Goal: Task Accomplishment & Management: Manage account settings

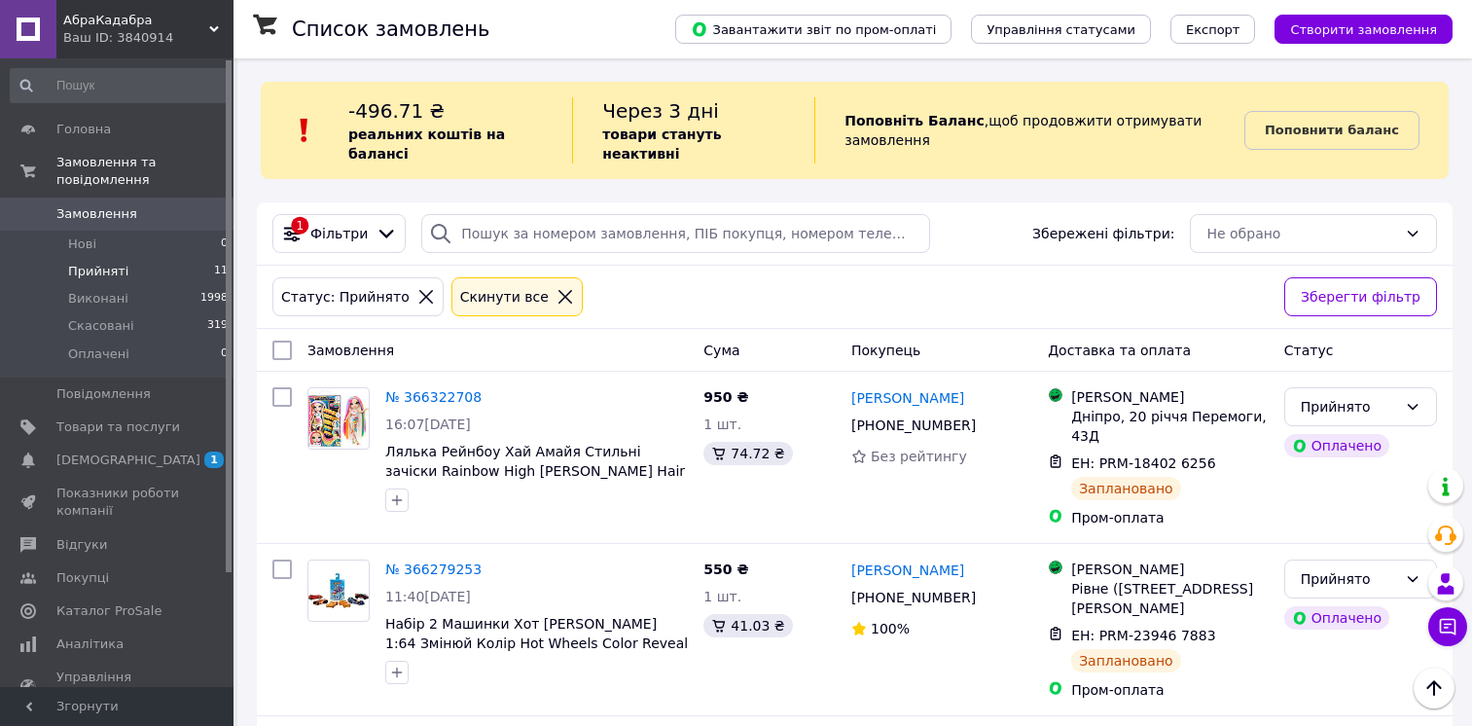
scroll to position [922, 0]
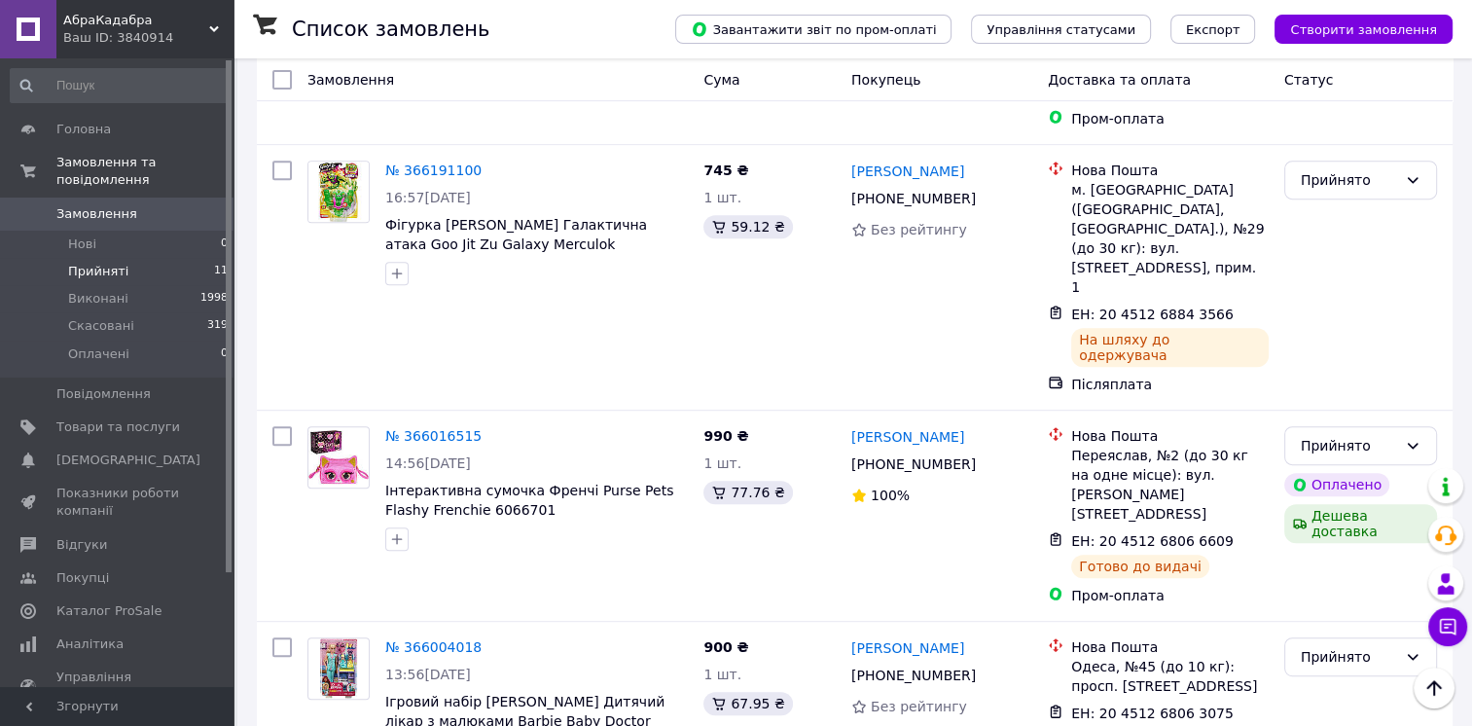
scroll to position [922, 0]
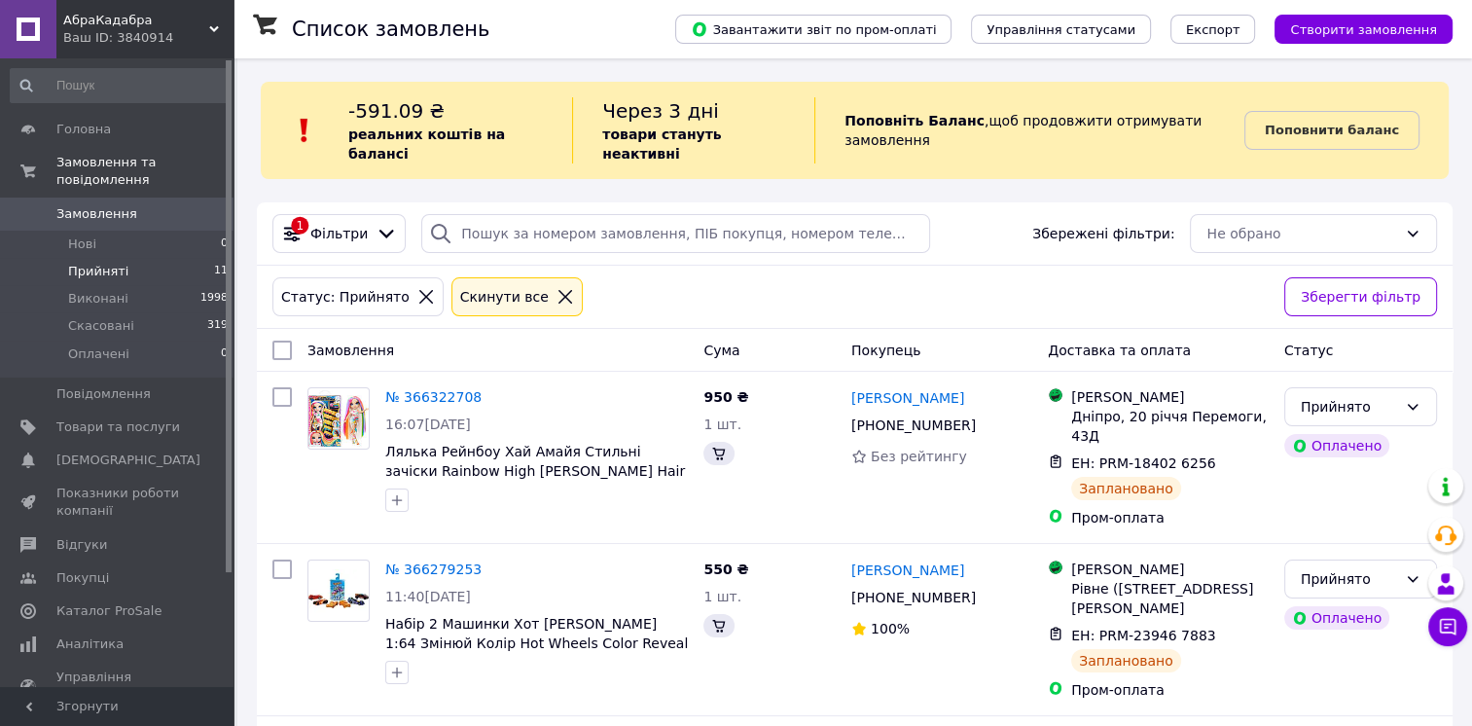
click at [103, 263] on span "Прийняті" at bounding box center [98, 272] width 60 height 18
click at [114, 263] on span "Прийняті" at bounding box center [98, 272] width 60 height 18
click at [96, 231] on li "Нові 1" at bounding box center [119, 244] width 239 height 27
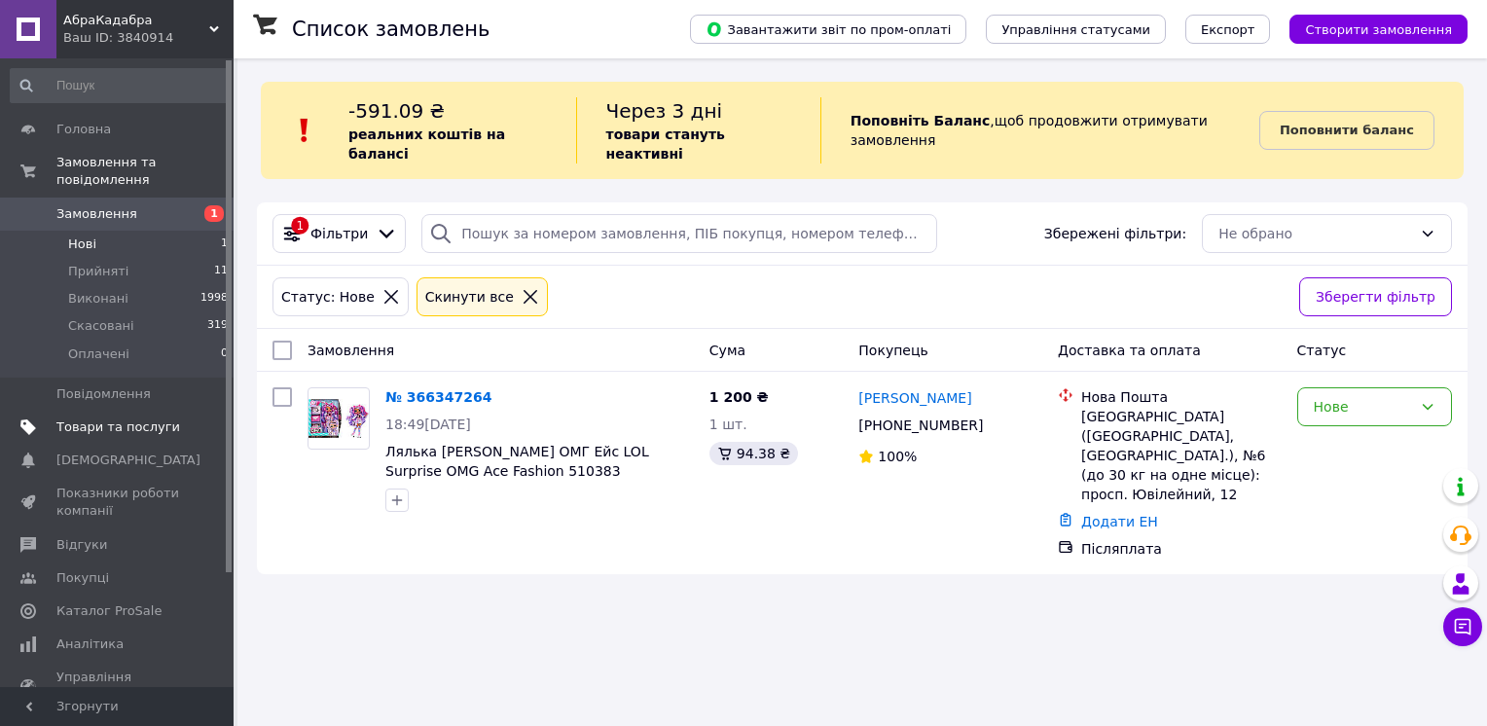
click at [116, 418] on span "Товари та послуги" at bounding box center [118, 427] width 124 height 18
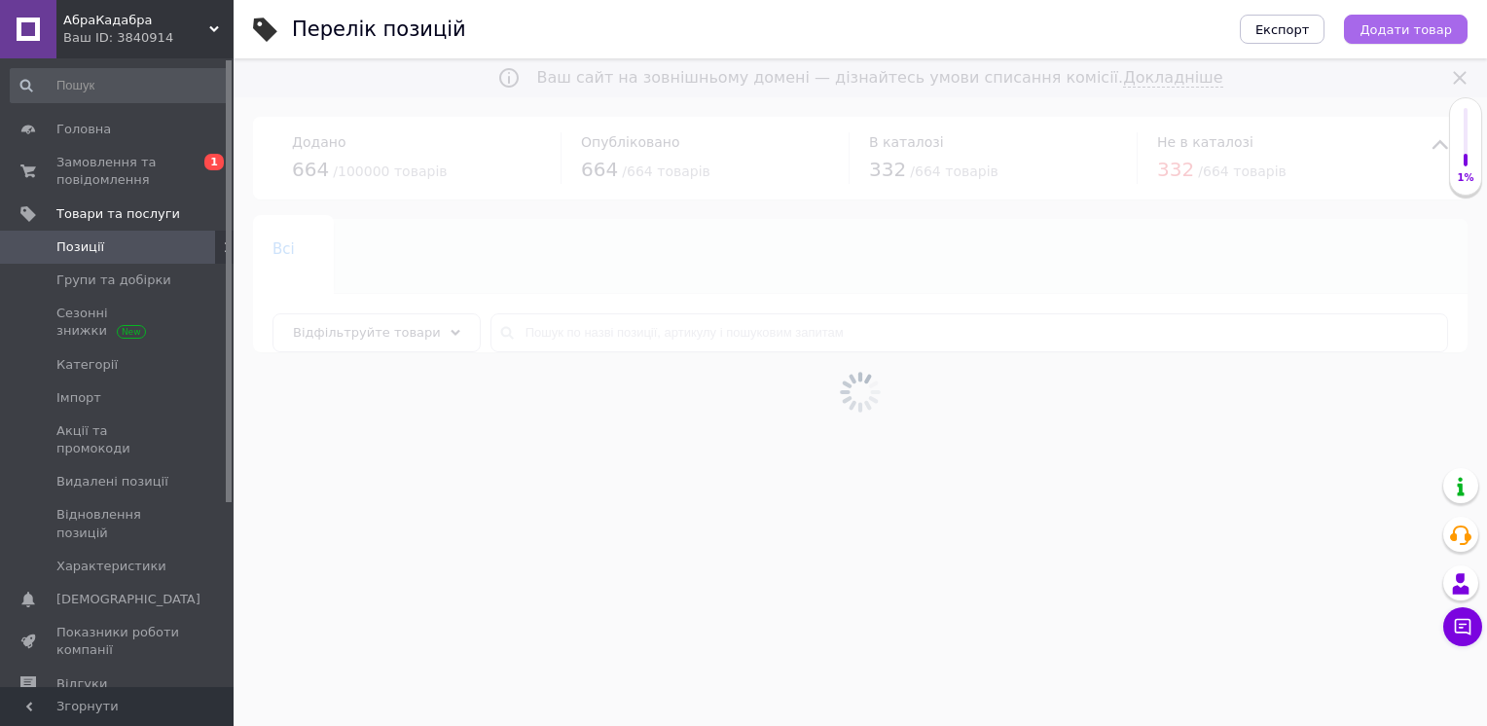
click at [1395, 26] on span "Додати товар" at bounding box center [1405, 29] width 92 height 15
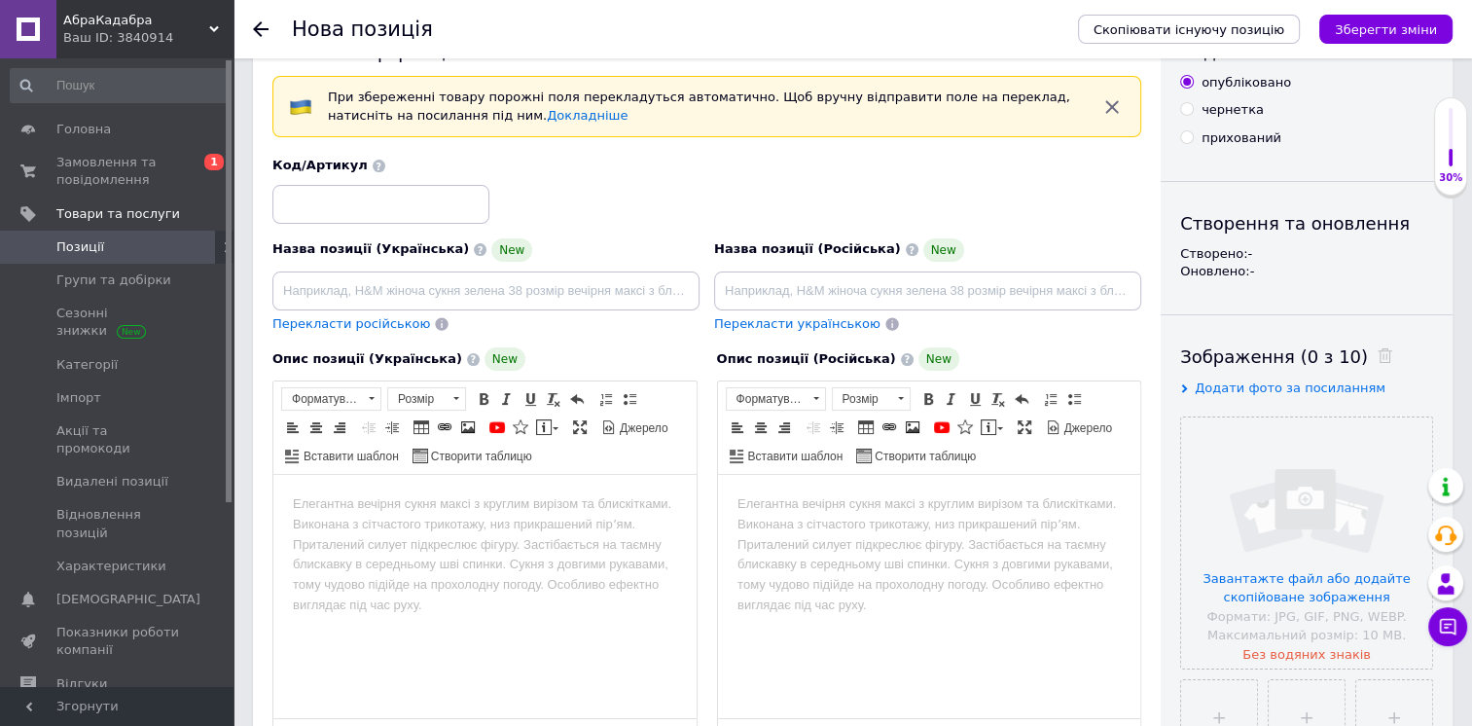
scroll to position [97, 0]
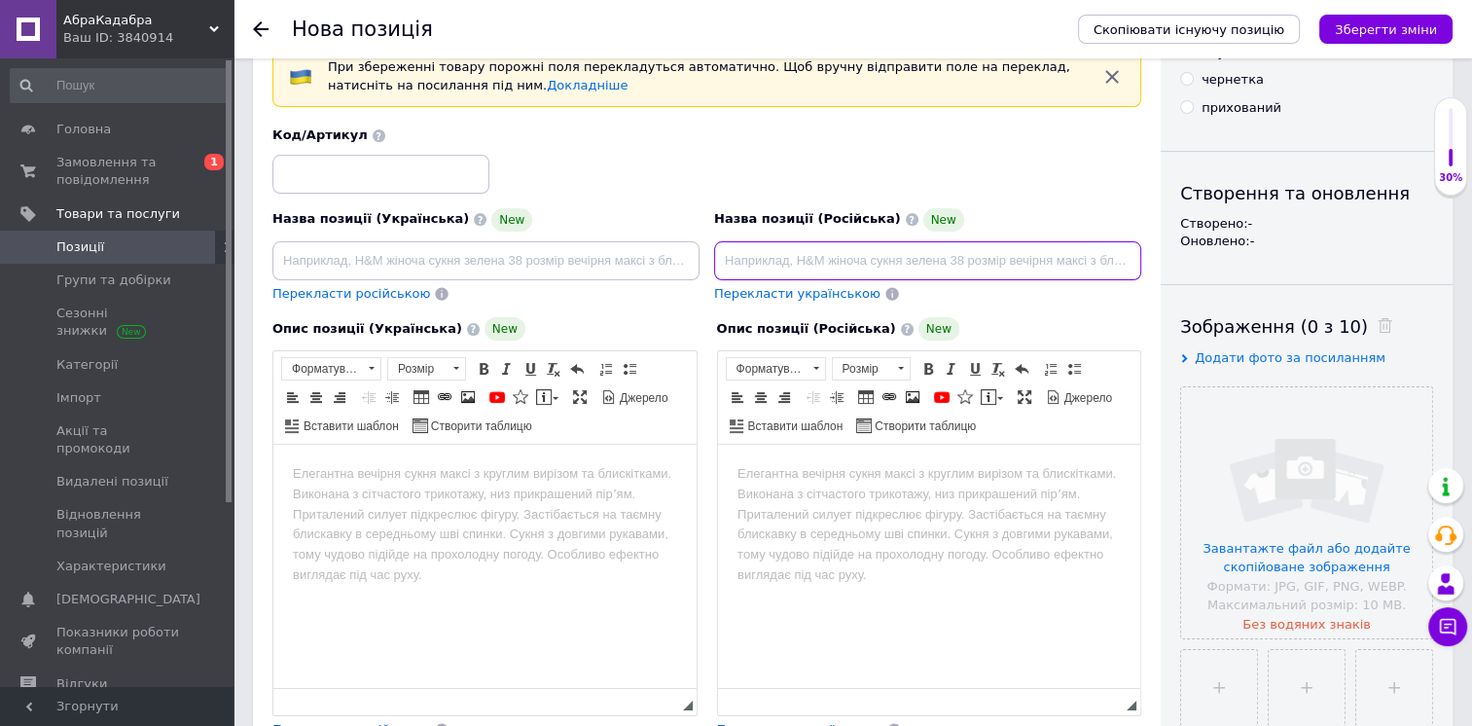
paste input "Нова Пошта Номер накладної 20 4512 6923 2804"
type input "Нова Пошта Номер накладної 20 4512 6923 2804"
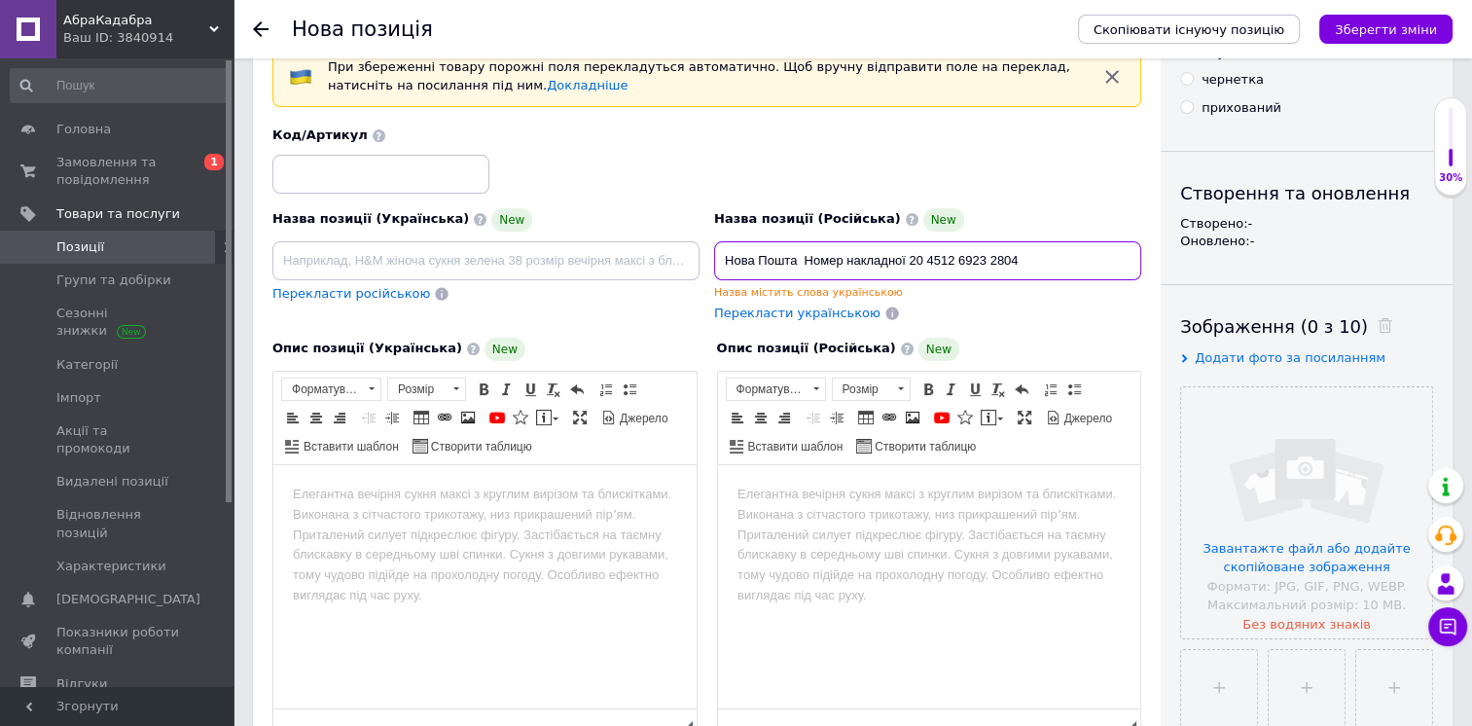
drag, startPoint x: 1045, startPoint y: 258, endPoint x: 690, endPoint y: 260, distance: 355.1
click at [690, 260] on div "Назва позиції (Українська) New Перекласти російською Код/Артикул Назва позиції …" at bounding box center [707, 225] width 883 height 210
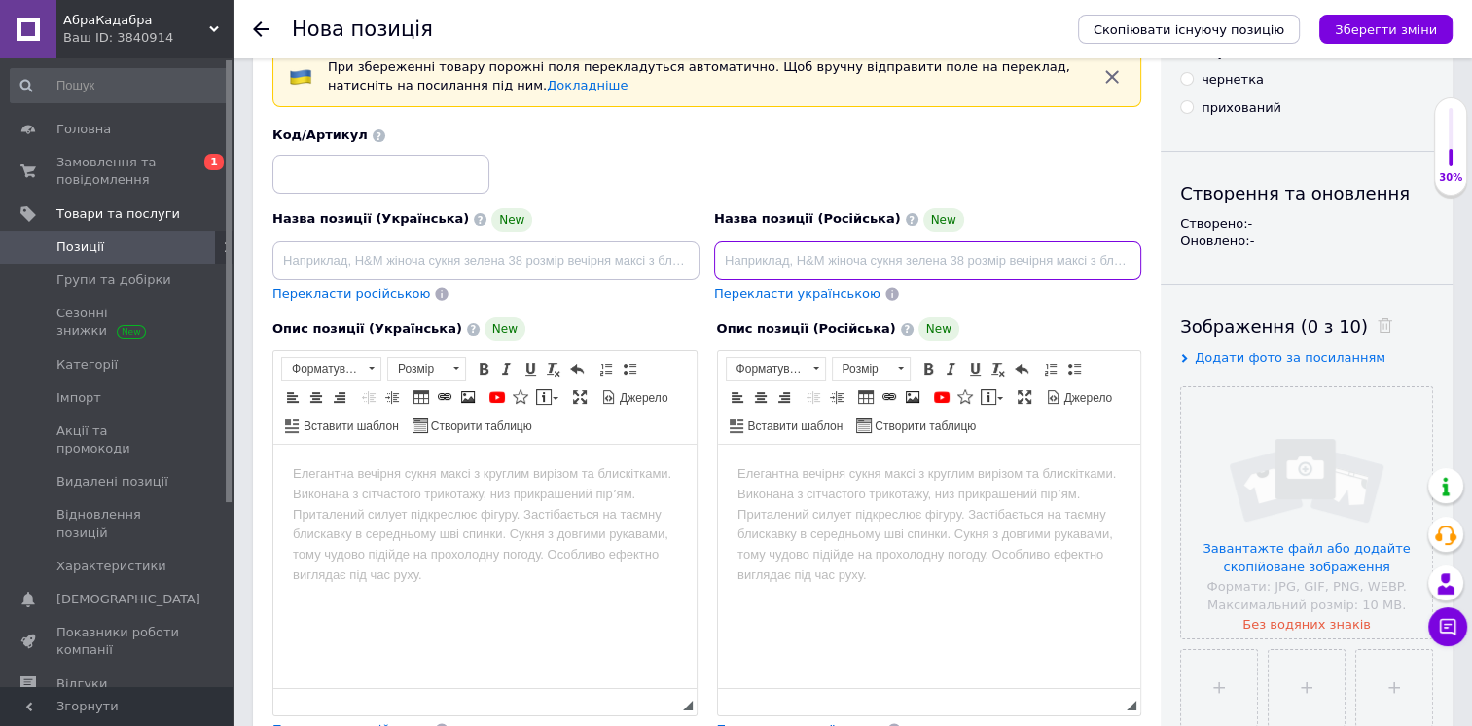
paste input "Кукла Плачущий пупс Край Беби [PERSON_NAME] Cry Babies Tiny Cuddles Bunnies"
type input "Кукла Плачущий пупс Край Беби [PERSON_NAME] Cry Babies Tiny Cuddles Bunnies"
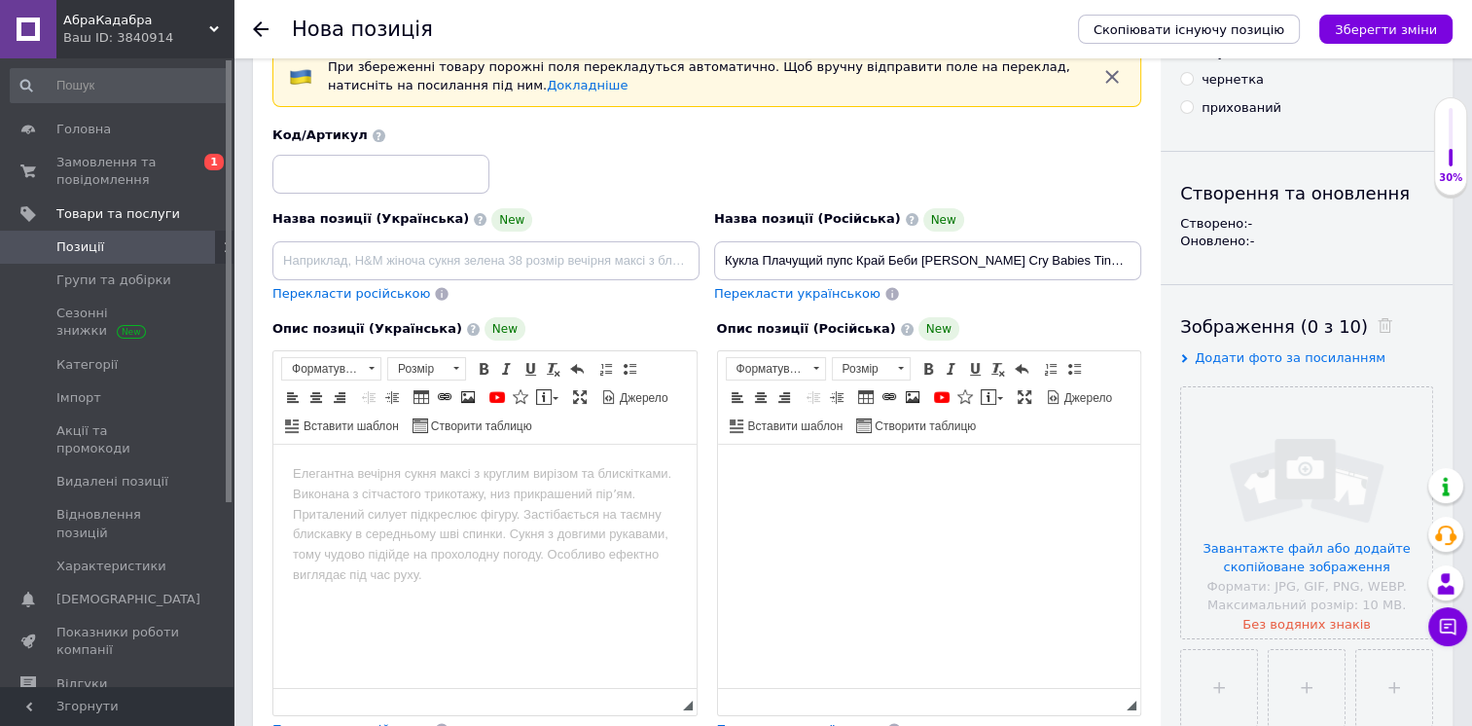
click at [916, 504] on html at bounding box center [928, 474] width 423 height 59
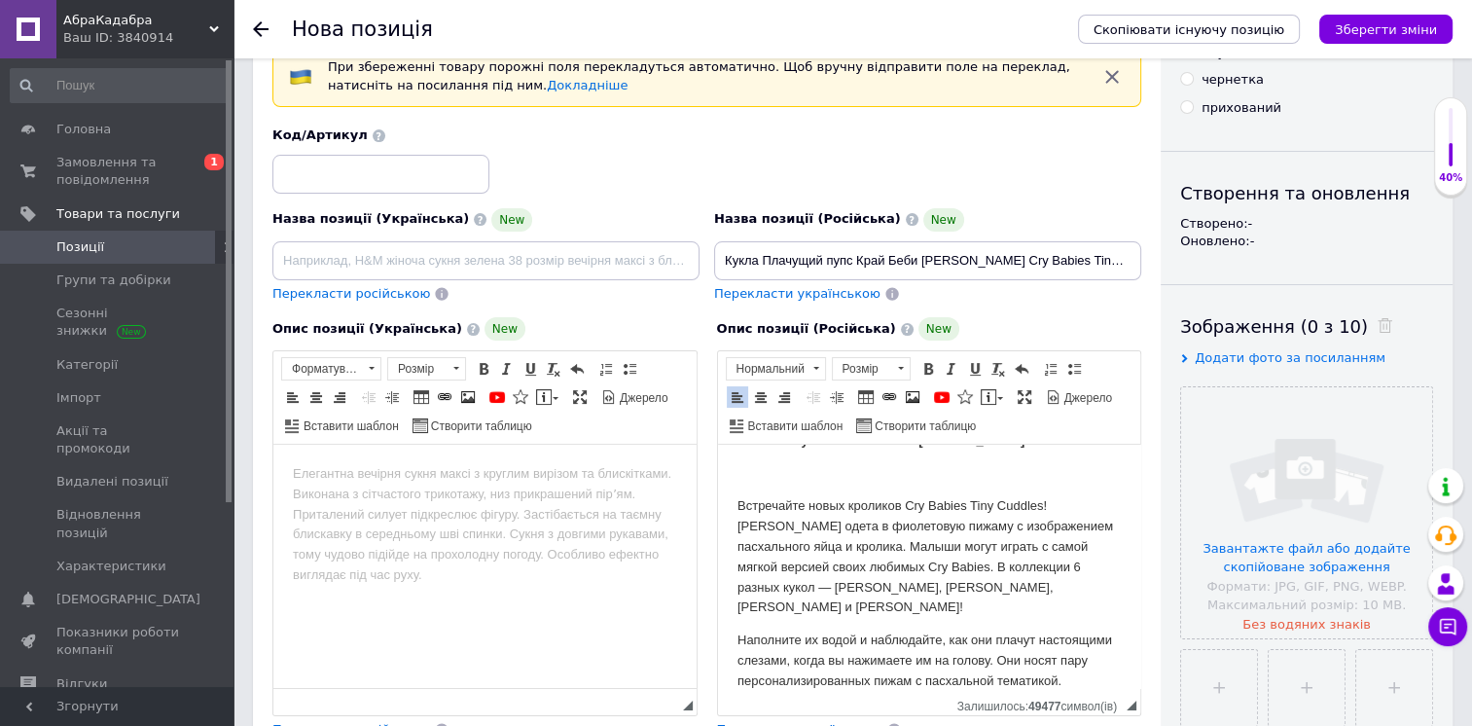
scroll to position [76, 0]
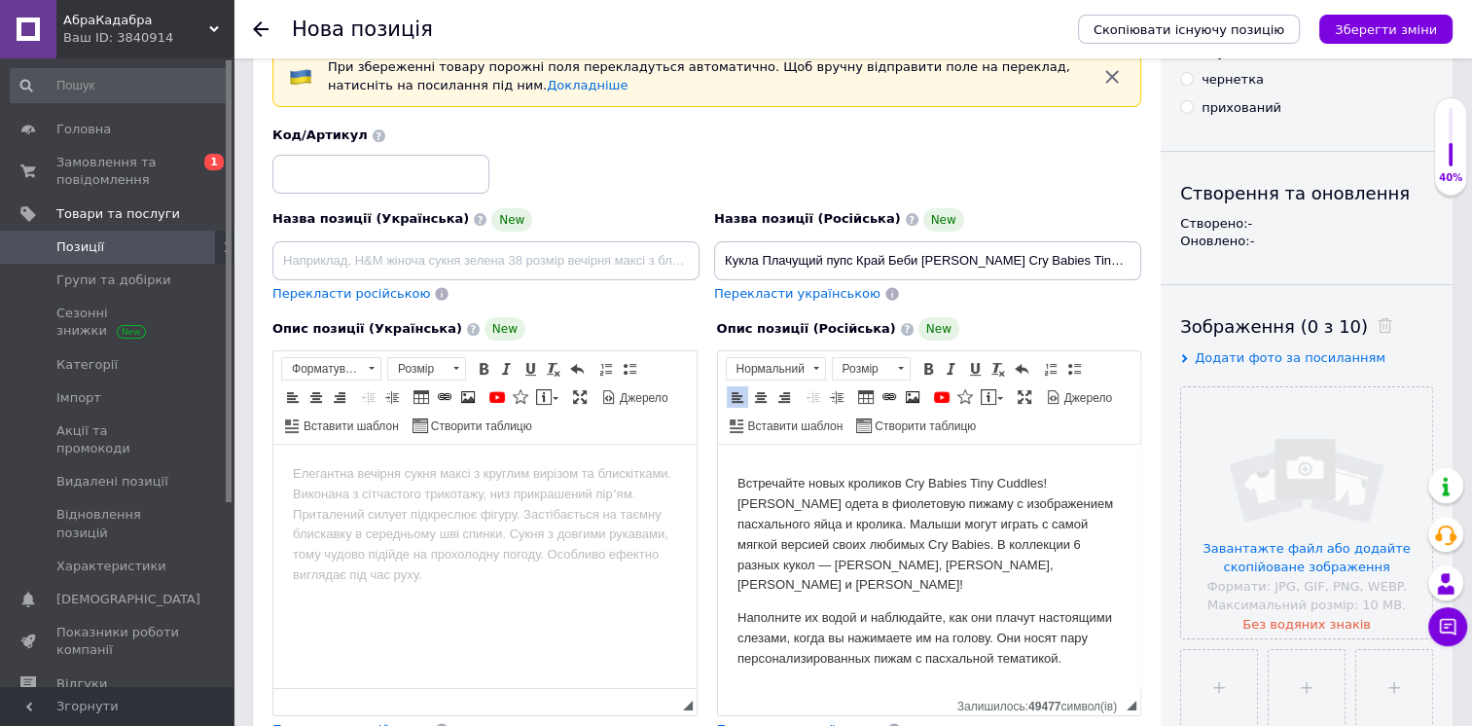
drag, startPoint x: 1075, startPoint y: 636, endPoint x: 1099, endPoint y: 677, distance: 47.6
click at [1099, 677] on html "Кукла Плачущий пупс Край Беби [PERSON_NAME] Cry Babies Tiny Cuddles Bunnies [PE…" at bounding box center [928, 529] width 423 height 320
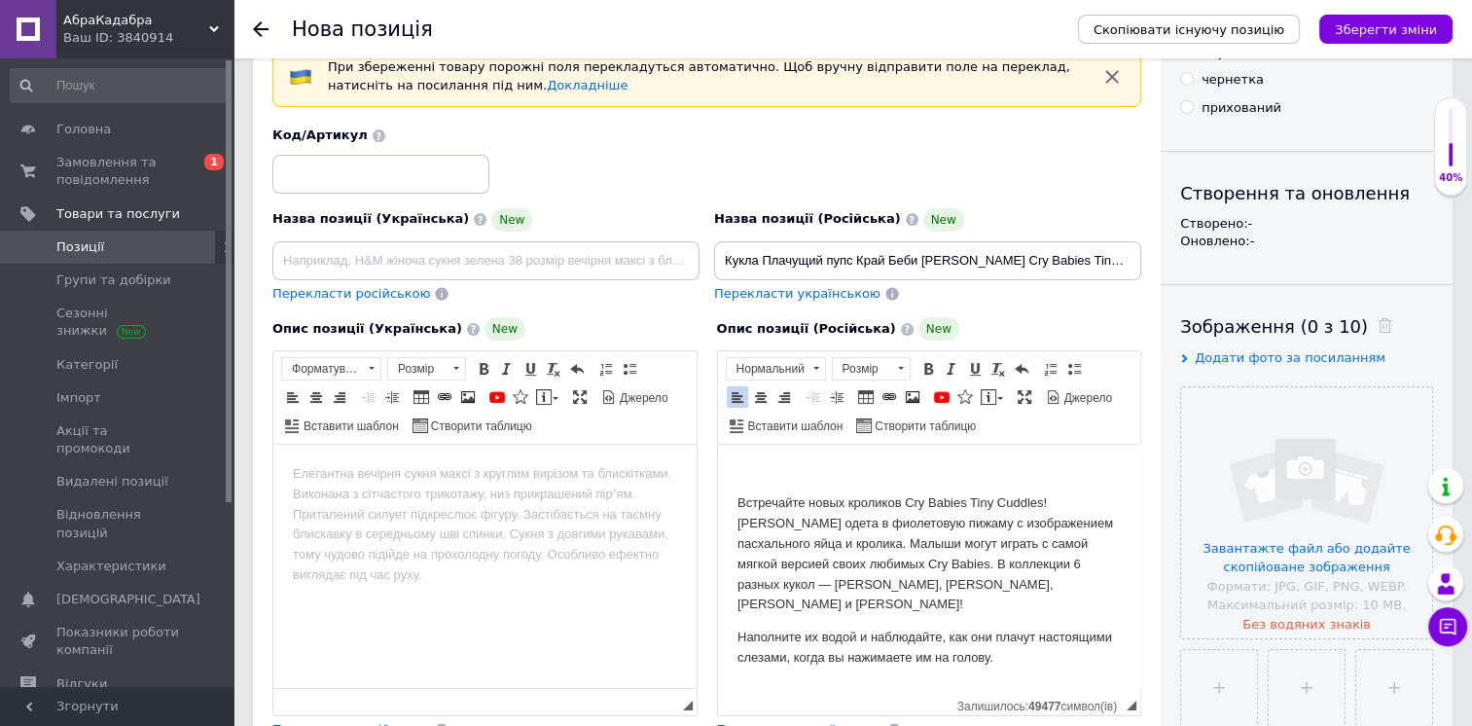
scroll to position [35, 0]
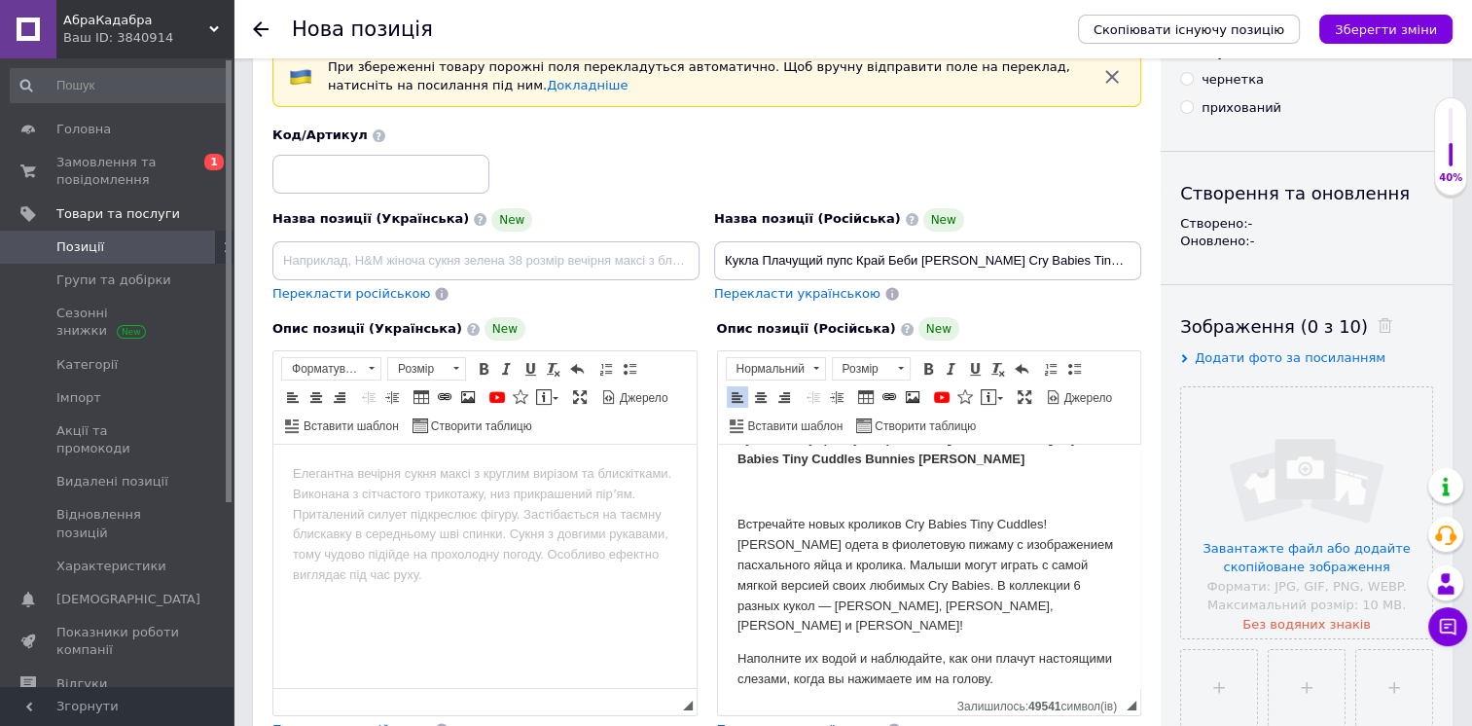
click at [742, 523] on p "Встречайте новых кроликов Cry Babies Tiny Cuddles! [PERSON_NAME] одета в фиолет…" at bounding box center [929, 576] width 384 height 122
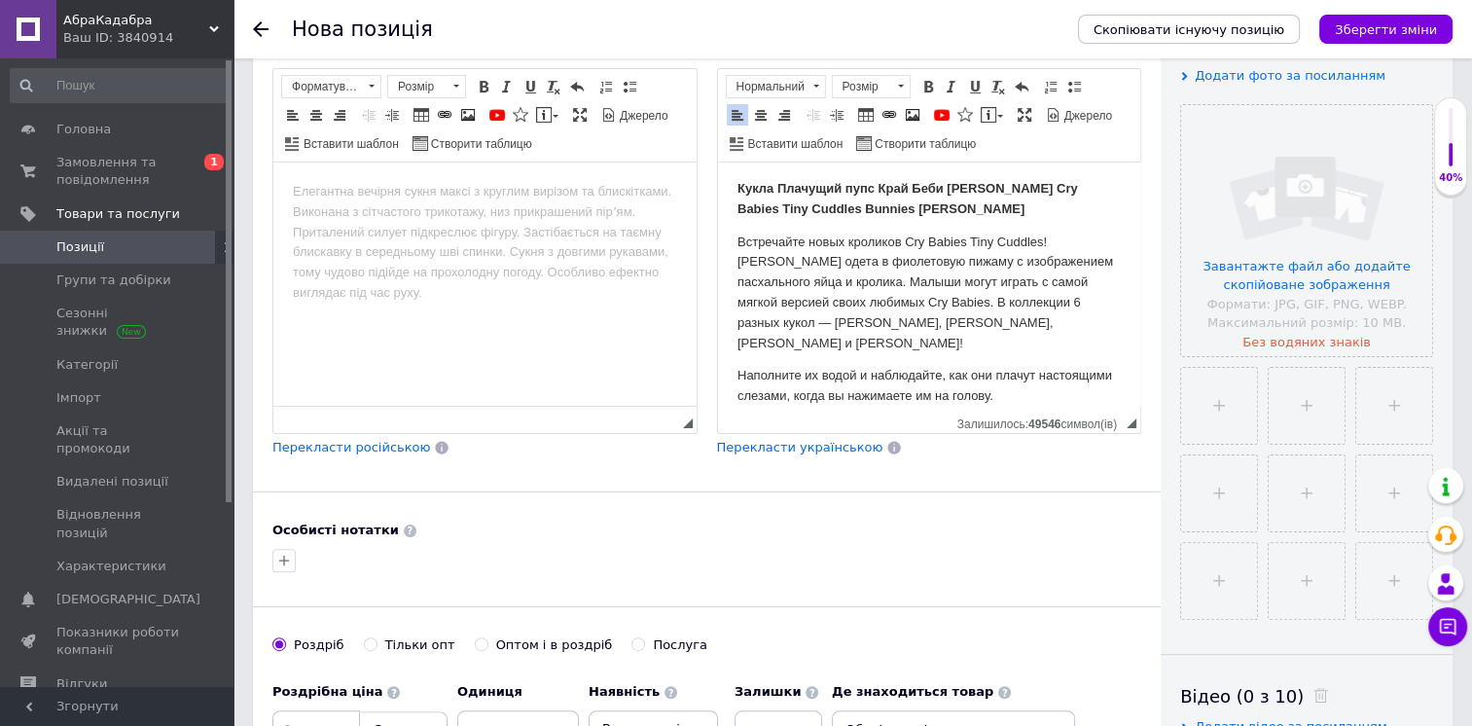
scroll to position [389, 0]
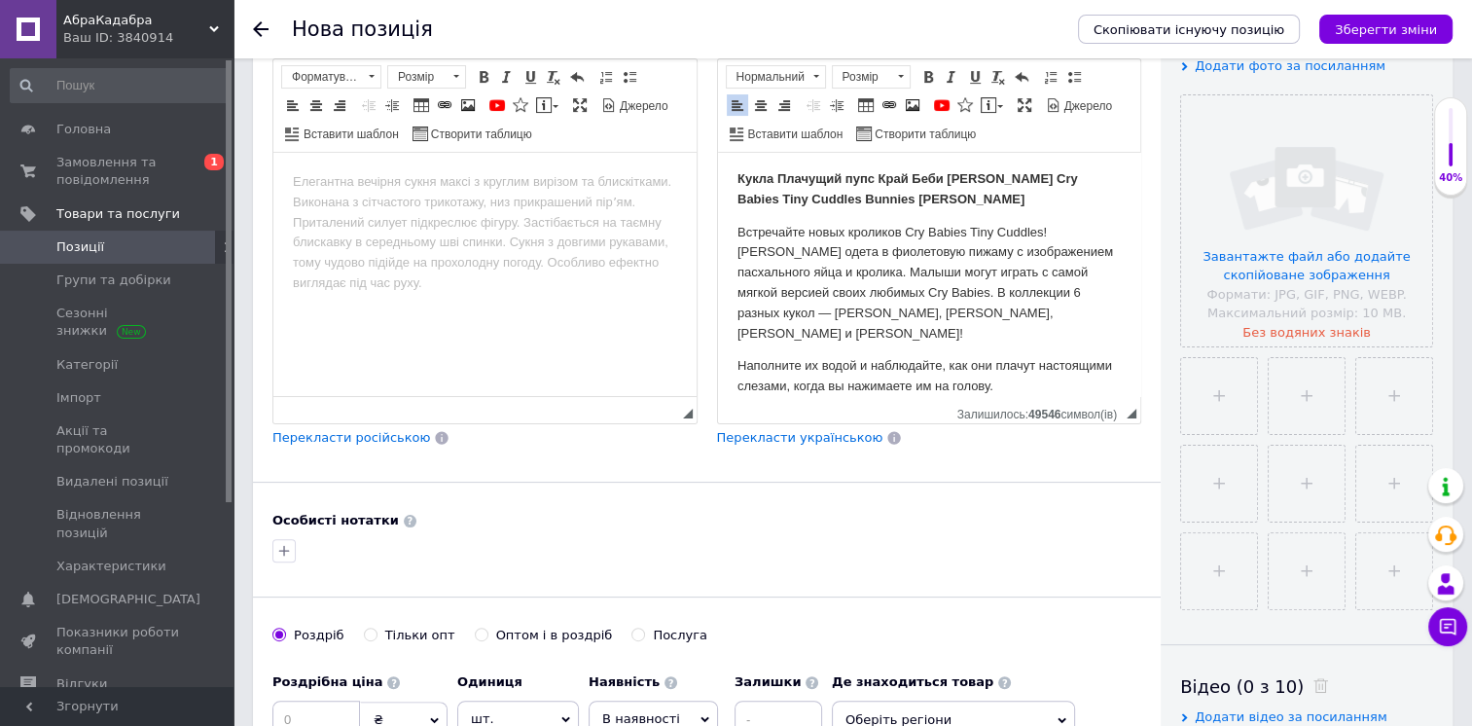
click at [810, 430] on span "Перекласти українською" at bounding box center [800, 437] width 166 height 15
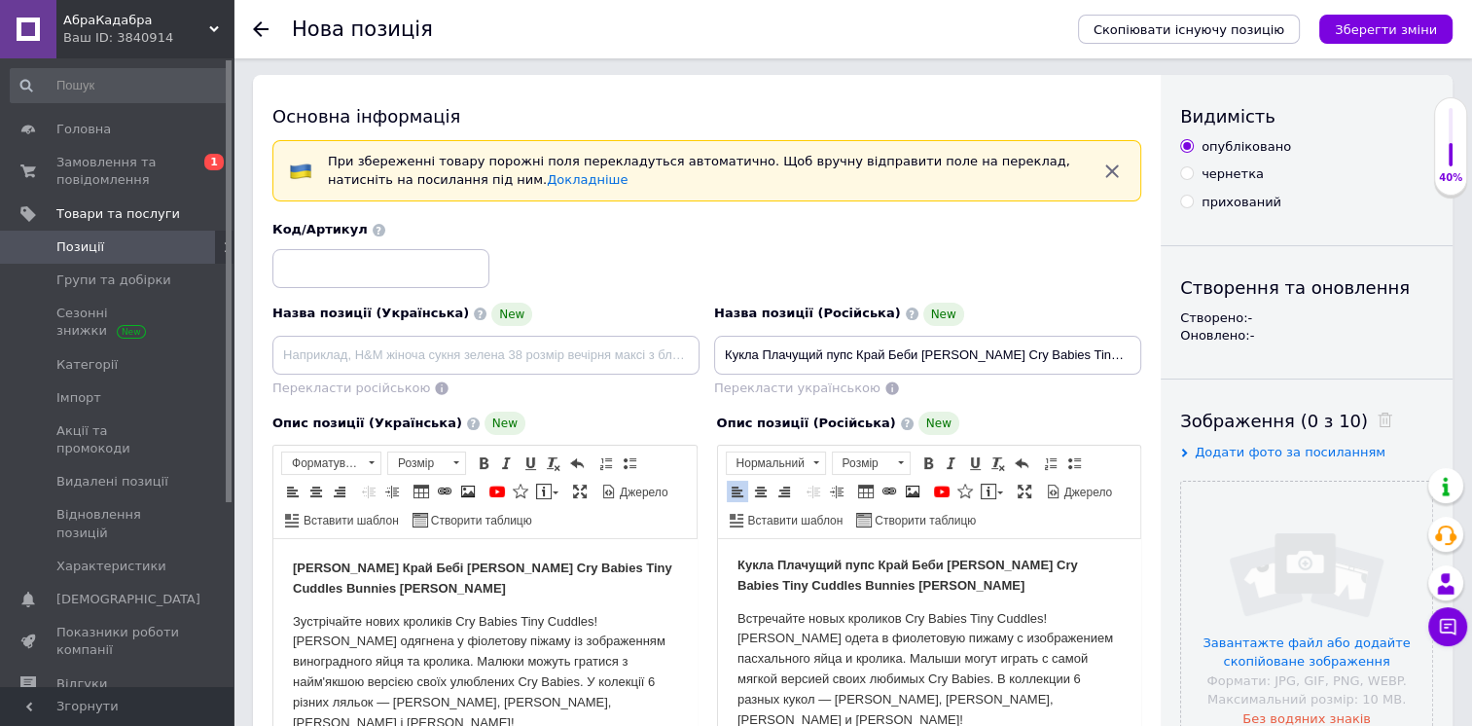
scroll to position [0, 0]
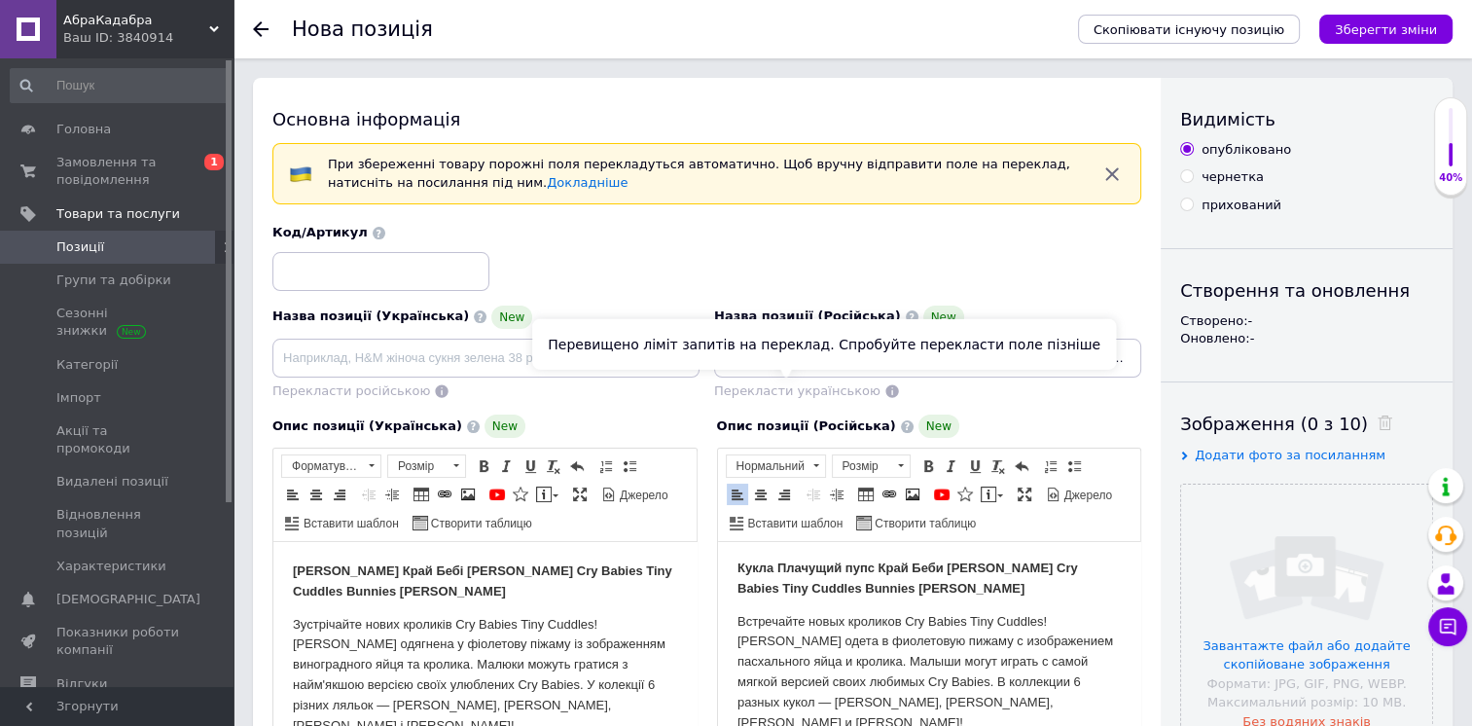
click at [780, 391] on span "Перекласти українською" at bounding box center [797, 390] width 166 height 15
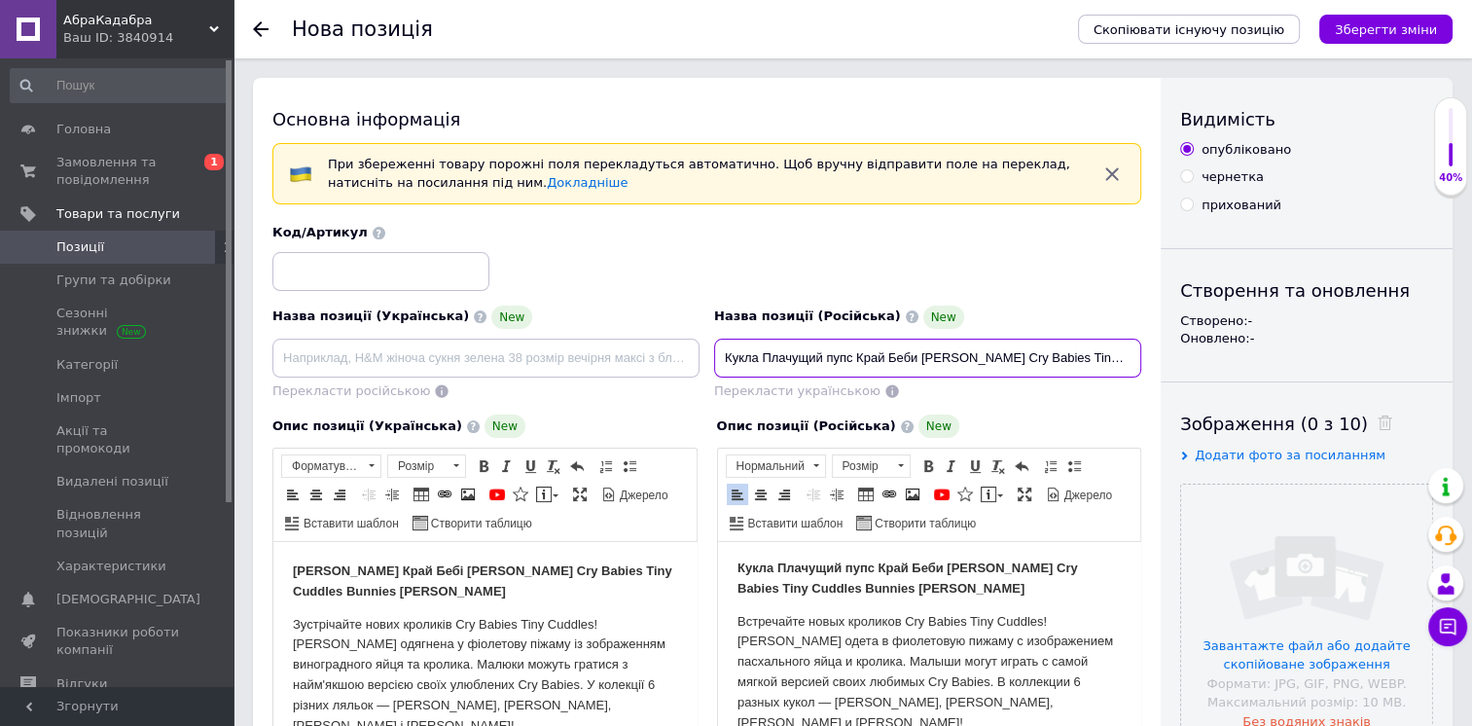
scroll to position [0, 51]
drag, startPoint x: 724, startPoint y: 355, endPoint x: 1218, endPoint y: 355, distance: 494.3
click at [1218, 355] on div "Основна інформація При збереженні товару порожні поля перекладуться автоматично…" at bounding box center [853, 668] width 1200 height 1180
drag, startPoint x: 1042, startPoint y: 350, endPoint x: 701, endPoint y: 387, distance: 343.5
click at [701, 387] on div "Назва позиції (Українська) New Перекласти російською" at bounding box center [487, 353] width 442 height 110
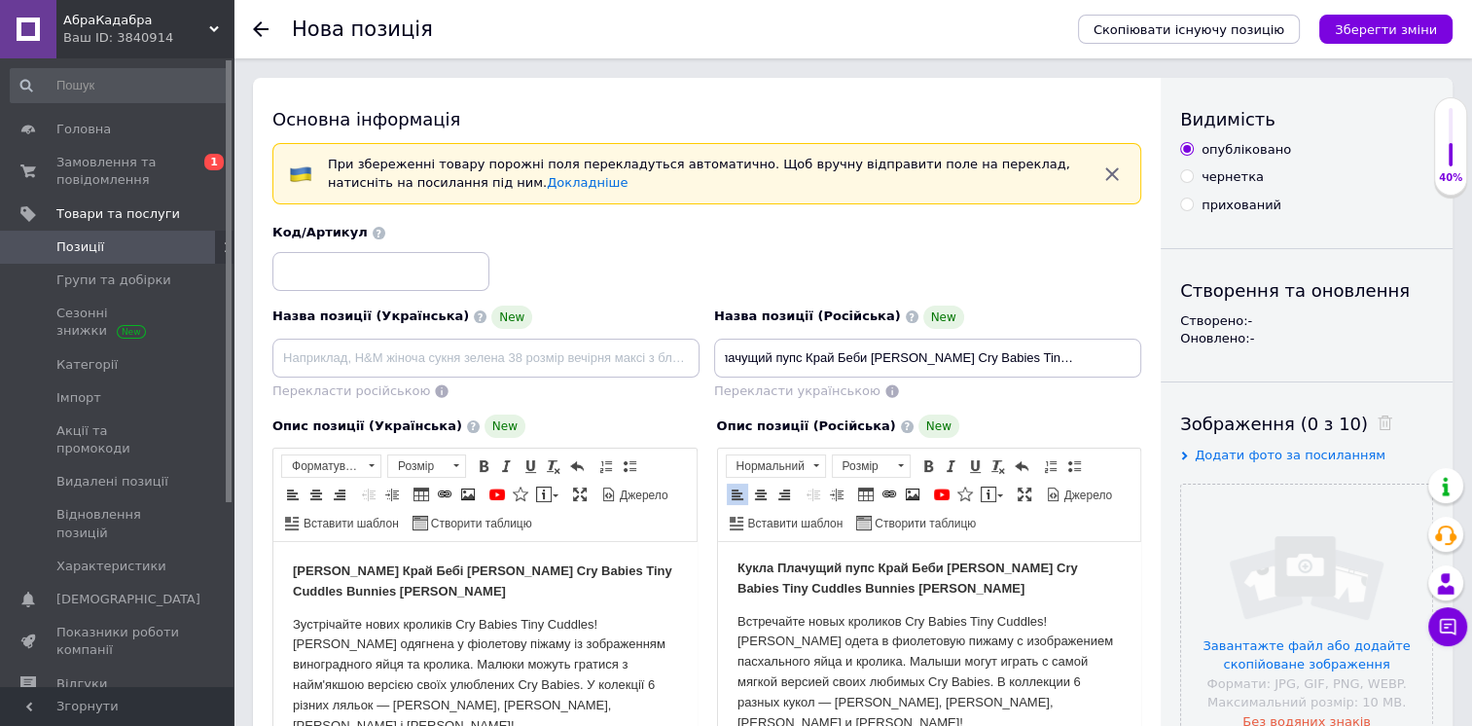
scroll to position [0, 0]
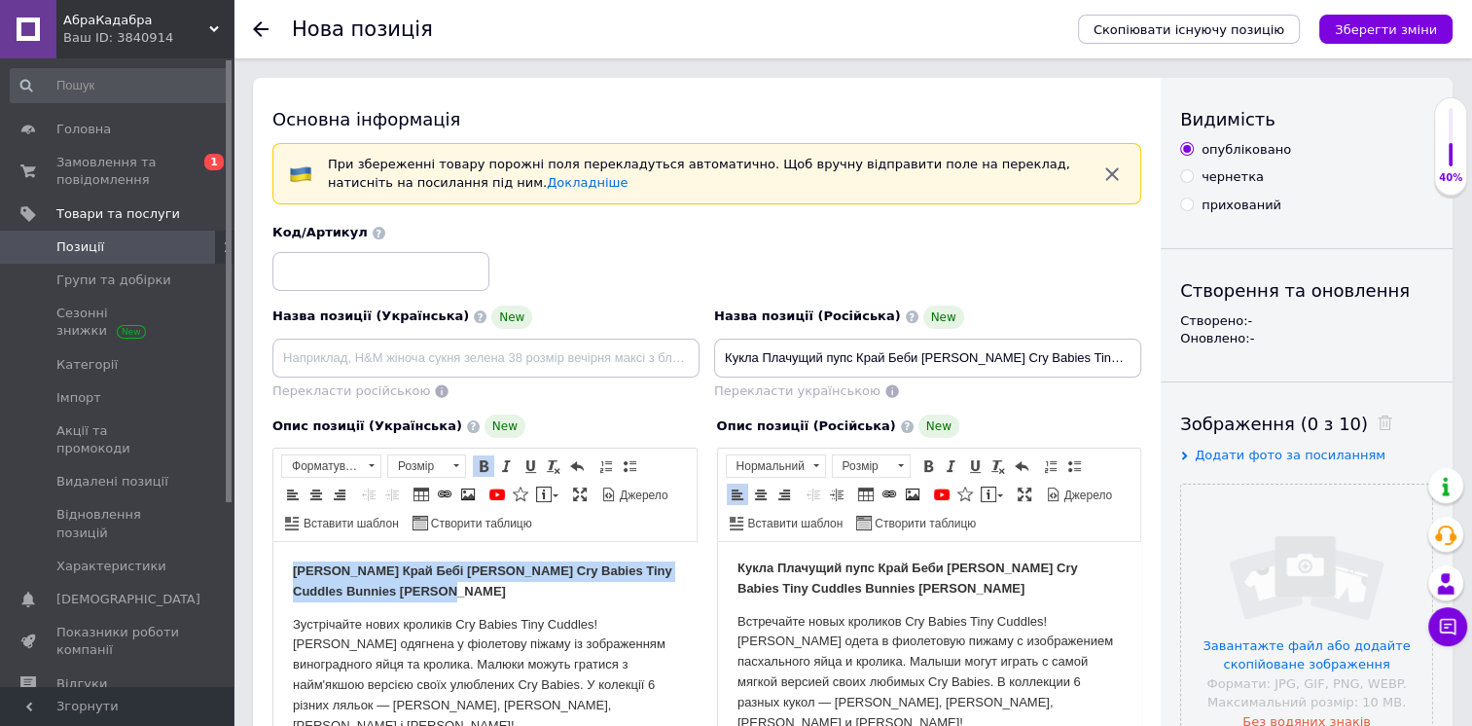
drag, startPoint x: 479, startPoint y: 593, endPoint x: 259, endPoint y: 556, distance: 223.0
click at [273, 556] on html "[PERSON_NAME] Край Бебі [PERSON_NAME] Cry Babies Tiny Cuddles Bunnies [PERSON_N…" at bounding box center [484, 675] width 423 height 267
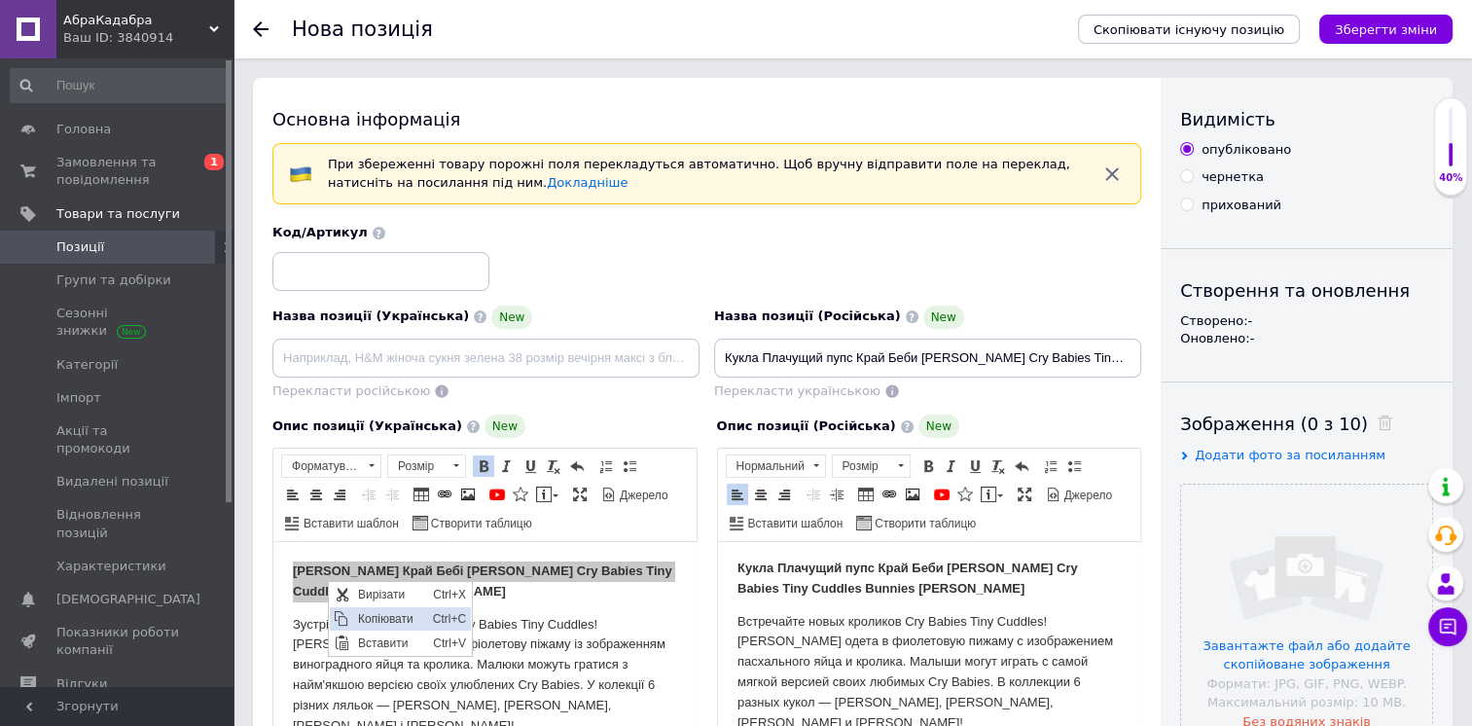
click at [378, 617] on span "Копіювати" at bounding box center [389, 618] width 75 height 23
copy strong "[PERSON_NAME] Край Бебі [PERSON_NAME] Cry Babies Tiny Cuddles Bunnies [PERSON_N…"
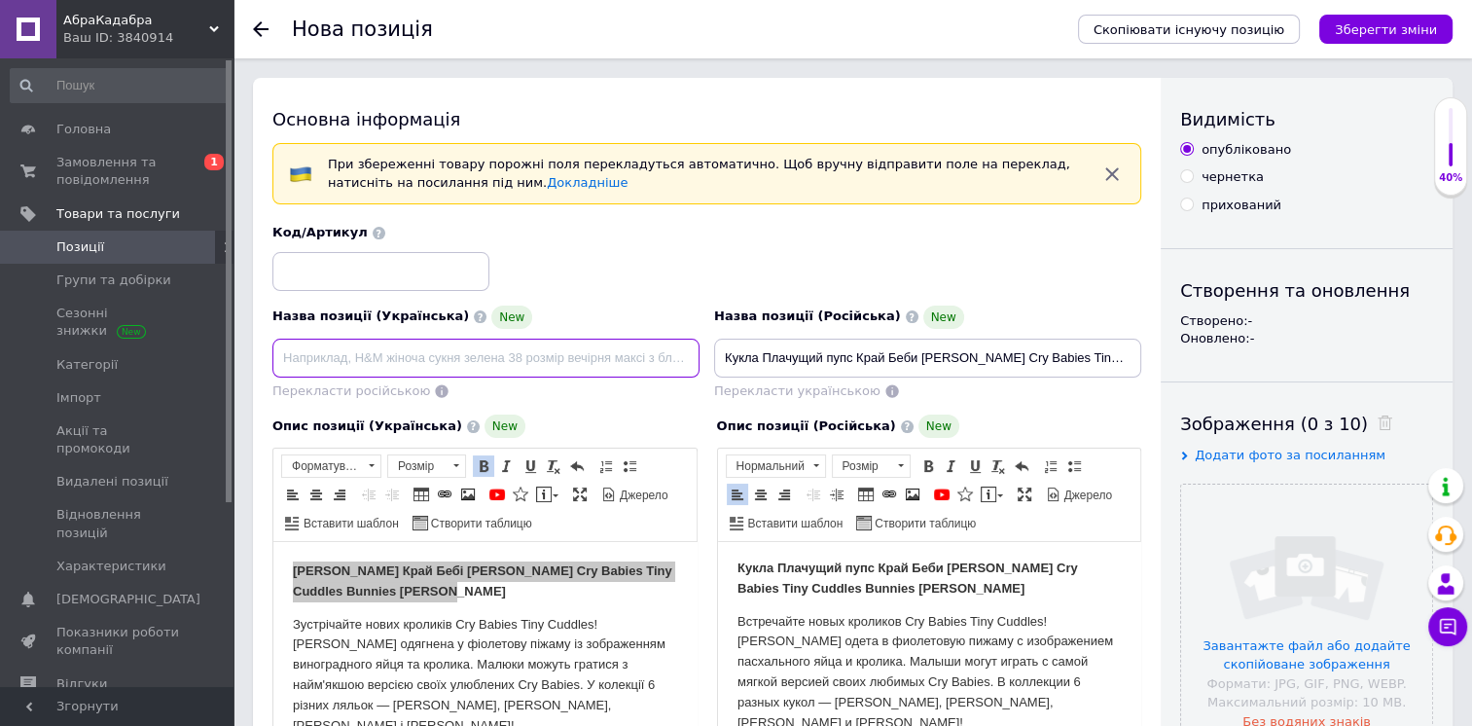
click at [381, 356] on input at bounding box center [485, 358] width 427 height 39
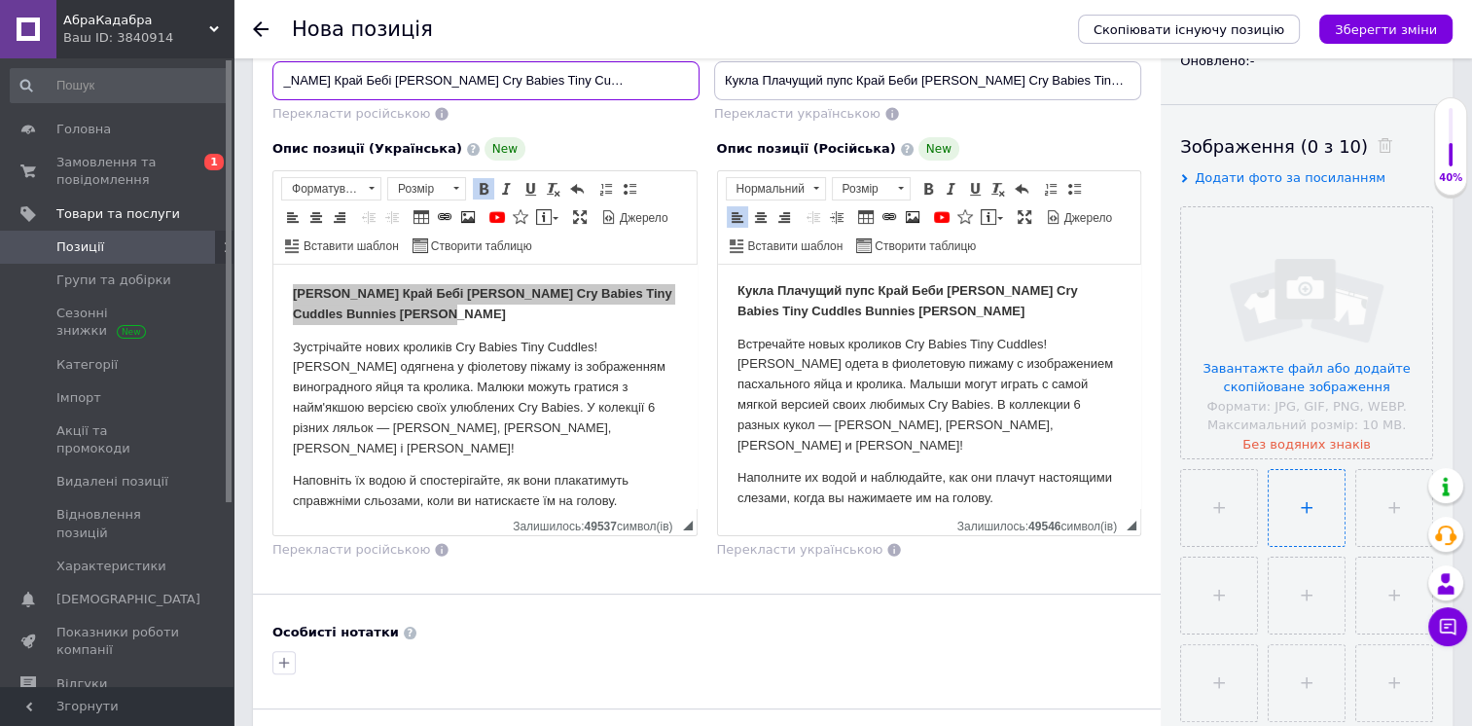
scroll to position [292, 0]
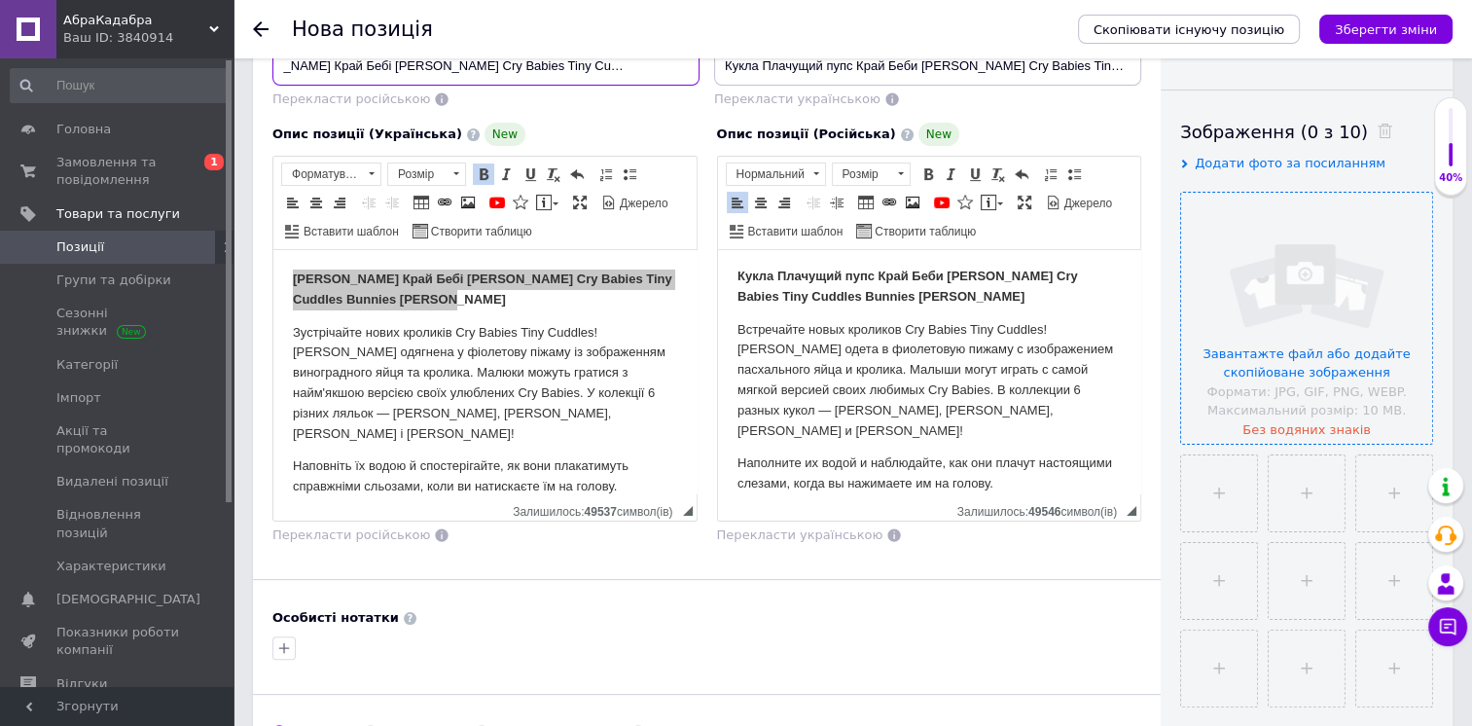
type input "[PERSON_NAME] Край Бебі [PERSON_NAME] Cry Babies Tiny Cuddles Bunnies [PERSON_N…"
click at [1325, 354] on input "file" at bounding box center [1306, 318] width 251 height 251
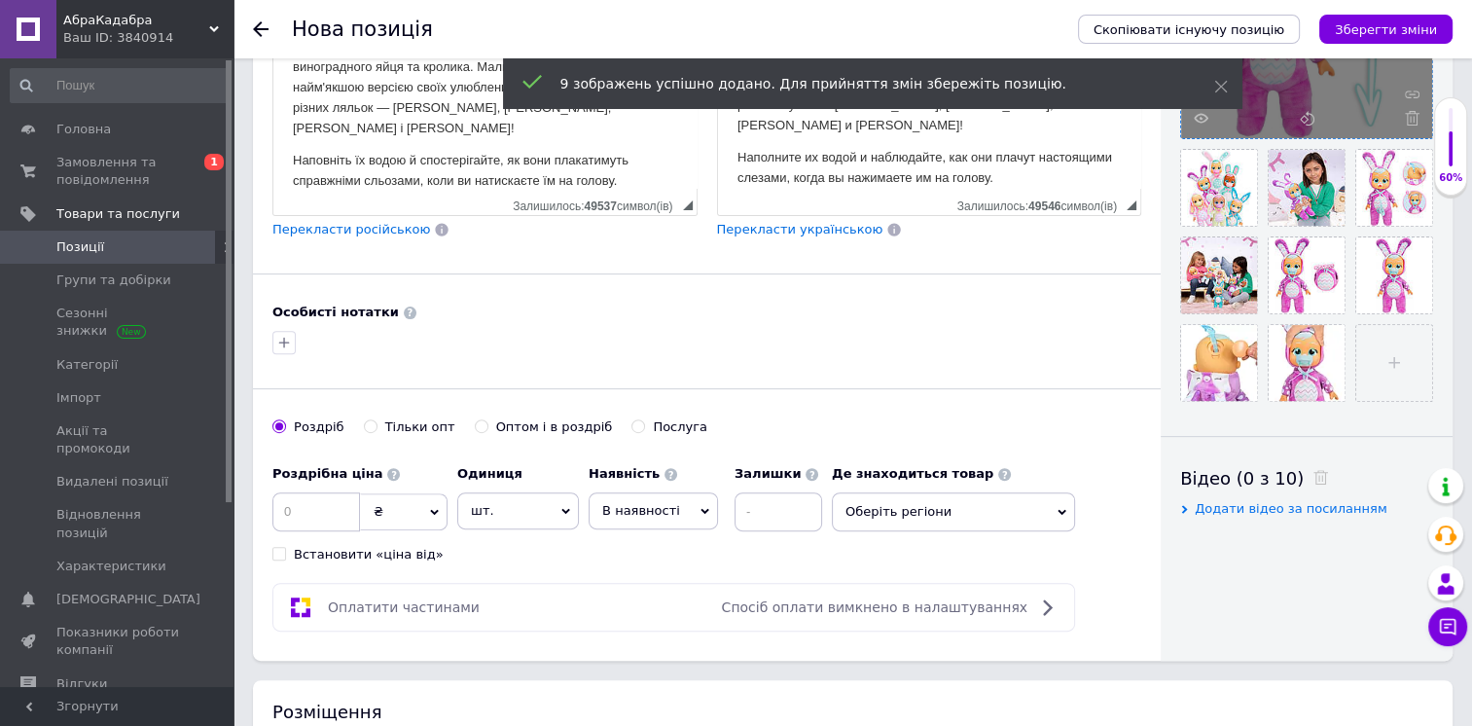
scroll to position [681, 0]
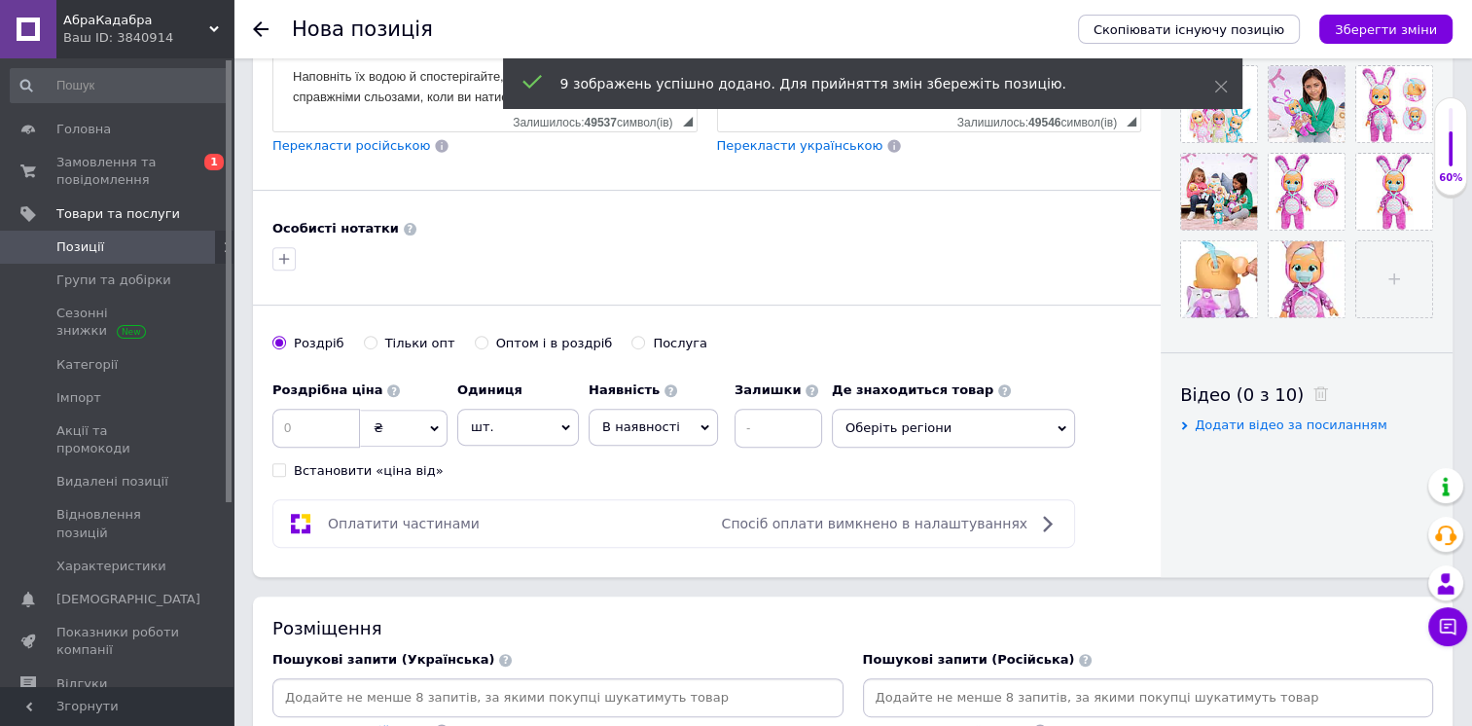
click at [654, 419] on span "В наявності" at bounding box center [641, 426] width 78 height 15
click at [646, 542] on li "Готово до відправки" at bounding box center [653, 548] width 127 height 45
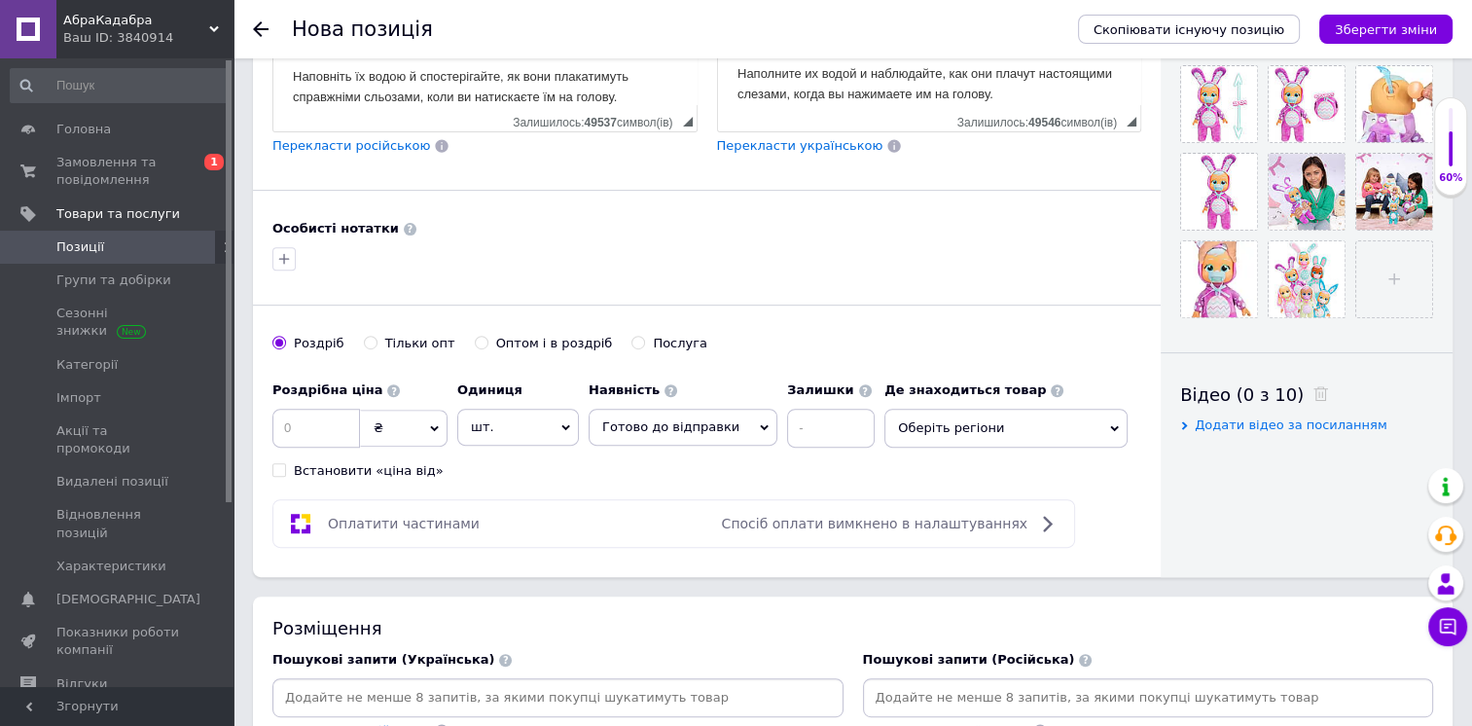
click at [726, 418] on span "Готово до відправки" at bounding box center [683, 427] width 189 height 37
click at [331, 425] on input at bounding box center [316, 428] width 88 height 39
click at [309, 436] on input at bounding box center [316, 428] width 88 height 39
click at [319, 422] on input at bounding box center [316, 428] width 88 height 39
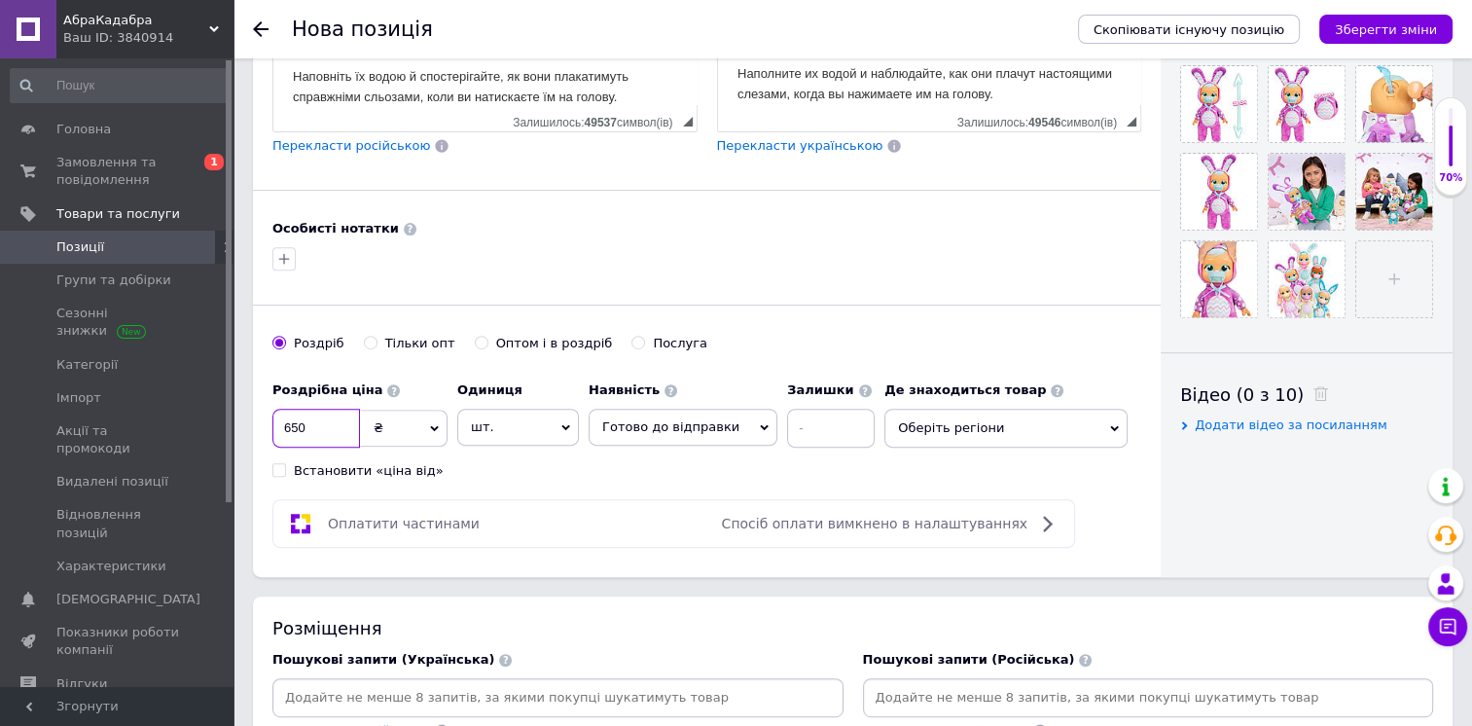
drag, startPoint x: 308, startPoint y: 424, endPoint x: 276, endPoint y: 424, distance: 32.1
click at [276, 424] on input "650" at bounding box center [316, 428] width 88 height 39
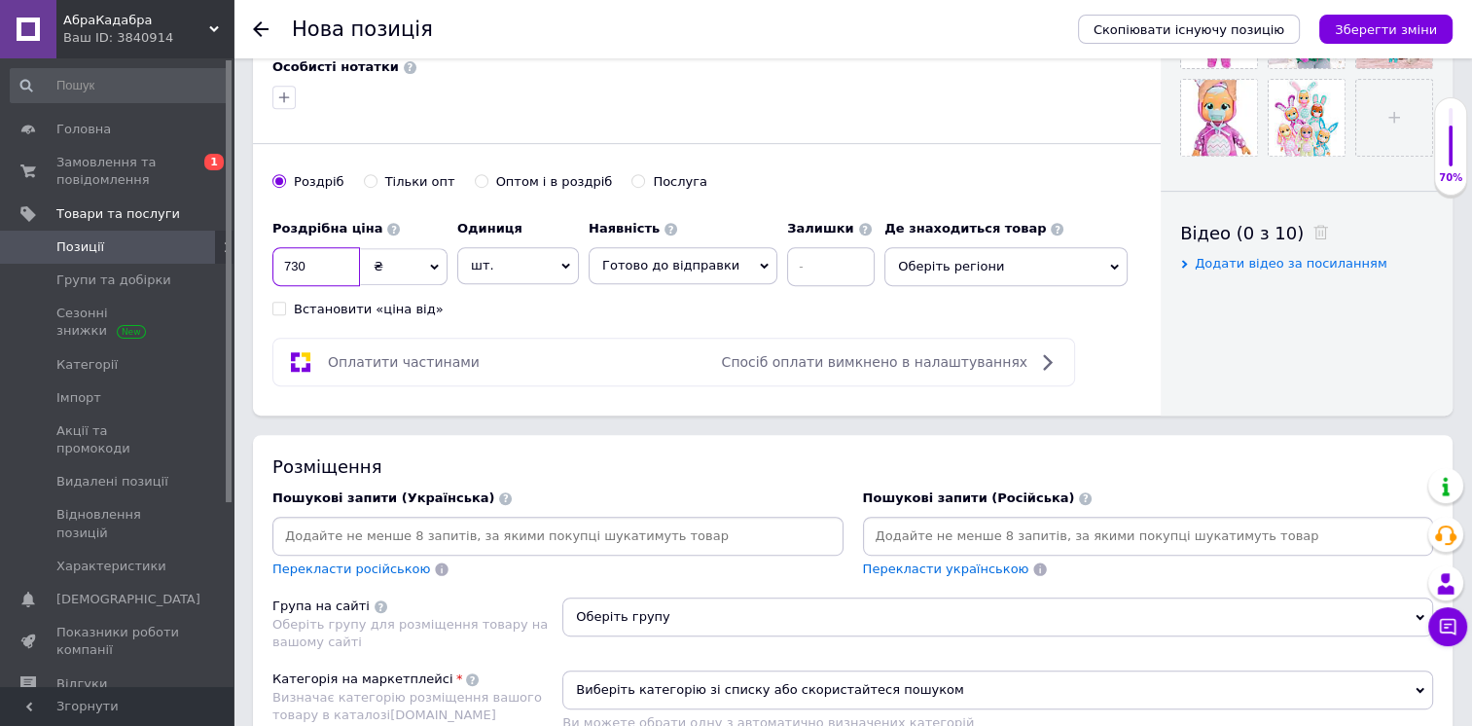
scroll to position [876, 0]
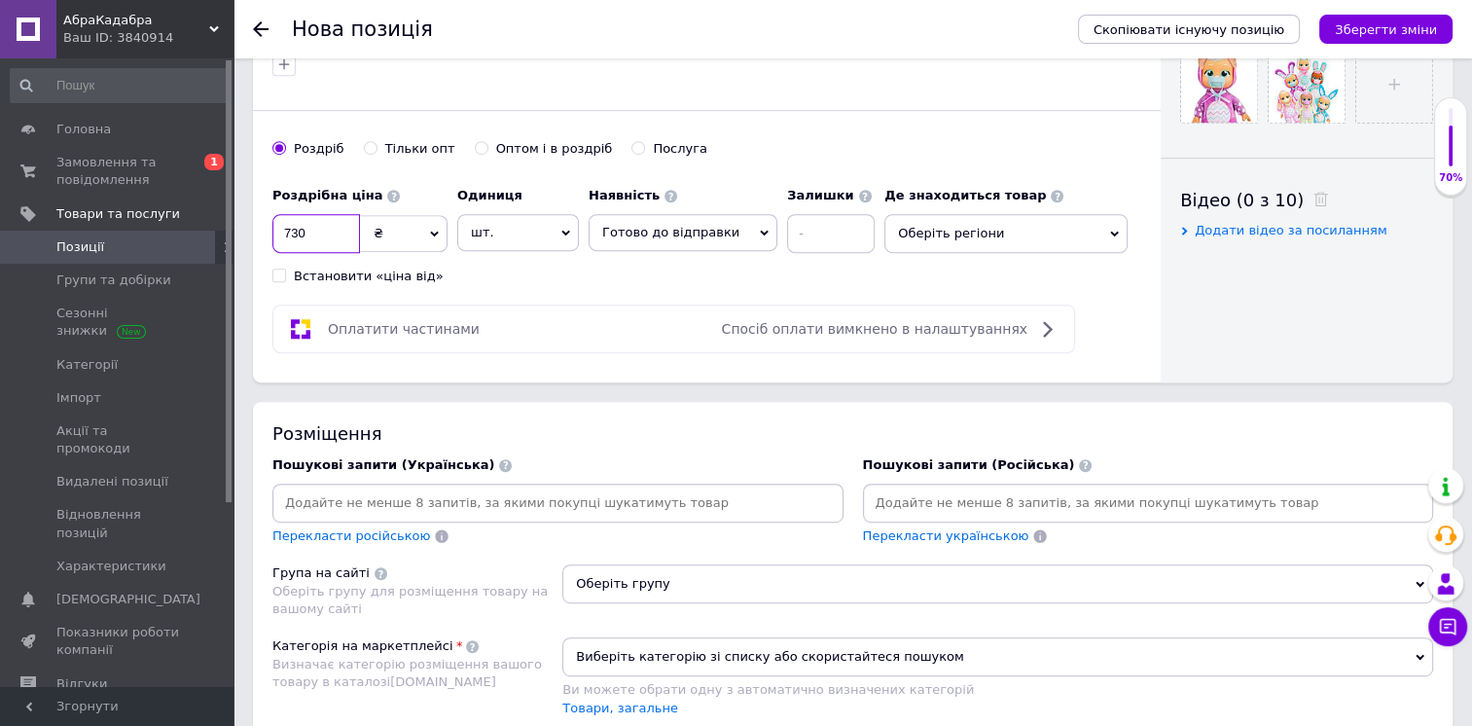
drag, startPoint x: 323, startPoint y: 233, endPoint x: 272, endPoint y: 234, distance: 50.6
click at [272, 234] on input "730" at bounding box center [316, 233] width 88 height 39
click at [532, 305] on div "Оплатити частинами Спосіб оплати вимкнено в налаштуваннях" at bounding box center [673, 329] width 803 height 49
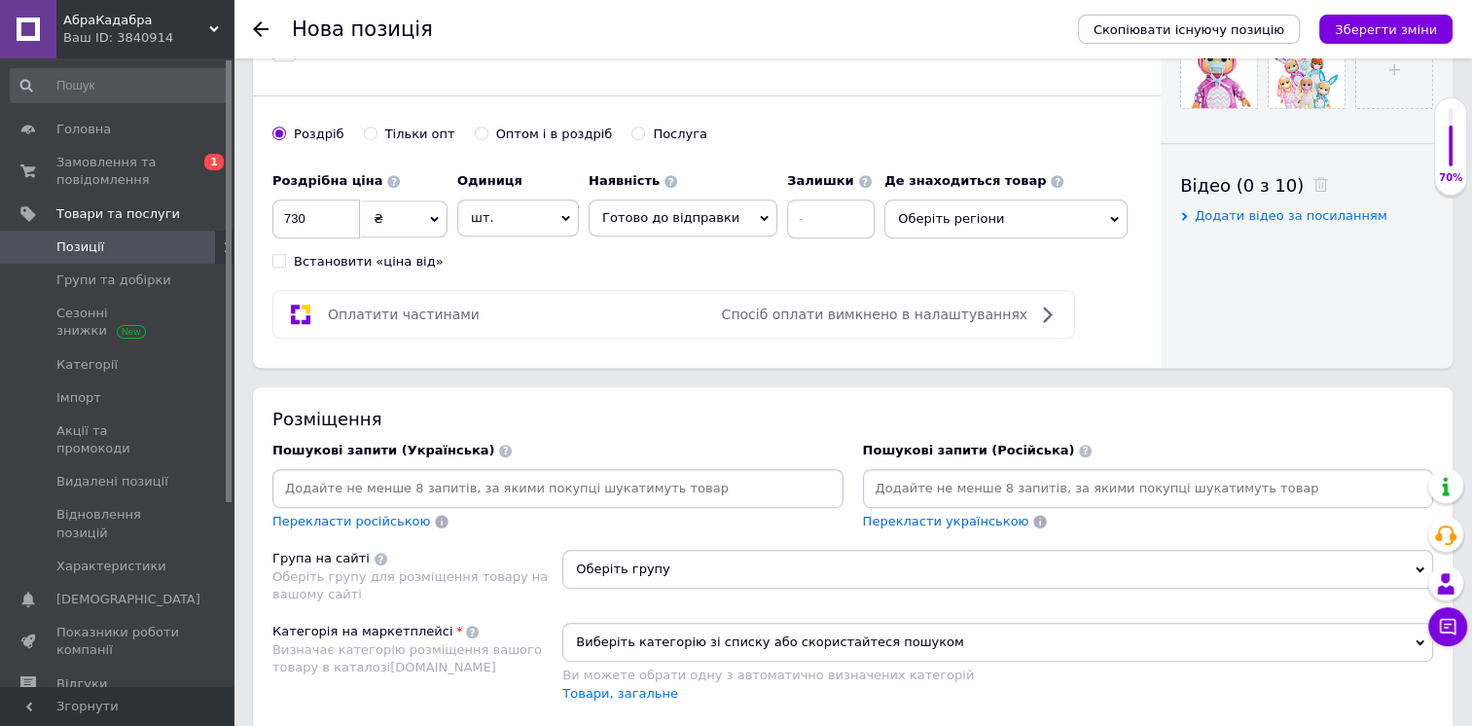
scroll to position [778, 0]
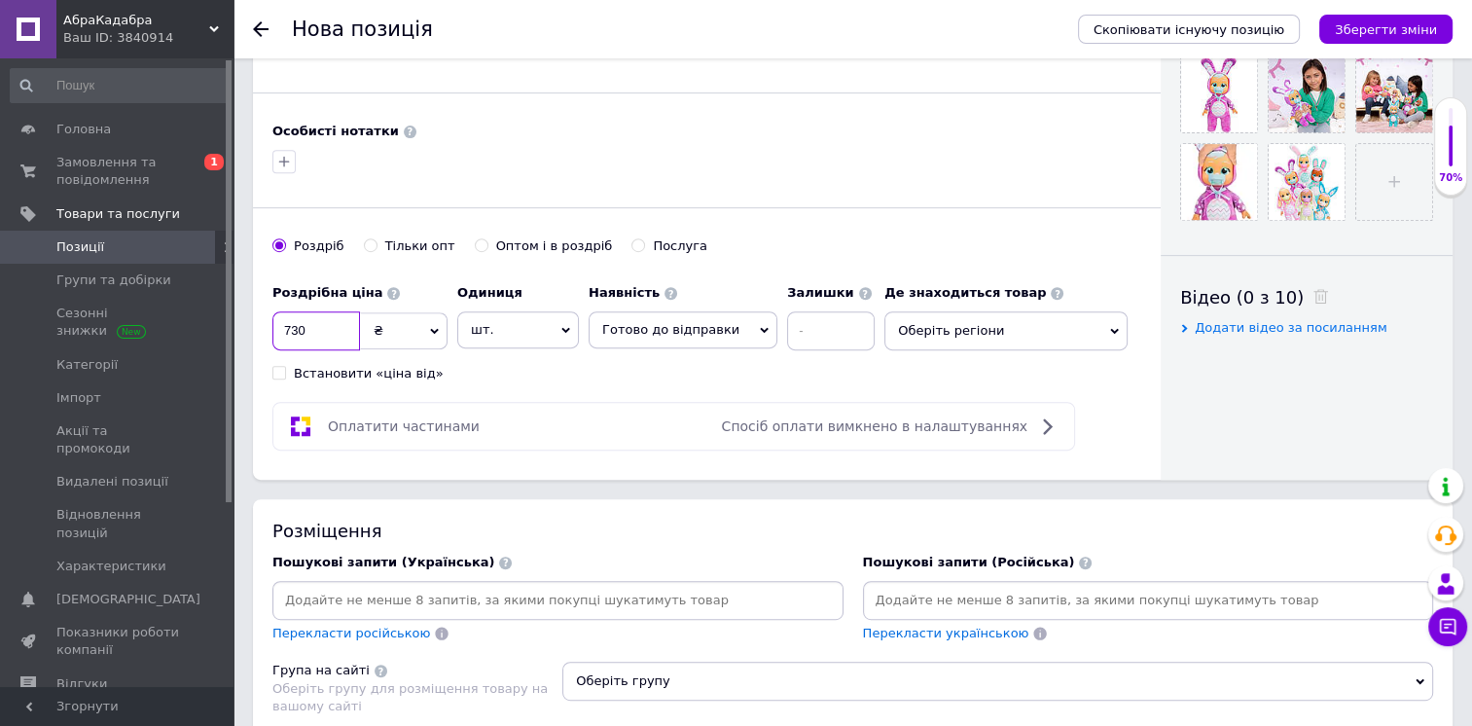
drag, startPoint x: 326, startPoint y: 321, endPoint x: 256, endPoint y: 321, distance: 70.1
type input "6"
type input "8"
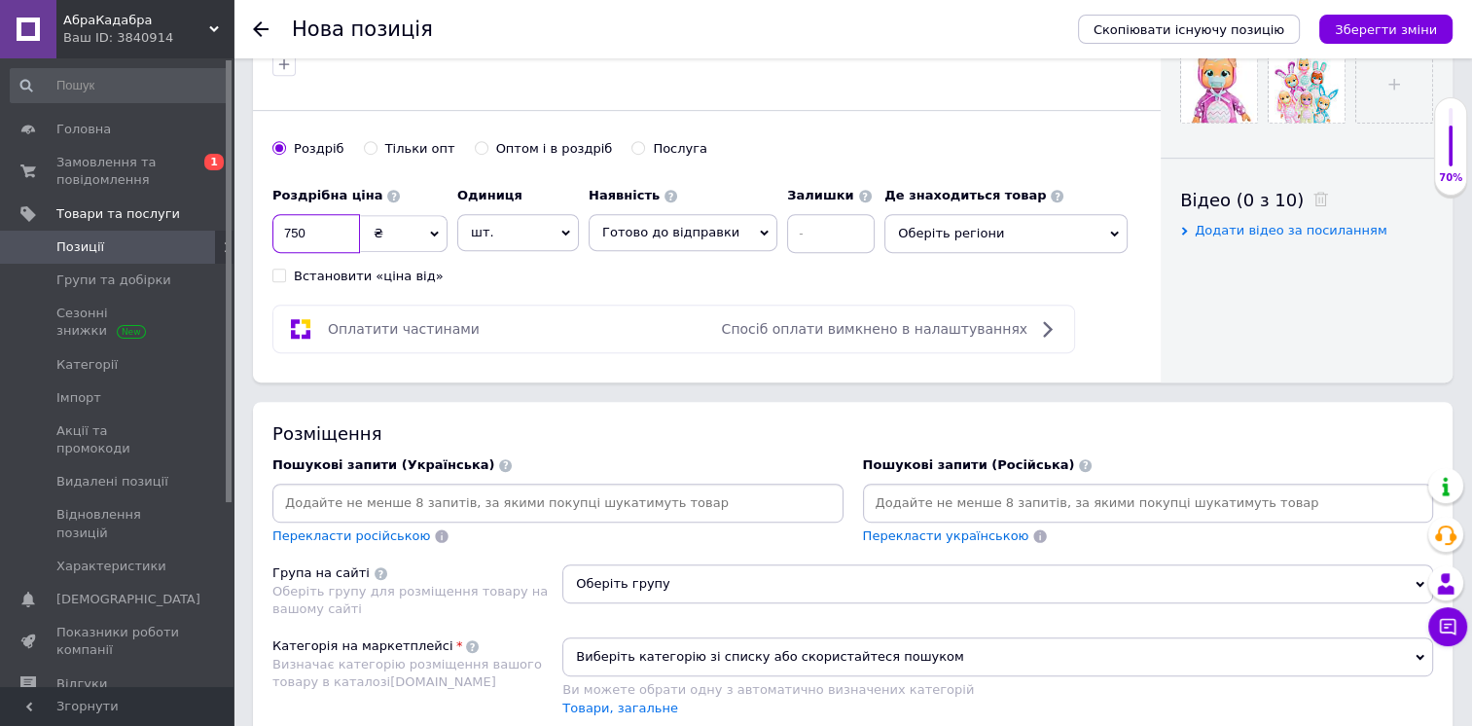
scroll to position [1070, 0]
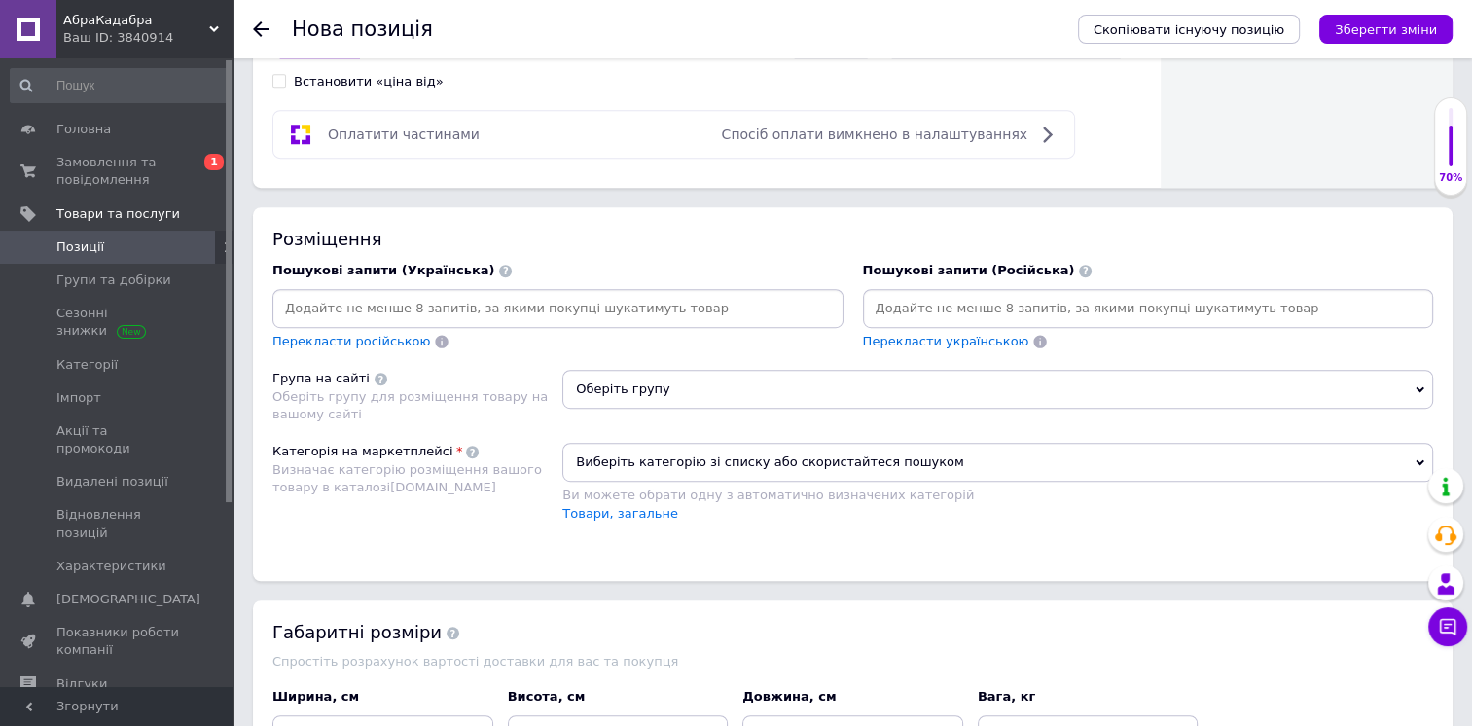
type input "750"
paste input "[PERSON_NAME] Край Бебі [PERSON_NAME] Cry Babies Tiny Cuddles Bunnies [PERSON_N…"
type input "[PERSON_NAME] Край Бебі [PERSON_NAME] Cry Babies Tiny Cuddles Bunnies [PERSON_N…"
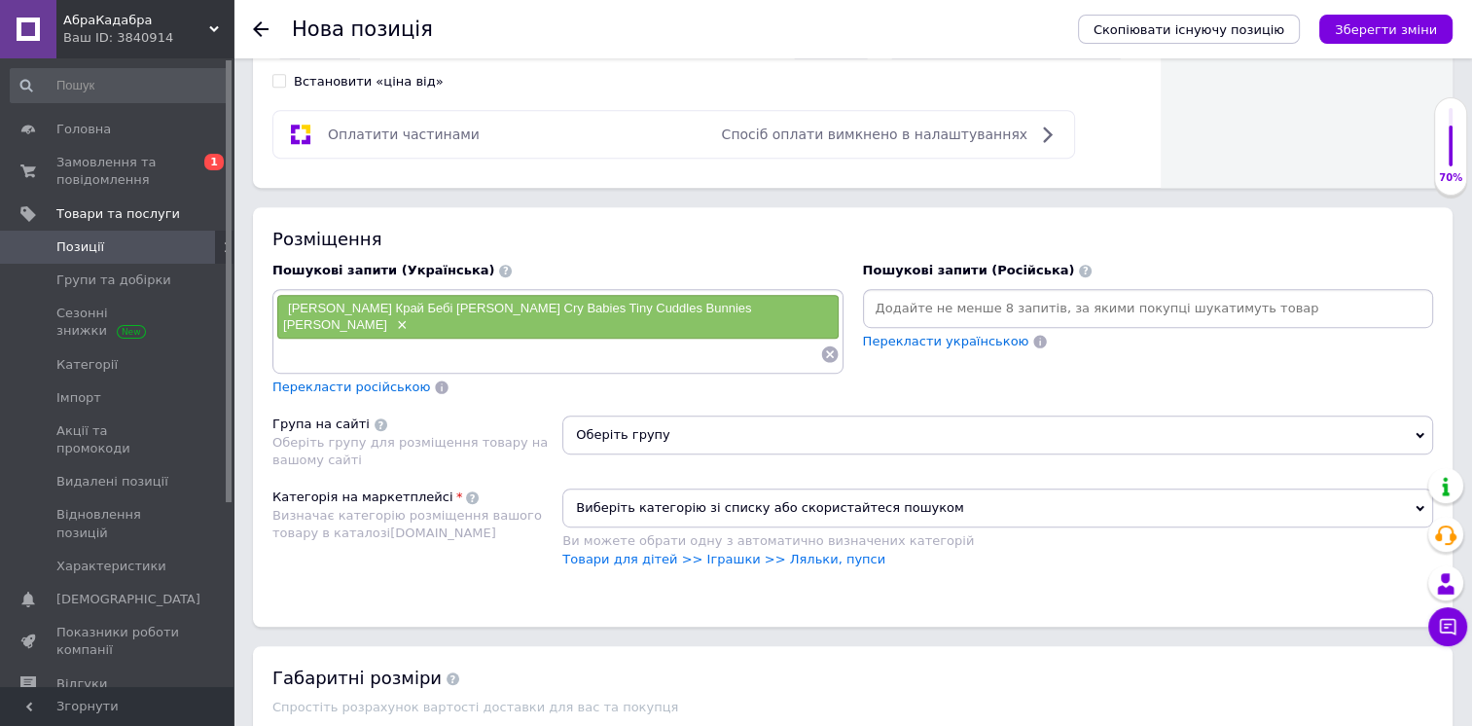
paste input "[PERSON_NAME] Край Бебі [PERSON_NAME] Cry Babies Tiny Cuddles Bunnies [PERSON_N…"
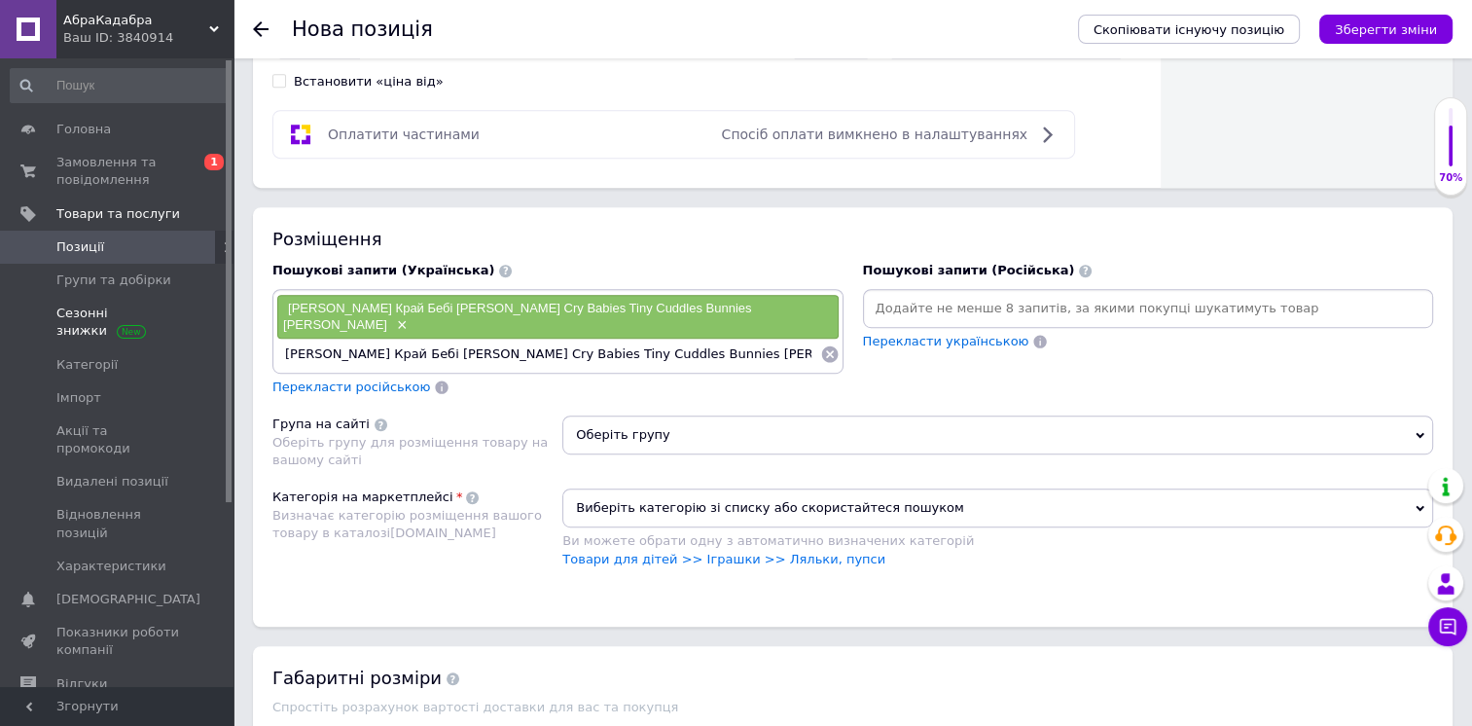
drag, startPoint x: 486, startPoint y: 333, endPoint x: 189, endPoint y: 308, distance: 298.7
type input "Cry Babies Tiny Cuddles Bunnies [PERSON_NAME]"
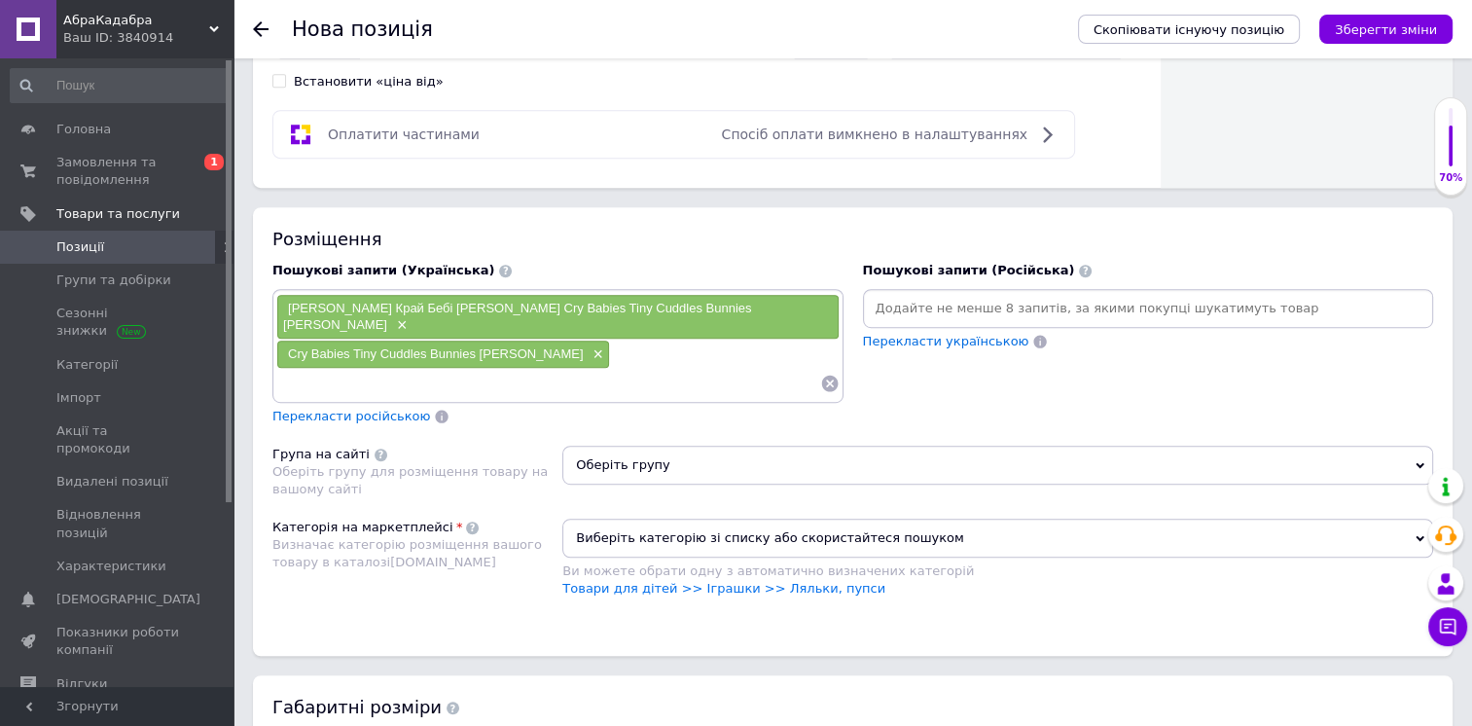
paste input "[PERSON_NAME] Край Бебі [PERSON_NAME] Cry Babies Tiny Cuddles Bunnies [PERSON_N…"
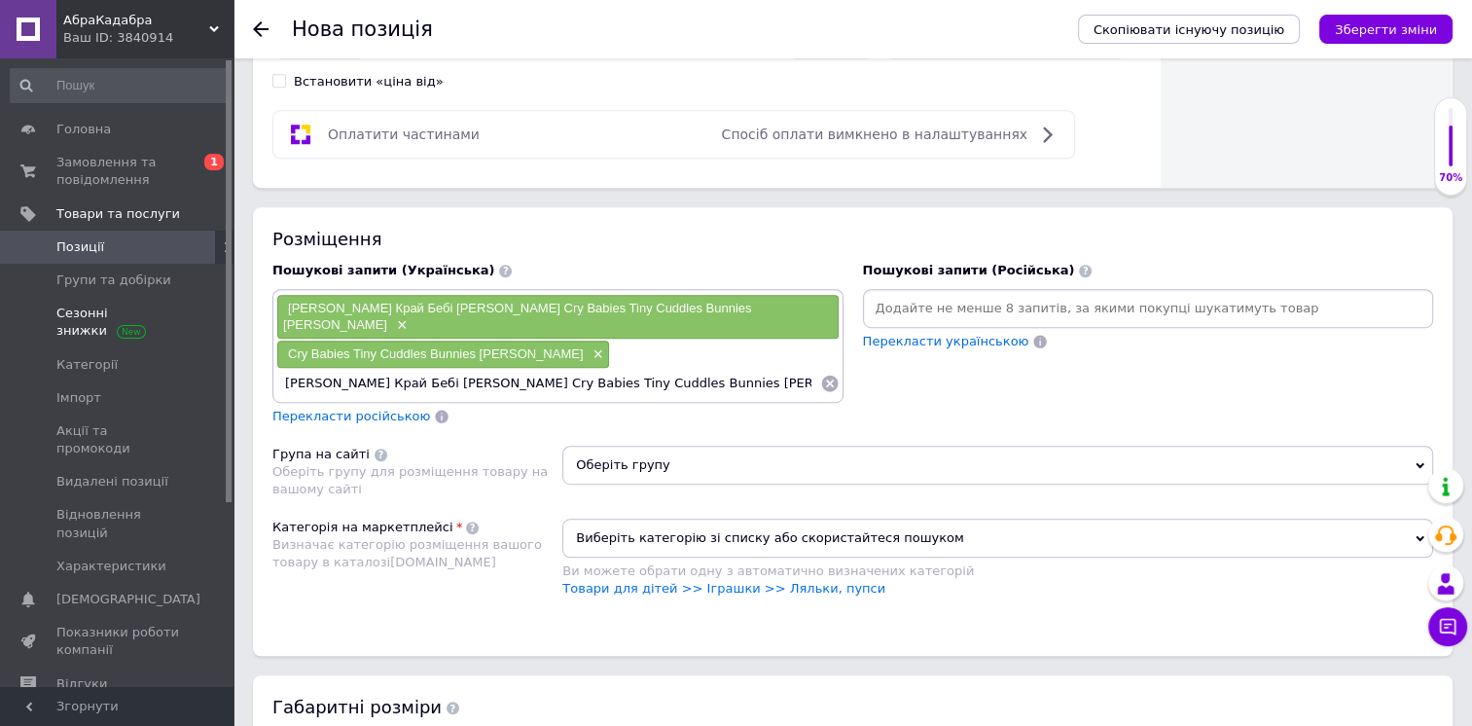
drag, startPoint x: 483, startPoint y: 360, endPoint x: 218, endPoint y: 316, distance: 268.3
drag, startPoint x: 349, startPoint y: 362, endPoint x: 584, endPoint y: 364, distance: 234.5
click at [584, 369] on input "Cry Babies Tiny Cuddles Bunnies [PERSON_NAME]" at bounding box center [548, 383] width 544 height 29
type input "Cry Babies"
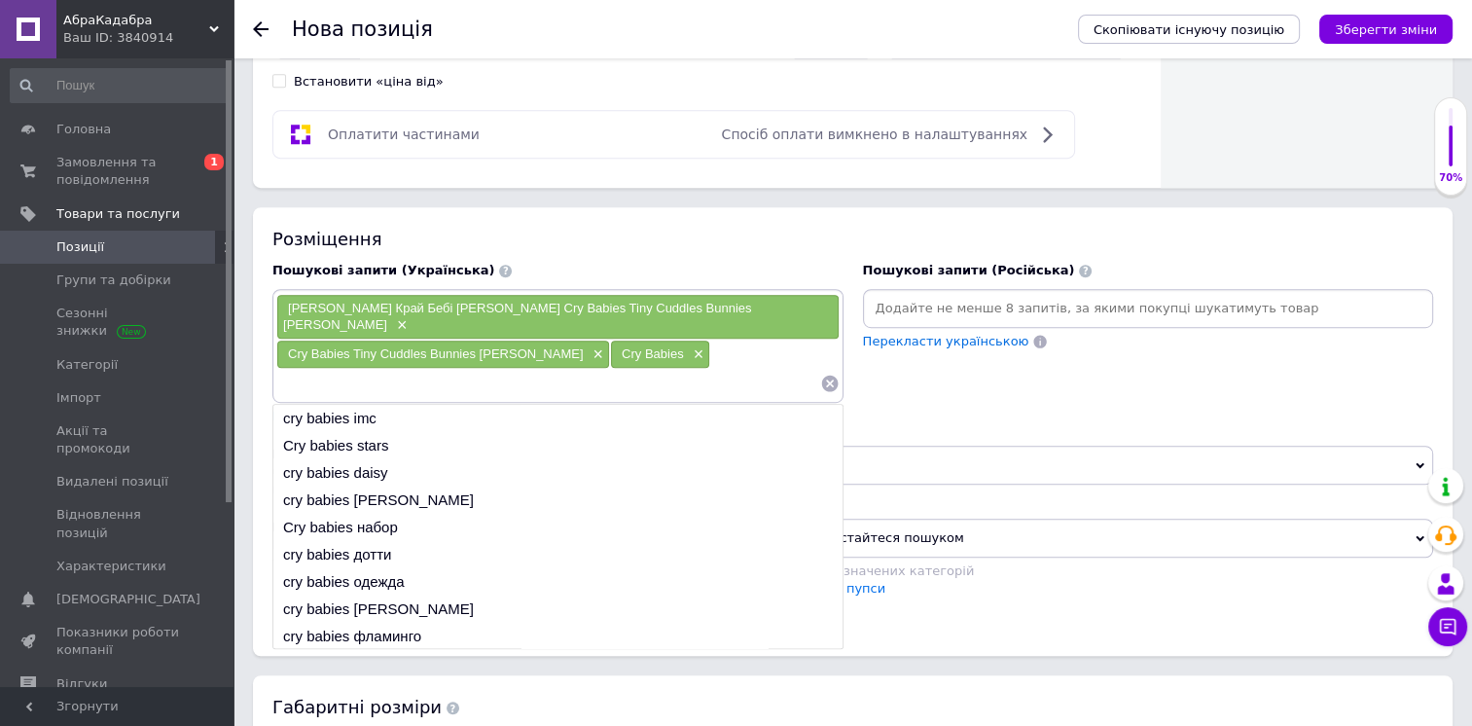
paste input "[PERSON_NAME] Край Бебі [PERSON_NAME] Cry Babies Tiny Cuddles Bunnies [PERSON_N…"
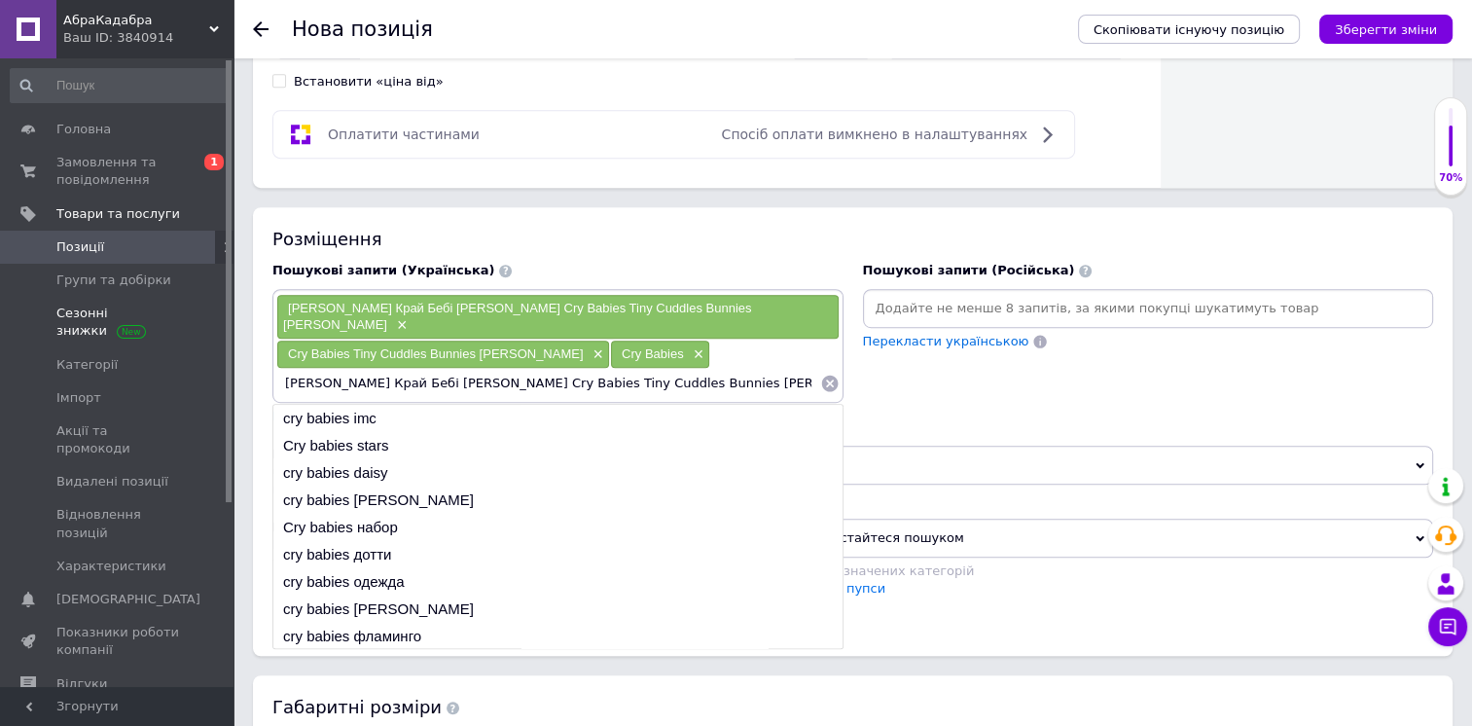
drag, startPoint x: 486, startPoint y: 360, endPoint x: 196, endPoint y: 325, distance: 293.0
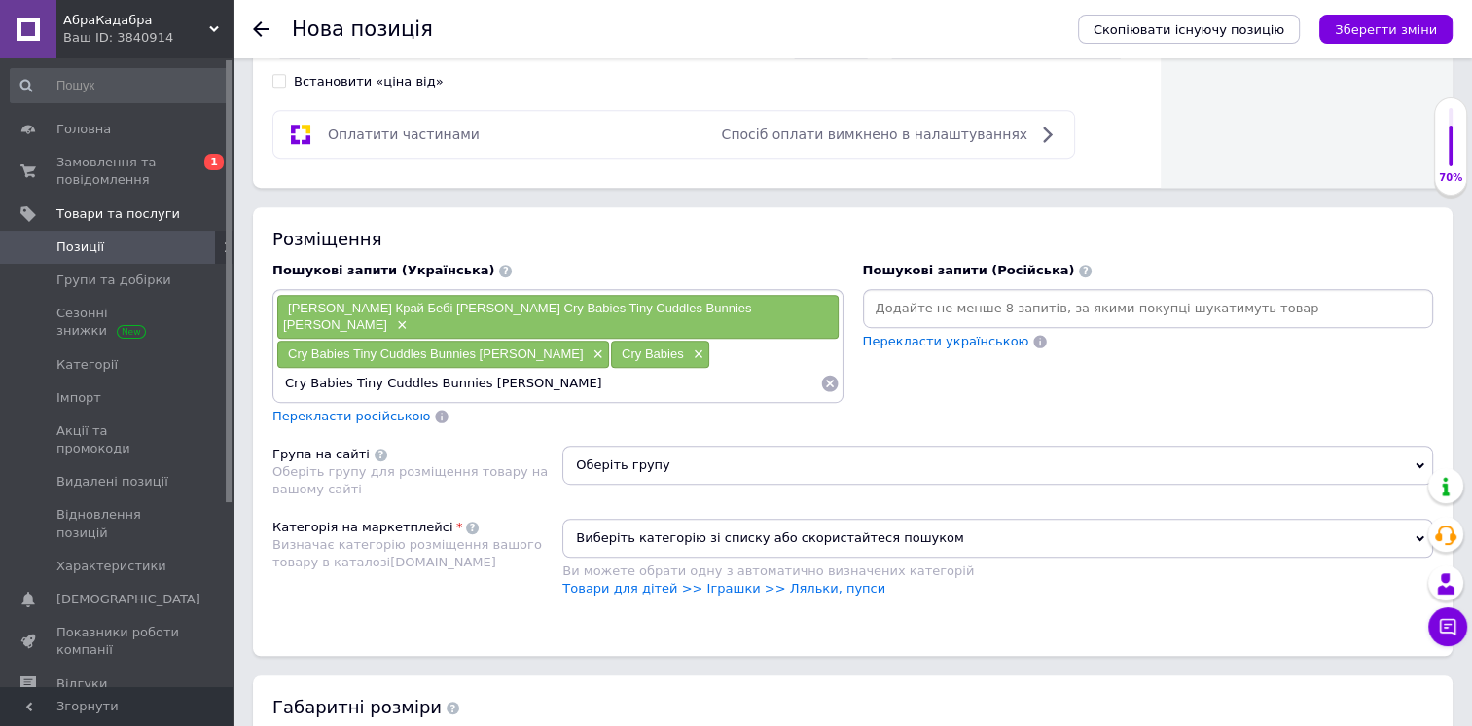
drag, startPoint x: 374, startPoint y: 364, endPoint x: 555, endPoint y: 363, distance: 181.0
click at [555, 369] on input "Cry Babies Tiny Cuddles Bunnies [PERSON_NAME]" at bounding box center [548, 383] width 544 height 29
type input "Cry Babies Tiny"
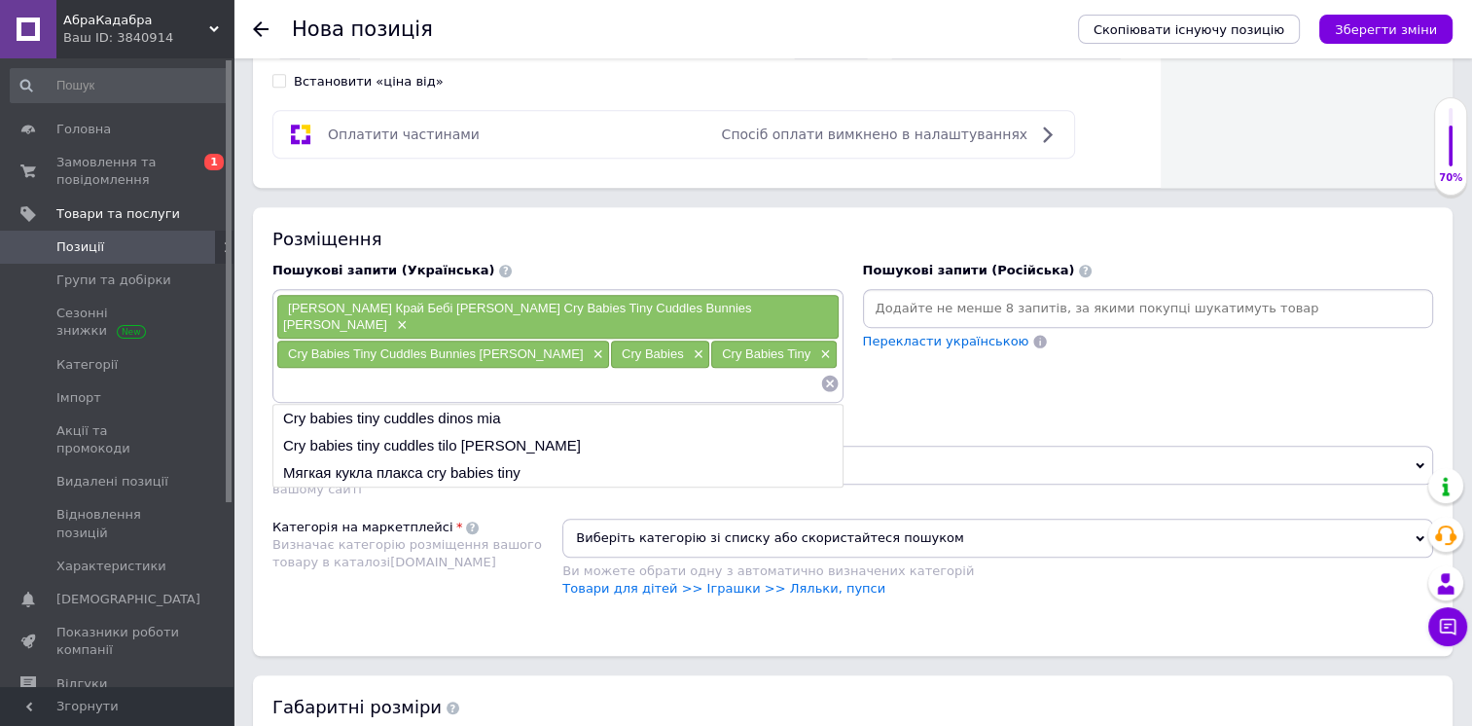
drag, startPoint x: 480, startPoint y: 364, endPoint x: 401, endPoint y: 446, distance: 113.5
click at [401, 459] on li "Мягкая кукла плакса cry babies tiny" at bounding box center [557, 472] width 569 height 27
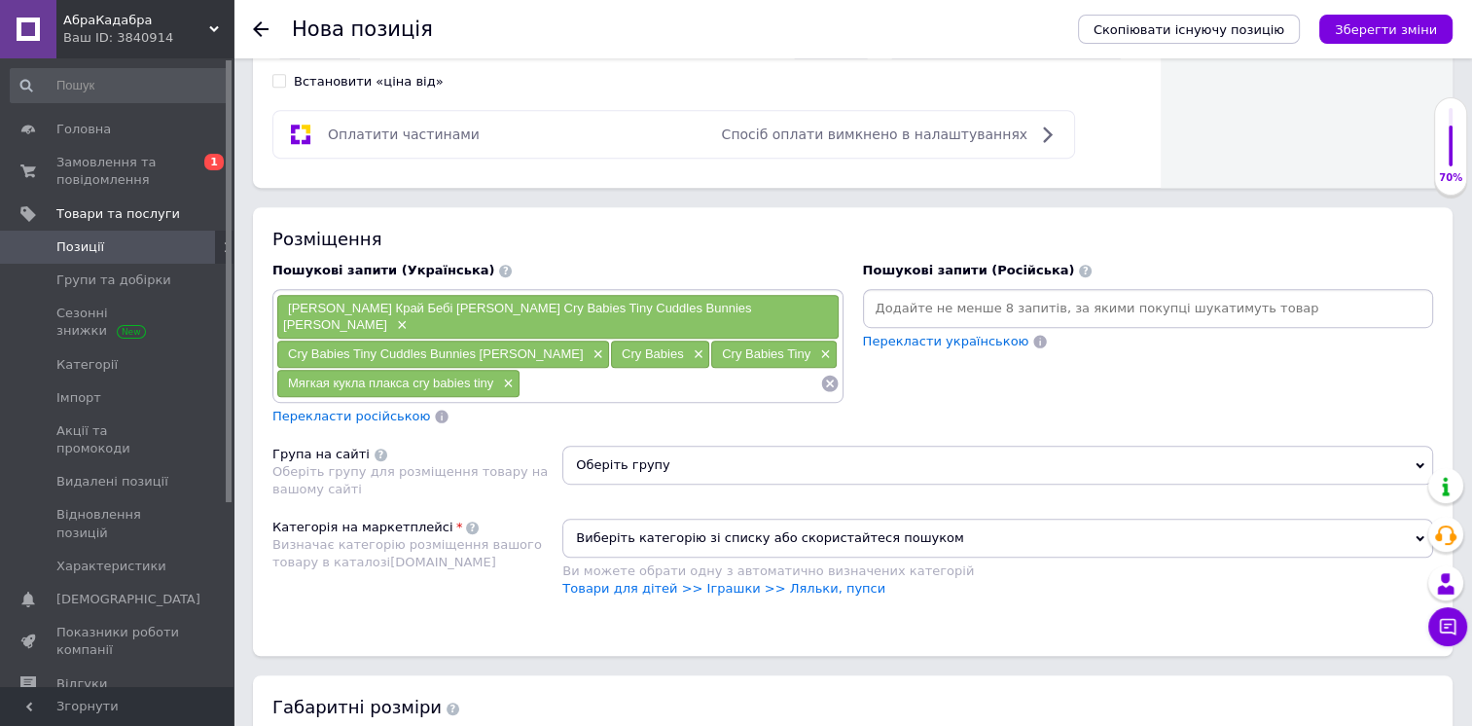
paste input "[PERSON_NAME] Край Бебі [PERSON_NAME] Cry Babies Tiny Cuddles Bunnies [PERSON_N…"
drag, startPoint x: 564, startPoint y: 355, endPoint x: 389, endPoint y: 353, distance: 175.1
click at [387, 352] on div "[PERSON_NAME] Край Бебі [PERSON_NAME] Cry Babies Tiny Cuddles Bunnies [PERSON_N…" at bounding box center [557, 346] width 563 height 104
drag, startPoint x: 589, startPoint y: 360, endPoint x: 786, endPoint y: 354, distance: 197.6
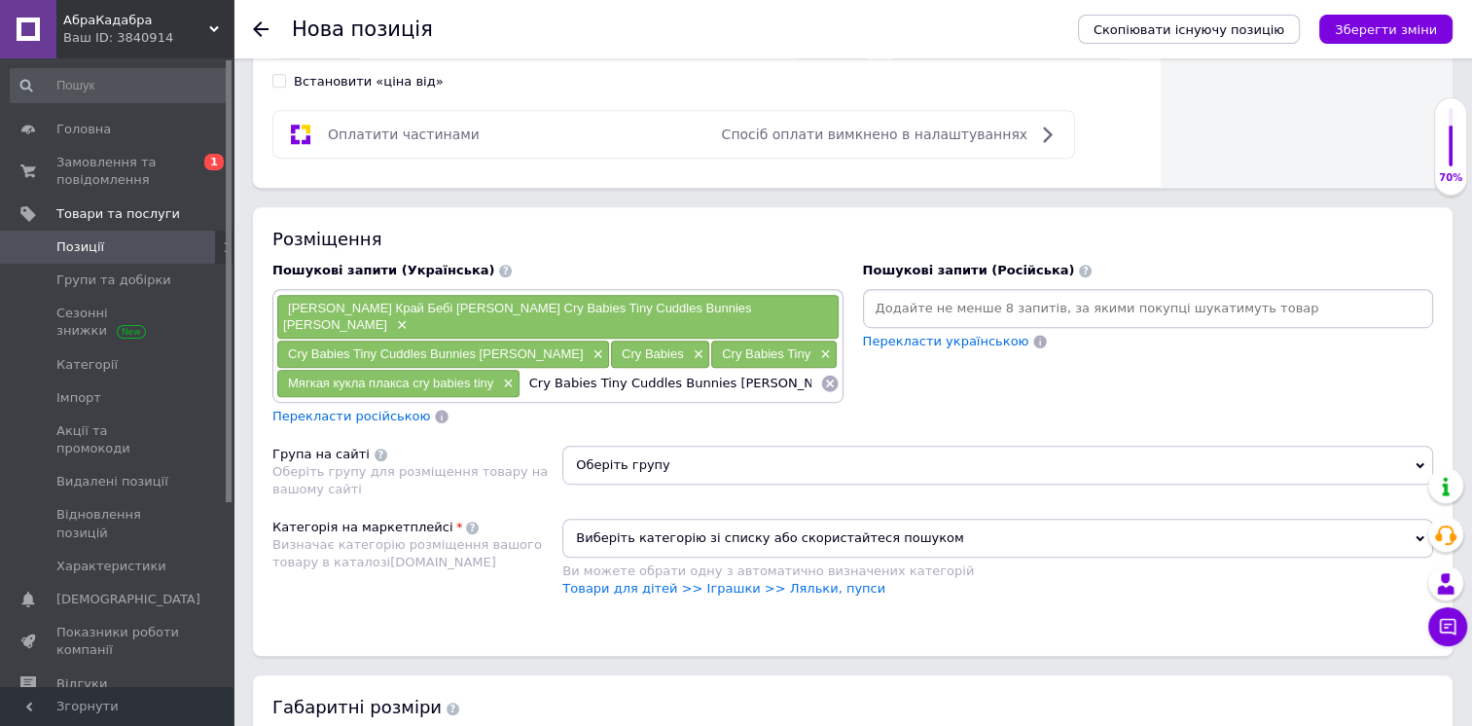
click at [786, 369] on input "Cry Babies Tiny Cuddles Bunnies [PERSON_NAME]" at bounding box center [671, 383] width 300 height 29
click at [565, 369] on input "Cry Babies Tiny Cuddles Bunnies [PERSON_NAME]" at bounding box center [671, 383] width 300 height 29
drag, startPoint x: 616, startPoint y: 365, endPoint x: 796, endPoint y: 362, distance: 180.0
click at [796, 369] on input "Cry Babies Tiny Cuddles Bunnies [PERSON_NAME]" at bounding box center [671, 383] width 300 height 29
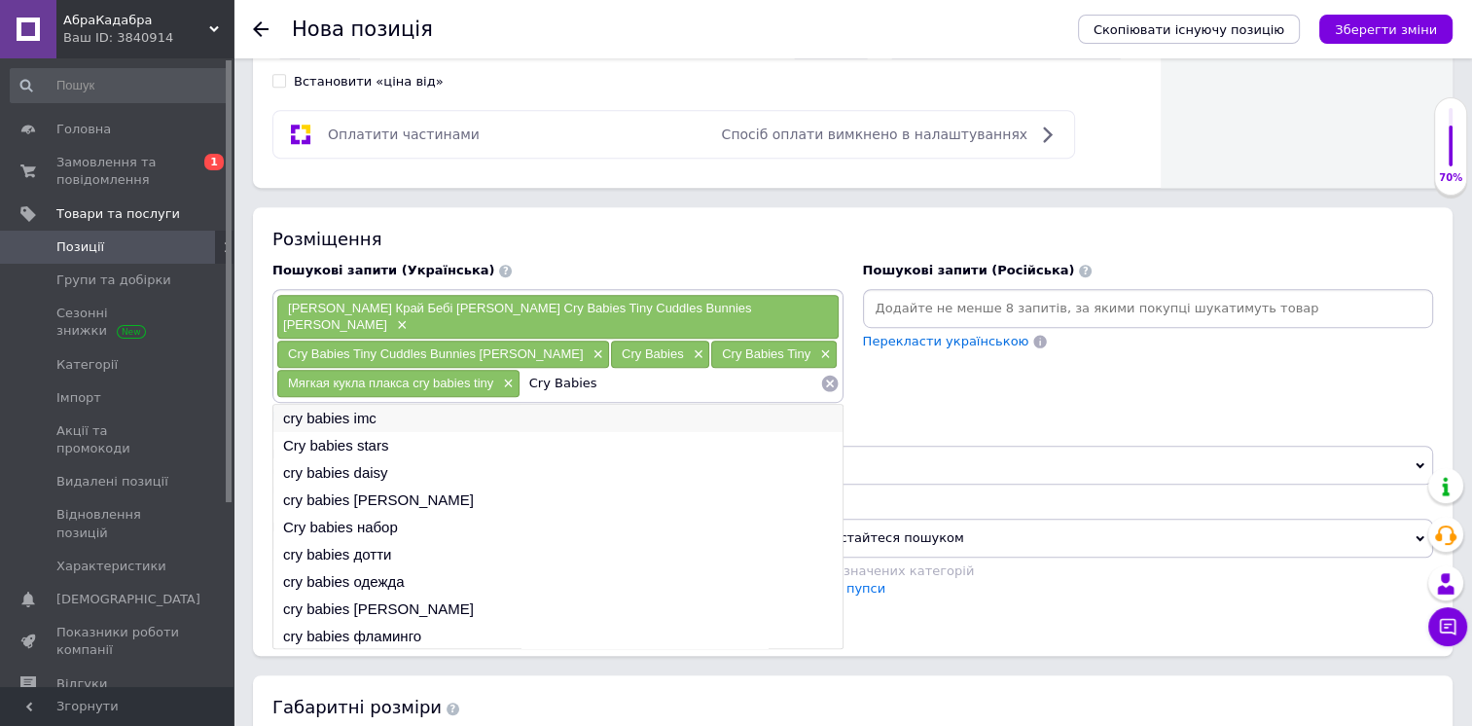
type input "Cry Babies"
click at [452, 405] on li "cry babies imc" at bounding box center [557, 418] width 569 height 27
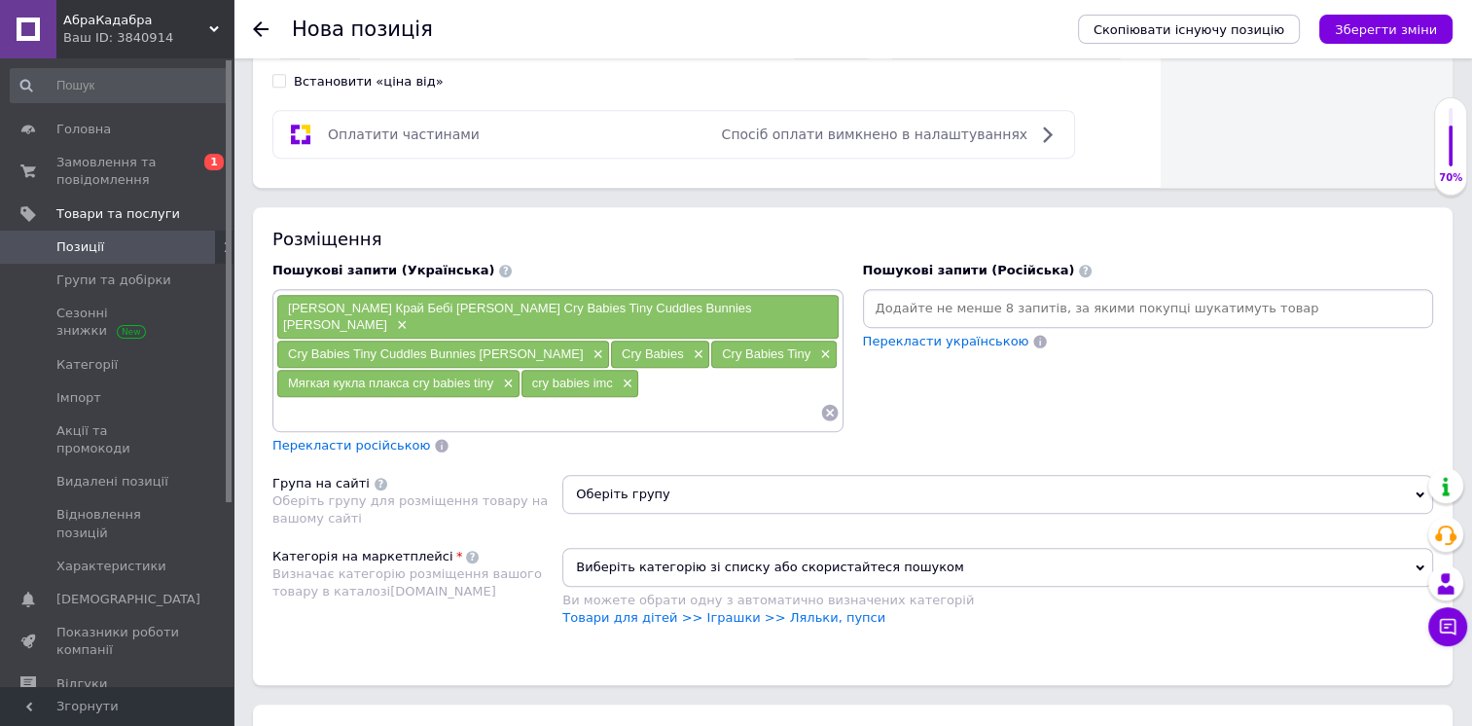
paste input "[PERSON_NAME] Край Бебі [PERSON_NAME] Cry Babies Tiny Cuddles Bunnies [PERSON_N…"
drag, startPoint x: 393, startPoint y: 391, endPoint x: 781, endPoint y: 386, distance: 388.3
click at [781, 398] on input "[PERSON_NAME] Край Бебі [PERSON_NAME] Cry Babies Tiny Cuddles Bunnies [PERSON_N…" at bounding box center [548, 412] width 544 height 29
drag, startPoint x: 420, startPoint y: 393, endPoint x: 794, endPoint y: 386, distance: 373.7
click at [794, 398] on input "[PERSON_NAME] Край Бебі [PERSON_NAME] Cry Babies Tiny Cuddles Bunnies [PERSON_N…" at bounding box center [548, 412] width 544 height 29
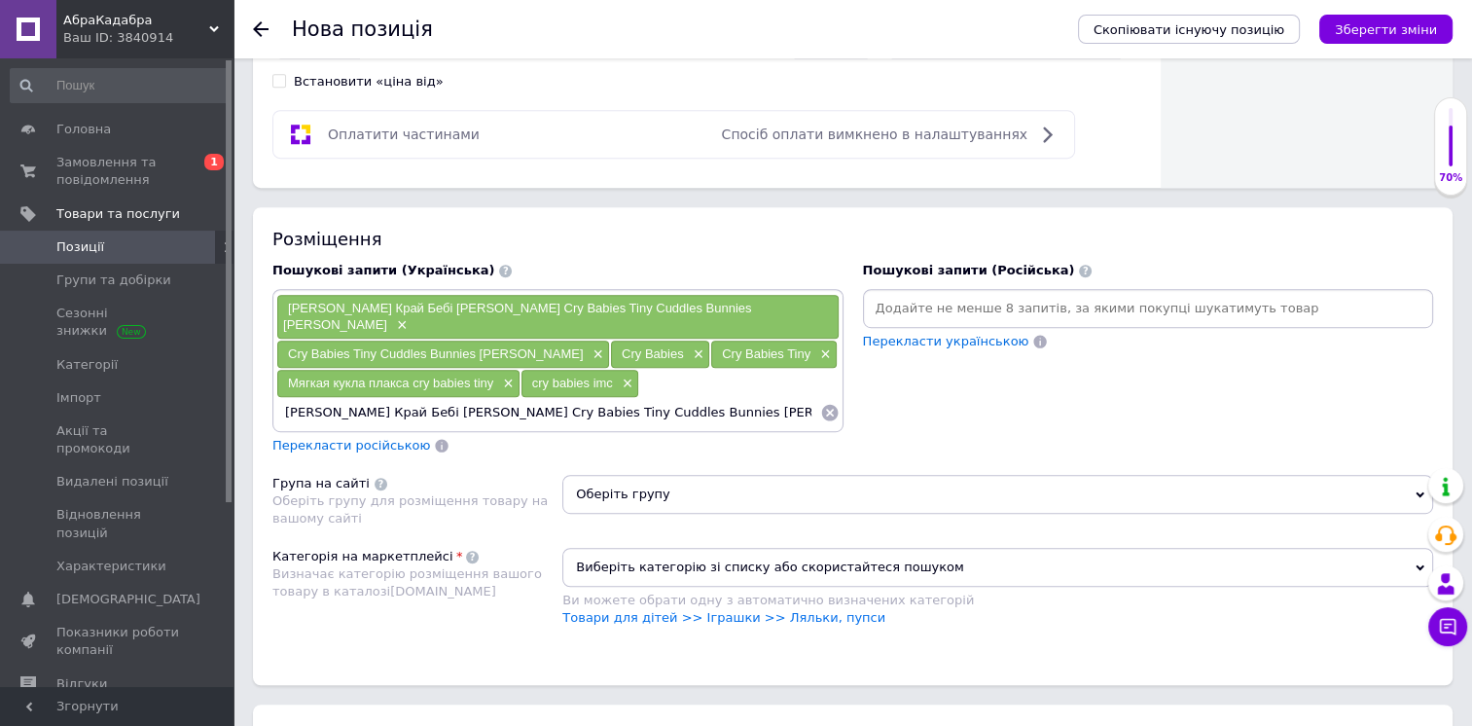
type input "[PERSON_NAME] Край Бебі"
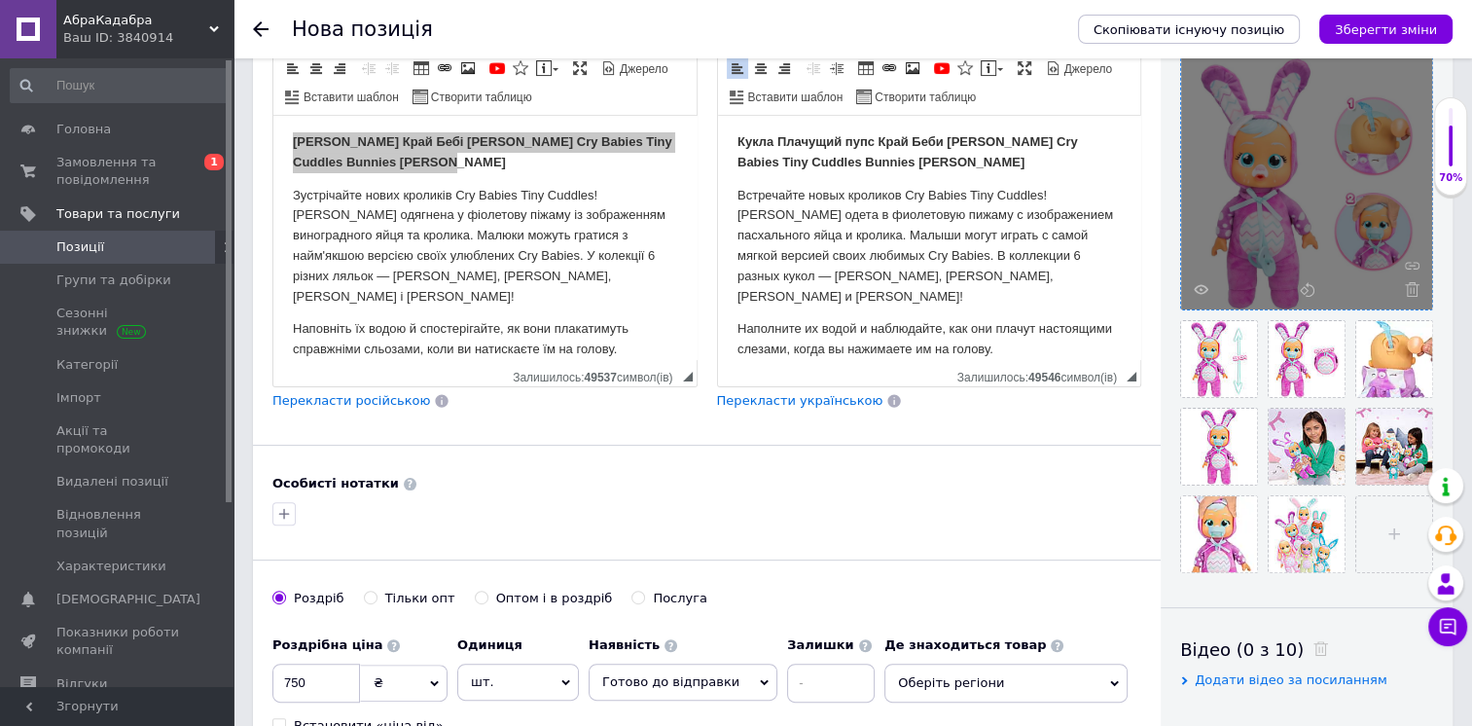
scroll to position [292, 0]
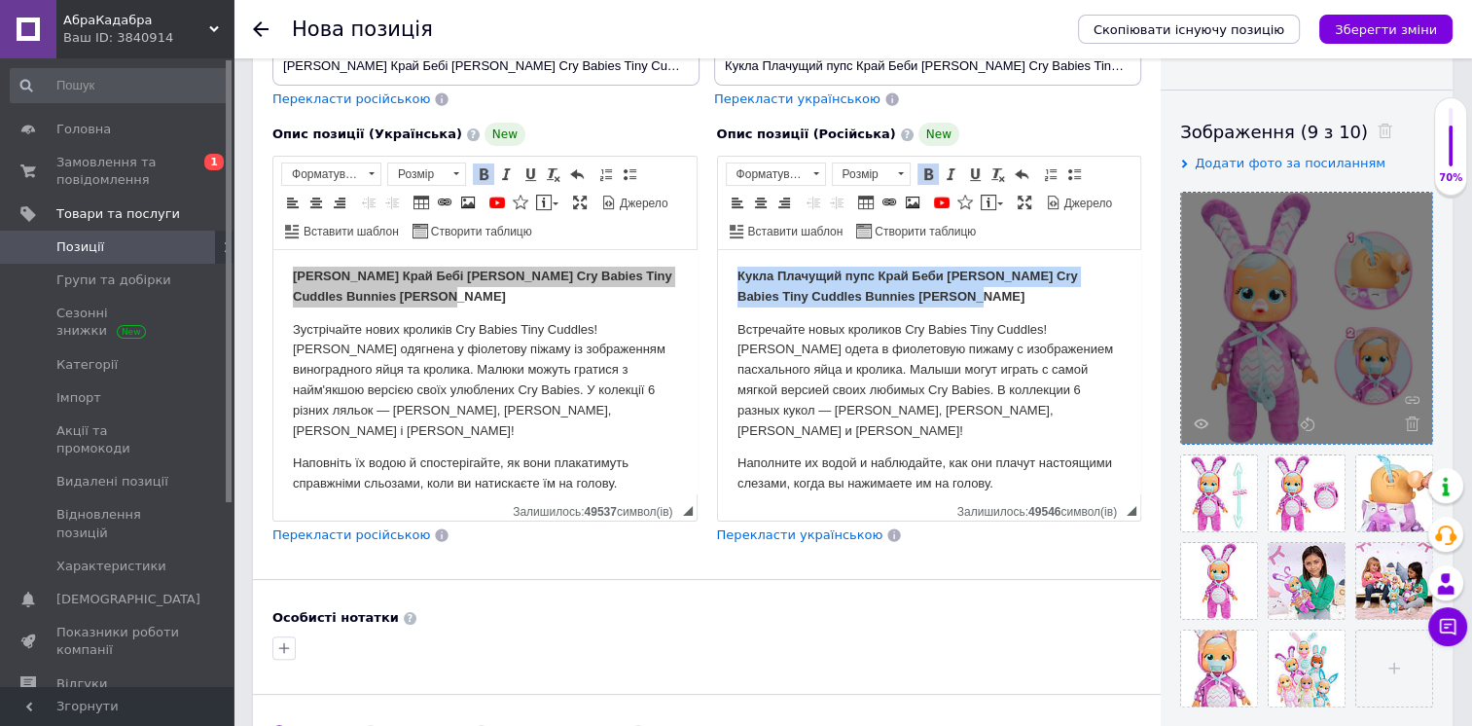
drag, startPoint x: 728, startPoint y: 272, endPoint x: 966, endPoint y: 301, distance: 240.0
click at [966, 301] on html "Кукла Плачущий пупс Край Беби [PERSON_NAME] Cry Babies Tiny Cuddles Bunnies [PE…" at bounding box center [928, 380] width 423 height 267
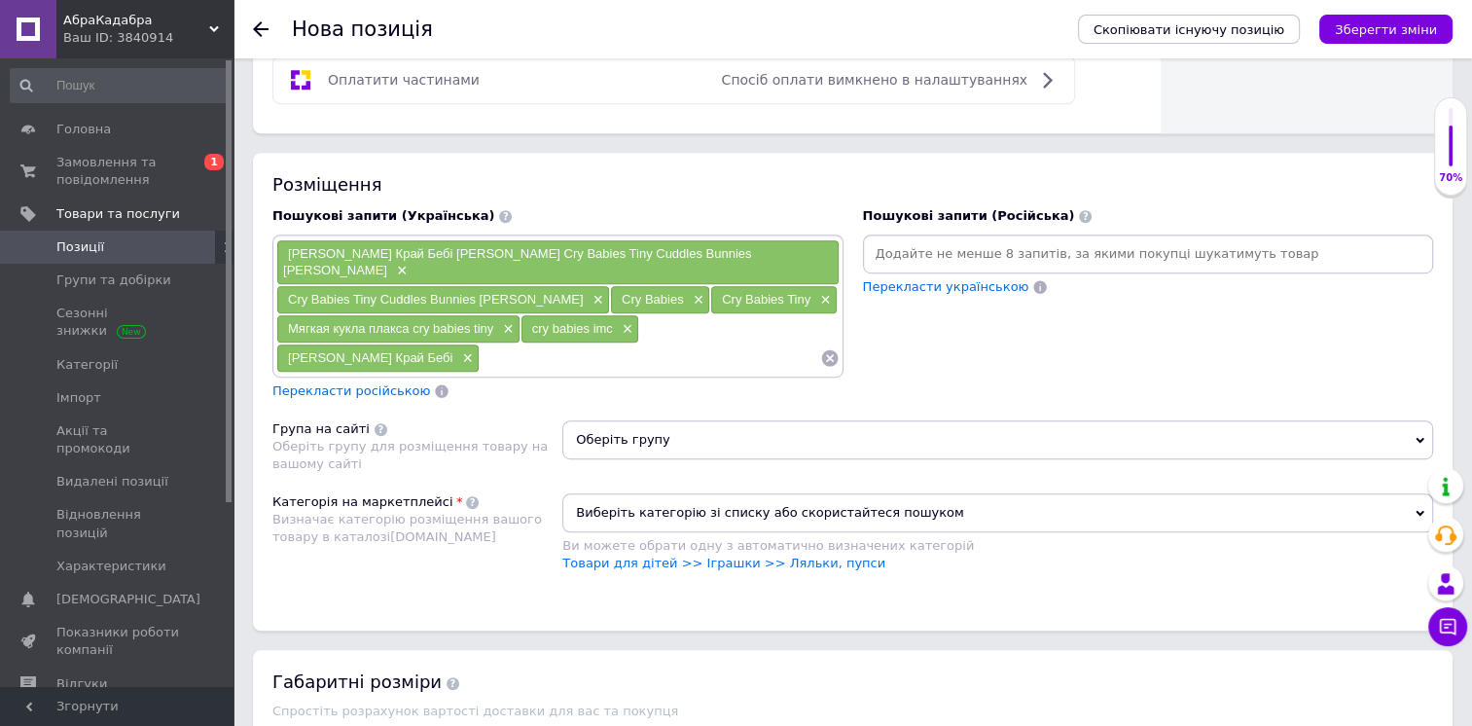
scroll to position [1168, 0]
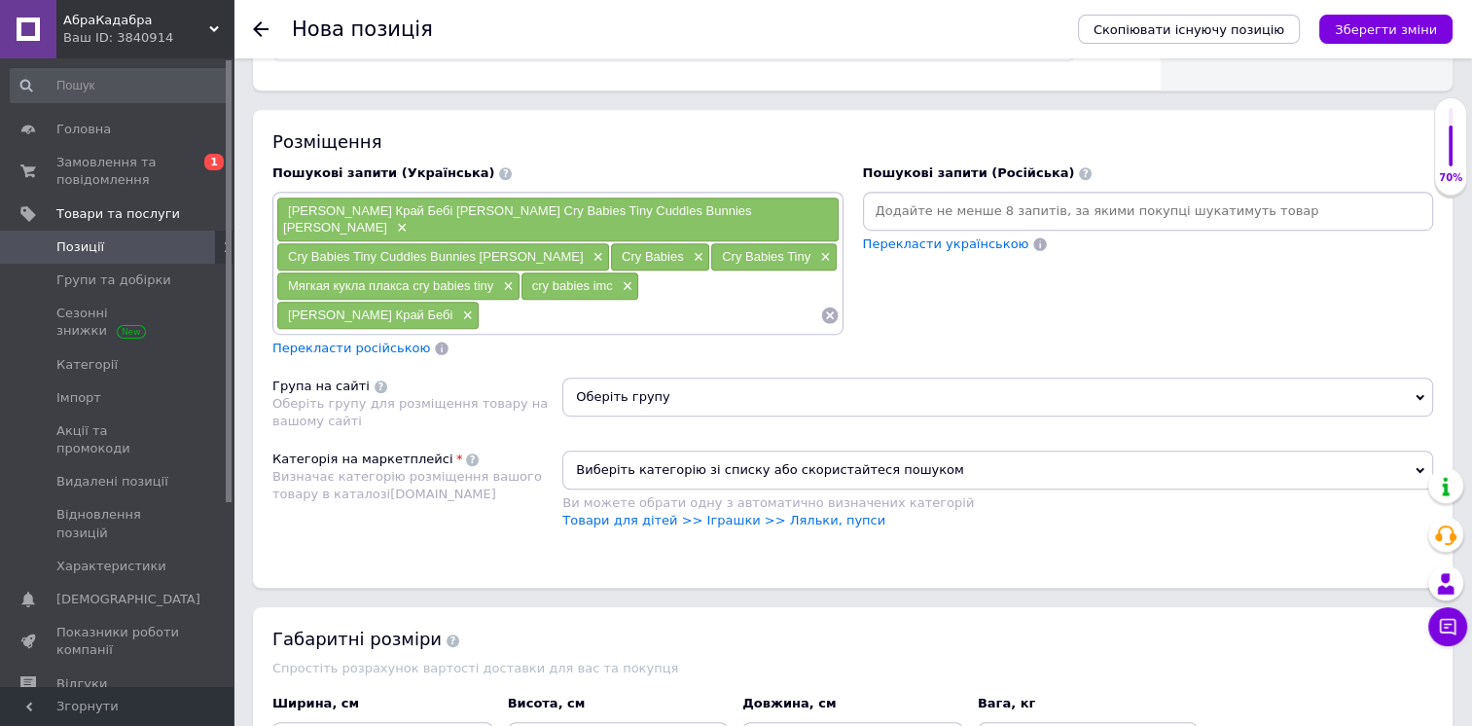
click at [937, 243] on span "Перекласти українською" at bounding box center [946, 243] width 166 height 15
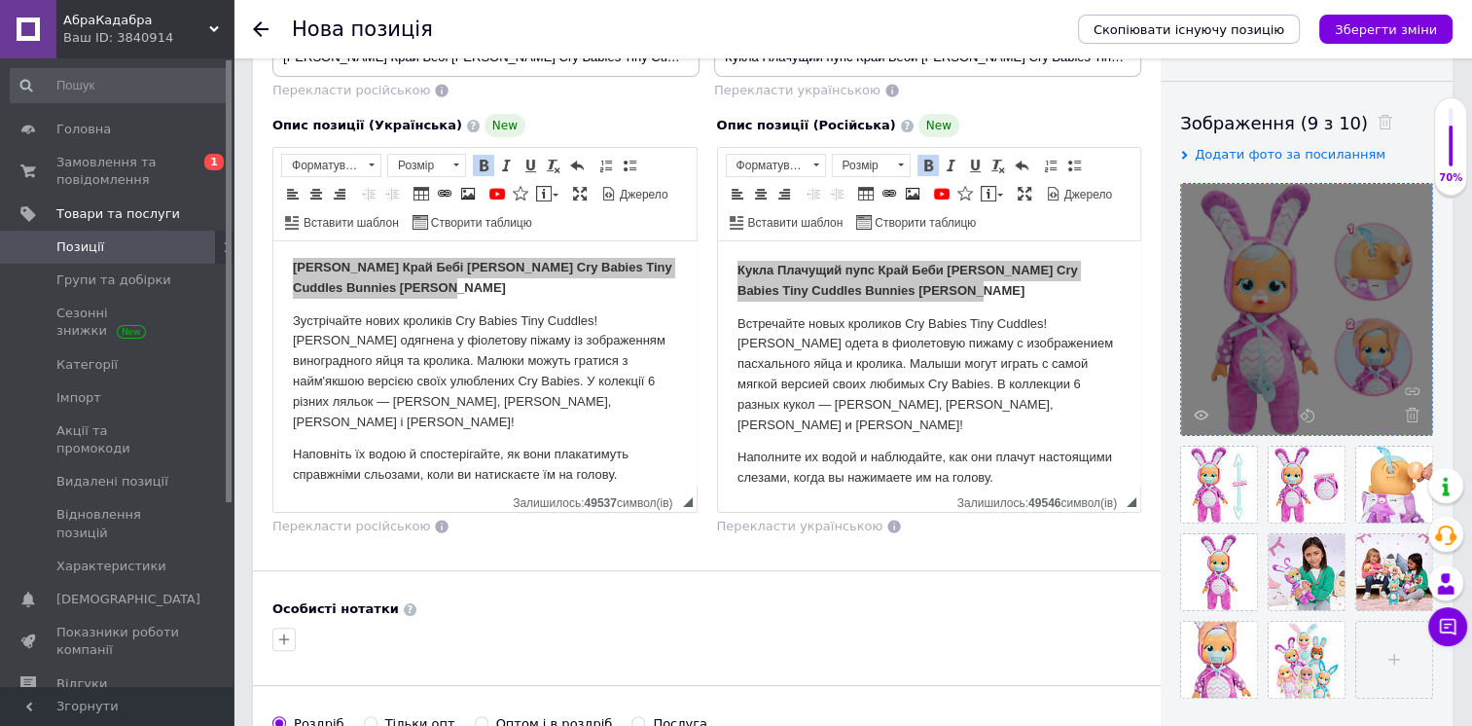
scroll to position [195, 0]
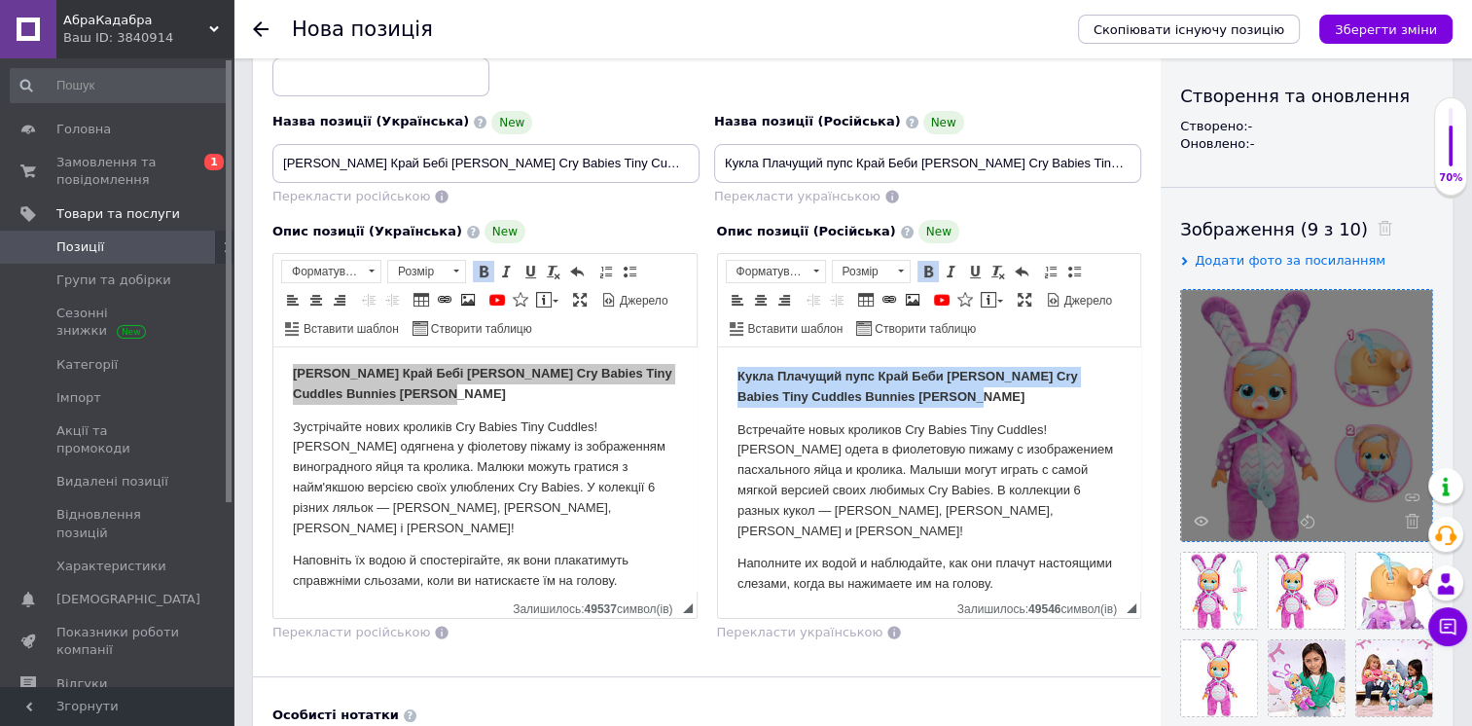
click at [793, 389] on strong "Кукла Плачущий пупс Край Беби [PERSON_NAME] Cry Babies Tiny Cuddles Bunnies [PE…" at bounding box center [907, 386] width 341 height 35
drag, startPoint x: 953, startPoint y: 397, endPoint x: 739, endPoint y: 376, distance: 214.2
click at [739, 376] on body "Кукла Плачущий пупс Край Беби [PERSON_NAME] Cry Babies Tiny Cuddles Bunnies [PE…" at bounding box center [929, 481] width 384 height 228
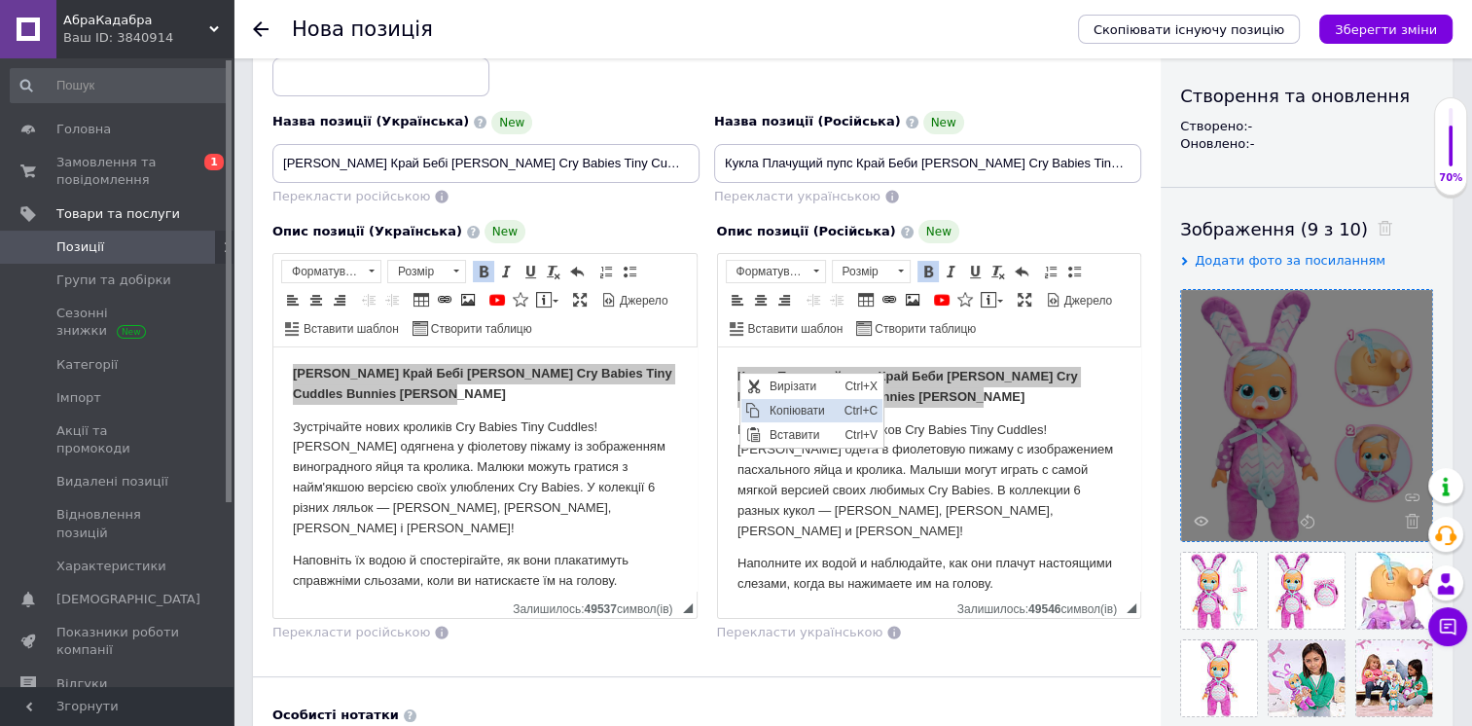
click at [772, 411] on span "Копіювати" at bounding box center [802, 410] width 75 height 23
copy strong "Кукла Плачущий пупс Край Беби [PERSON_NAME] Cry Babies Tiny Cuddles Bunnies [PE…"
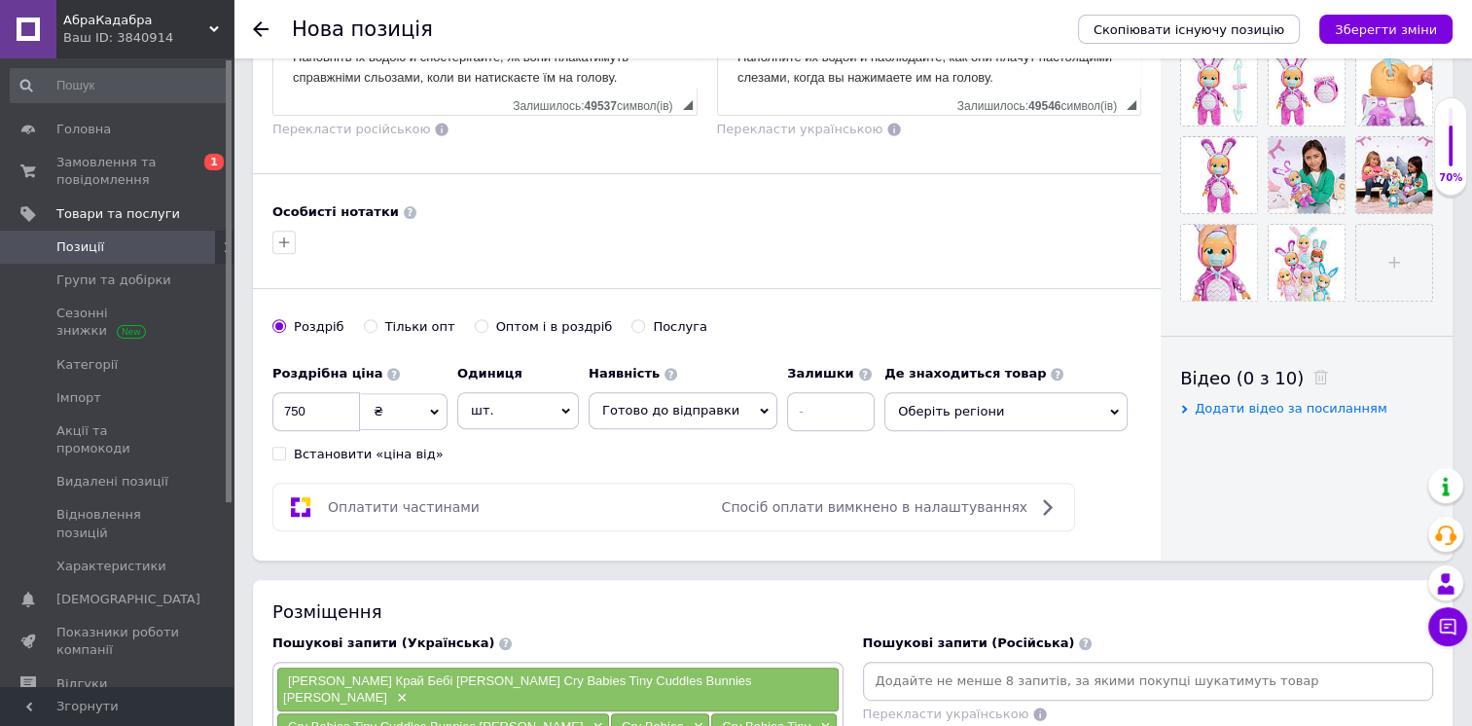
scroll to position [1070, 0]
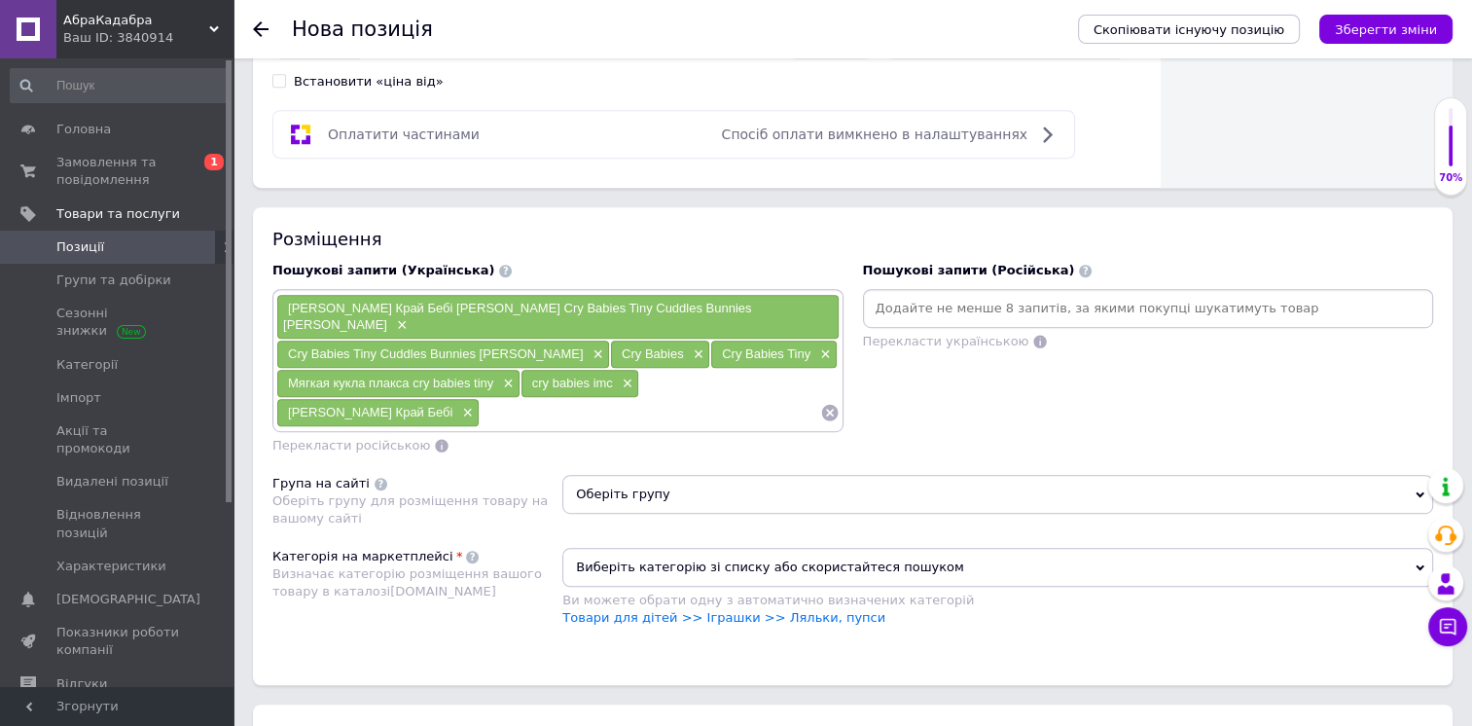
type input "Кукла Плачущий пупс Край Беби [PERSON_NAME] Cry Babies Tiny Cuddles Bunnies [PE…"
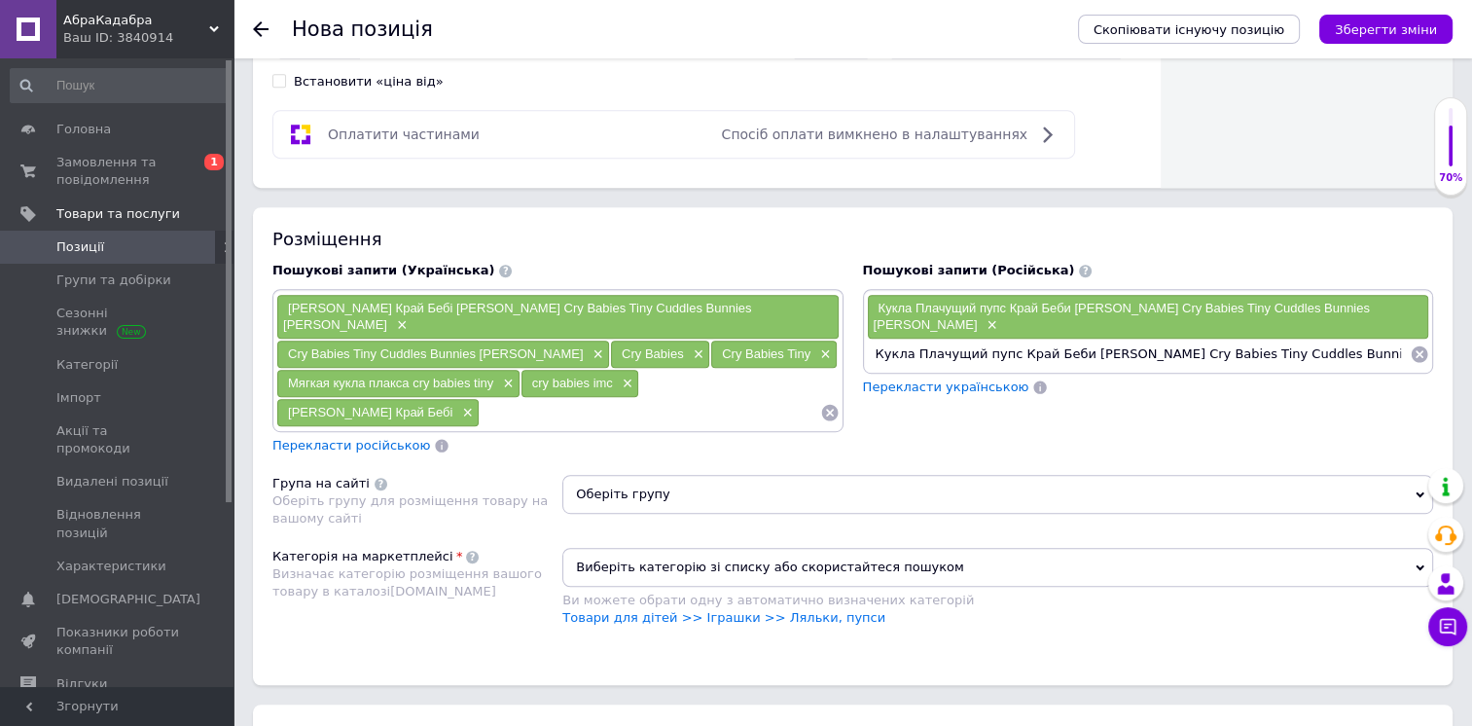
scroll to position [0, 0]
drag, startPoint x: 1140, startPoint y: 331, endPoint x: 1459, endPoint y: 348, distance: 319.6
click at [1442, 347] on div "Пошукові запити (Російська) Кукла Плачущий пупс Край Беби [PERSON_NAME] Cry Bab…" at bounding box center [1148, 358] width 591 height 213
type input "Кукла Плачущий пупс Край Беби [PERSON_NAME]"
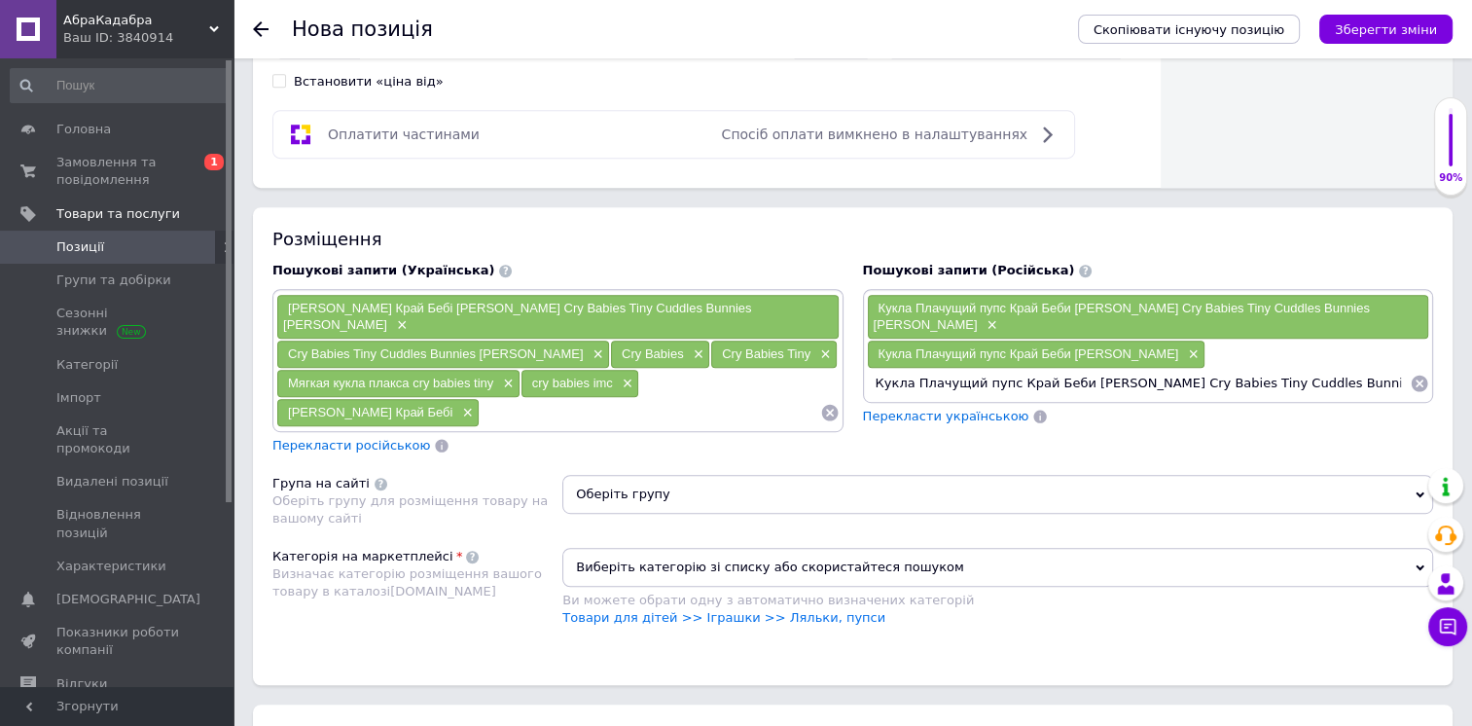
drag, startPoint x: 1135, startPoint y: 368, endPoint x: 820, endPoint y: 366, distance: 315.3
click at [820, 366] on div "Пошукові запити (Українська) [PERSON_NAME] Край Бебі [PERSON_NAME] Cry Babies T…" at bounding box center [853, 358] width 1180 height 213
type input "Cry Babies Tiny Cuddles Bunnies [PERSON_NAME]"
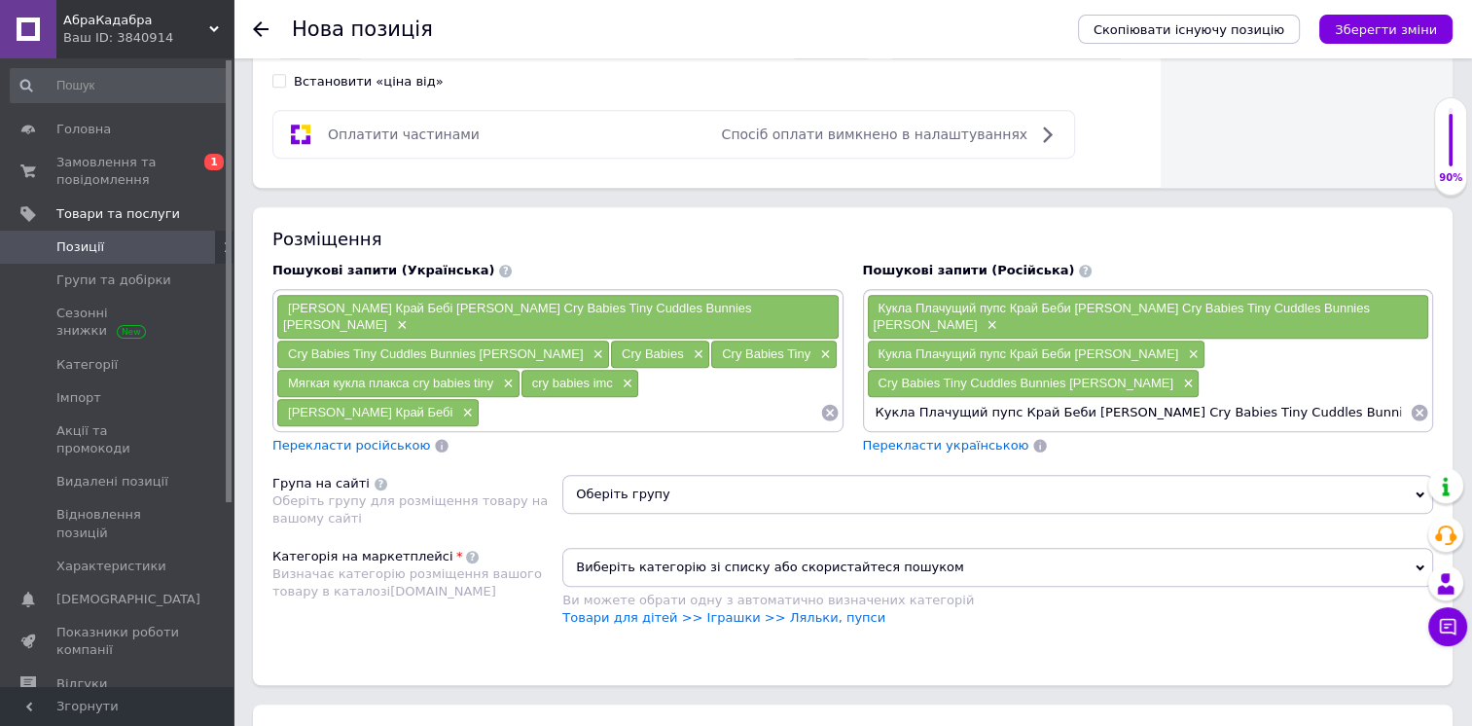
drag, startPoint x: 1070, startPoint y: 392, endPoint x: 1459, endPoint y: 383, distance: 389.3
click at [1459, 383] on div "Основна інформація При збереженні товару порожні поля перекладуться автоматично…" at bounding box center [853, 26] width 1239 height 2036
type input "Кукла Плачущий пупс Край Беби"
drag, startPoint x: 1135, startPoint y: 394, endPoint x: 821, endPoint y: 394, distance: 313.3
click at [821, 394] on div "Пошукові запити (Українська) [PERSON_NAME] Край Бебі [PERSON_NAME] Cry Babies T…" at bounding box center [853, 358] width 1180 height 213
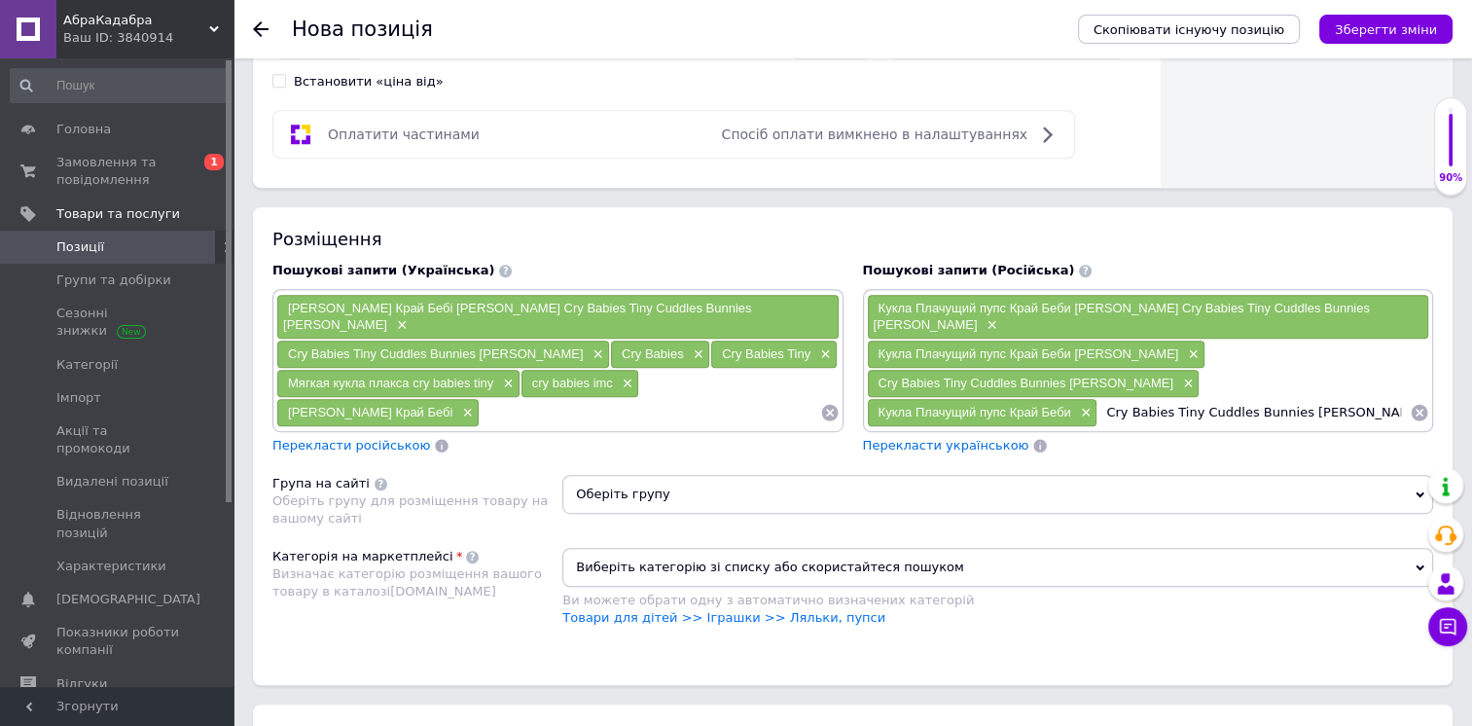
drag, startPoint x: 939, startPoint y: 391, endPoint x: 963, endPoint y: 391, distance: 24.3
click at [1098, 398] on input "Cry Babies Tiny Cuddles Bunnies [PERSON_NAME]" at bounding box center [1254, 412] width 312 height 29
drag, startPoint x: 989, startPoint y: 391, endPoint x: 1104, endPoint y: 392, distance: 115.8
click at [1113, 398] on input "Cry Babies Cuddles Bunnies [PERSON_NAME]" at bounding box center [1254, 412] width 312 height 29
type input "Cry Babies Cuddles"
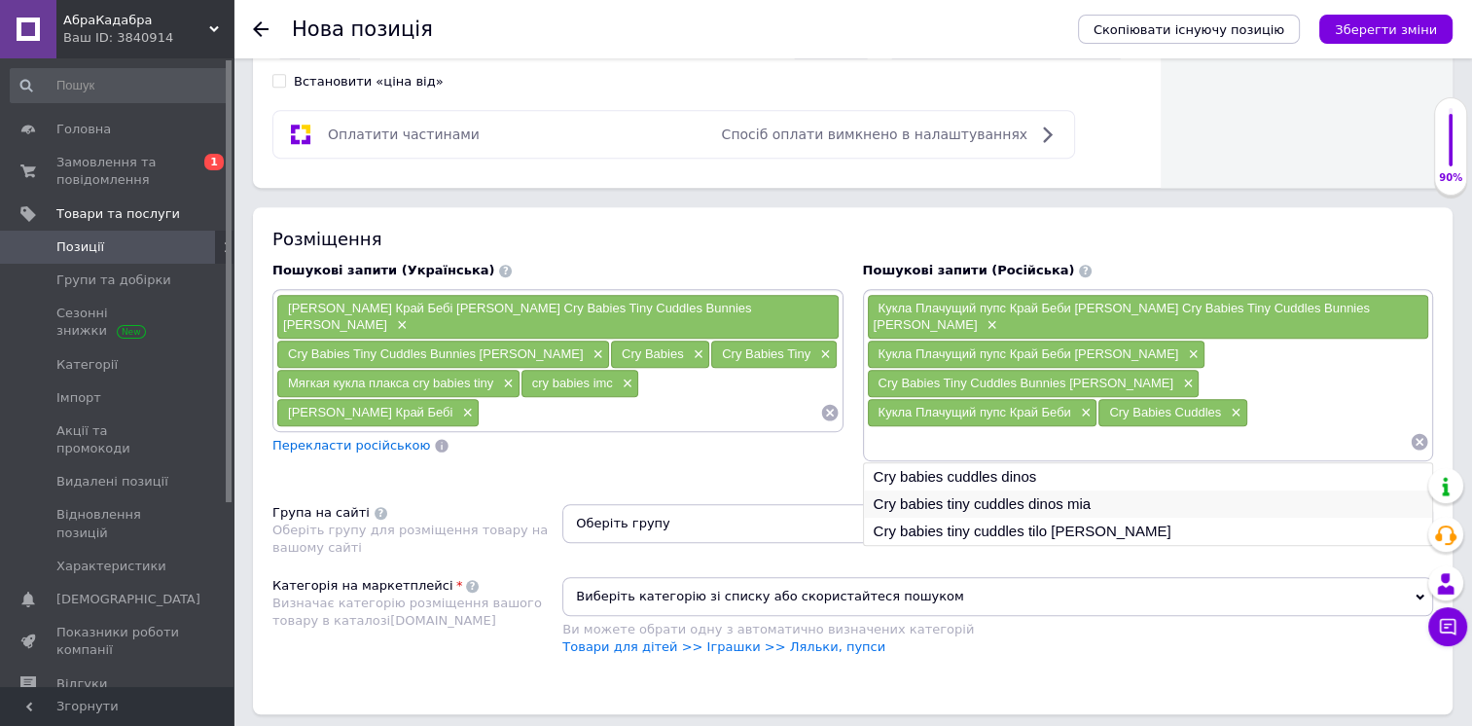
click at [1081, 490] on li "Cry babies tiny cuddles dinos mia" at bounding box center [1148, 503] width 569 height 27
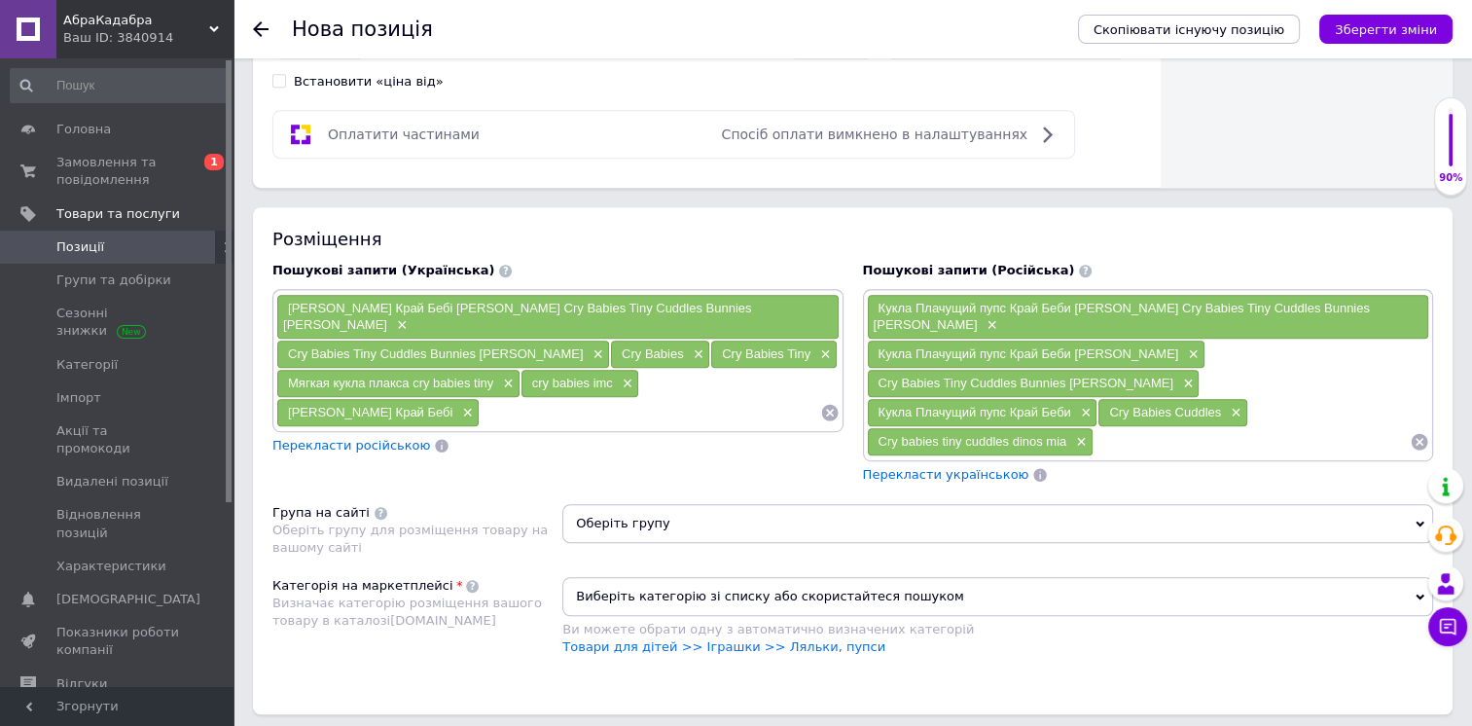
click at [672, 506] on span "Оберіть групу" at bounding box center [997, 523] width 871 height 39
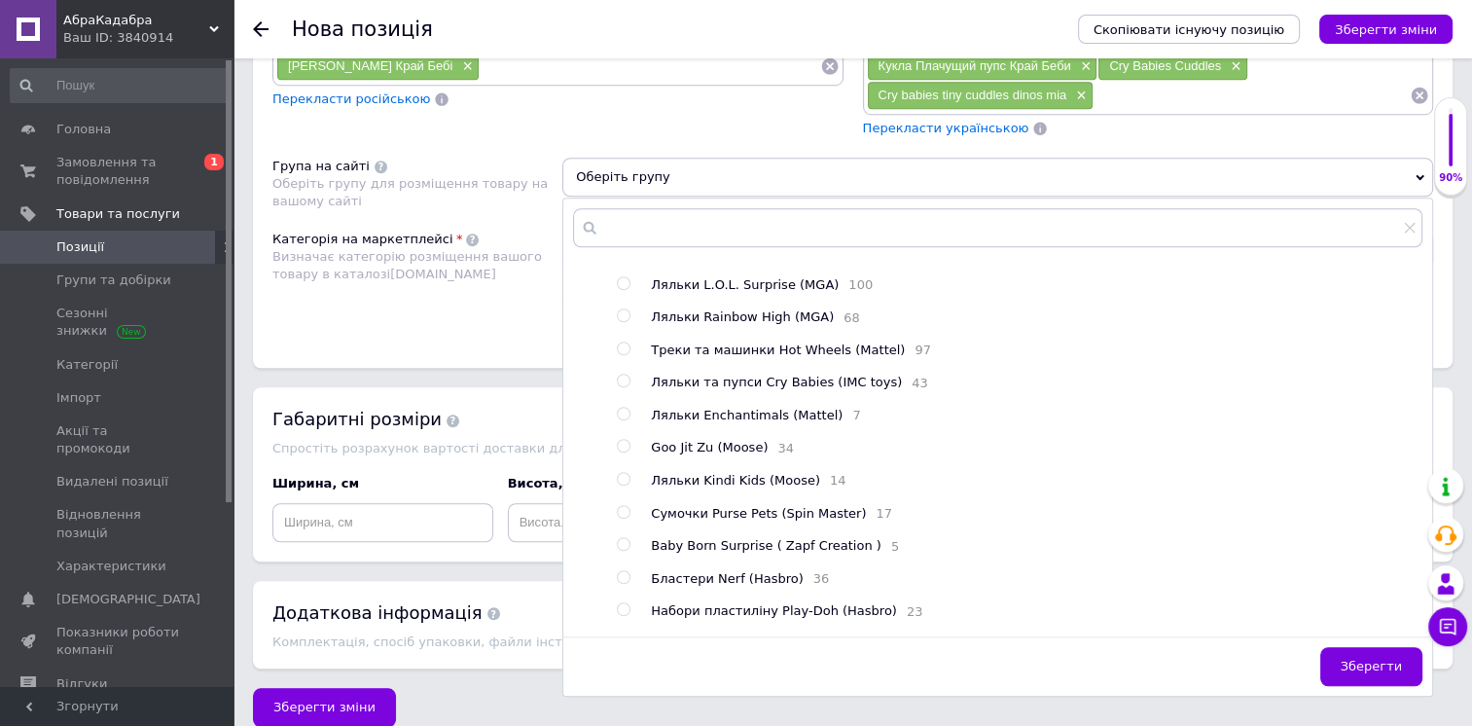
scroll to position [23, 0]
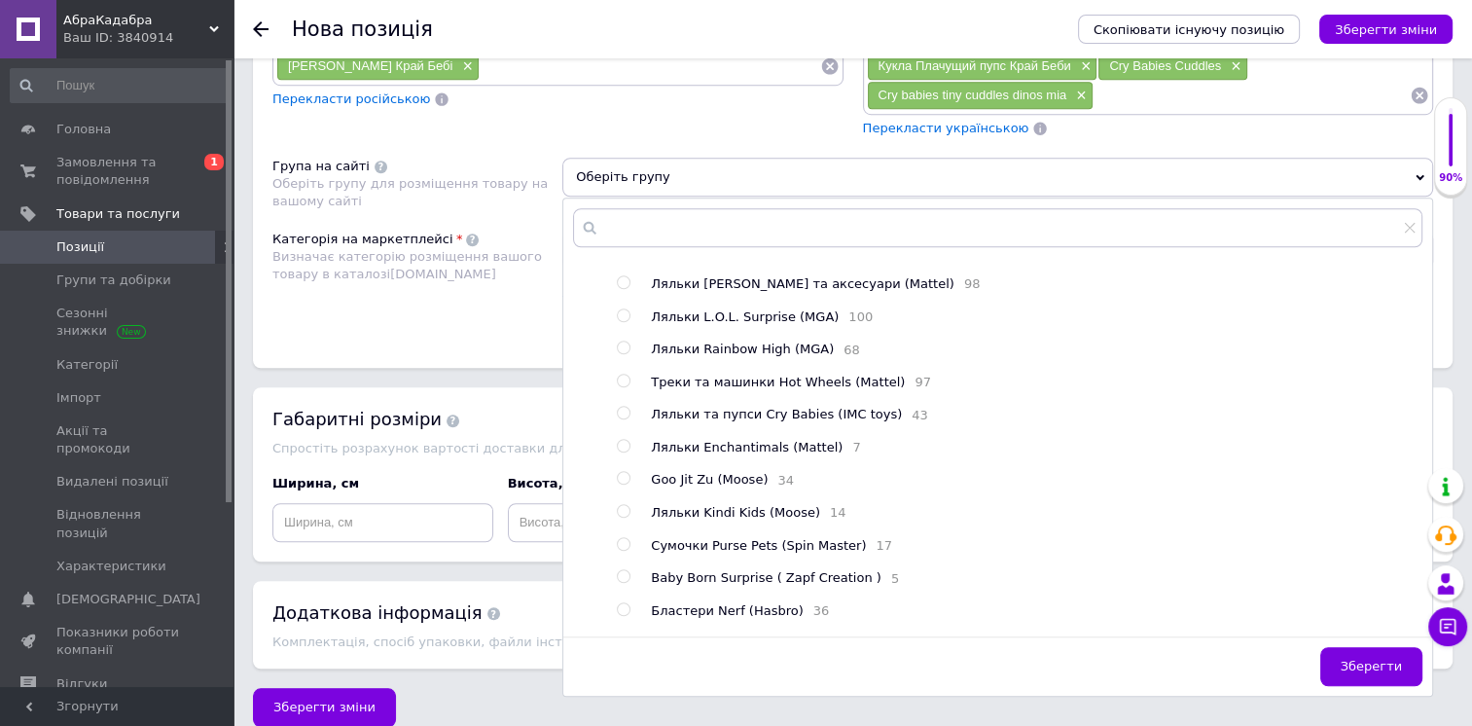
click at [726, 407] on span "Ляльки та пупси Cry Babies (IMC toys)" at bounding box center [776, 414] width 251 height 15
radio input "true"
click at [1358, 659] on span "Зберегти" at bounding box center [1371, 666] width 61 height 15
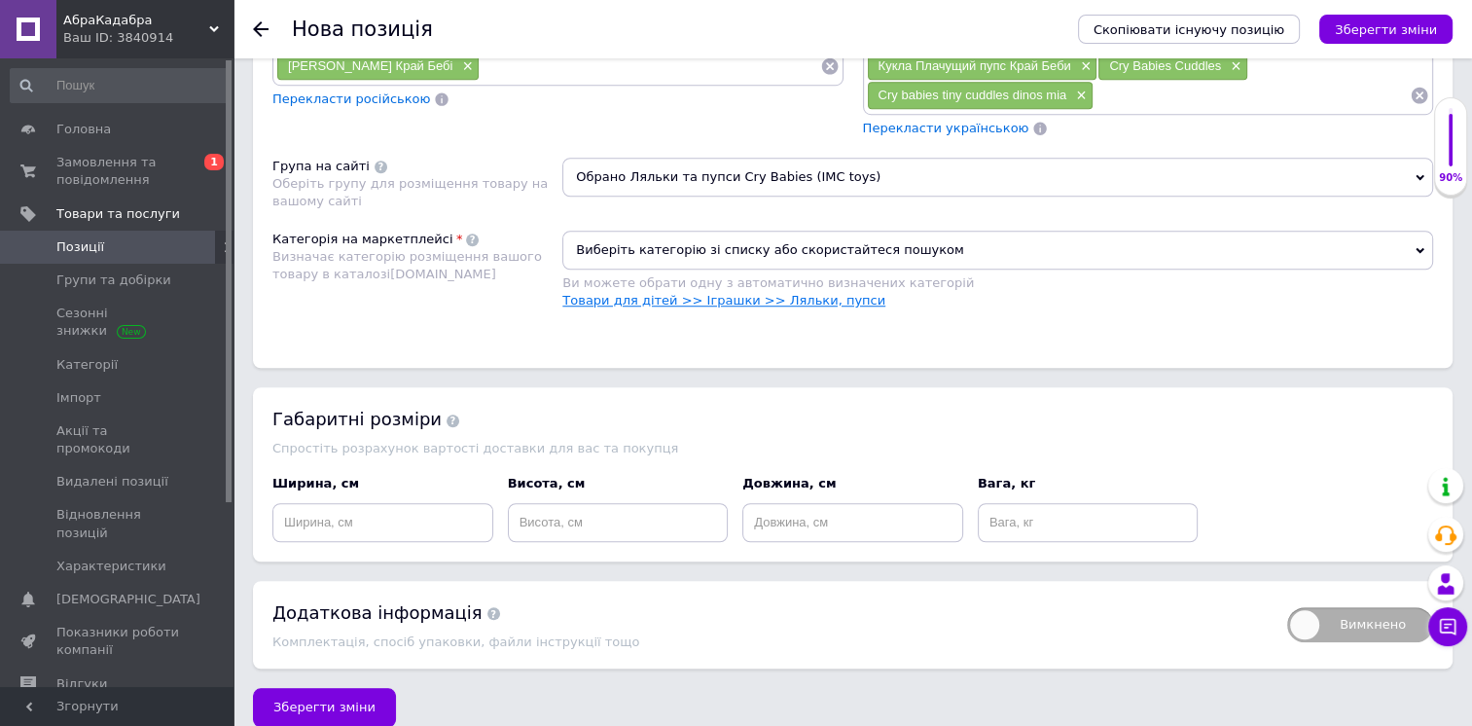
click at [629, 293] on link "Товари для дітей >> Іграшки >> Ляльки, пупси" at bounding box center [723, 300] width 323 height 15
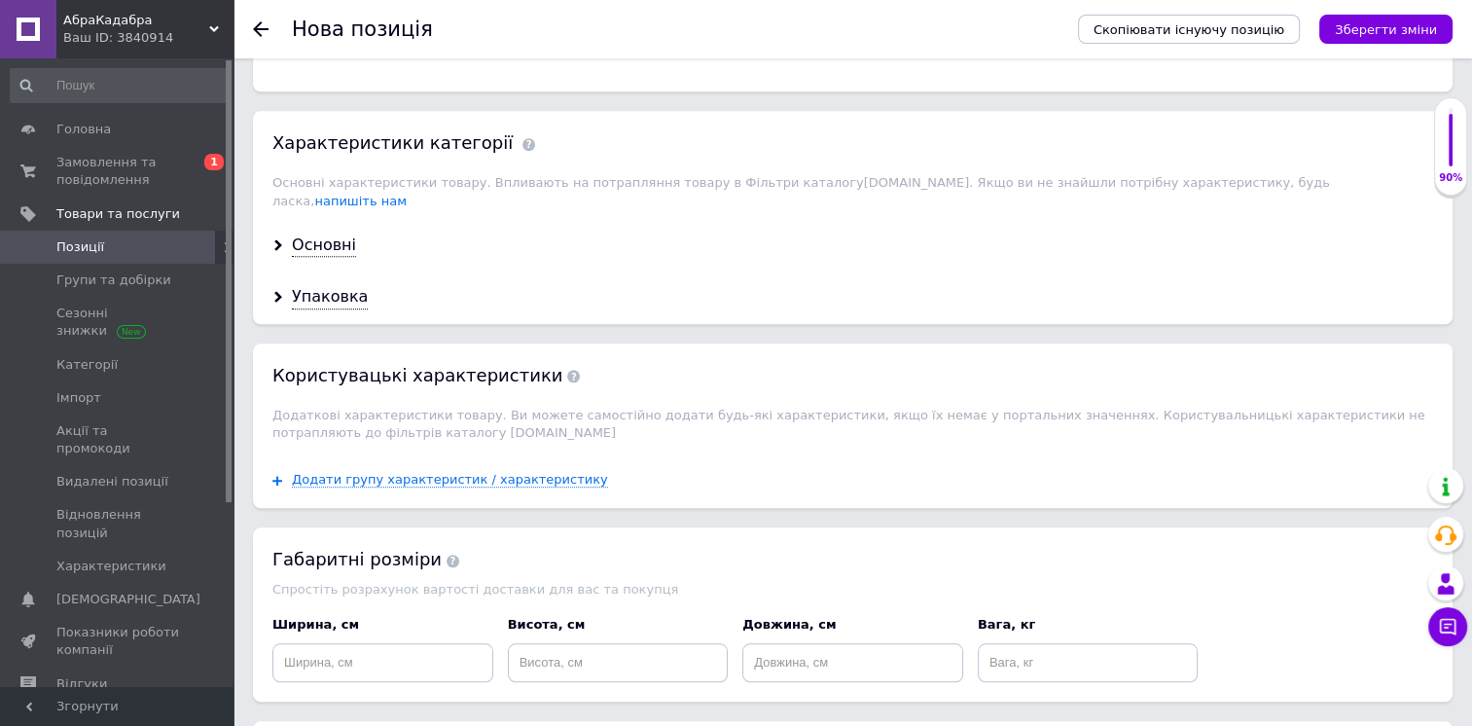
scroll to position [1709, 0]
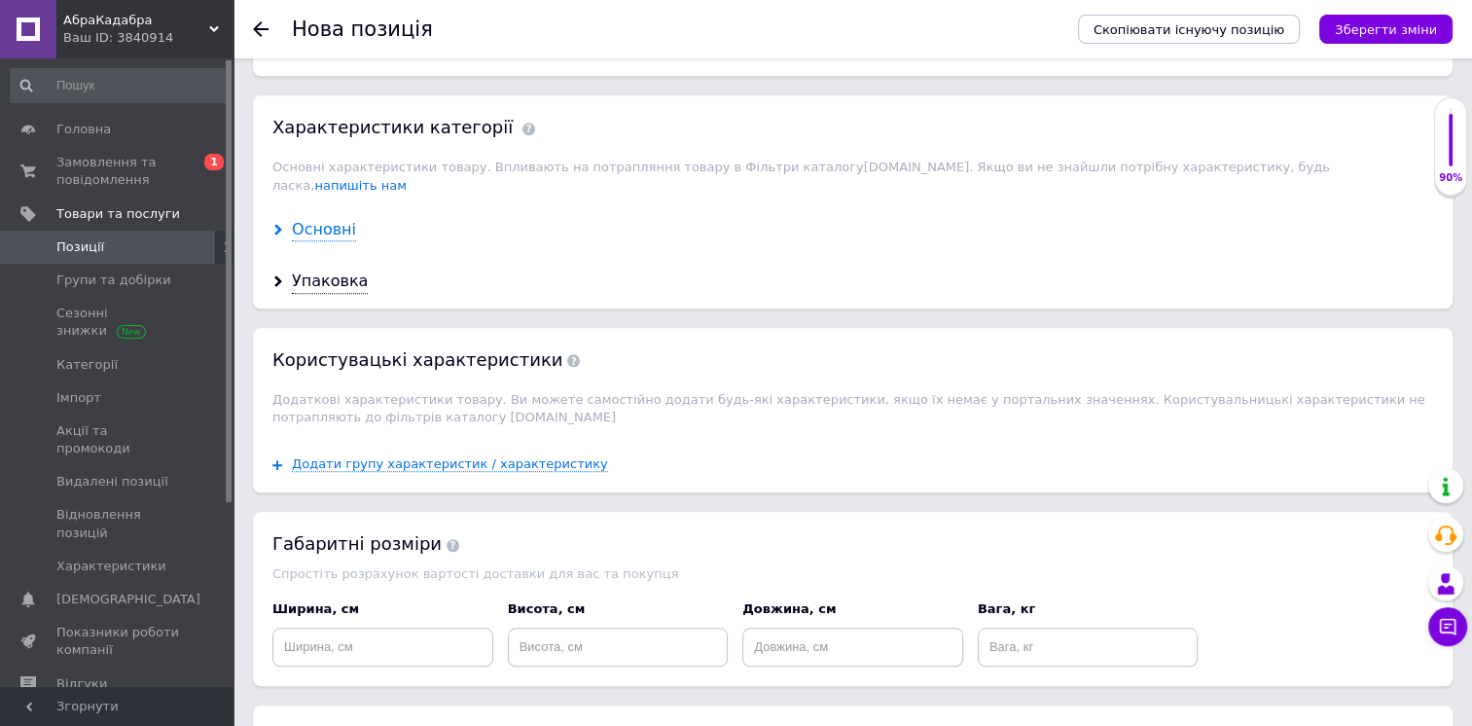
click at [331, 219] on div "Основні" at bounding box center [324, 230] width 64 height 22
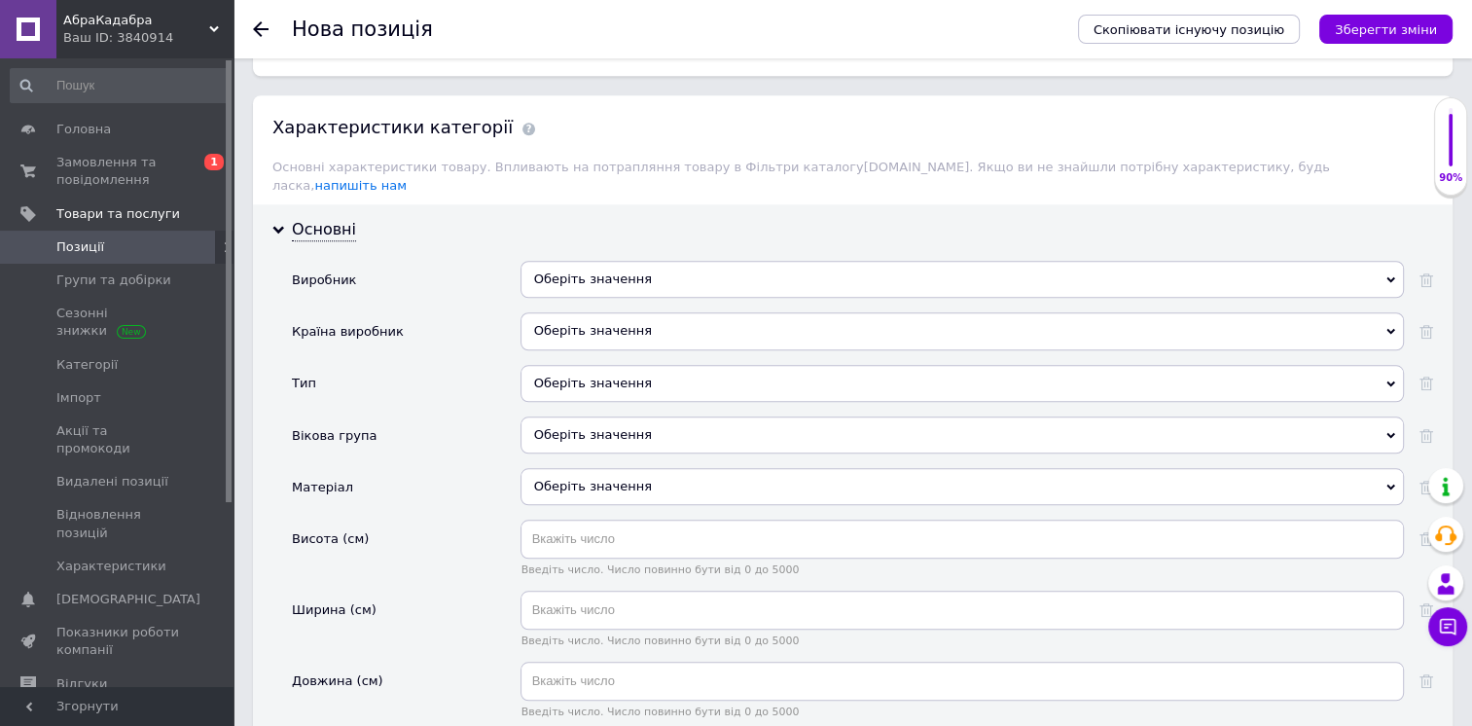
click at [616, 261] on div "Оберіть значення" at bounding box center [962, 279] width 883 height 37
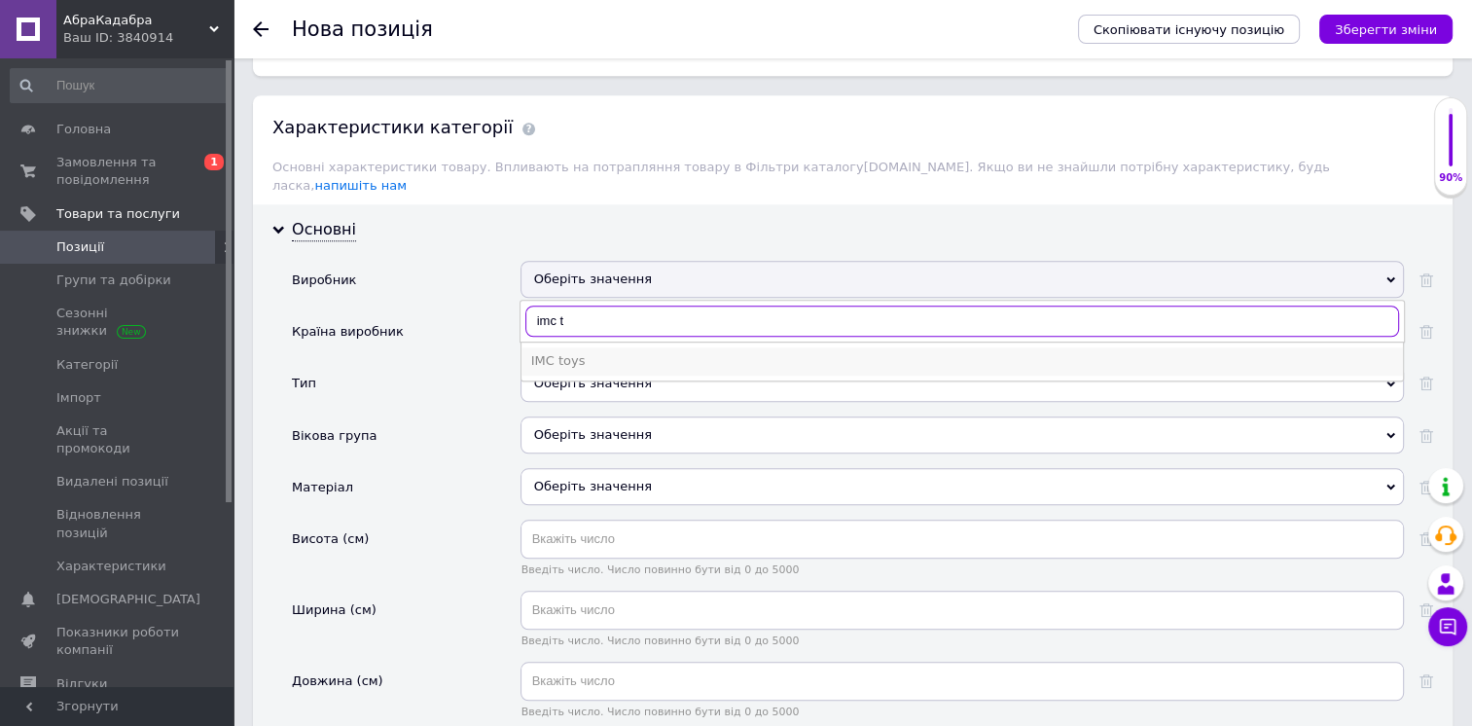
type input "imc t"
click at [632, 352] on div "IMC toys" at bounding box center [962, 361] width 862 height 18
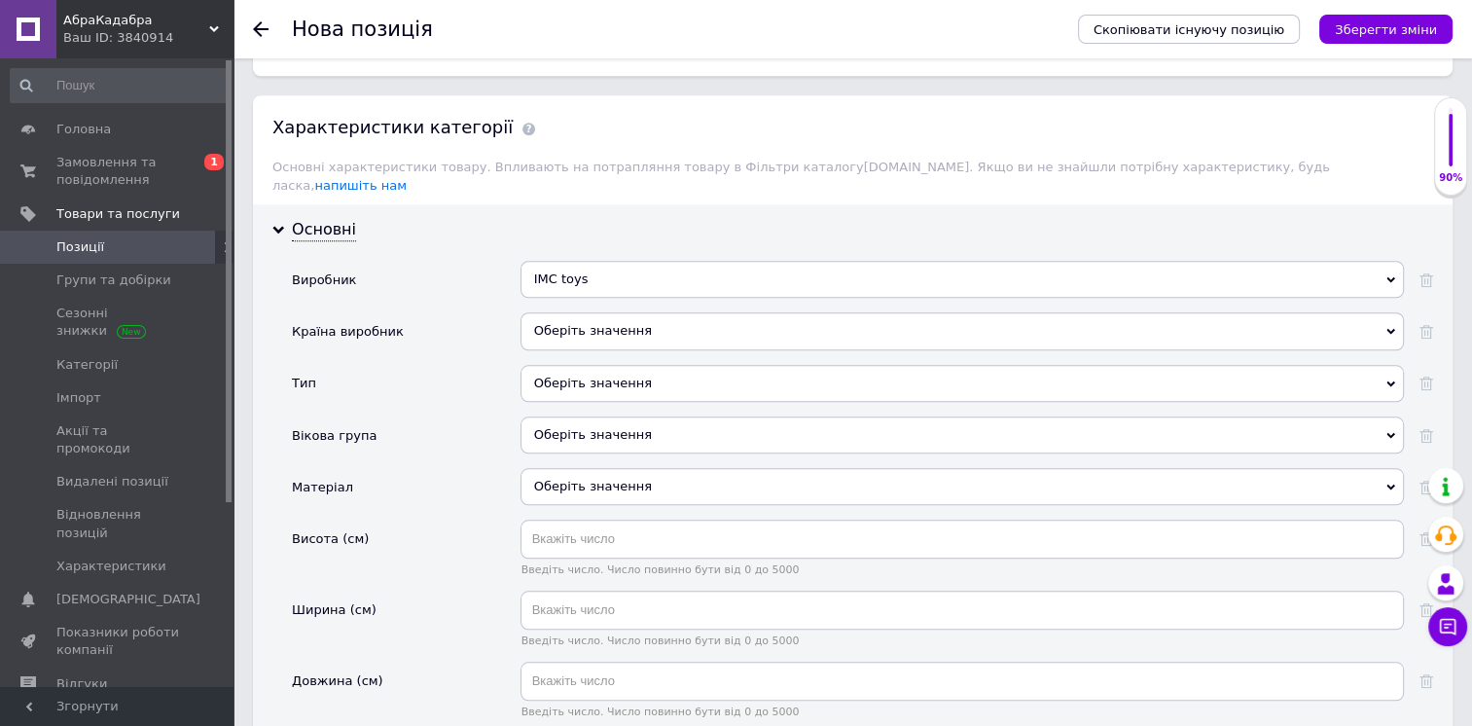
click at [560, 365] on div "Оберіть значення" at bounding box center [962, 383] width 883 height 37
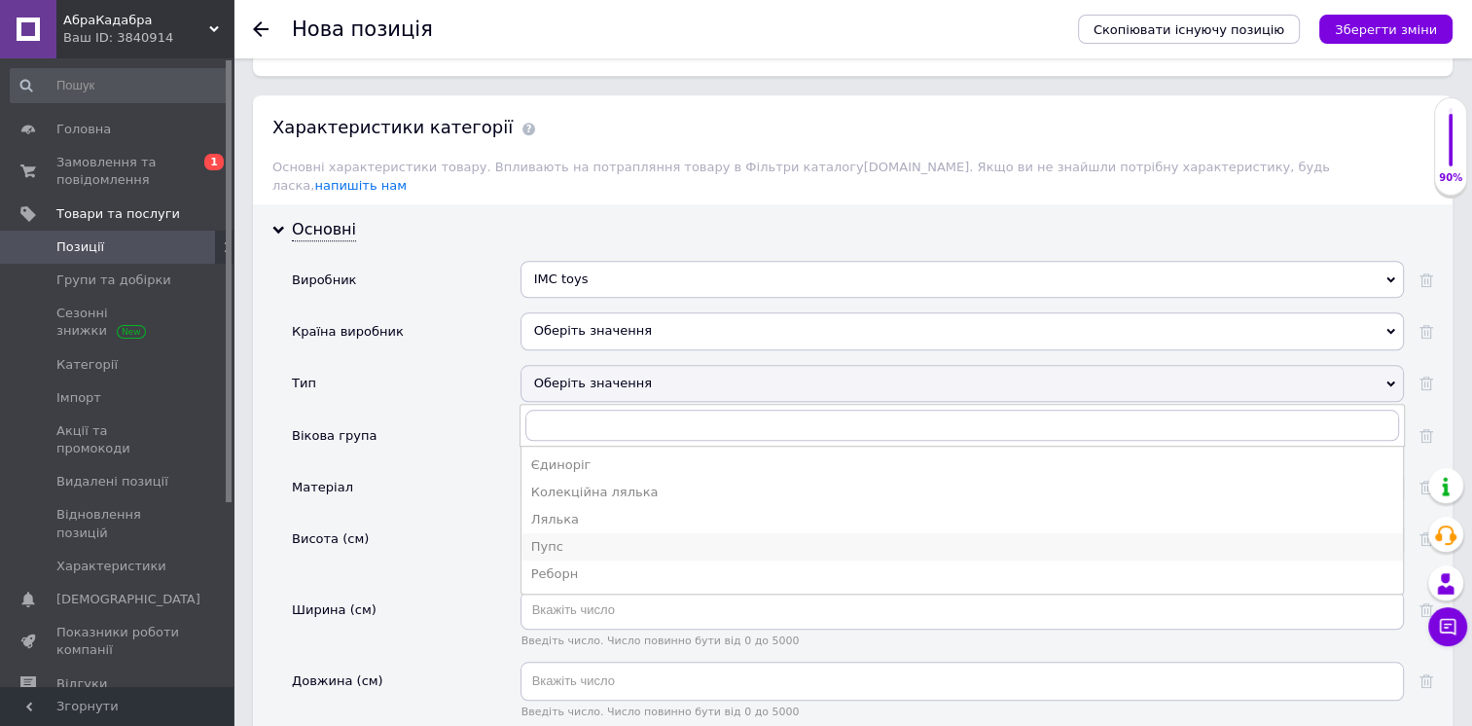
click at [553, 538] on div "Пупс" at bounding box center [962, 547] width 862 height 18
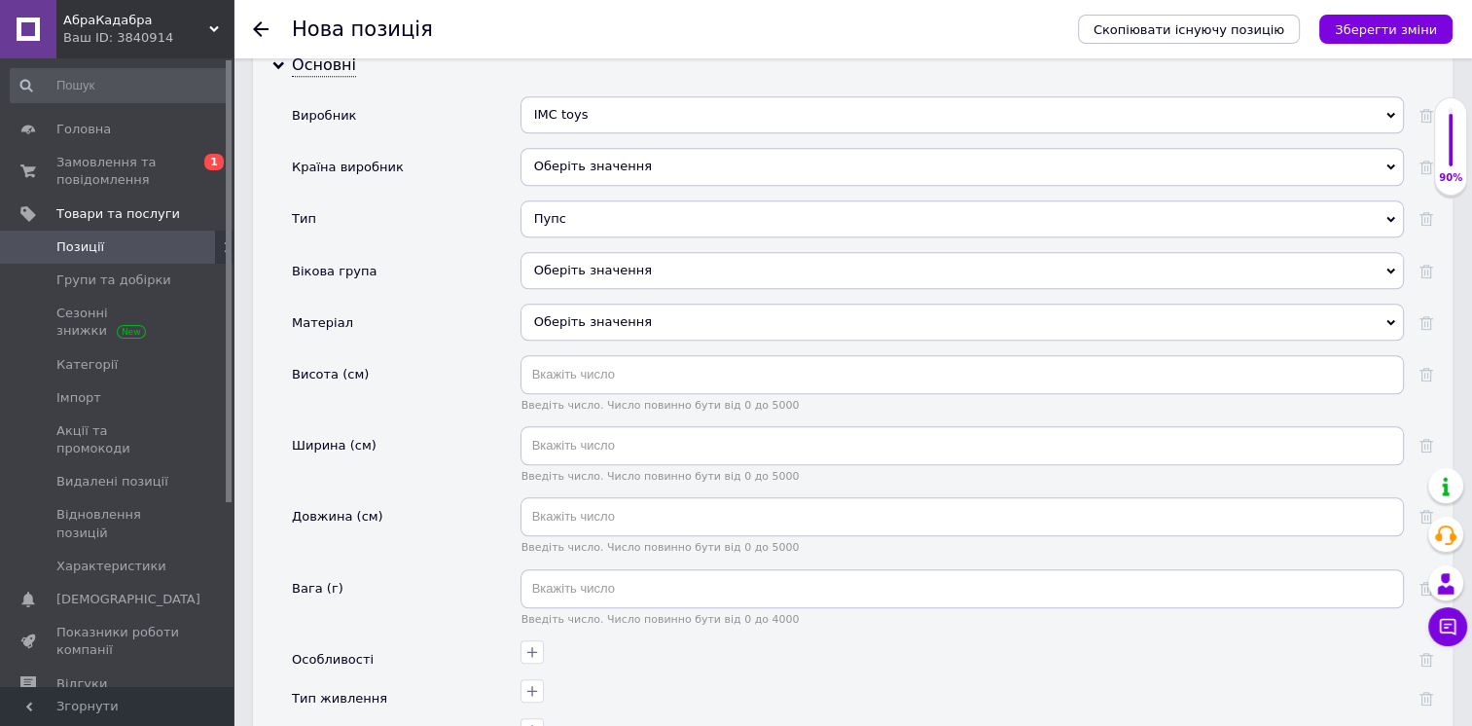
scroll to position [1903, 0]
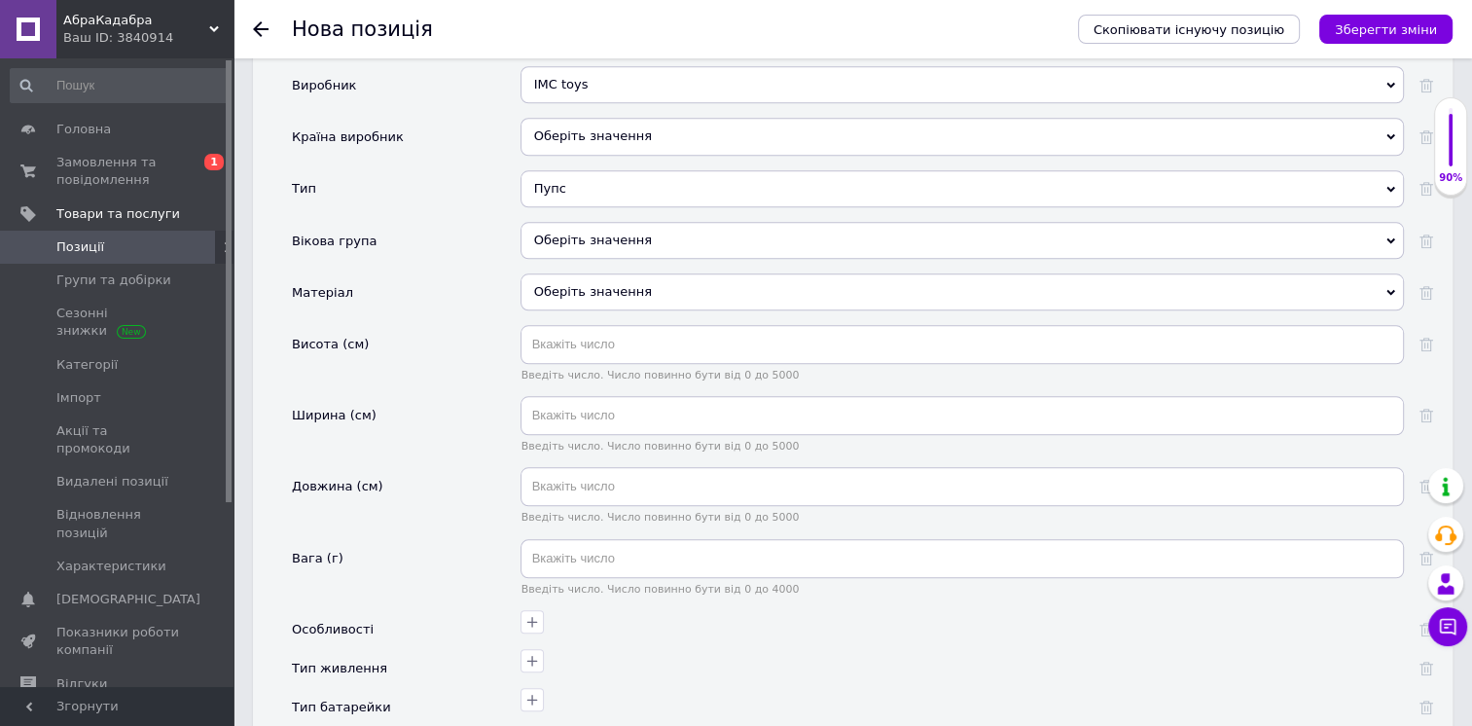
click at [573, 170] on div "Пупс" at bounding box center [962, 188] width 883 height 37
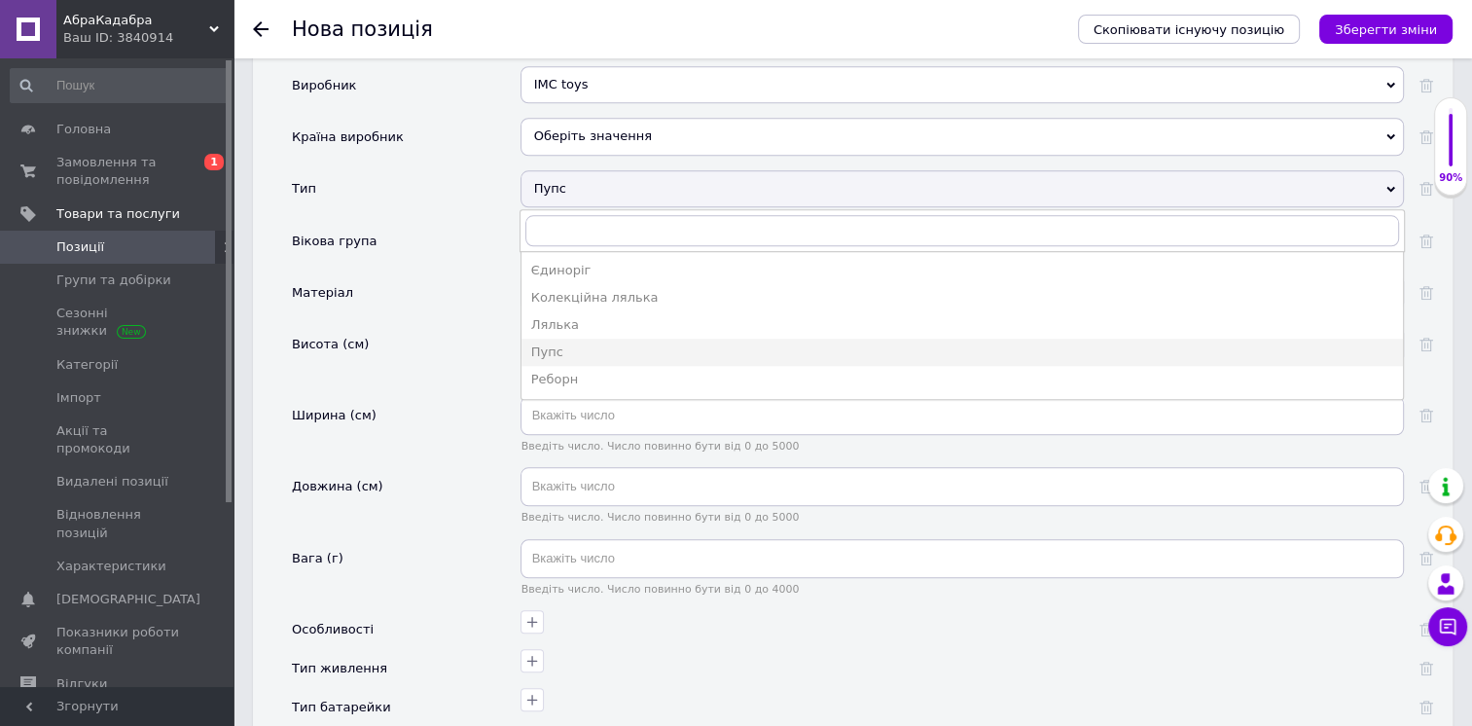
click at [475, 325] on div "Висота (см)" at bounding box center [406, 360] width 229 height 71
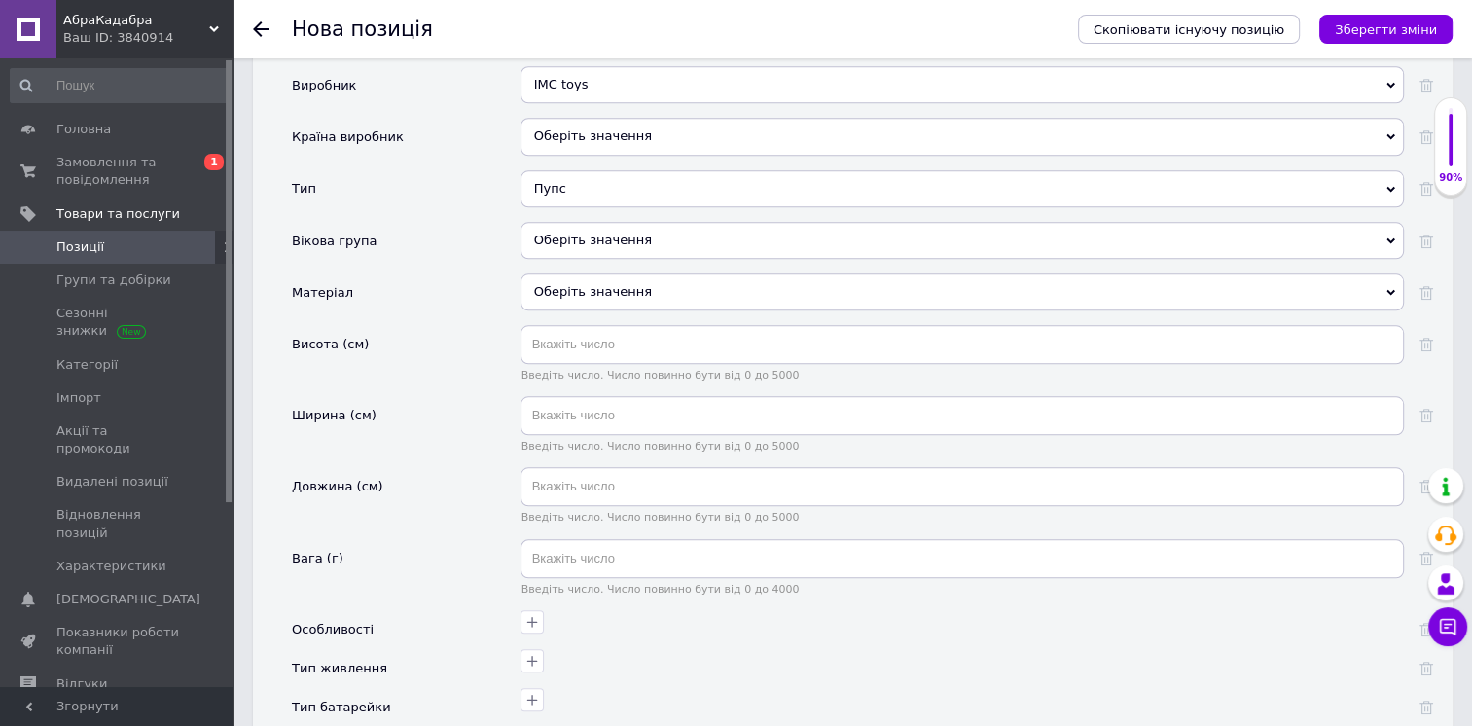
click at [562, 222] on div "Оберіть значення" at bounding box center [962, 240] width 883 height 37
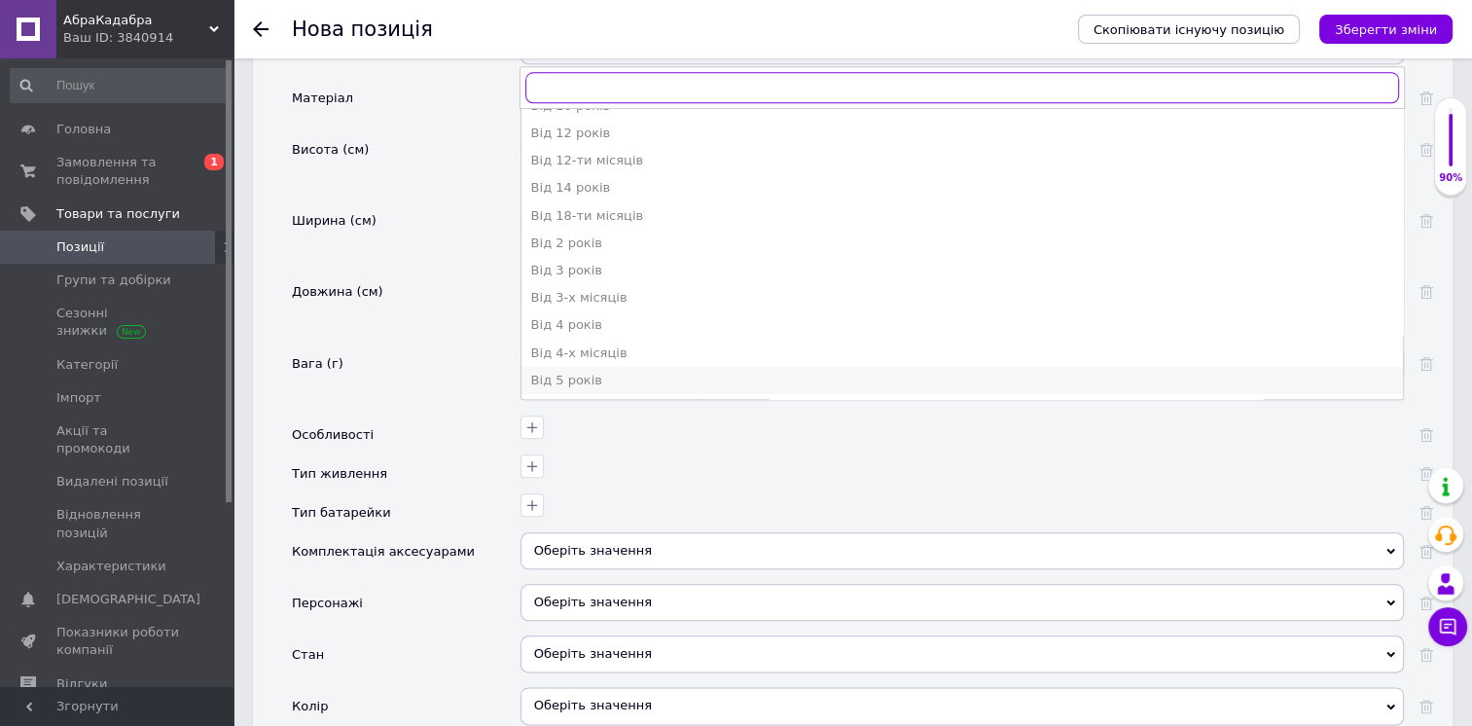
scroll to position [0, 0]
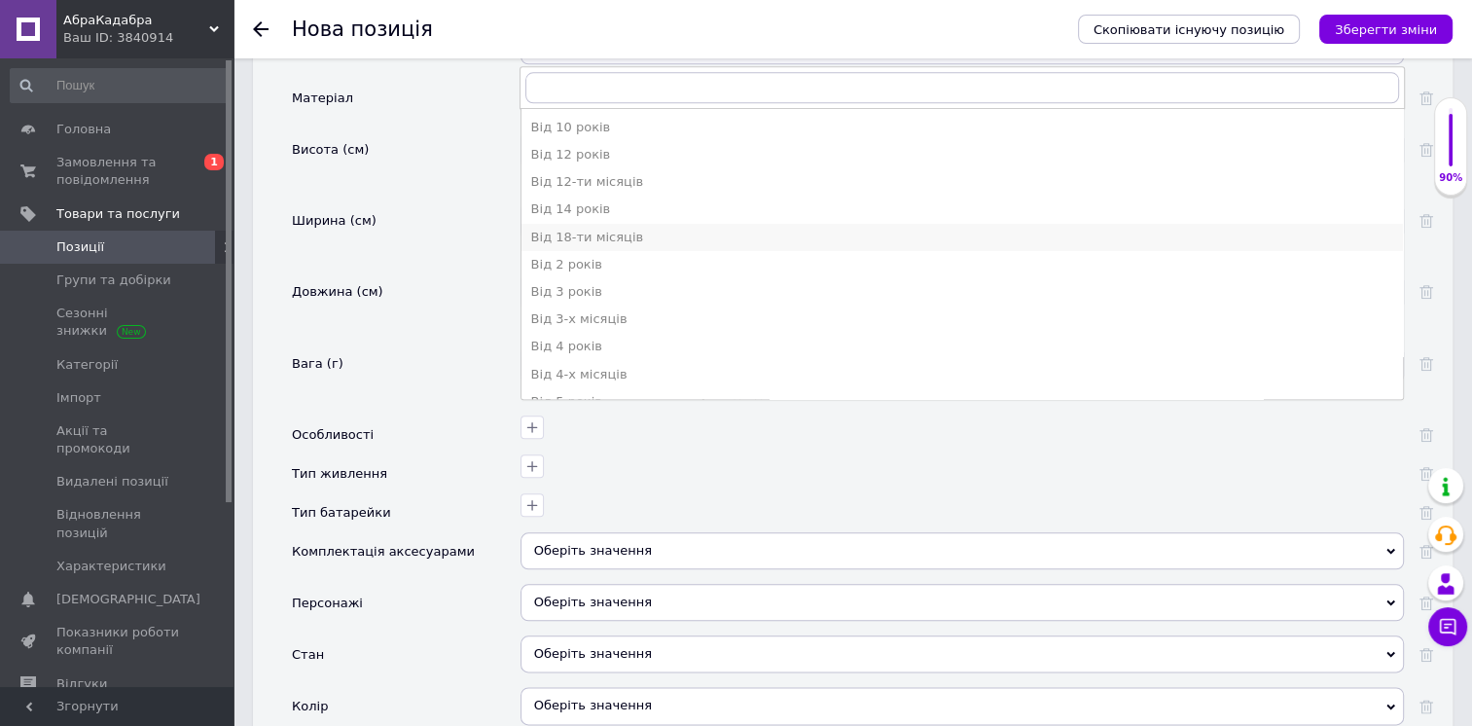
click at [624, 229] on div "Від 18-ти місяців" at bounding box center [962, 238] width 862 height 18
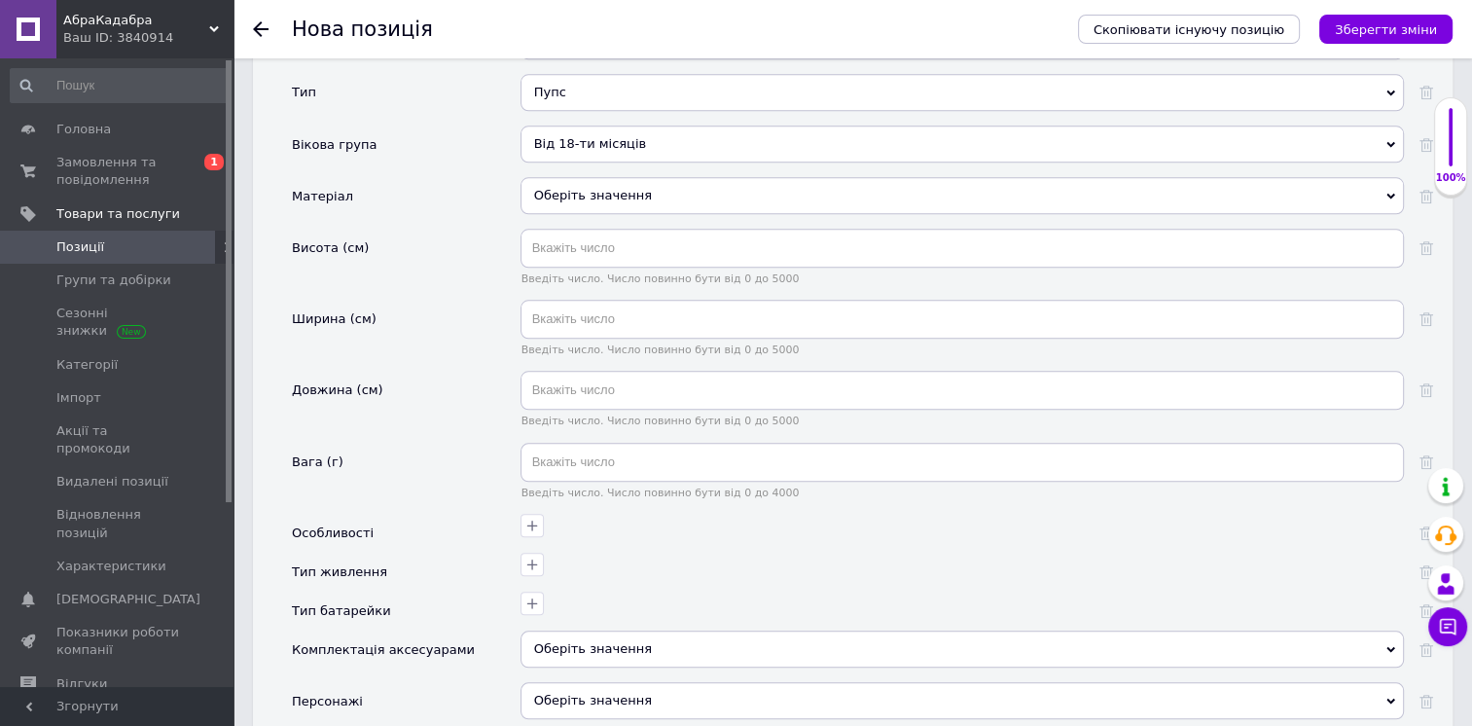
scroll to position [1903, 0]
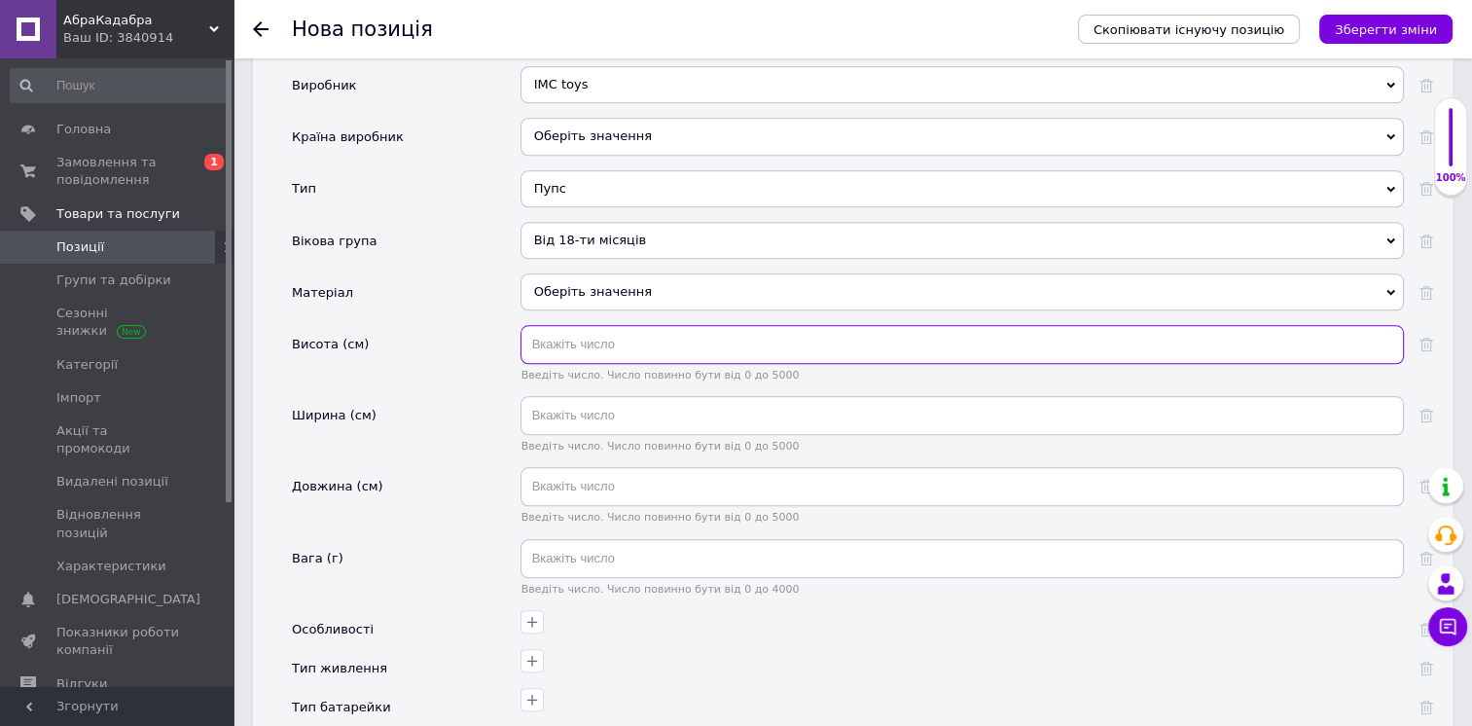
click at [596, 325] on input "text" at bounding box center [962, 344] width 883 height 39
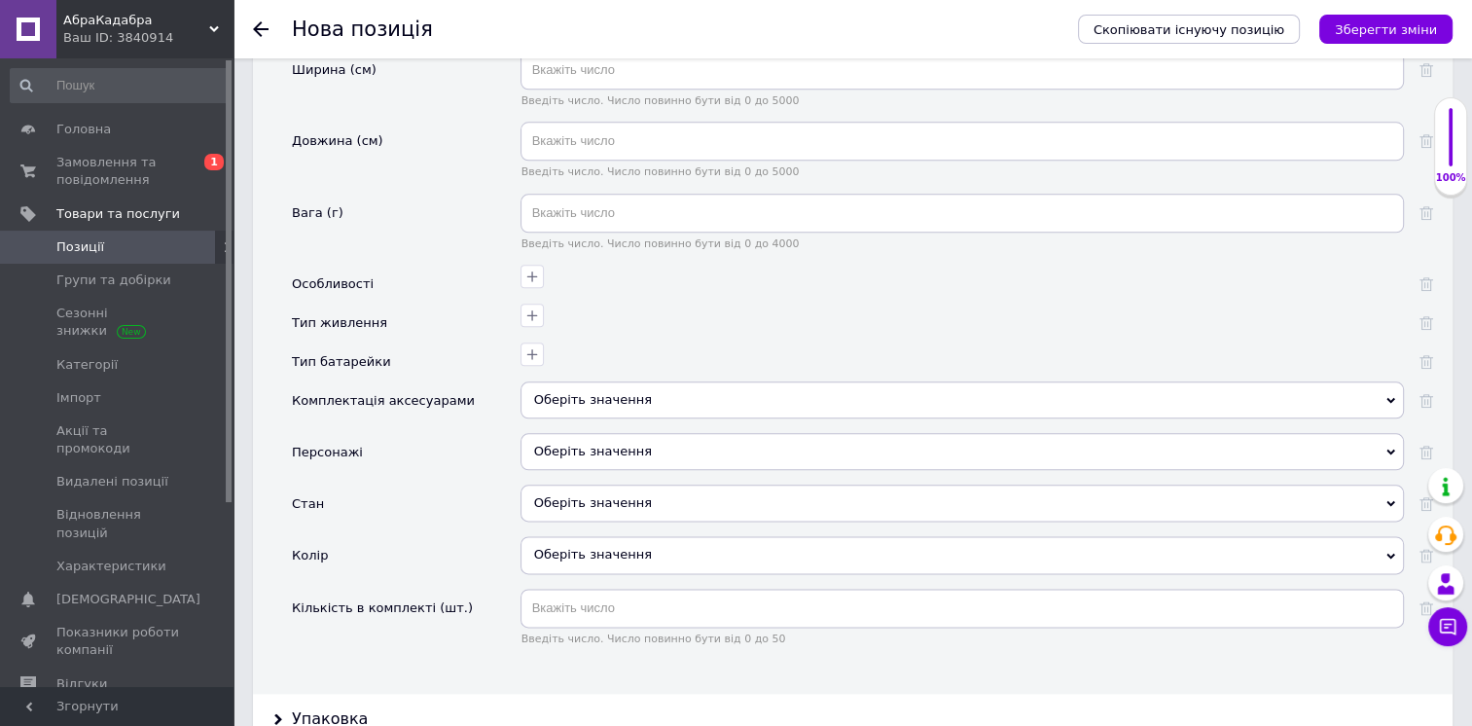
scroll to position [2292, 0]
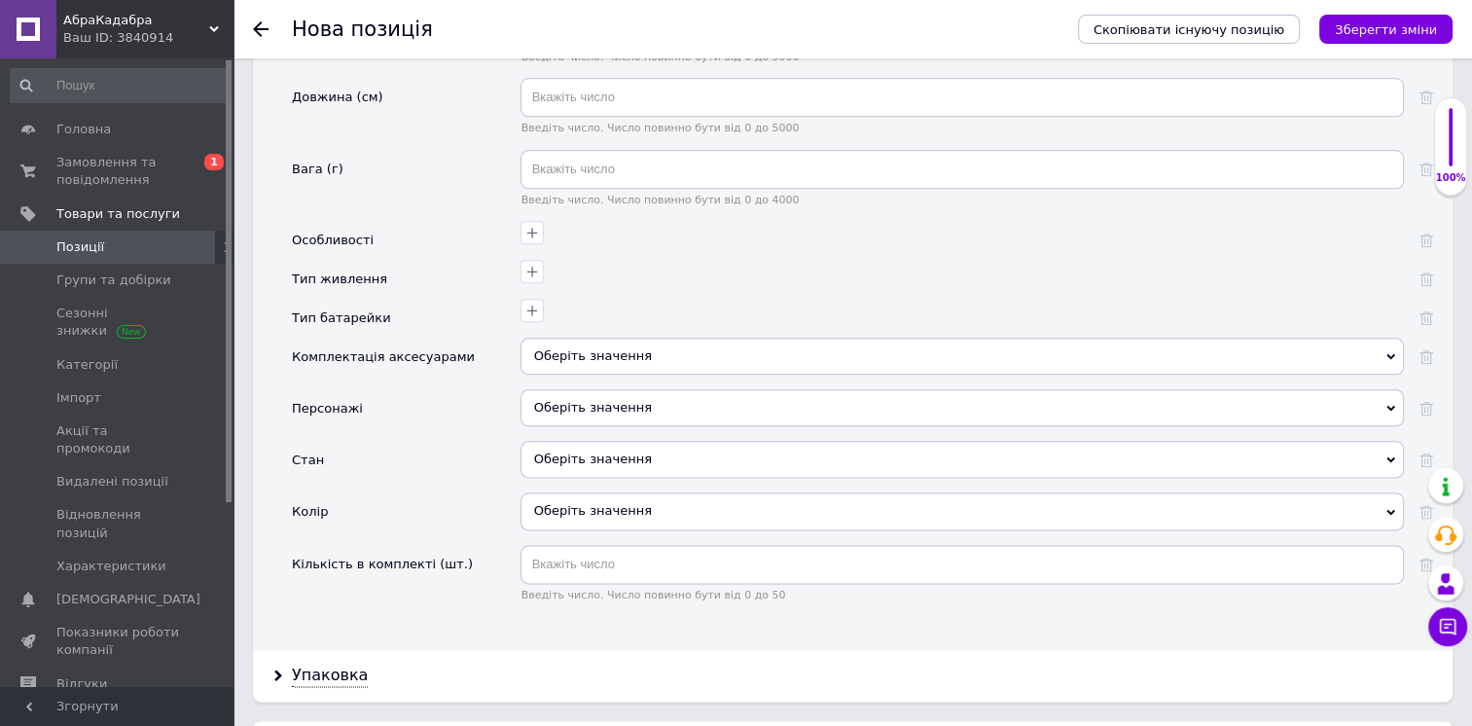
type input "25"
click at [590, 389] on div "Оберіть значення" at bounding box center [962, 407] width 883 height 37
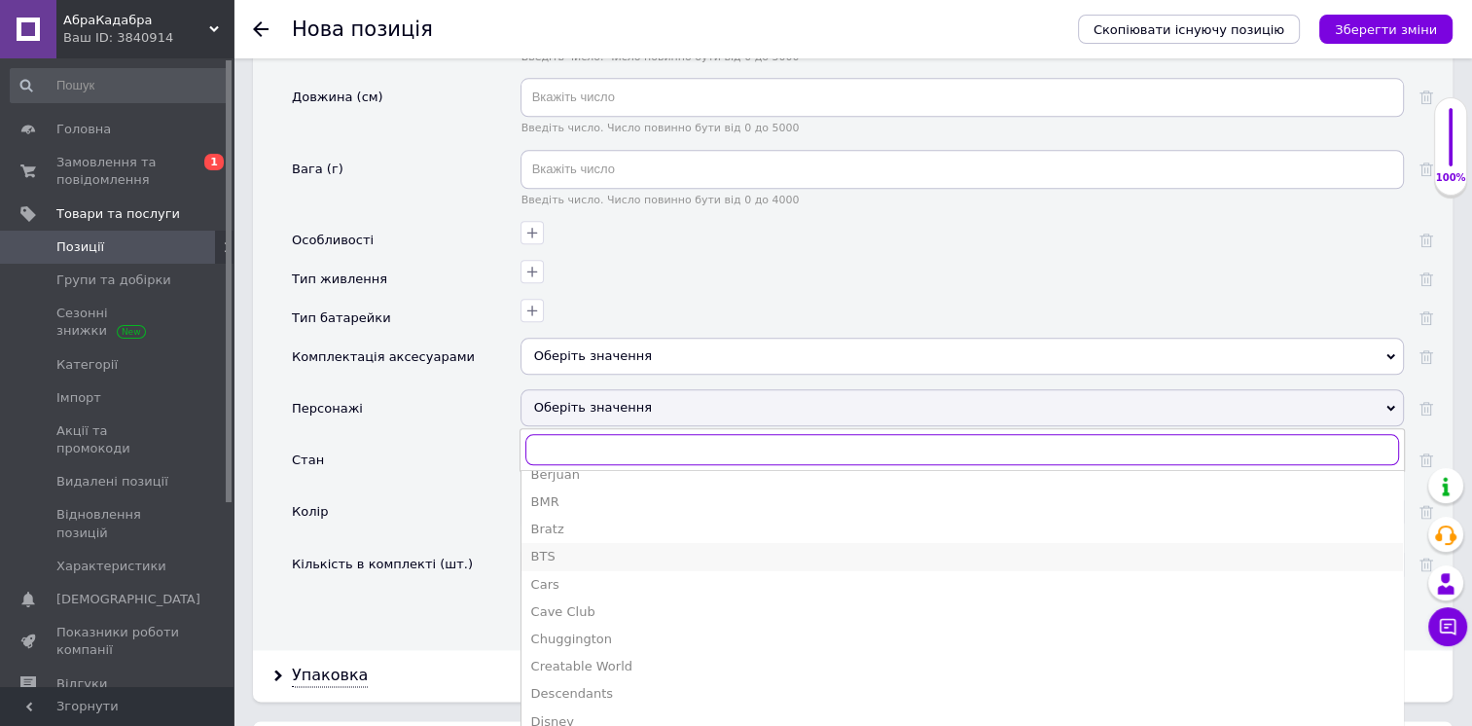
scroll to position [195, 0]
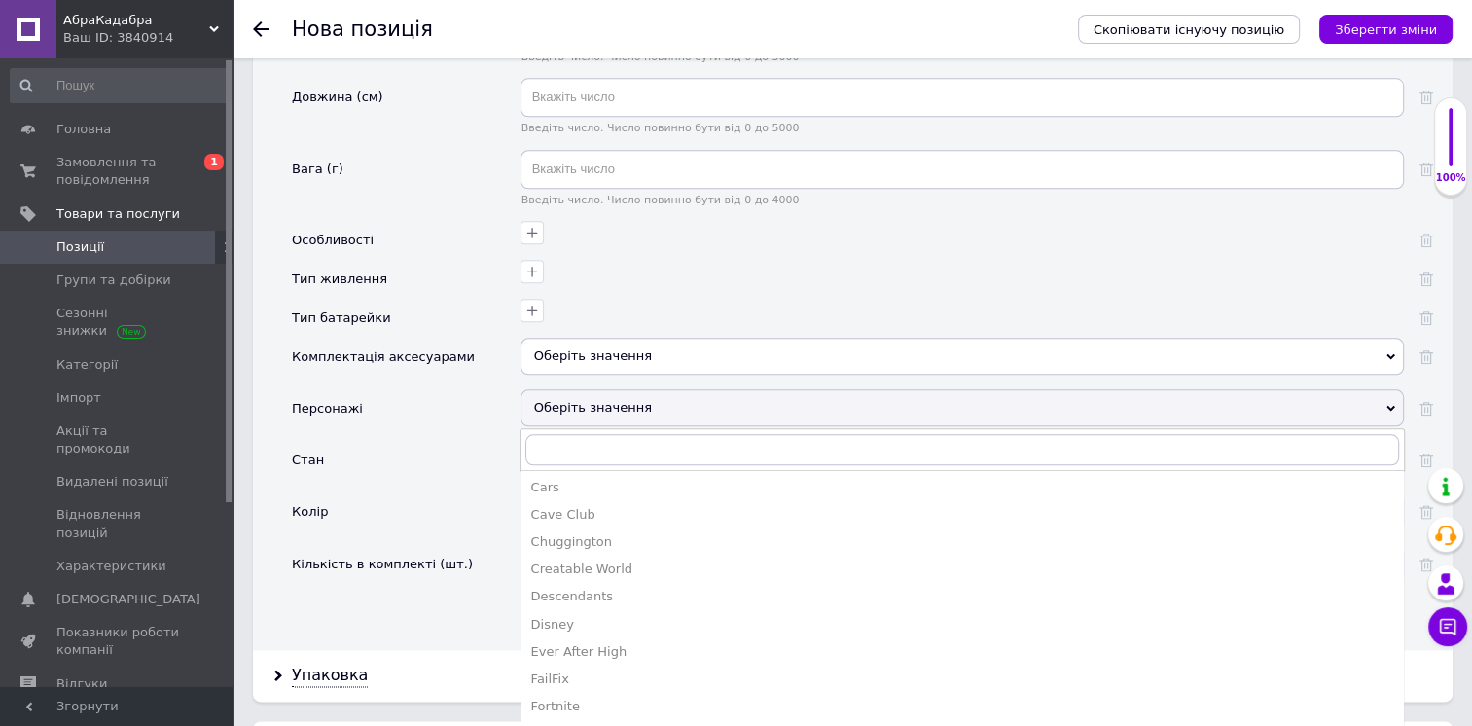
click at [438, 441] on div "Стан" at bounding box center [406, 467] width 229 height 52
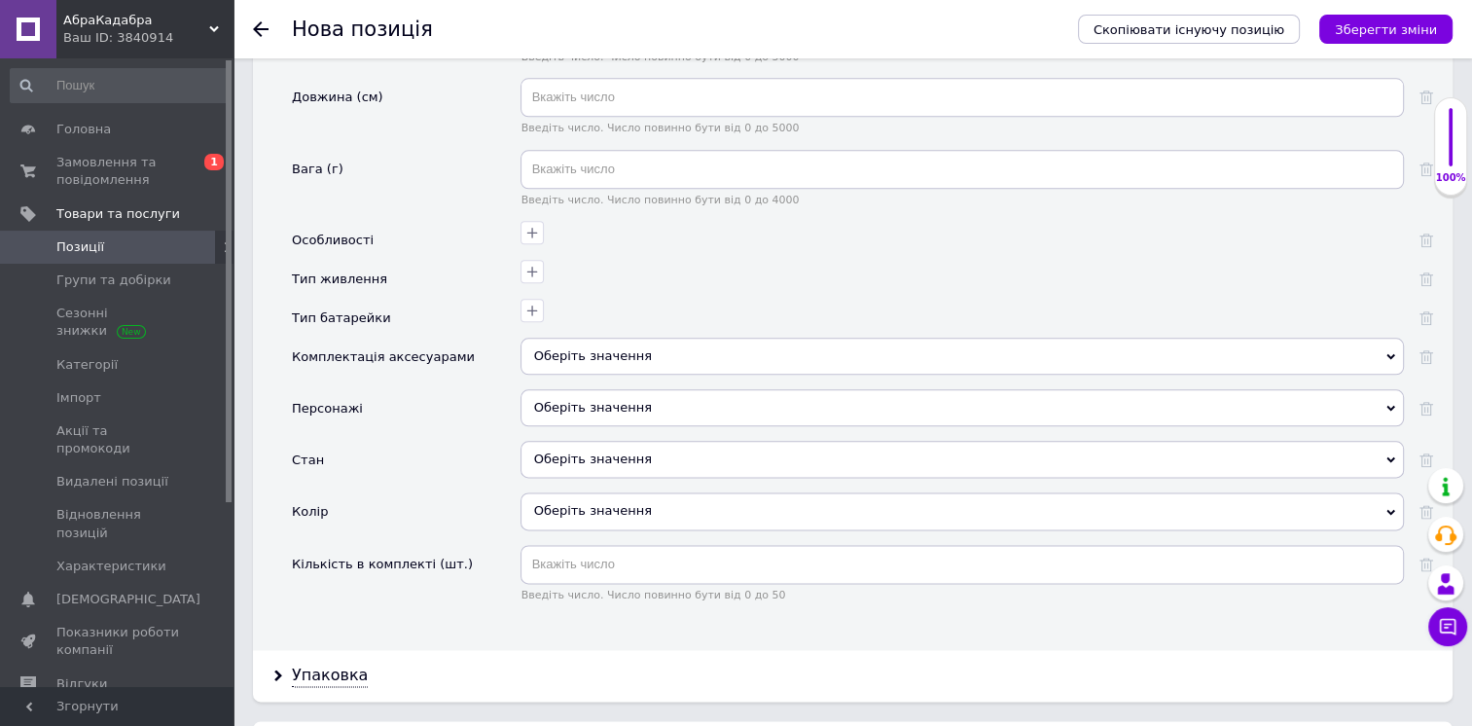
click at [607, 441] on div "Оберіть значення" at bounding box center [962, 459] width 883 height 37
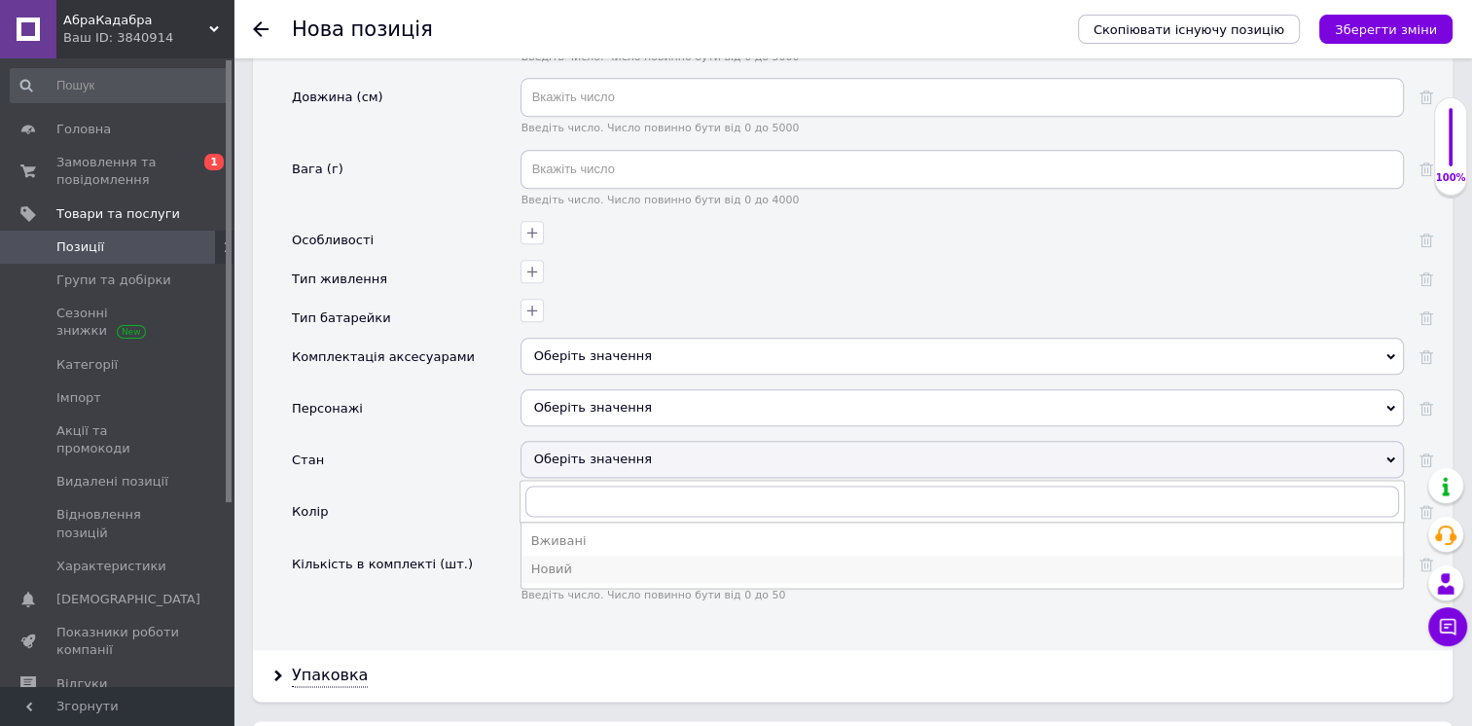
click at [579, 560] on div "Новий" at bounding box center [962, 569] width 862 height 18
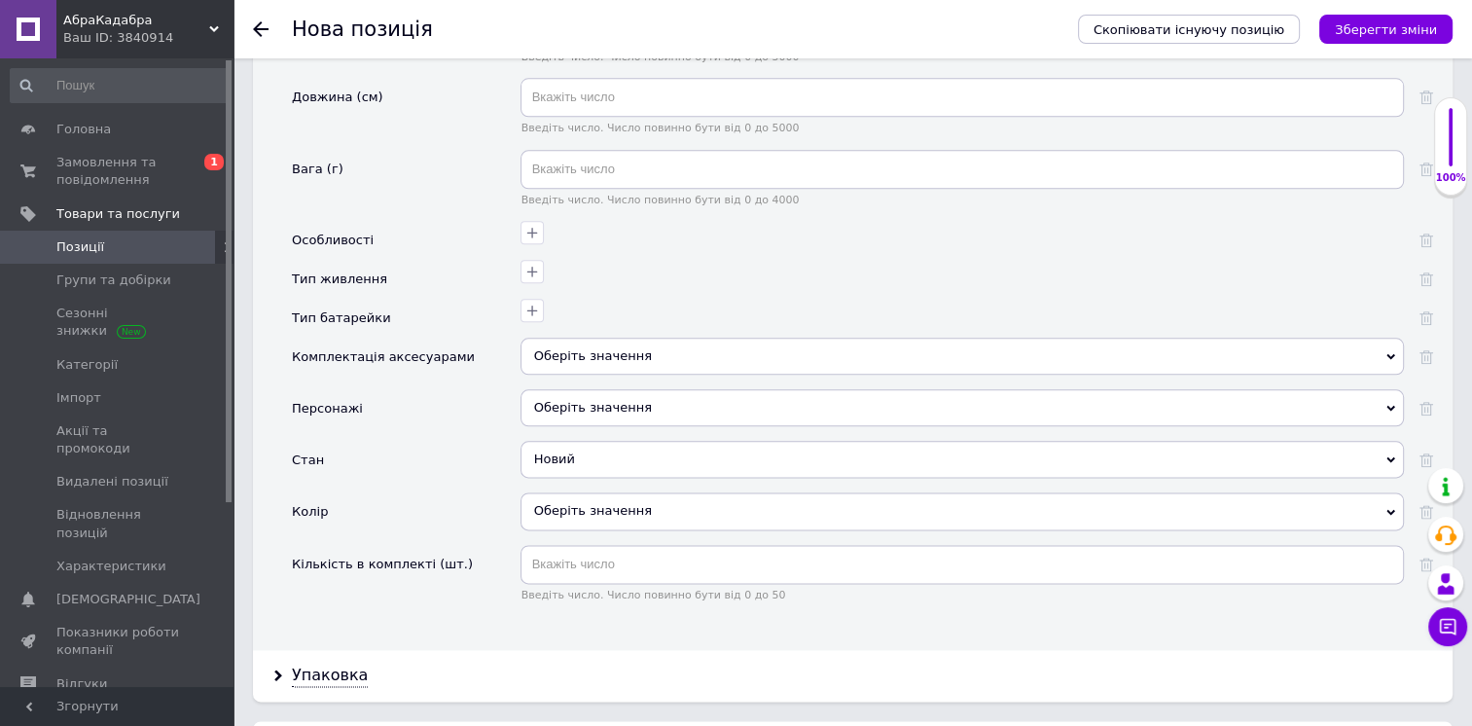
click at [460, 441] on div "Стан" at bounding box center [406, 467] width 229 height 52
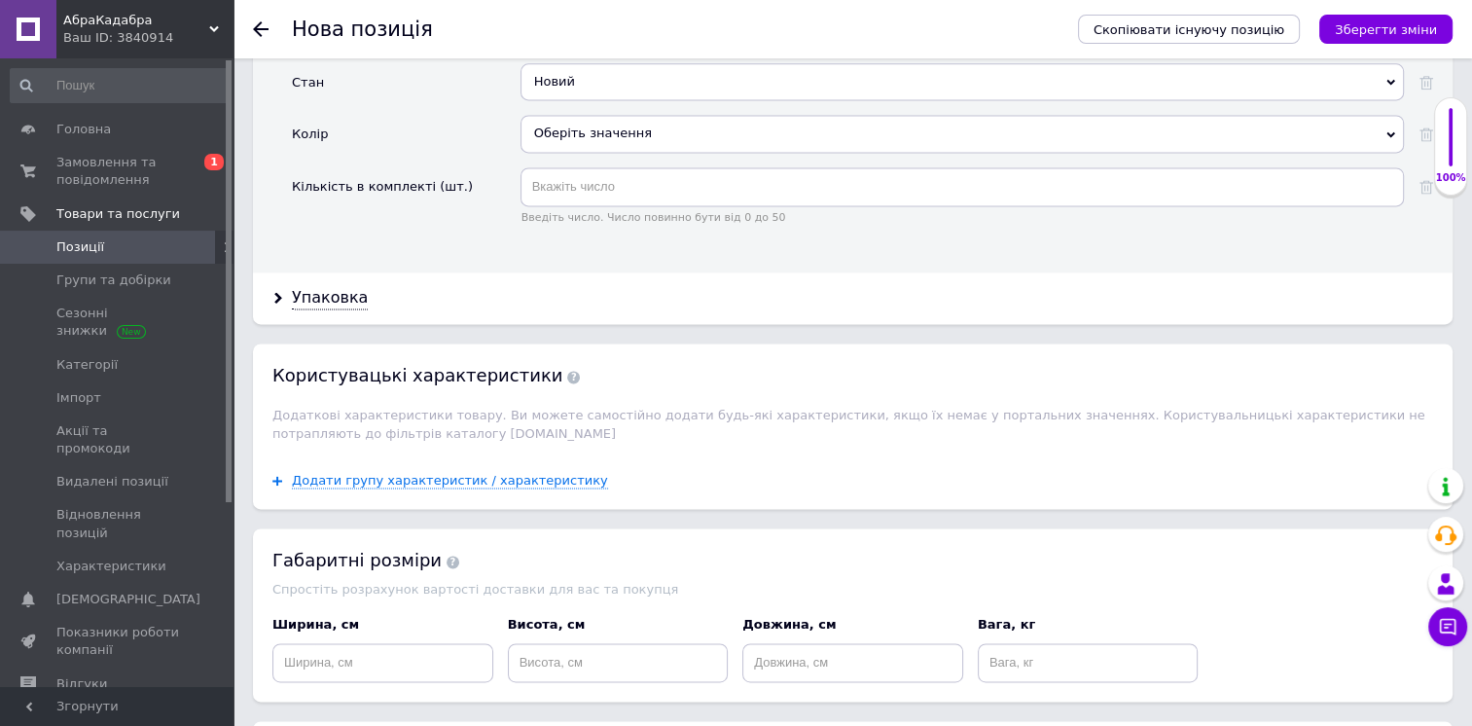
scroll to position [2682, 0]
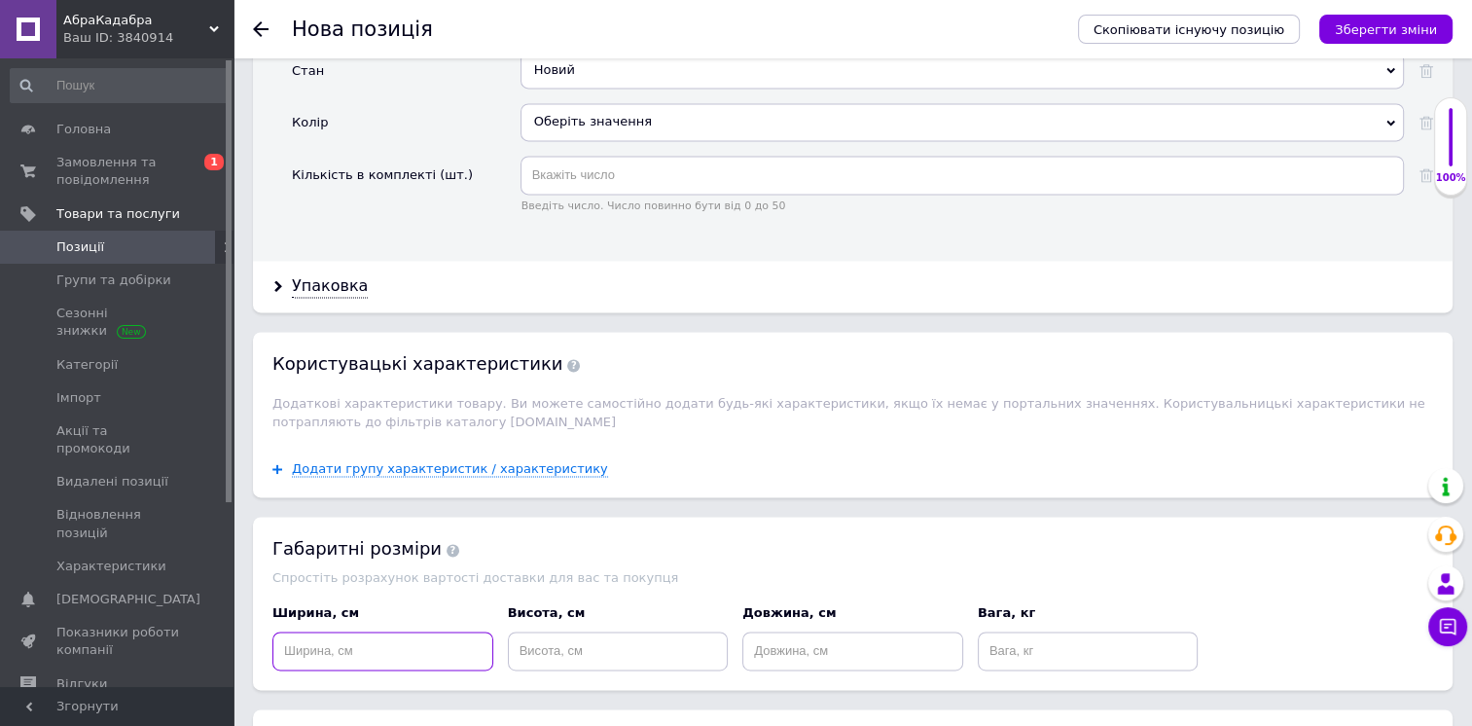
click at [356, 631] on input at bounding box center [382, 650] width 221 height 39
type input "12"
click at [558, 631] on input at bounding box center [618, 650] width 221 height 39
drag, startPoint x: 587, startPoint y: 609, endPoint x: 491, endPoint y: 609, distance: 95.4
click at [491, 609] on div "Ширина, см 12 Висота, см 25 Довжина, см Вага, кг" at bounding box center [853, 637] width 1175 height 81
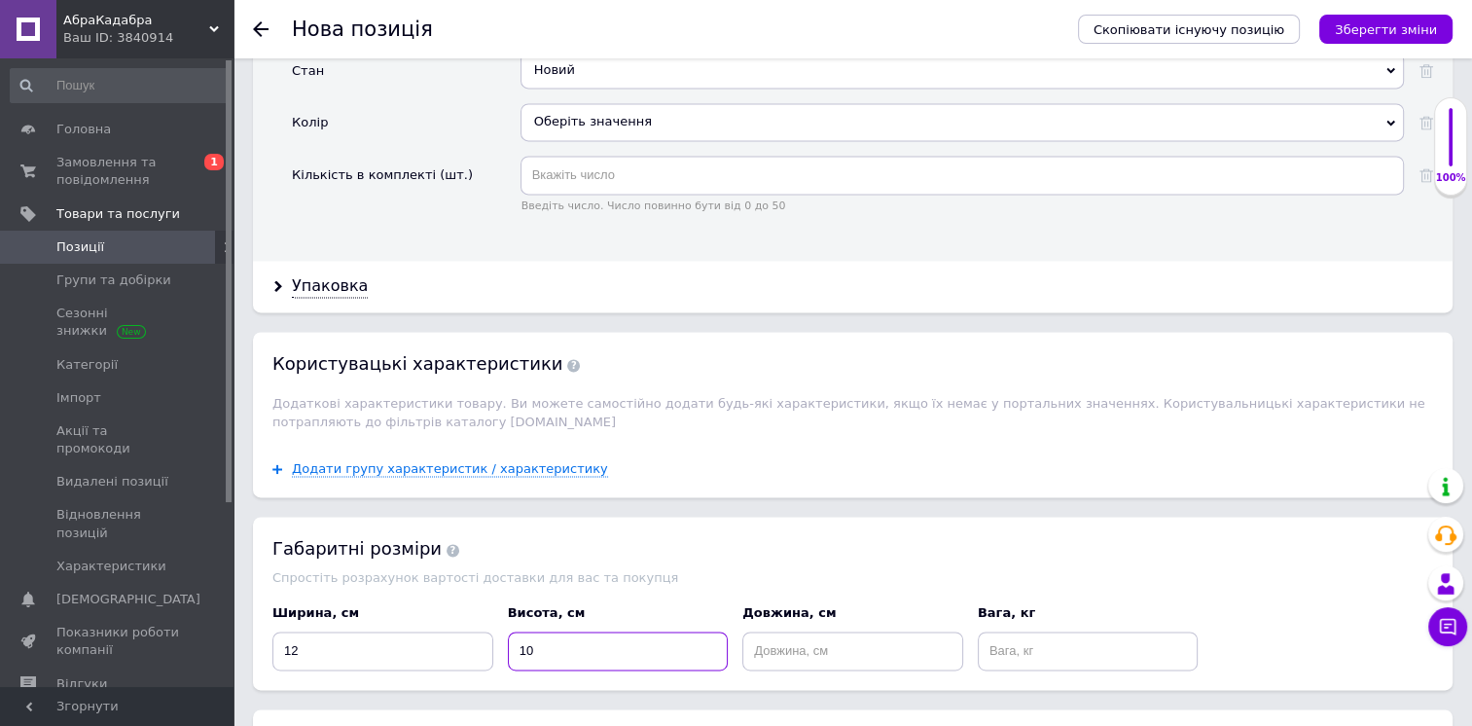
type input "10"
click at [783, 631] on input at bounding box center [852, 650] width 221 height 39
type input "25"
click at [1058, 631] on input at bounding box center [1088, 650] width 221 height 39
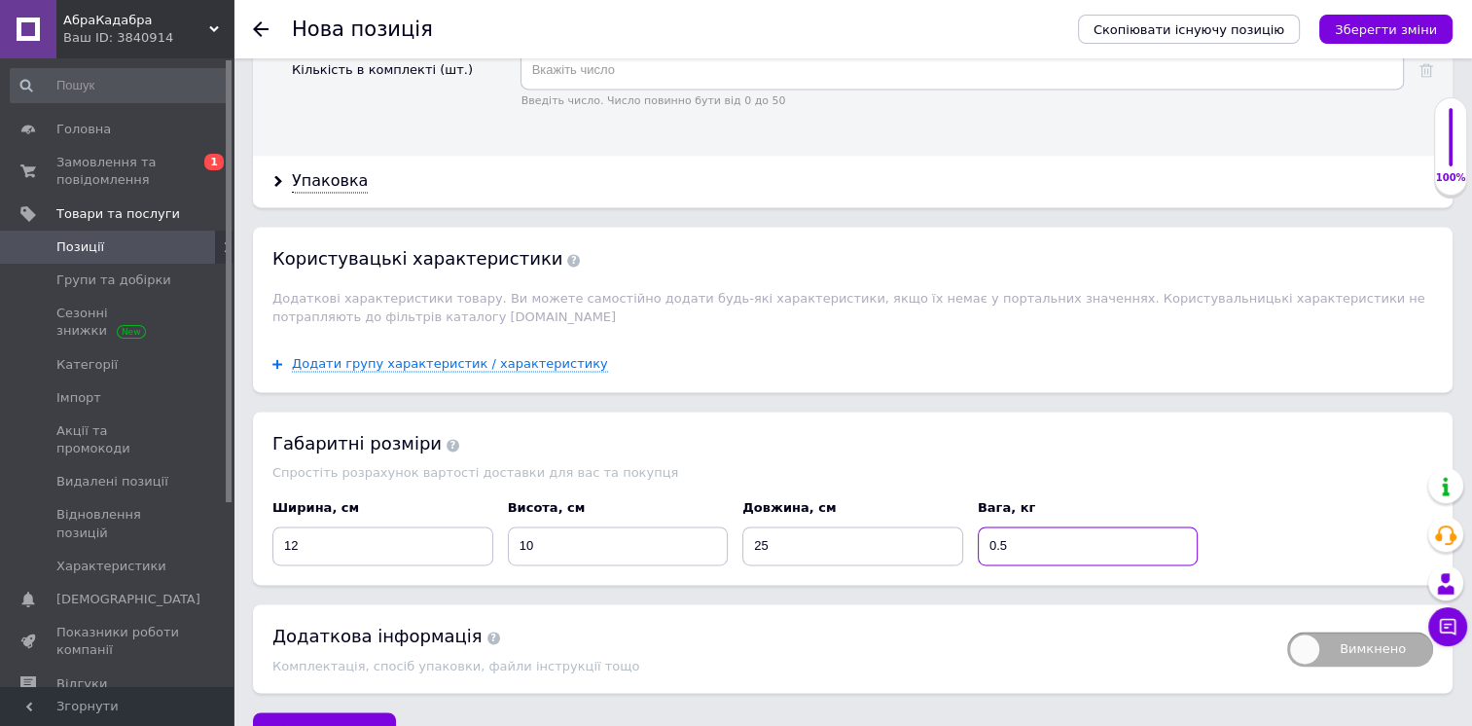
scroll to position [2787, 0]
type input "0.5"
click at [341, 724] on span "Зберегти зміни" at bounding box center [324, 731] width 102 height 15
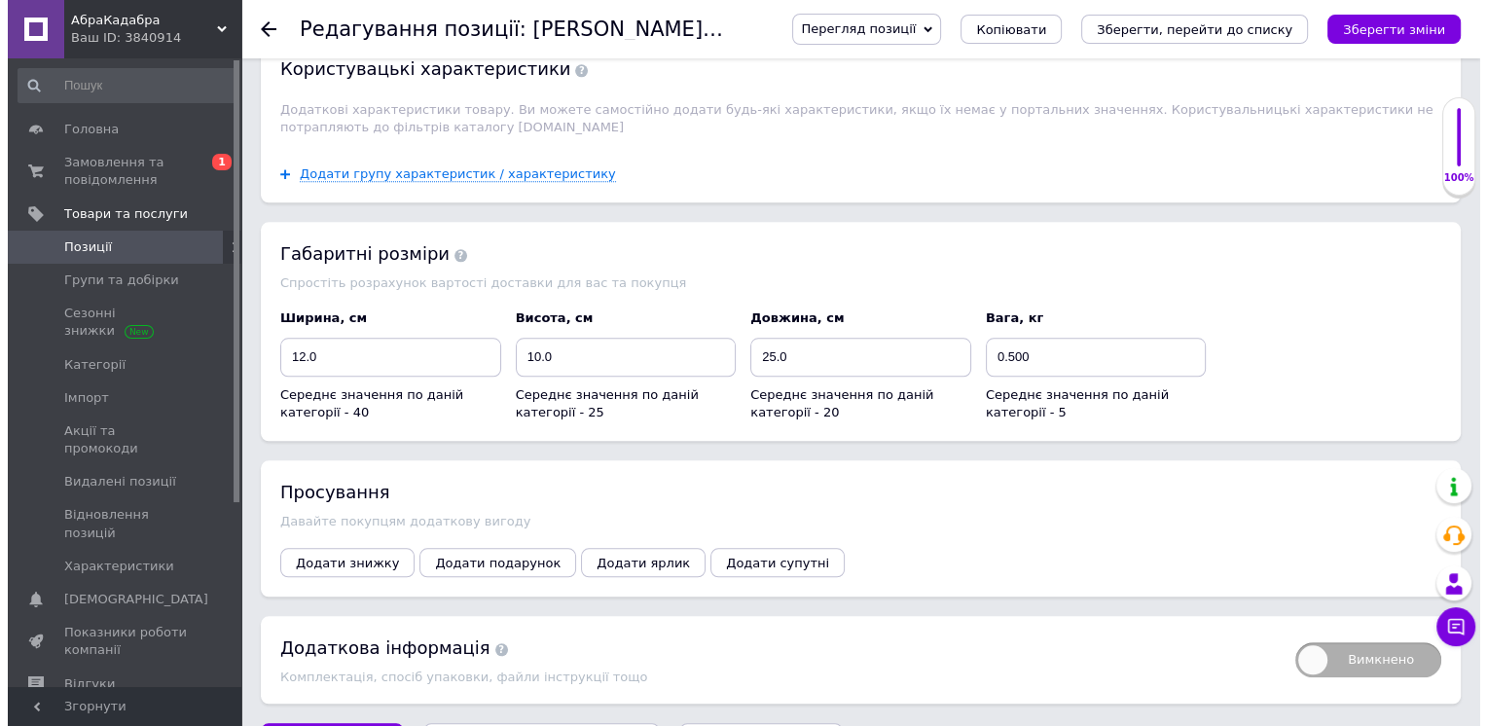
scroll to position [2002, 0]
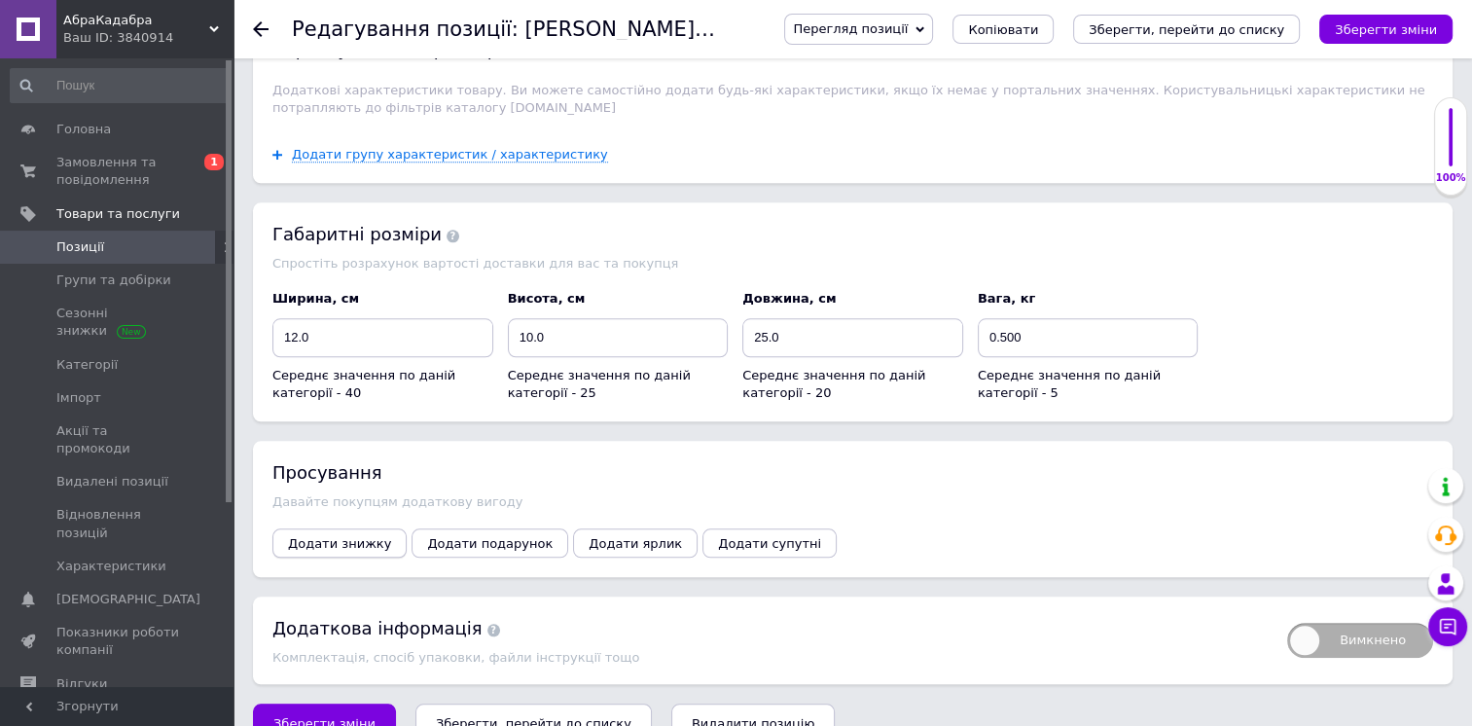
click at [335, 536] on span "Додати знижку" at bounding box center [339, 543] width 103 height 15
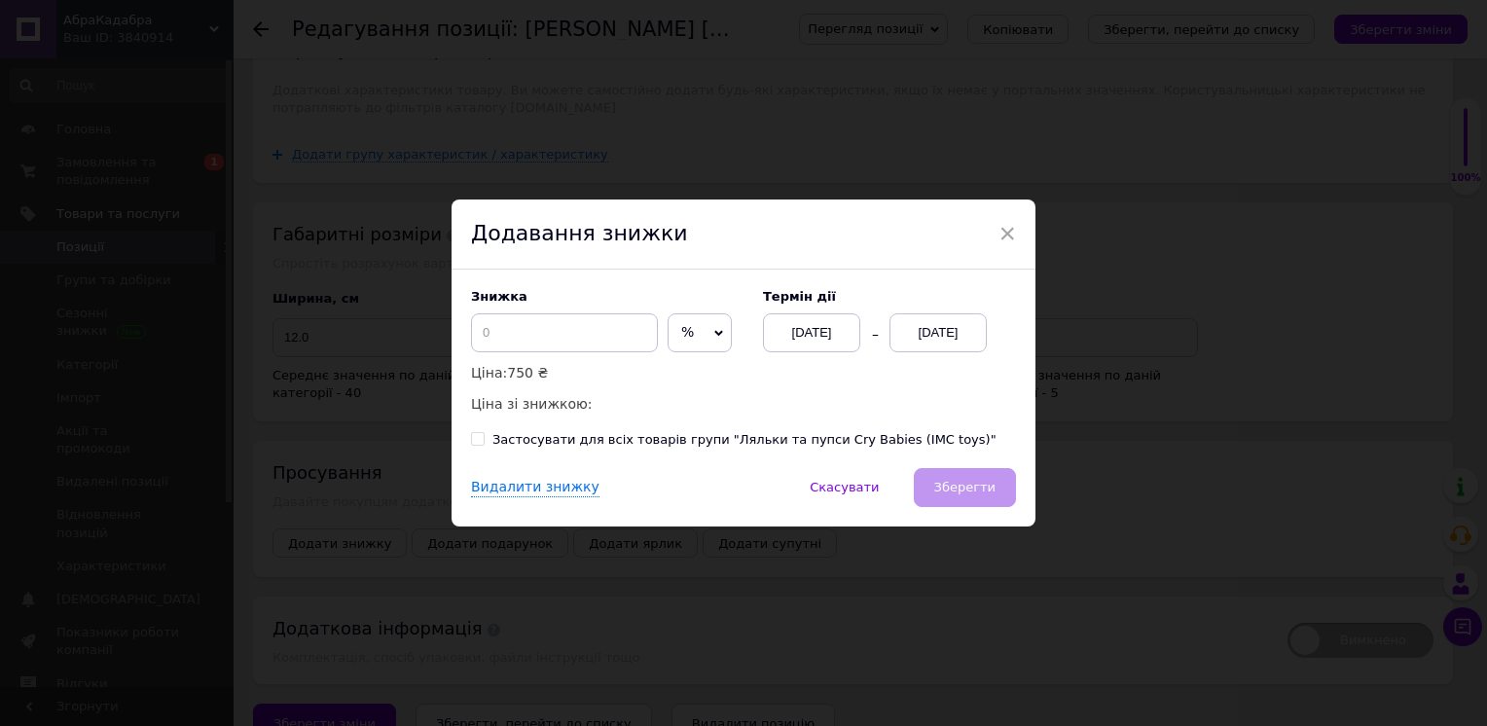
click at [712, 317] on span "%" at bounding box center [699, 332] width 64 height 39
click at [691, 375] on li "₴" at bounding box center [699, 373] width 62 height 27
click at [522, 343] on input at bounding box center [564, 332] width 187 height 39
type input "51"
click at [932, 326] on div "[DATE]" at bounding box center [937, 332] width 97 height 39
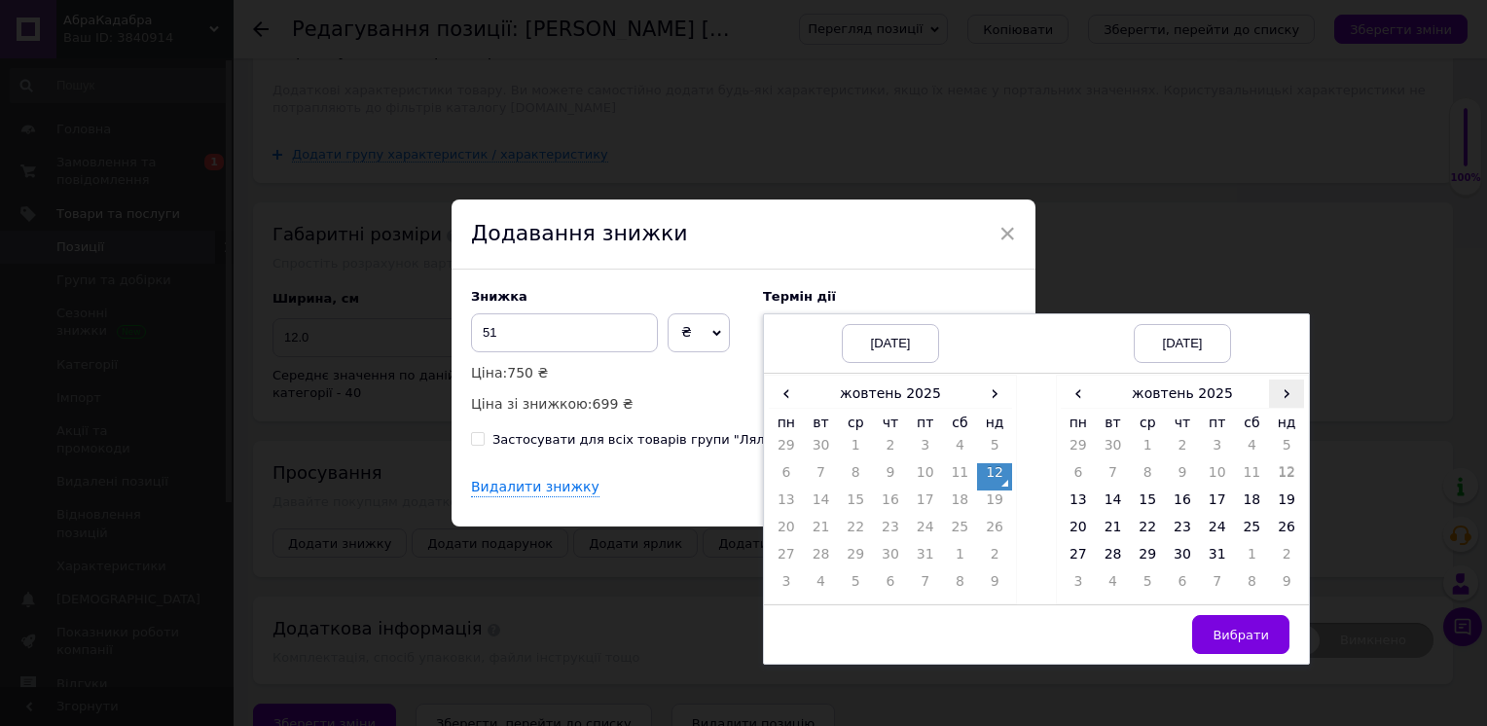
click at [1289, 395] on span "›" at bounding box center [1286, 393] width 35 height 28
click at [1245, 529] on td "22" at bounding box center [1252, 531] width 35 height 27
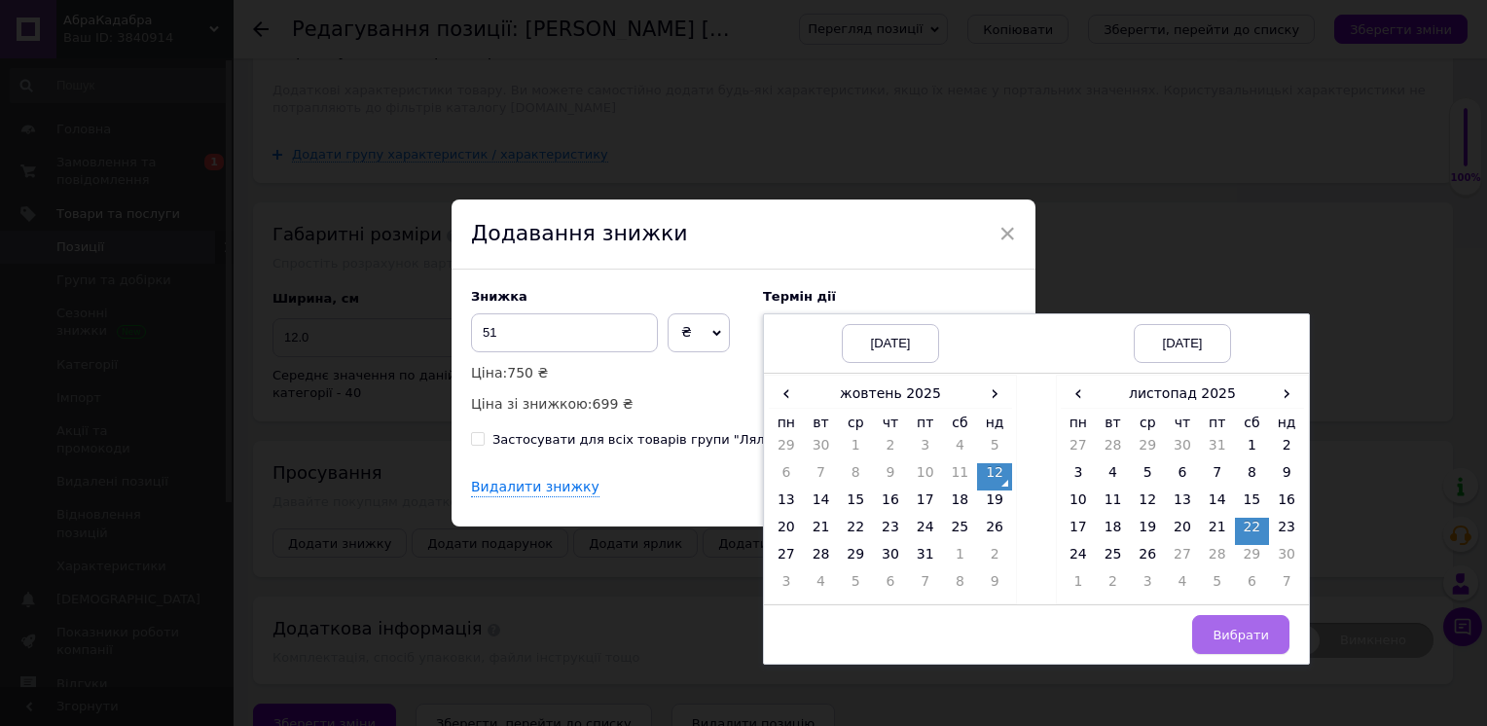
click at [1248, 639] on span "Вибрати" at bounding box center [1240, 635] width 56 height 15
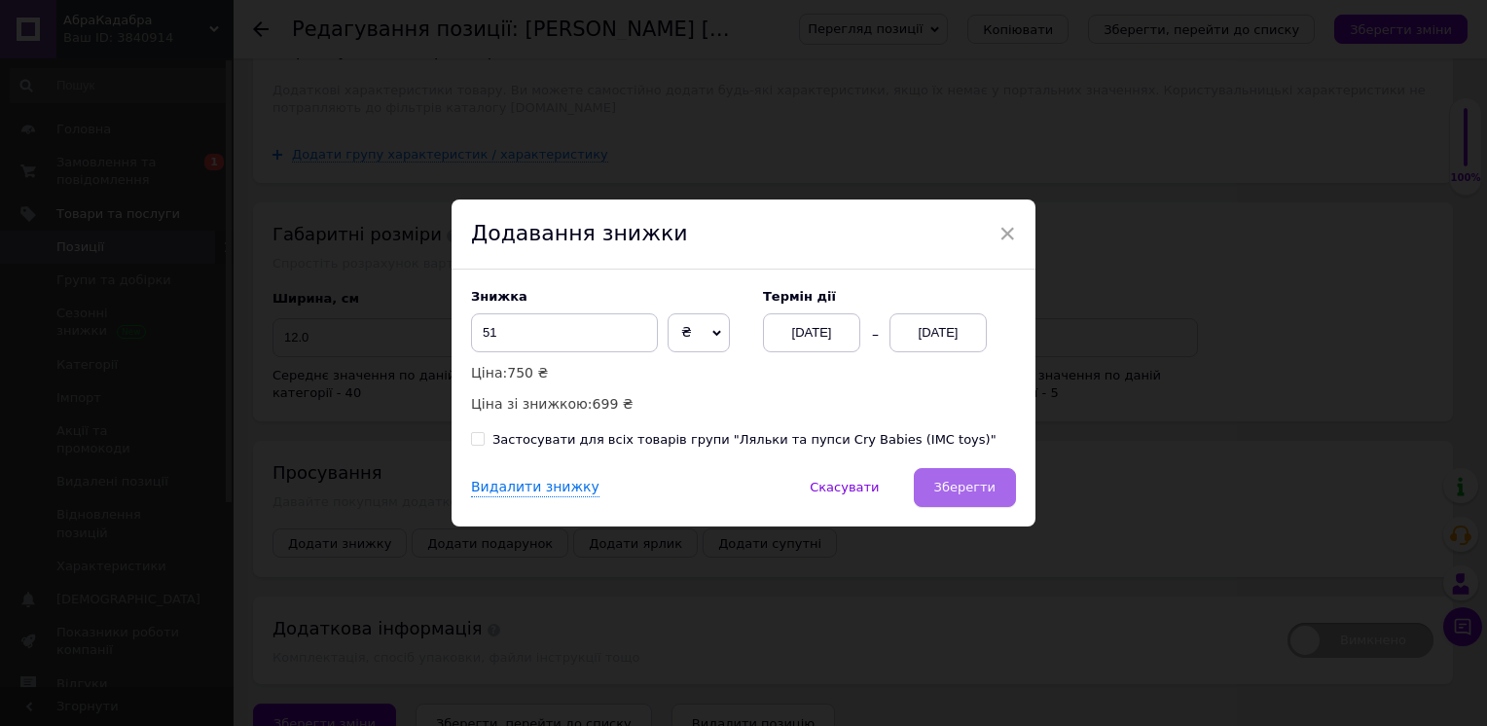
click at [973, 489] on span "Зберегти" at bounding box center [964, 487] width 61 height 15
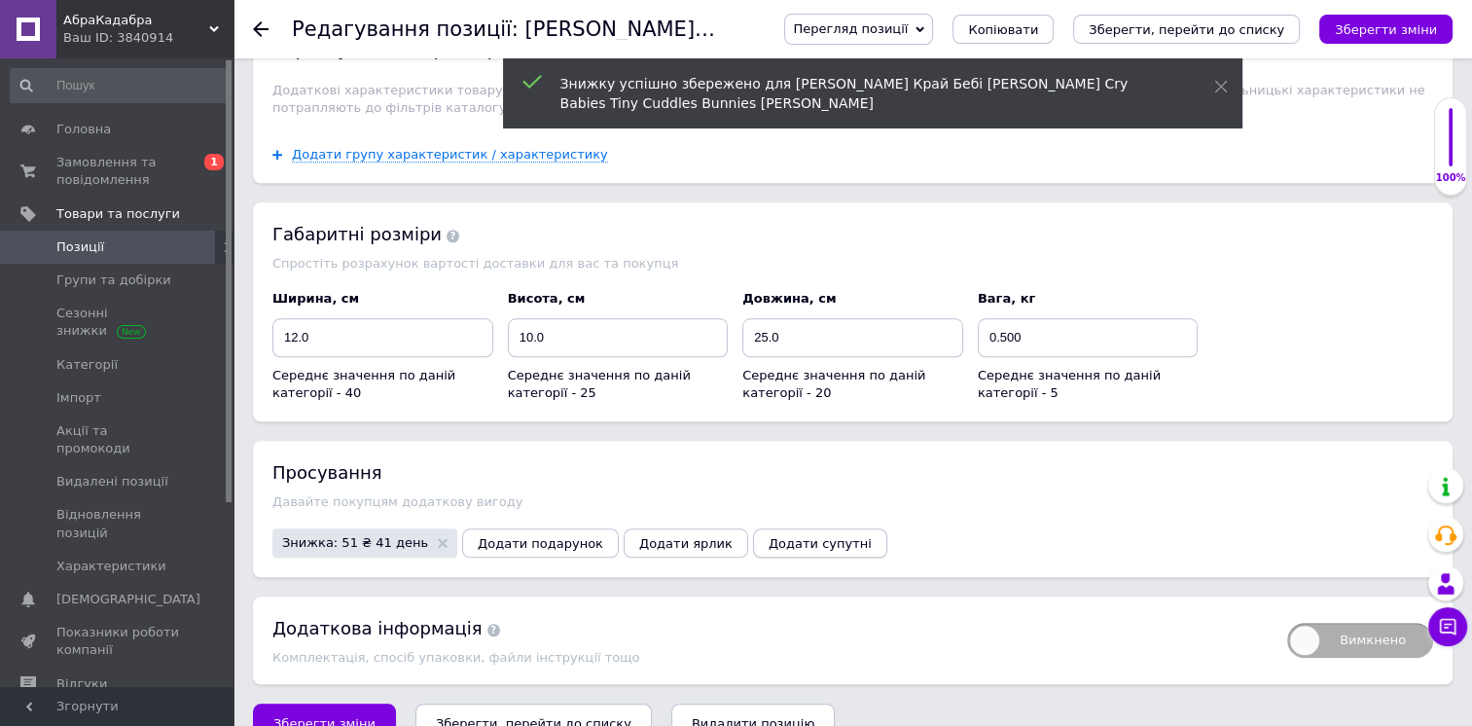
click at [769, 536] on span "Додати супутні" at bounding box center [820, 543] width 103 height 15
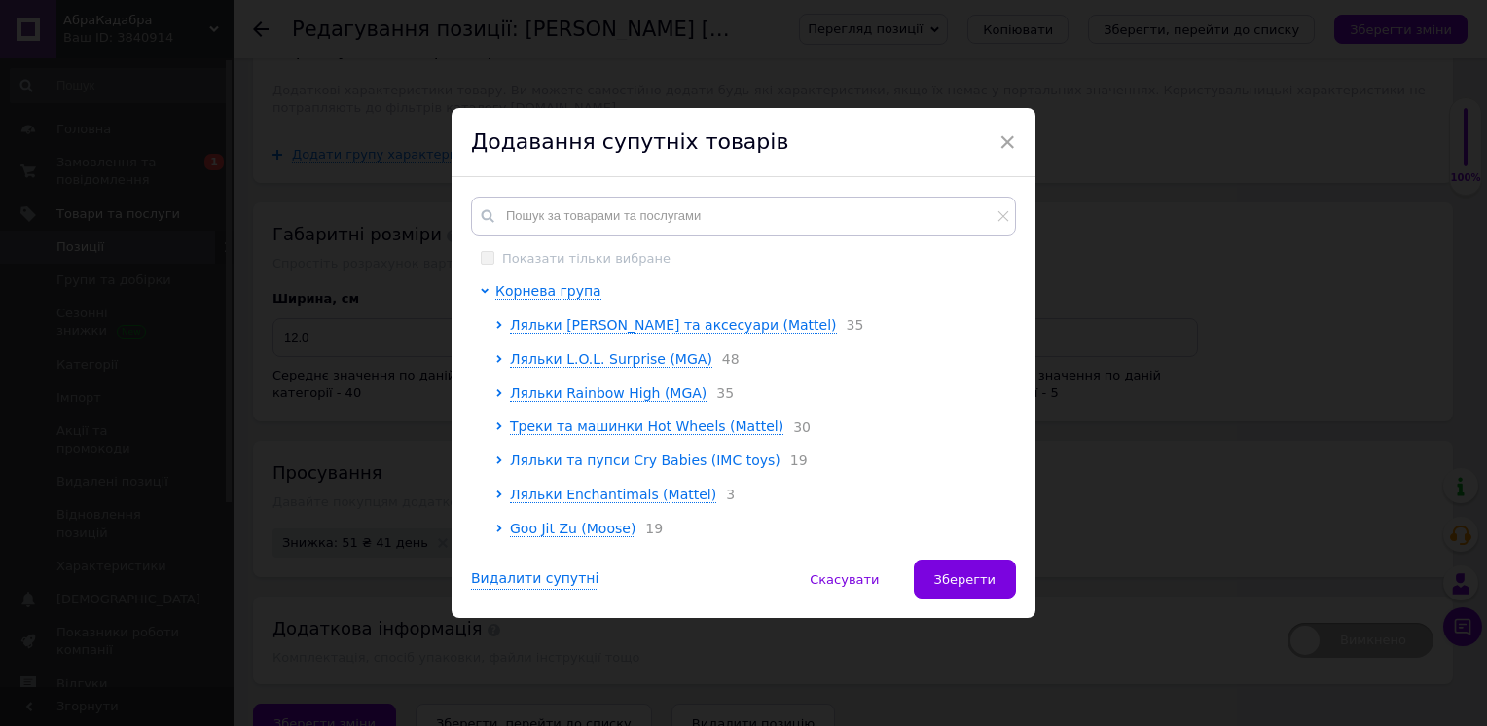
click at [610, 468] on span "Ляльки та пупси Cry Babies (IMC toys)" at bounding box center [645, 460] width 270 height 16
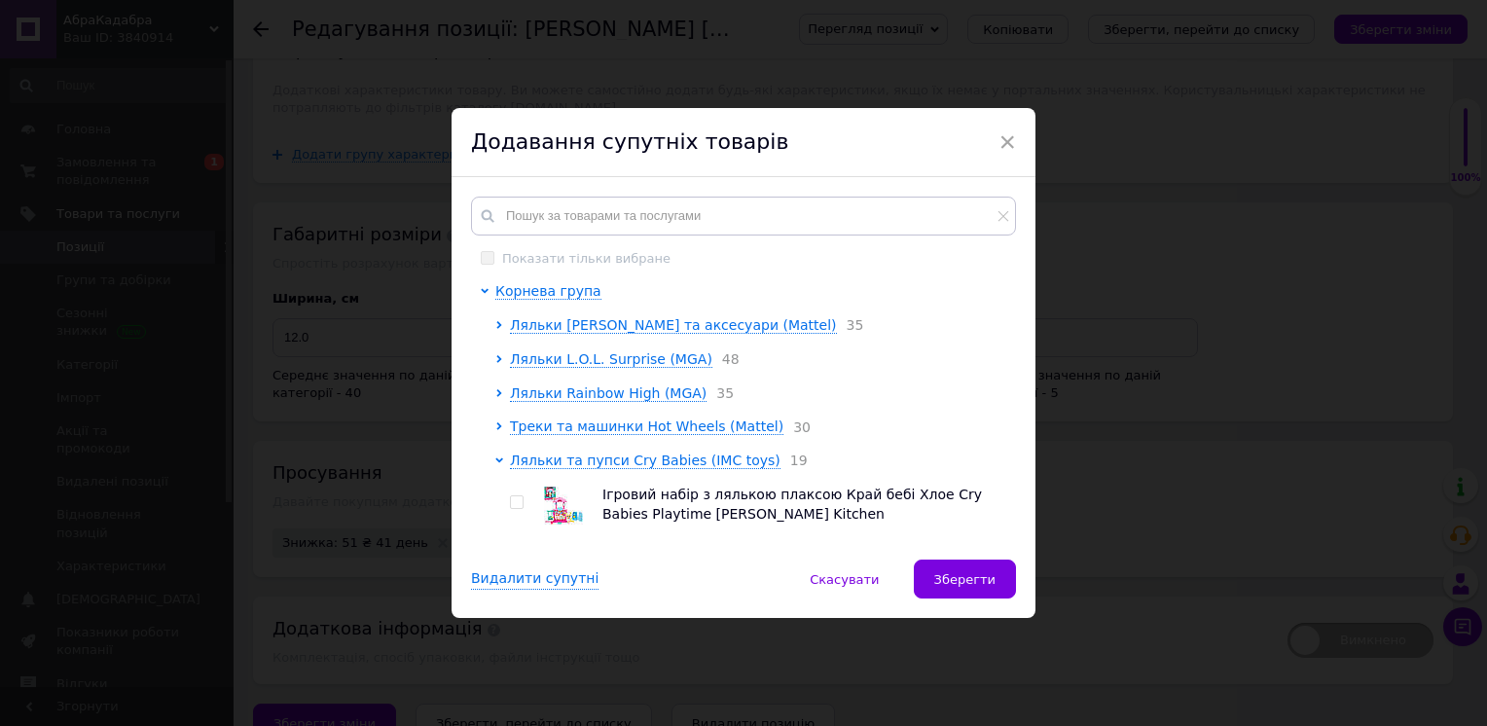
click at [518, 507] on input "checkbox" at bounding box center [516, 502] width 13 height 13
checkbox input "true"
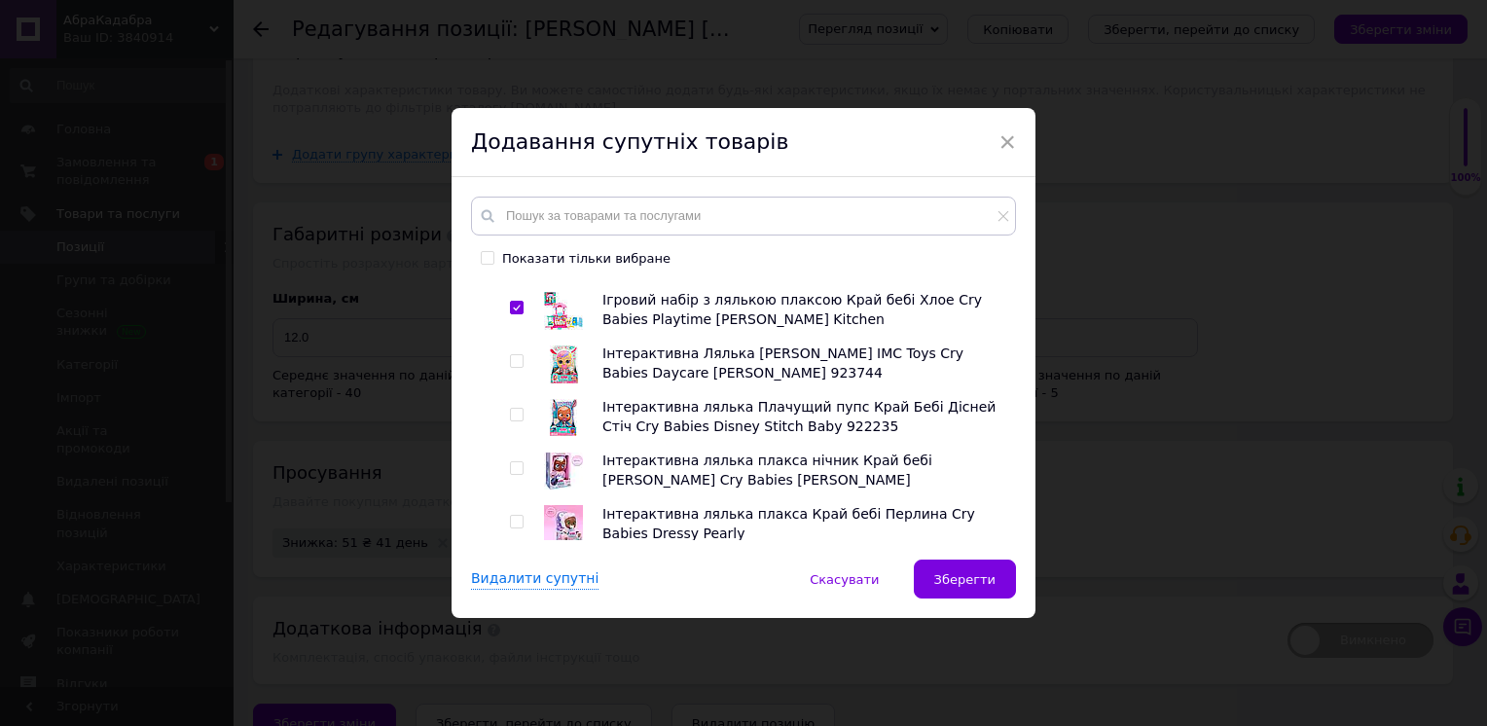
click at [515, 366] on input "checkbox" at bounding box center [516, 361] width 13 height 13
checkbox input "true"
click at [511, 421] on input "checkbox" at bounding box center [516, 415] width 13 height 13
checkbox input "true"
click at [519, 475] on input "checkbox" at bounding box center [516, 468] width 13 height 13
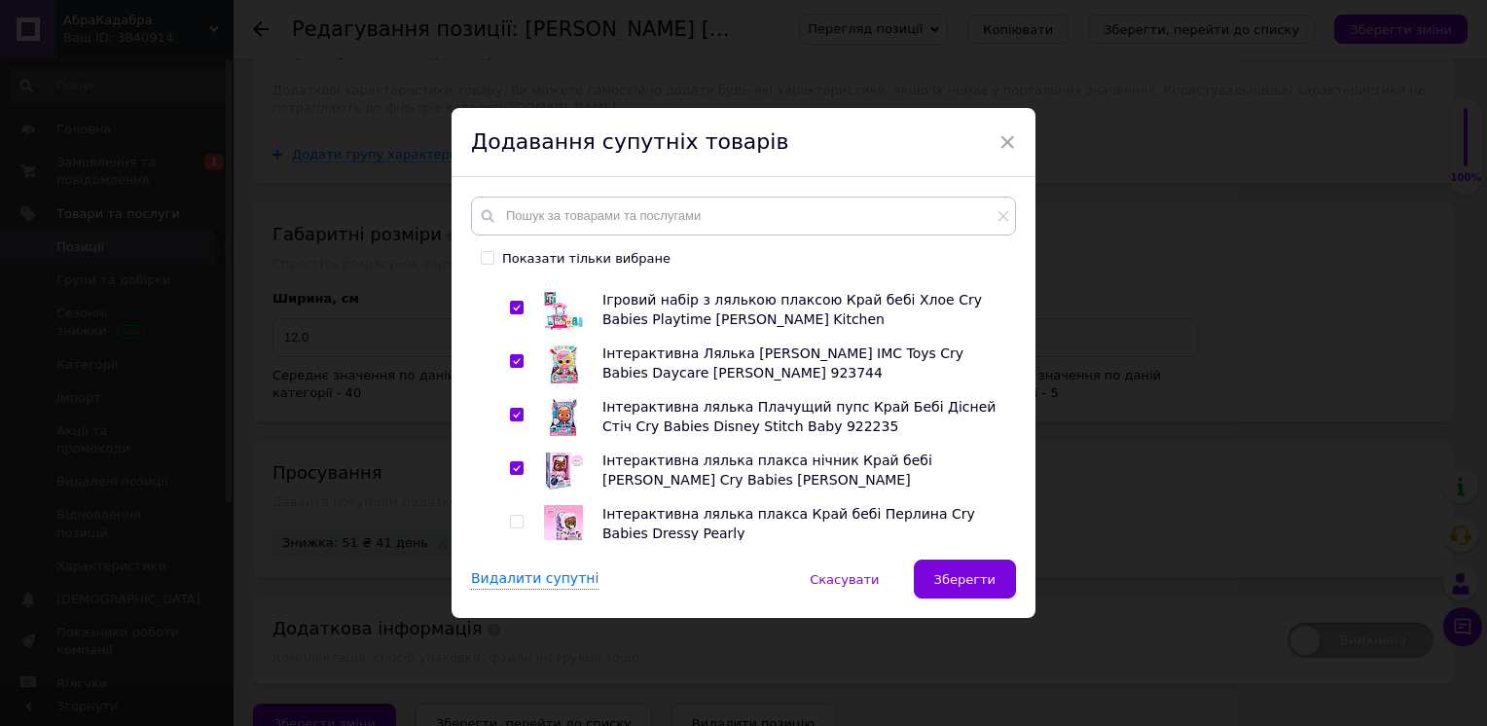
checkbox input "true"
click at [510, 528] on input "checkbox" at bounding box center [516, 522] width 13 height 13
checkbox input "true"
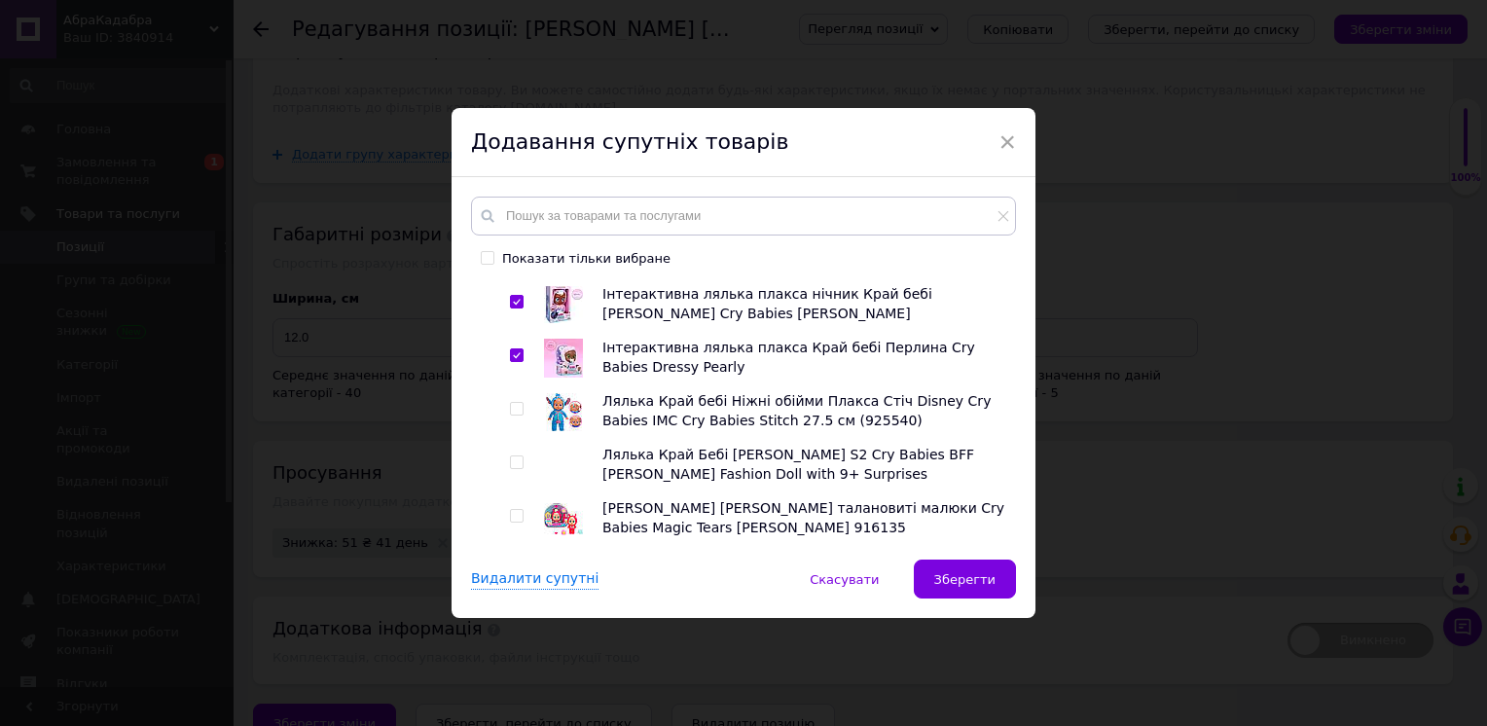
scroll to position [389, 0]
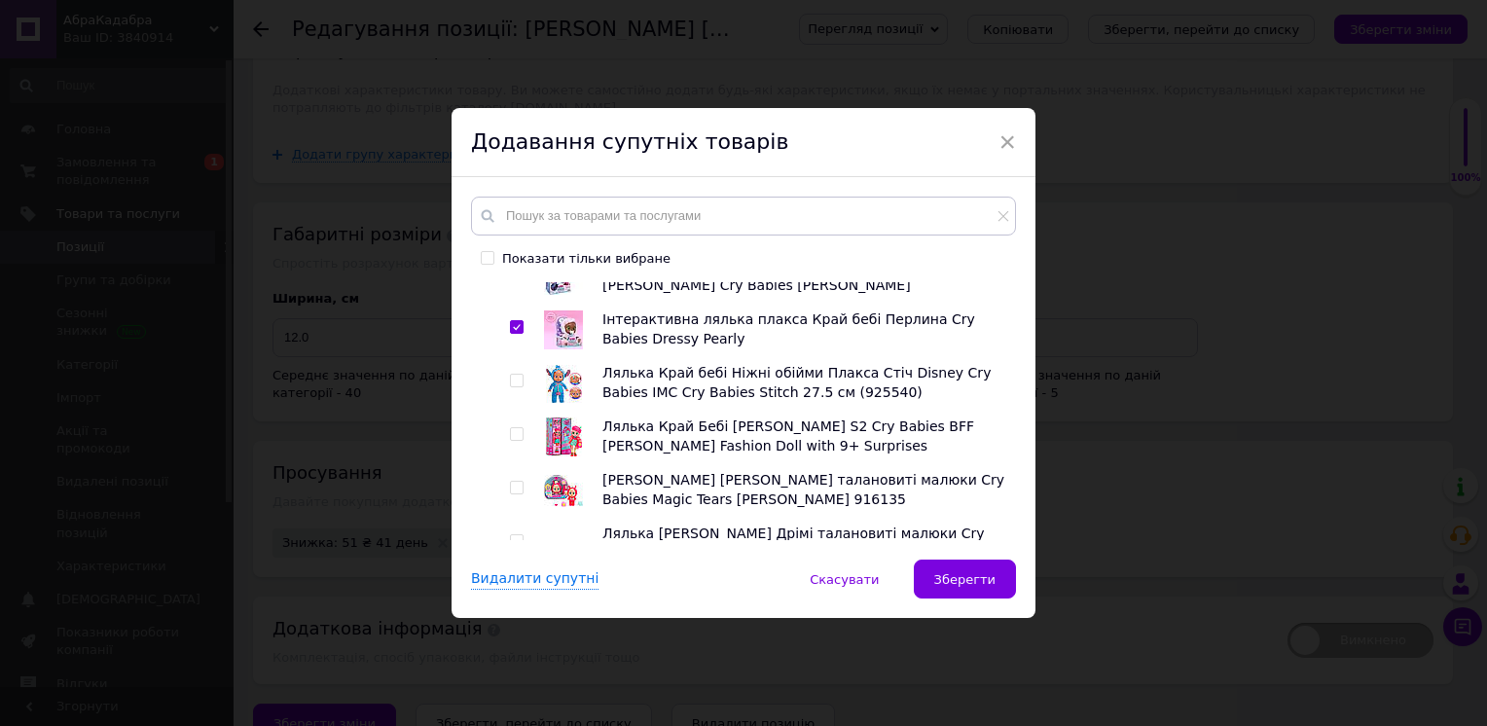
click at [516, 387] on input "checkbox" at bounding box center [516, 381] width 13 height 13
checkbox input "true"
click at [514, 437] on input "checkbox" at bounding box center [516, 434] width 13 height 13
checkbox input "true"
click at [518, 494] on input "checkbox" at bounding box center [516, 488] width 13 height 13
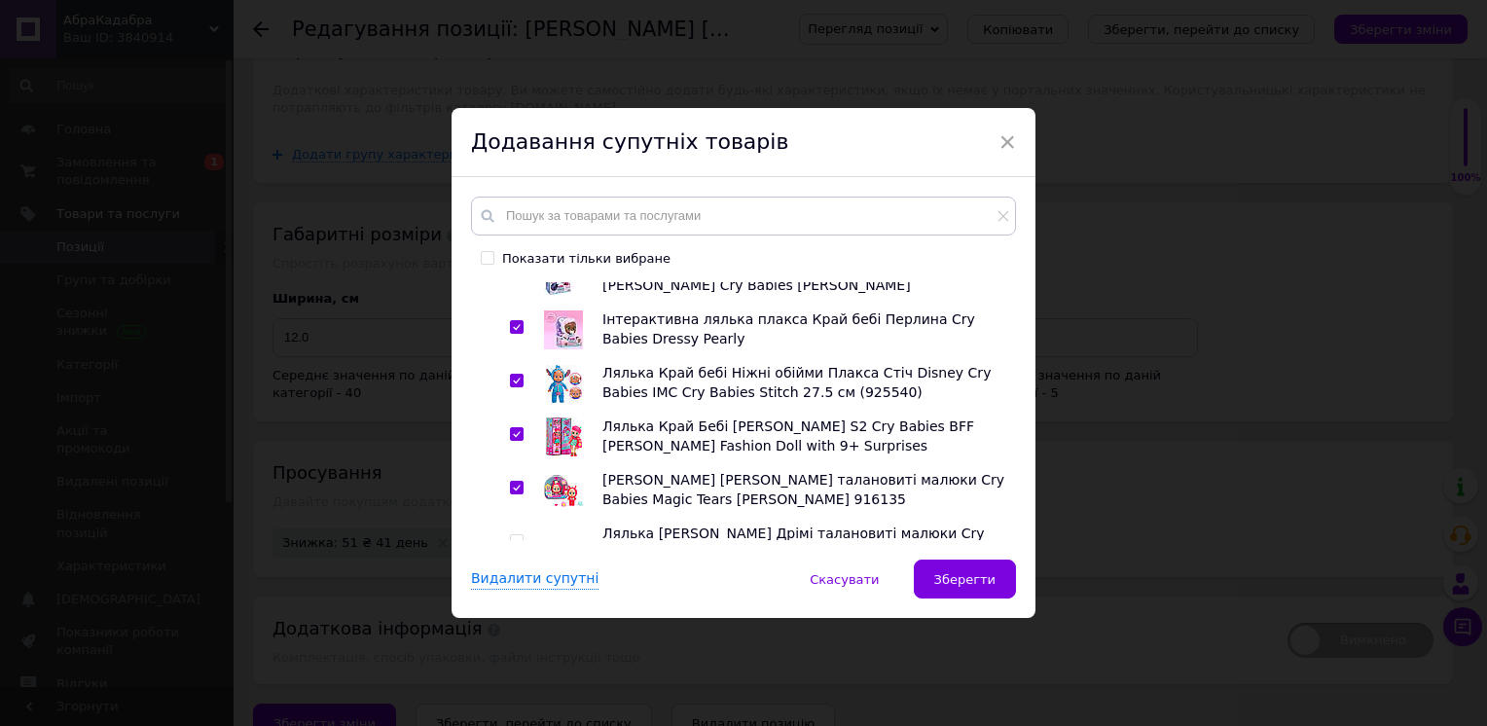
checkbox input "true"
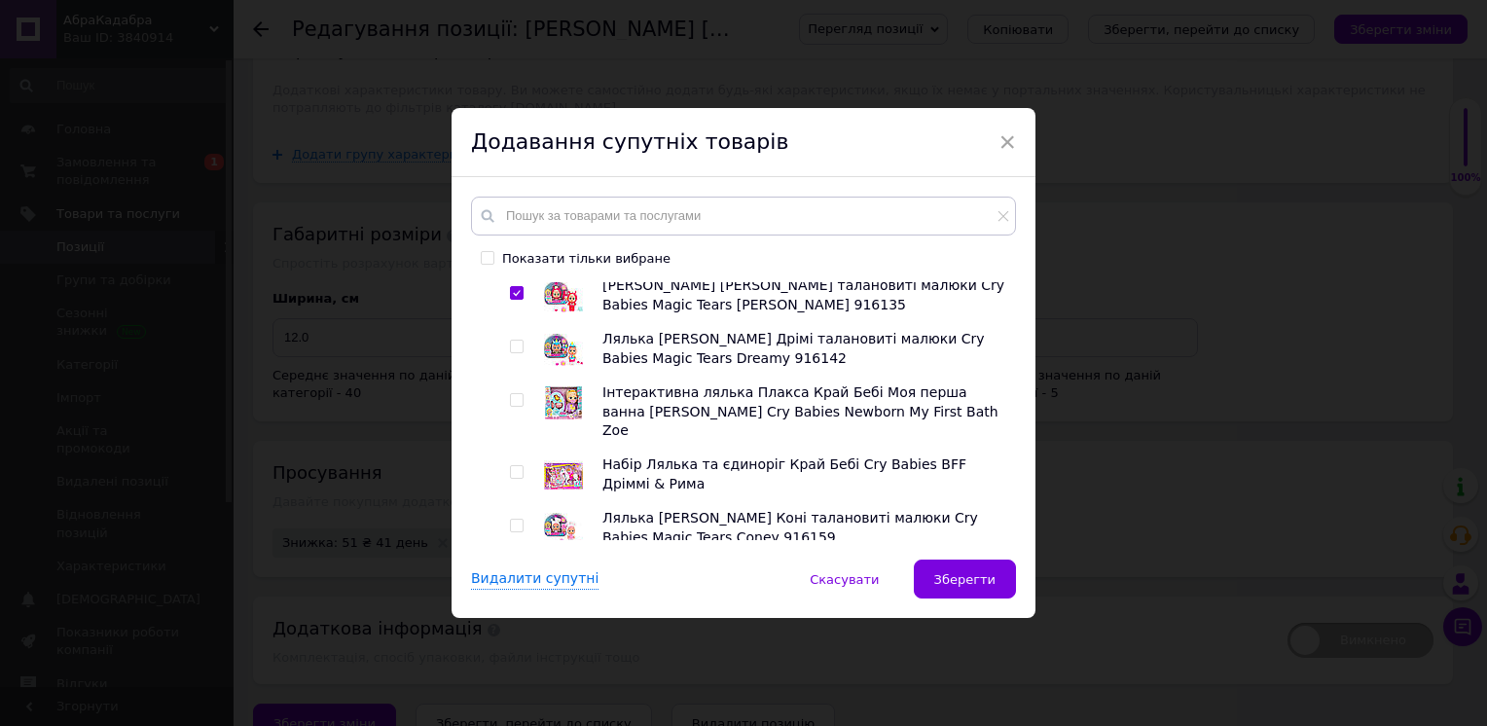
click at [512, 353] on input "checkbox" at bounding box center [516, 347] width 13 height 13
checkbox input "true"
drag, startPoint x: 510, startPoint y: 406, endPoint x: 510, endPoint y: 443, distance: 37.0
click at [510, 407] on input "checkbox" at bounding box center [516, 400] width 13 height 13
checkbox input "true"
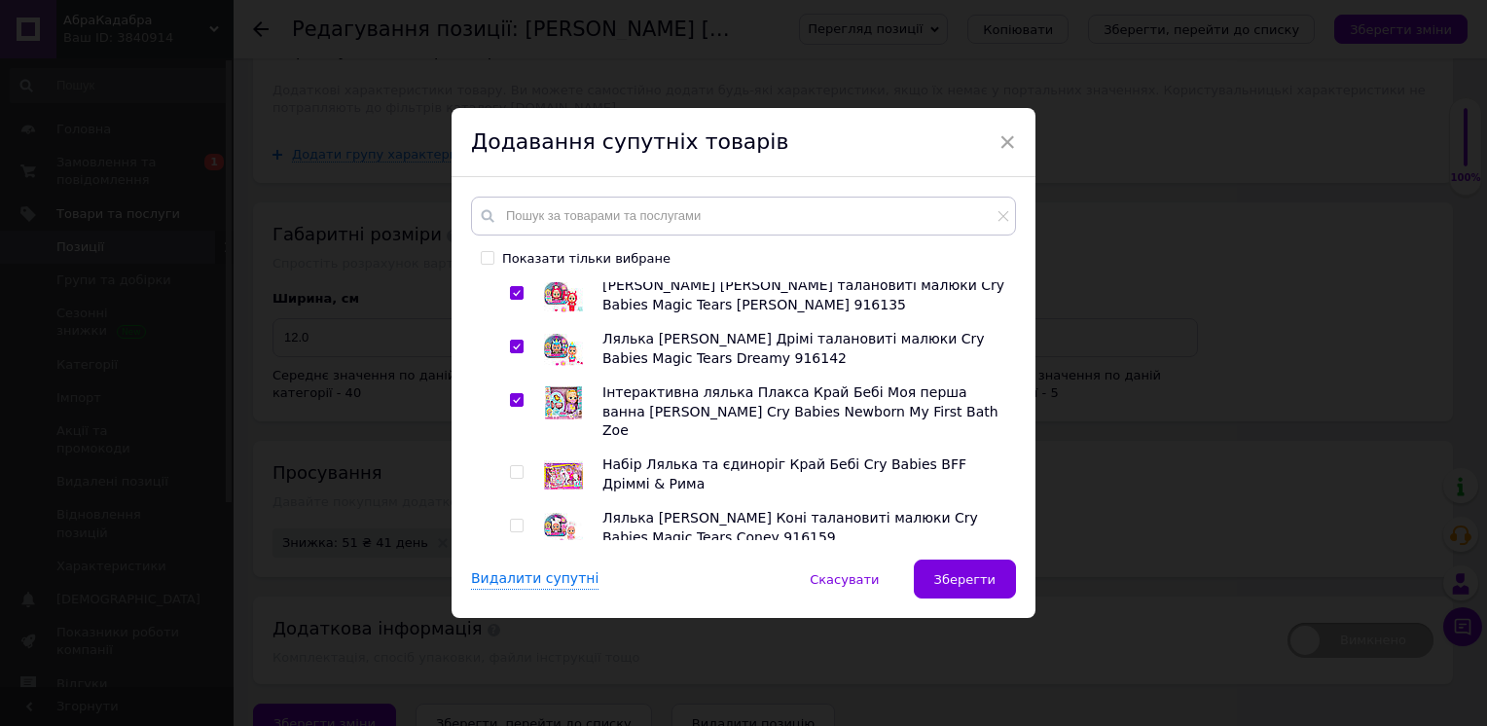
click at [513, 466] on input "checkbox" at bounding box center [516, 472] width 13 height 13
checkbox input "true"
click at [513, 520] on input "checkbox" at bounding box center [516, 526] width 13 height 13
checkbox input "true"
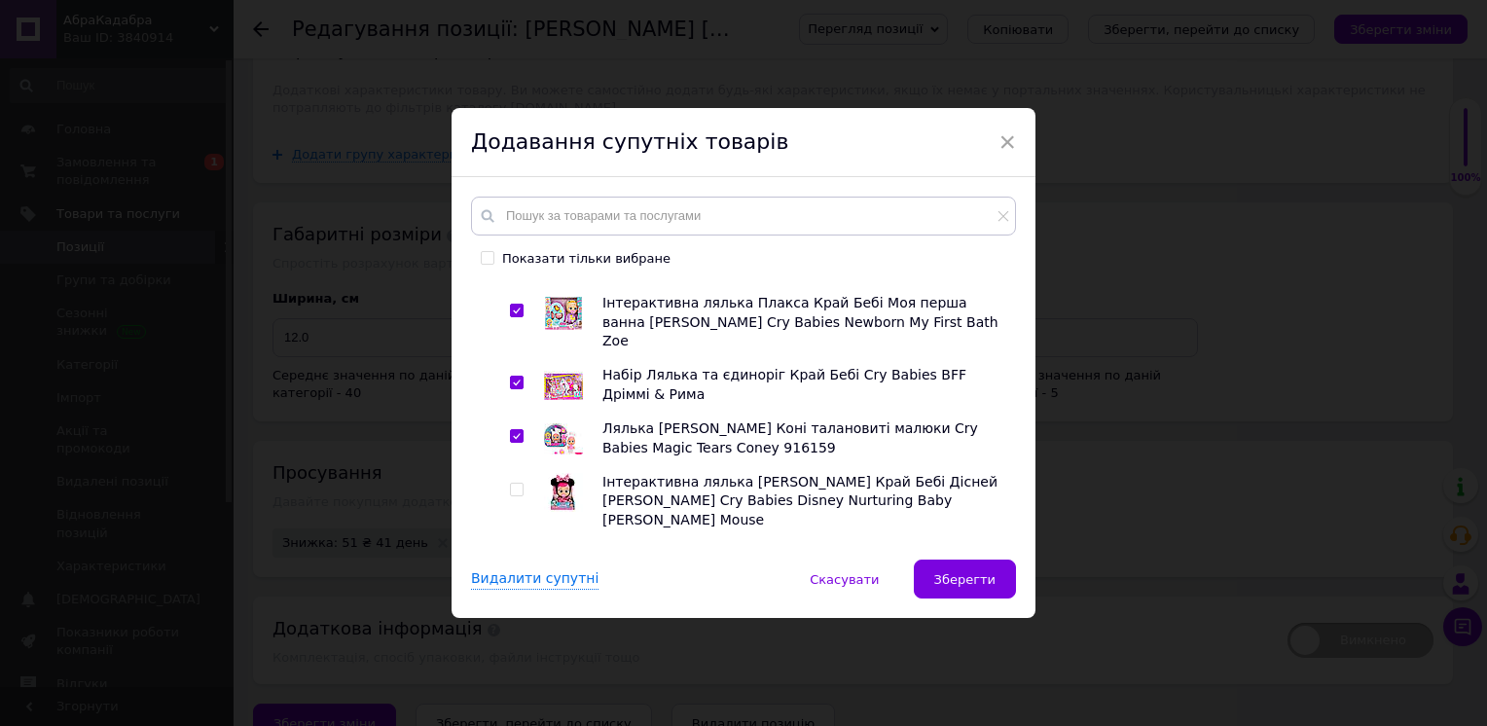
scroll to position [778, 0]
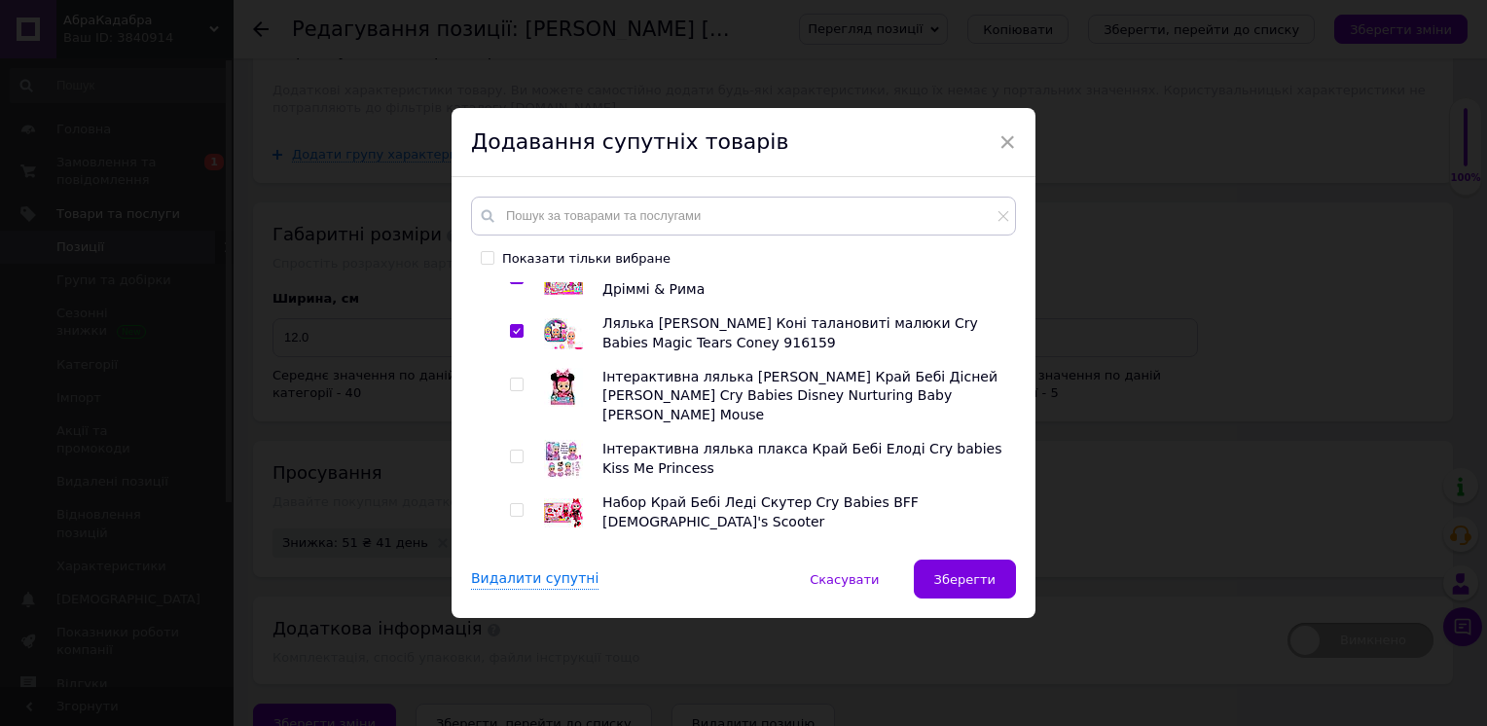
click at [513, 379] on input "checkbox" at bounding box center [516, 384] width 13 height 13
checkbox input "true"
click at [512, 450] on input "checkbox" at bounding box center [516, 456] width 13 height 13
checkbox input "true"
click at [514, 504] on input "checkbox" at bounding box center [516, 510] width 13 height 13
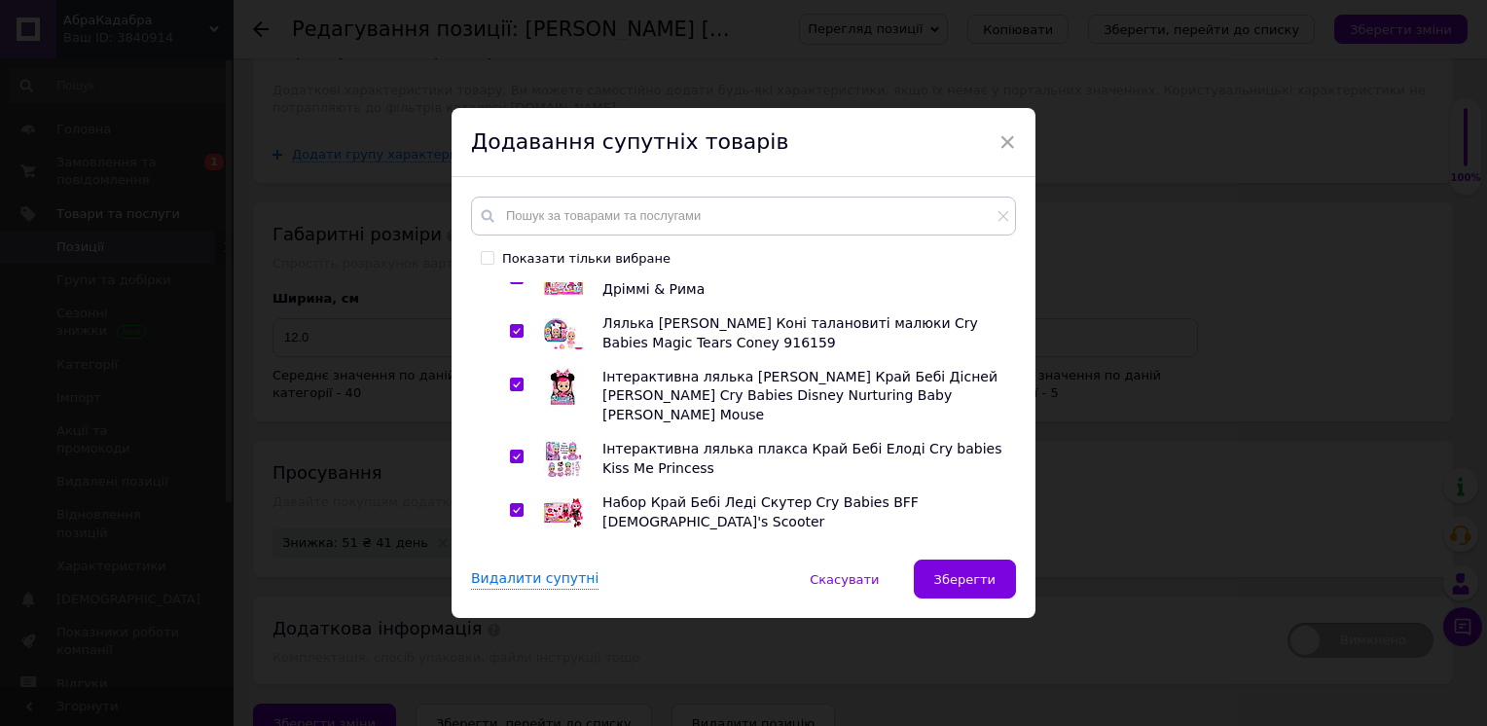
checkbox input "true"
click at [513, 558] on input "checkbox" at bounding box center [516, 564] width 13 height 13
checkbox input "true"
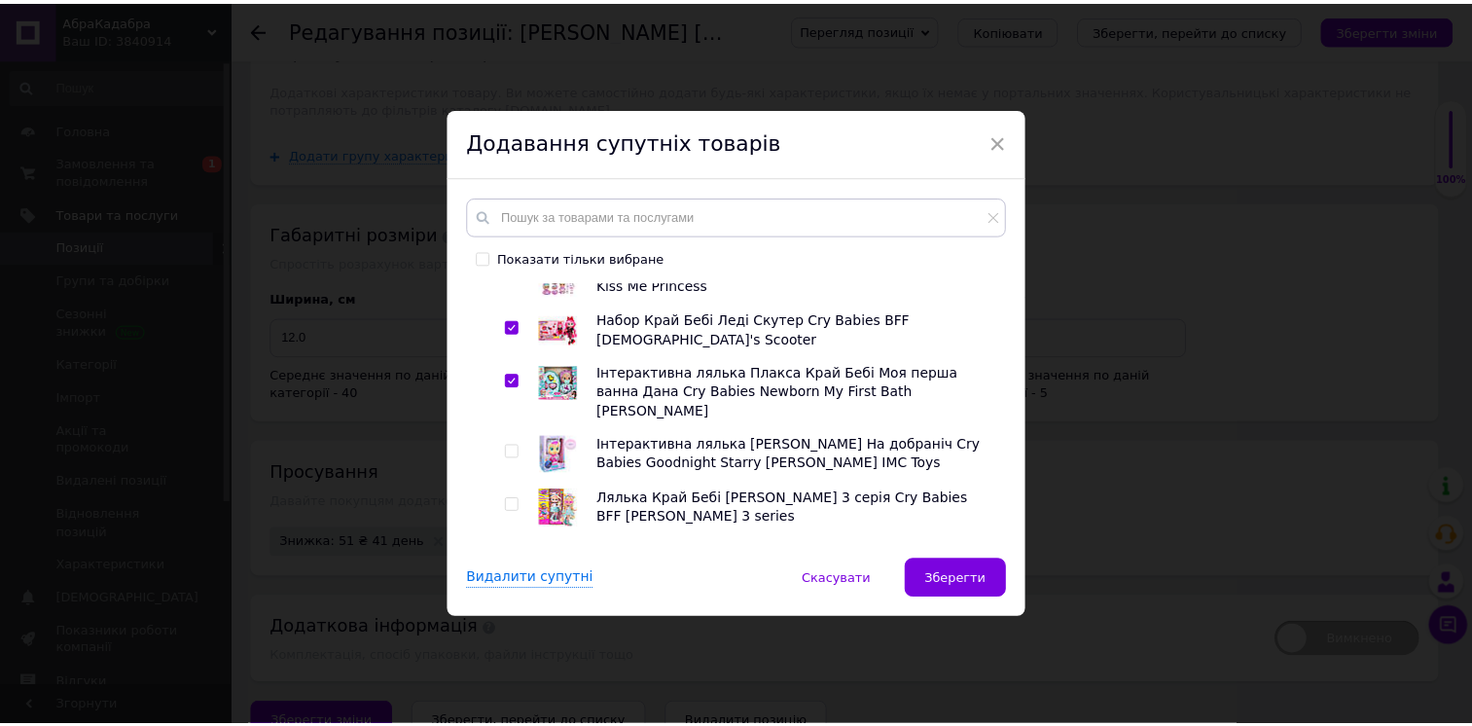
scroll to position [973, 0]
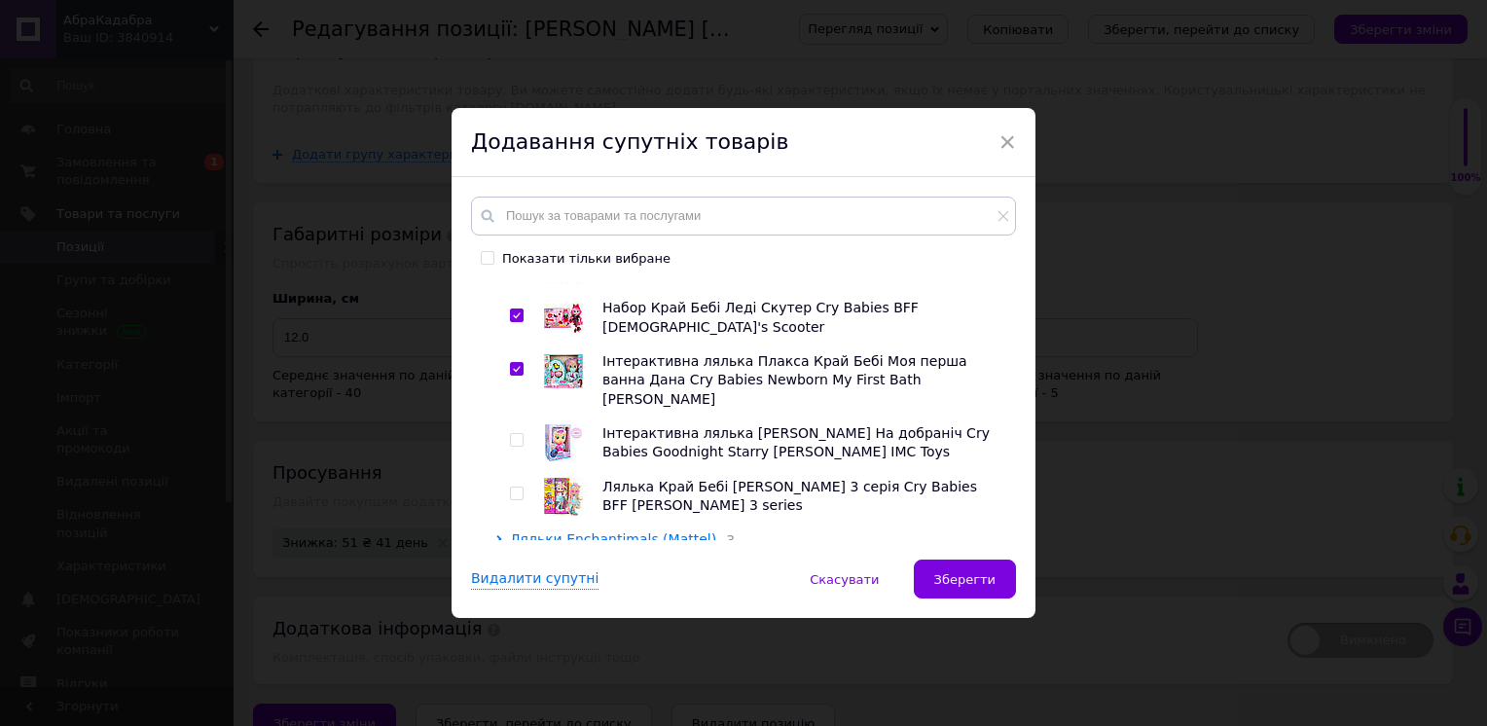
click at [518, 434] on input "checkbox" at bounding box center [516, 440] width 13 height 13
checkbox input "true"
click at [517, 487] on input "checkbox" at bounding box center [516, 493] width 13 height 13
checkbox input "true"
click at [983, 578] on span "Зберегти" at bounding box center [964, 579] width 61 height 15
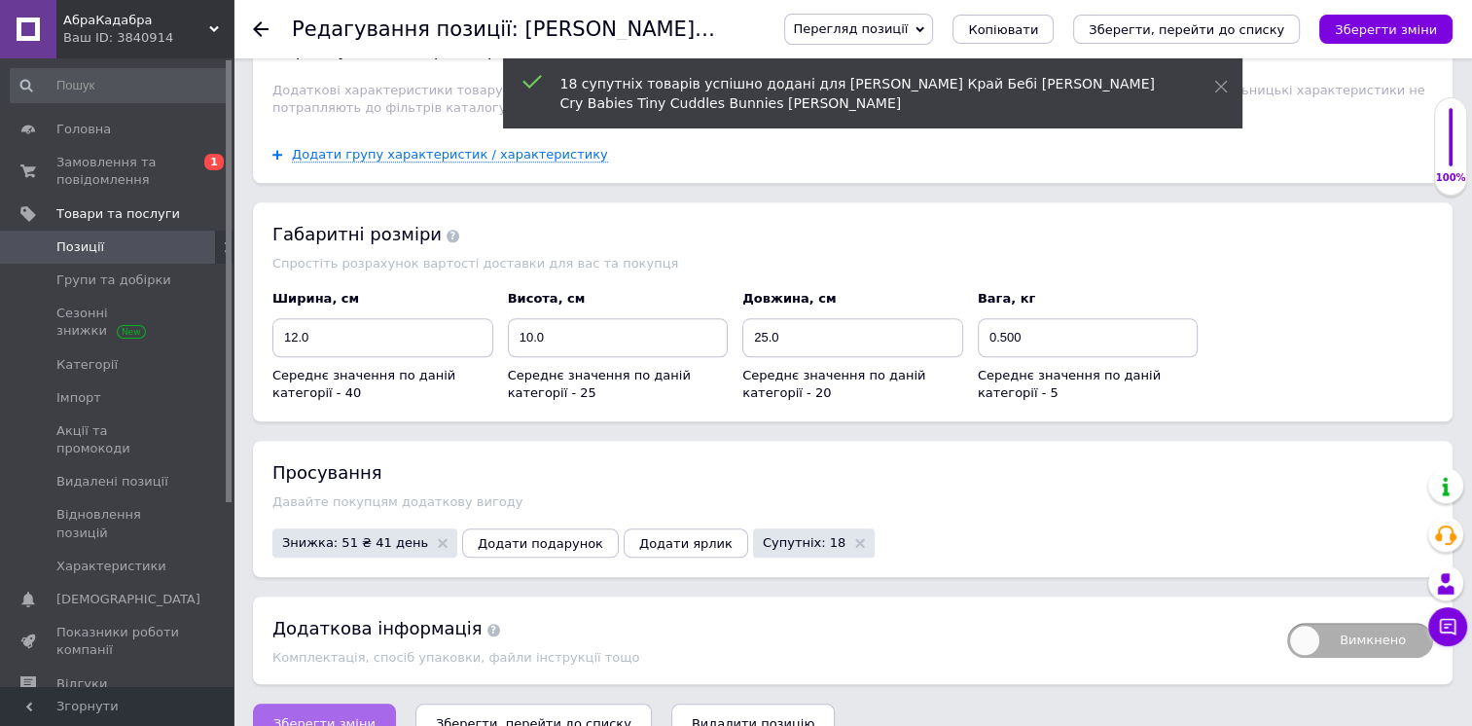
click at [346, 703] on button "Зберегти зміни" at bounding box center [324, 722] width 143 height 39
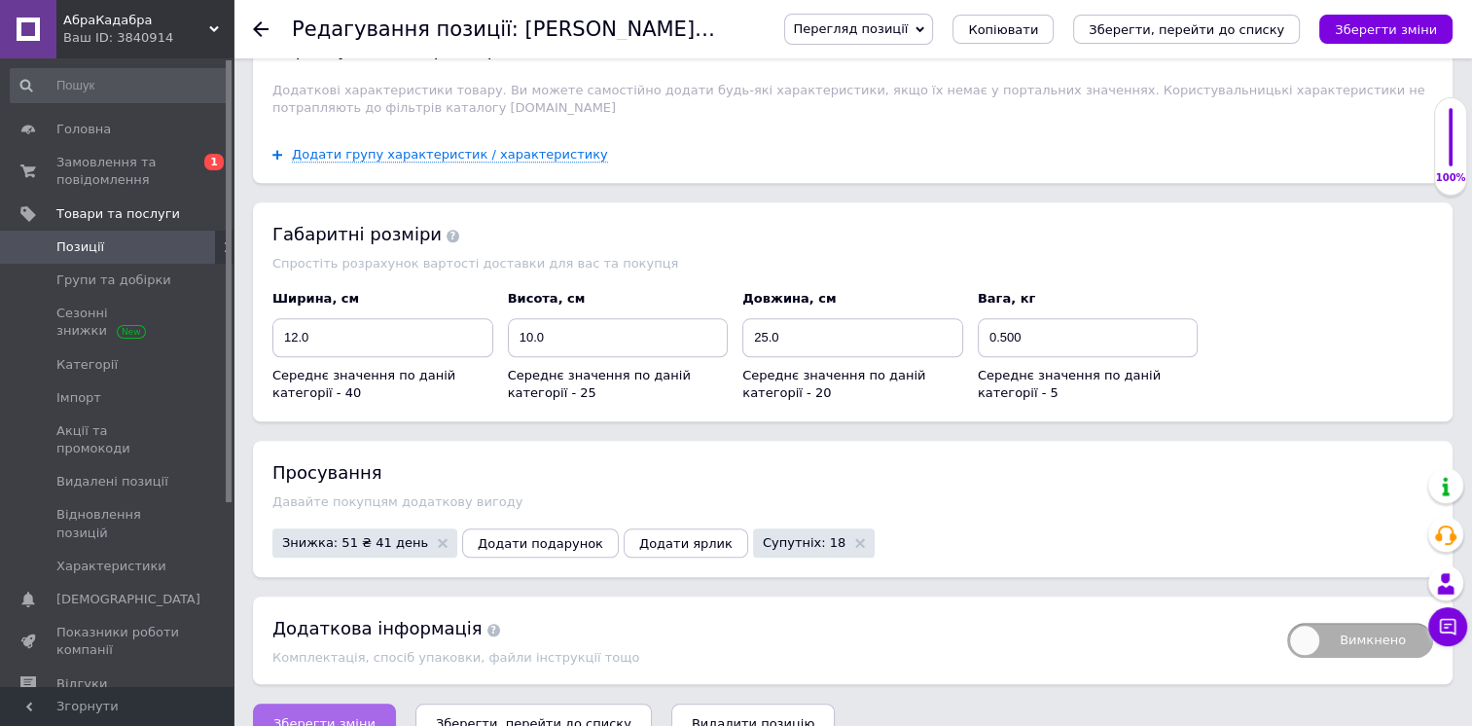
click at [319, 716] on span "Зберегти зміни" at bounding box center [324, 723] width 102 height 15
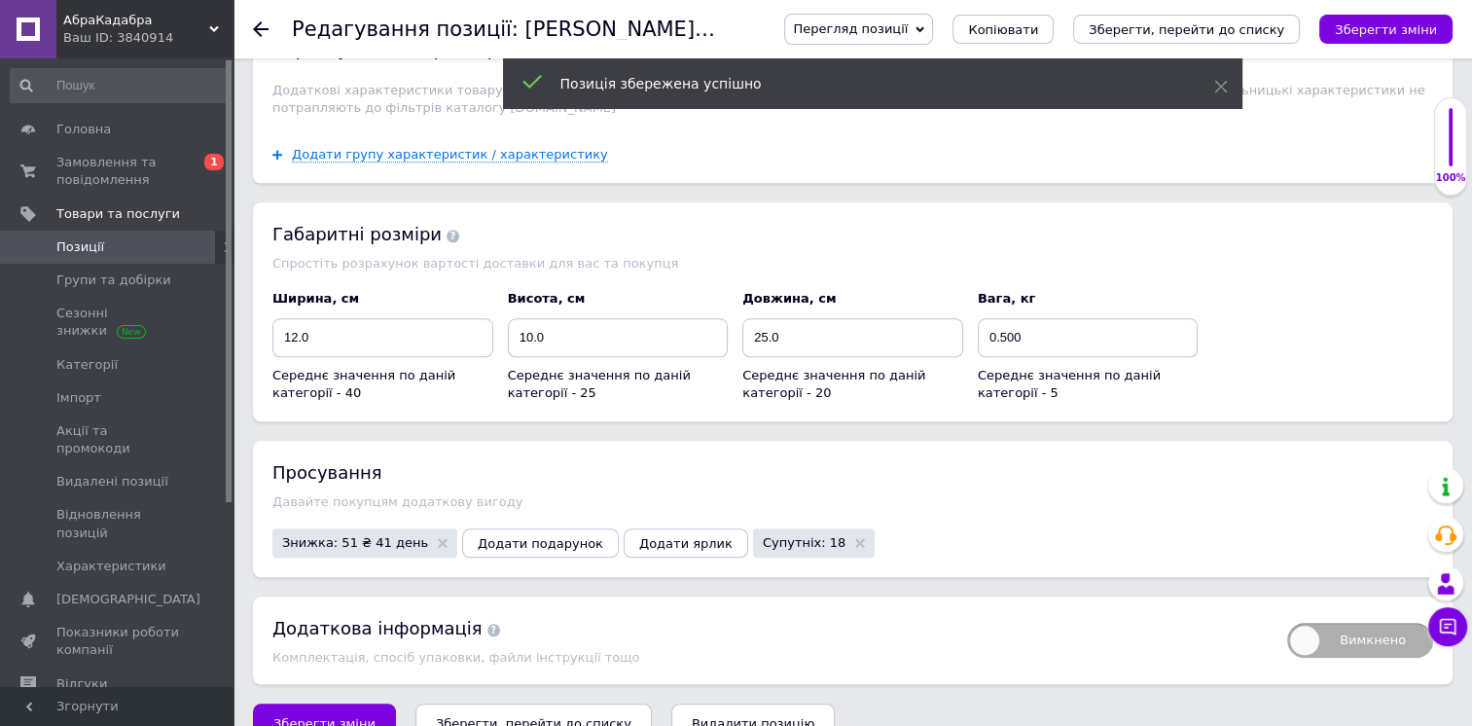
click at [125, 240] on span "Позиції" at bounding box center [118, 247] width 124 height 18
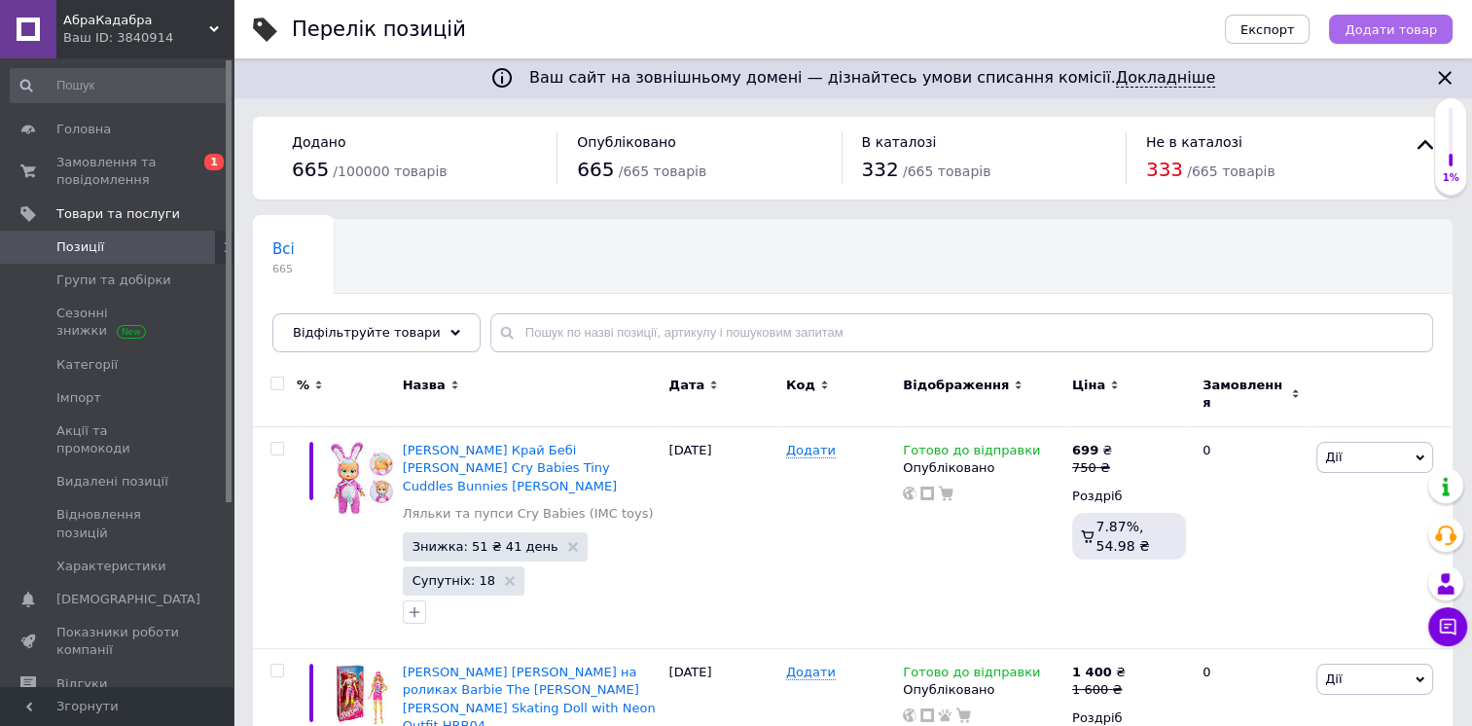
click at [1400, 22] on span "Додати товар" at bounding box center [1391, 29] width 92 height 15
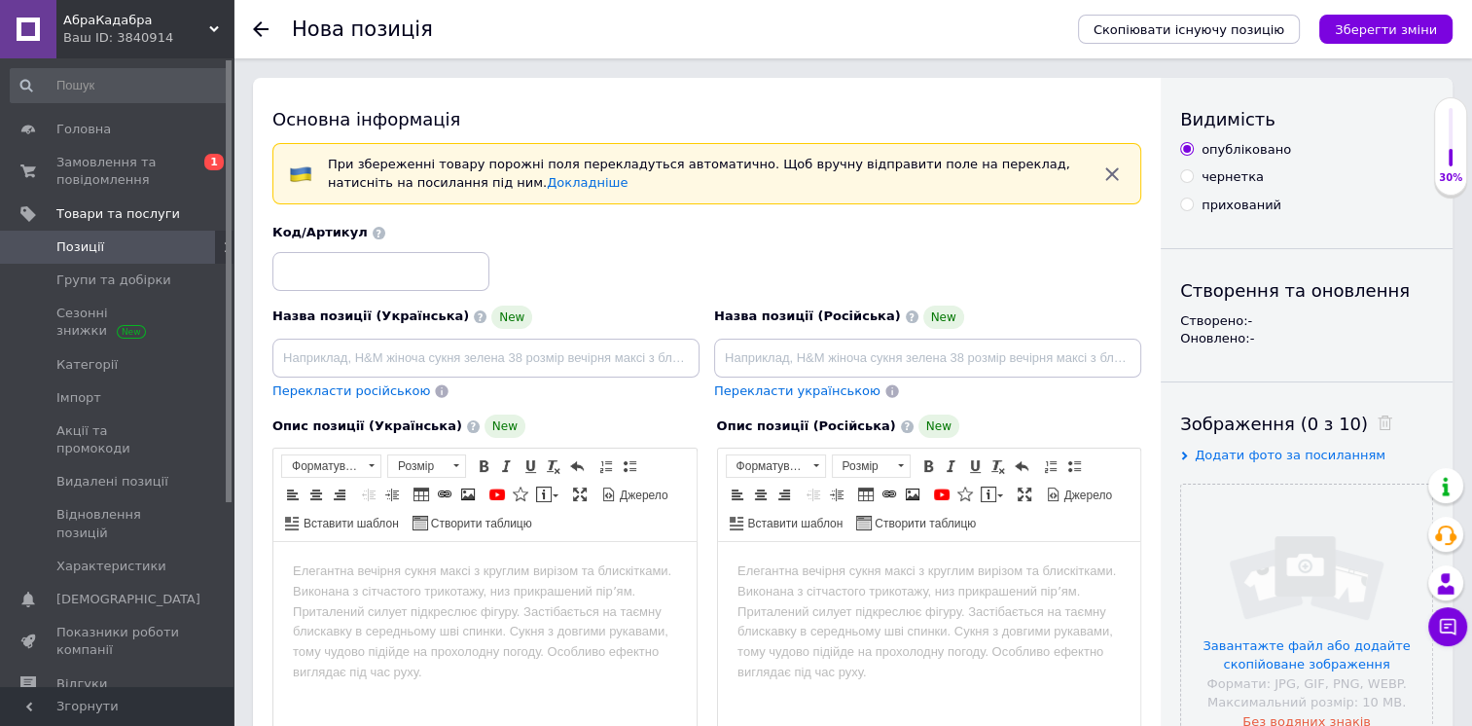
click at [106, 247] on span "Позиції" at bounding box center [118, 247] width 124 height 18
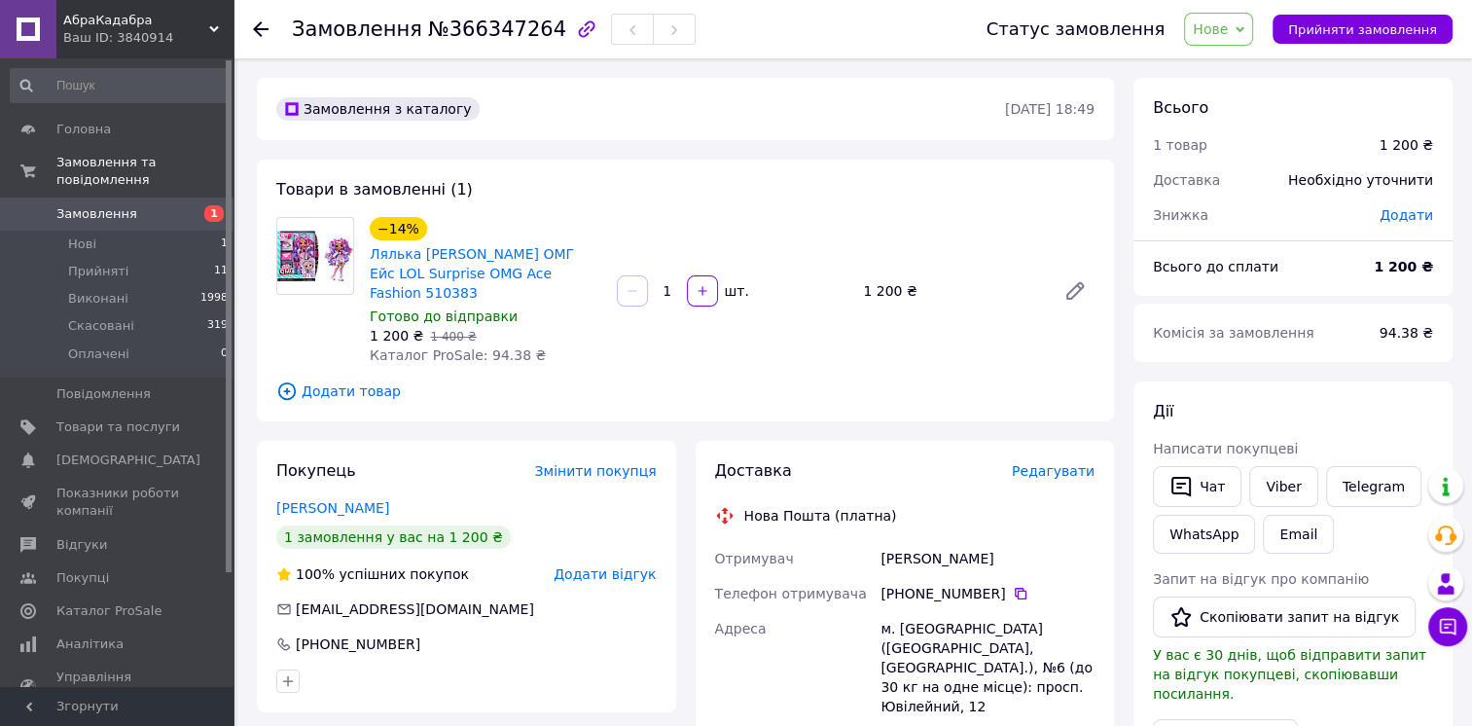
click at [1250, 27] on span "Нове" at bounding box center [1218, 29] width 69 height 33
click at [1243, 64] on li "Прийнято" at bounding box center [1230, 68] width 90 height 29
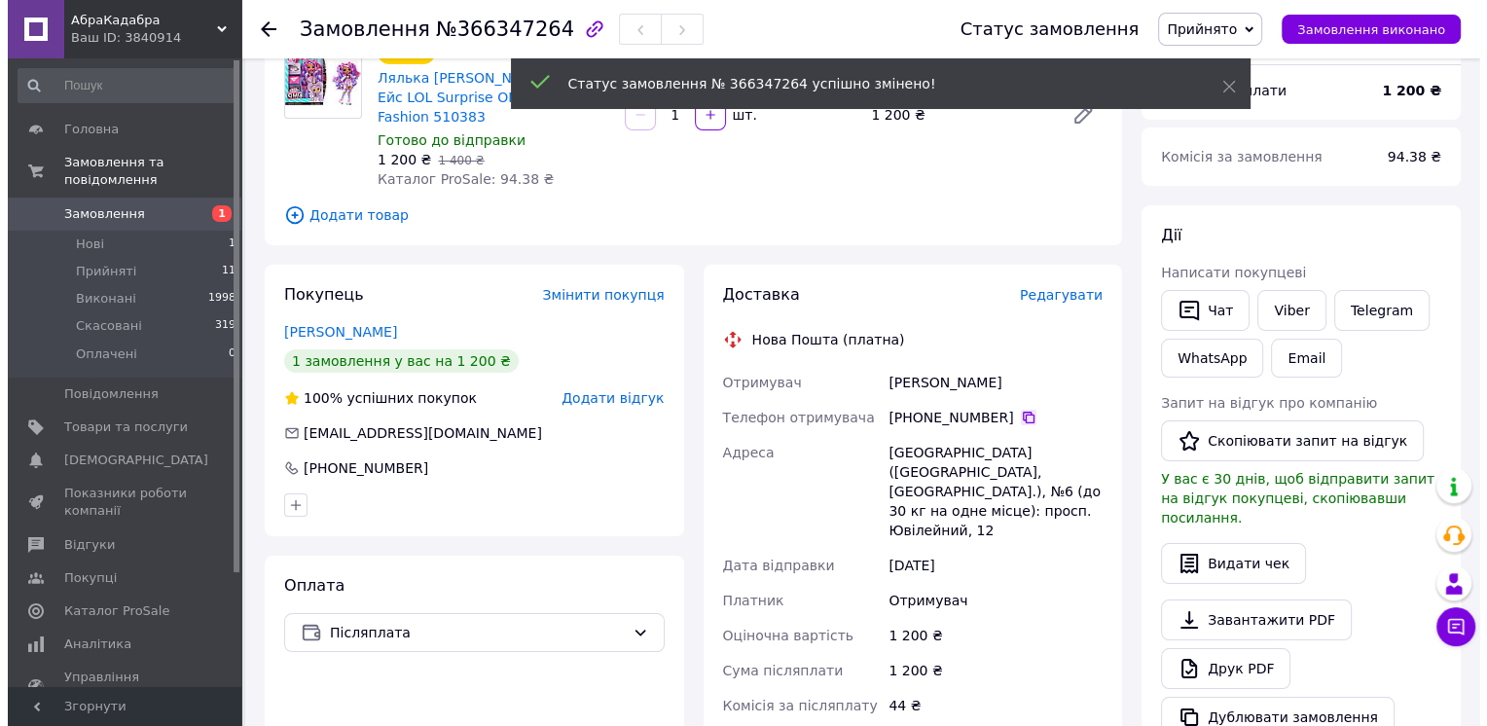
scroll to position [195, 0]
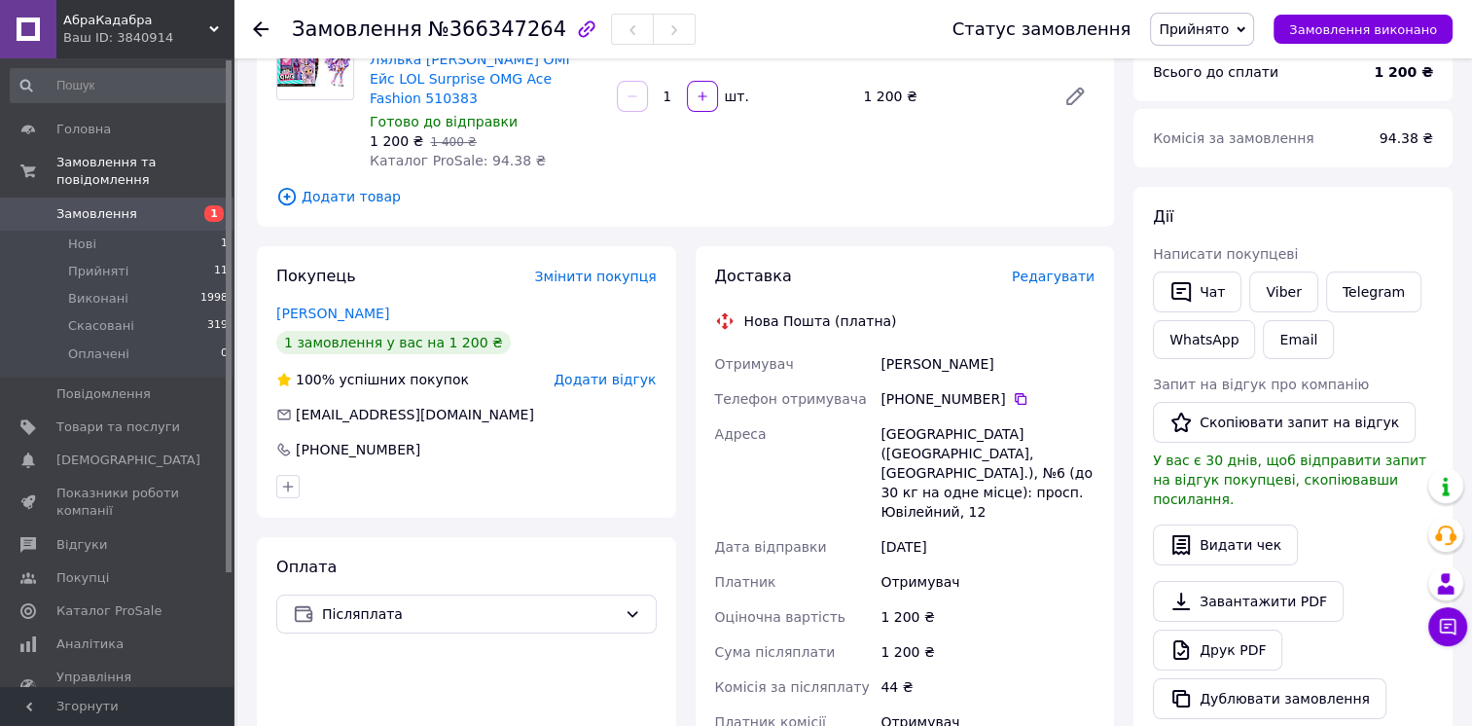
click at [1066, 269] on span "Редагувати" at bounding box center [1053, 277] width 83 height 16
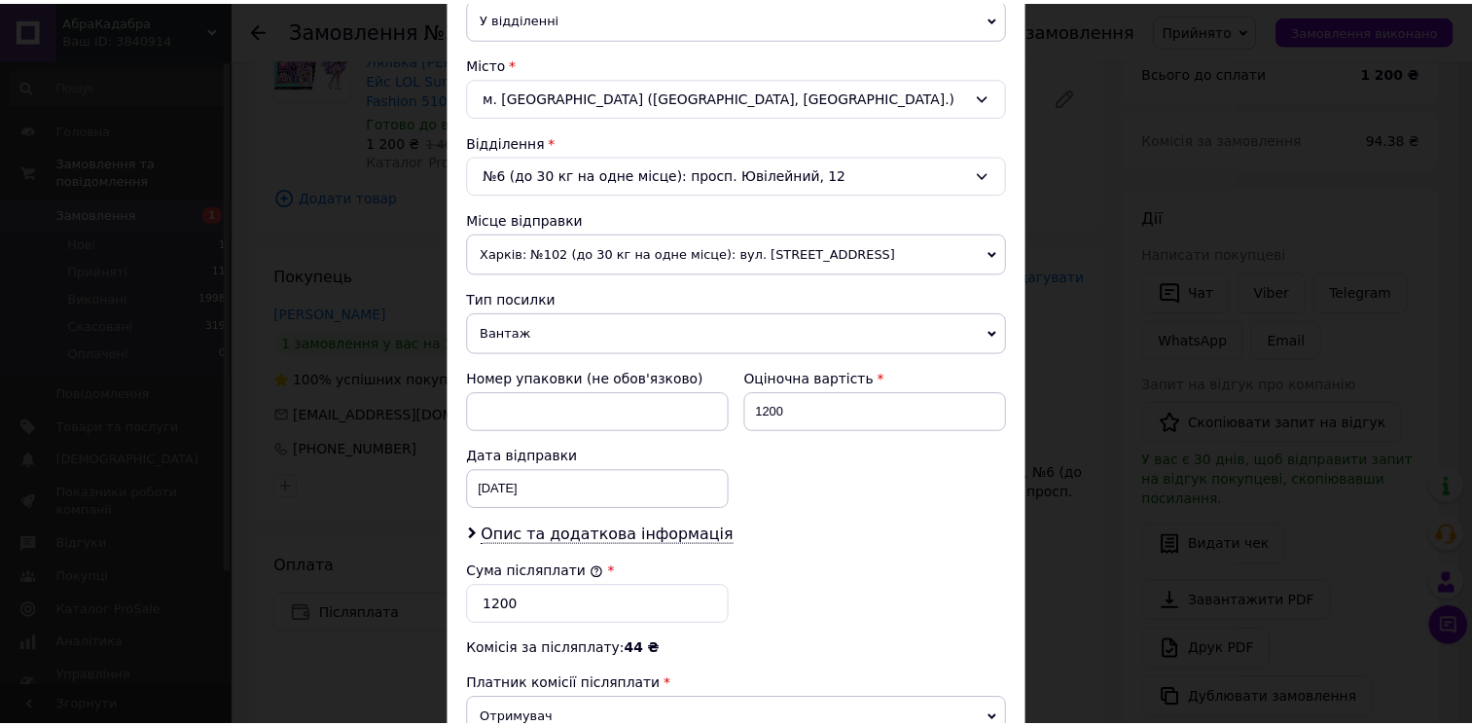
scroll to position [752, 0]
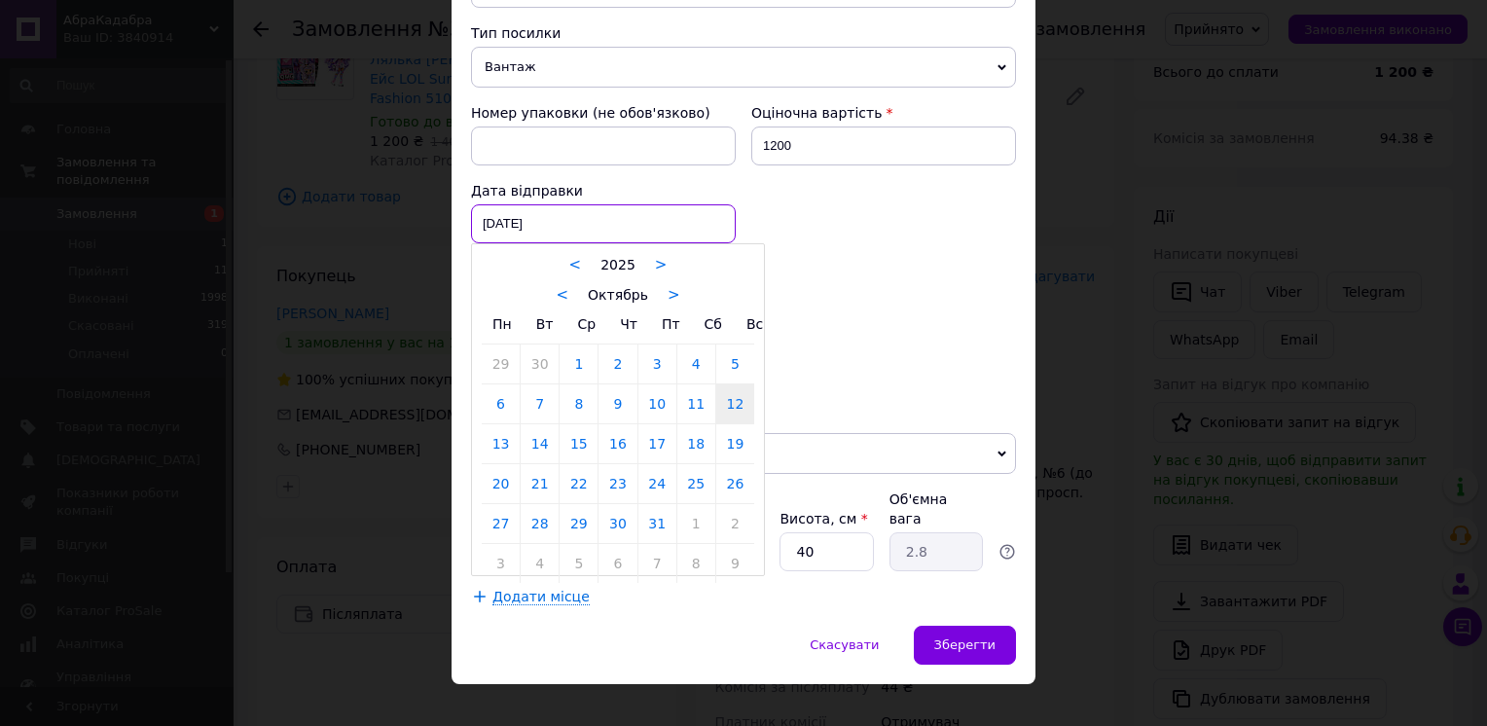
click at [533, 222] on div "12.10.2025 < 2025 > < Октябрь > Пн Вт Ср Чт Пт Сб Вс 29 30 1 2 3 4 5 6 7 8 9 10…" at bounding box center [603, 223] width 265 height 39
click at [492, 434] on link "13" at bounding box center [501, 443] width 38 height 39
type input "13.10.2025"
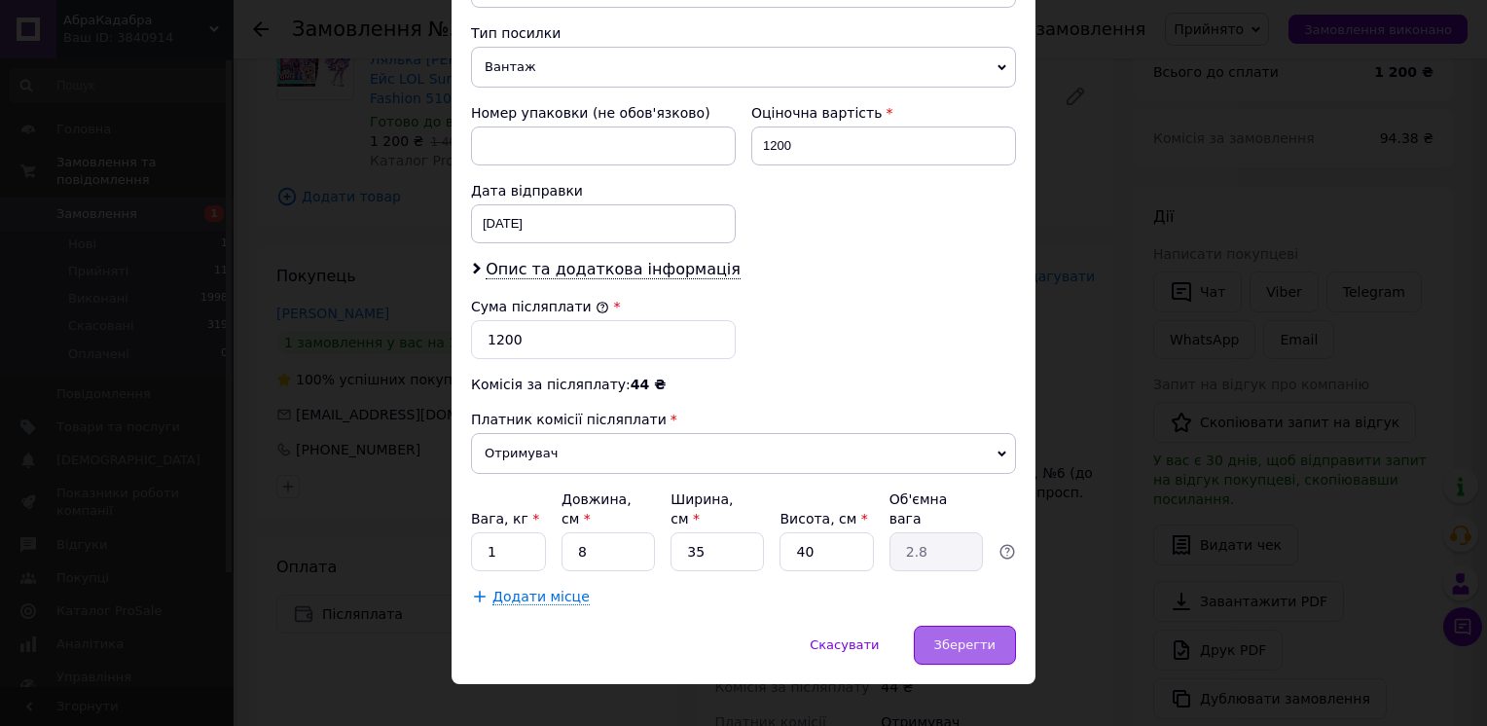
click at [957, 637] on span "Зберегти" at bounding box center [964, 644] width 61 height 15
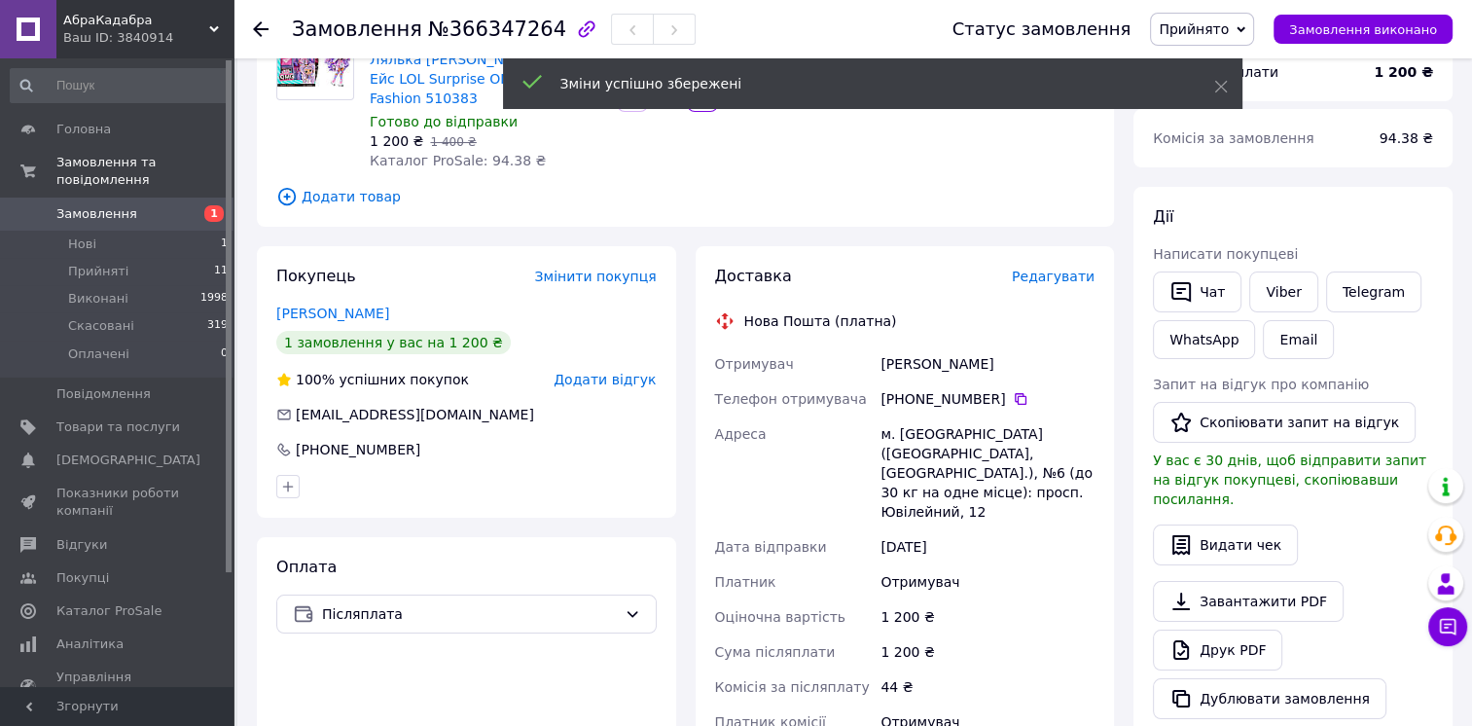
scroll to position [486, 0]
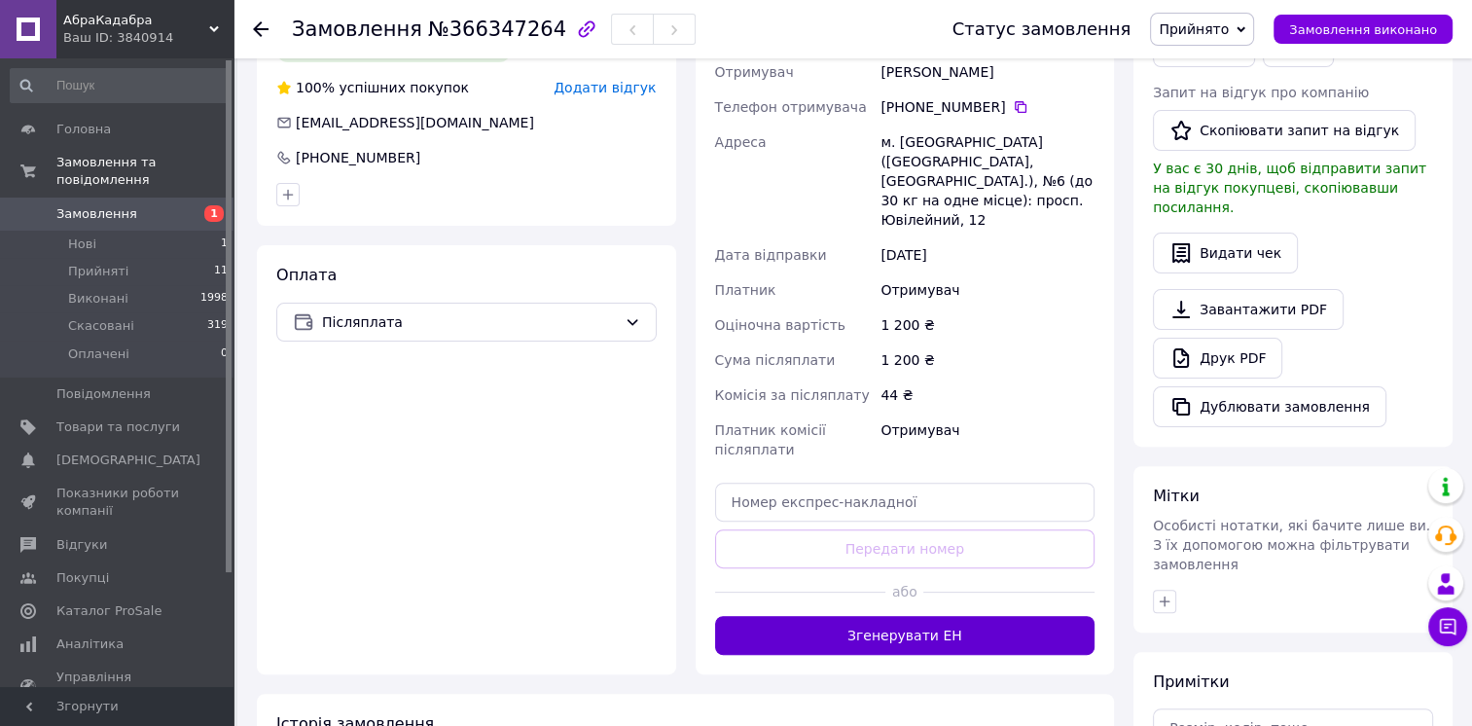
click at [915, 616] on button "Згенерувати ЕН" at bounding box center [905, 635] width 380 height 39
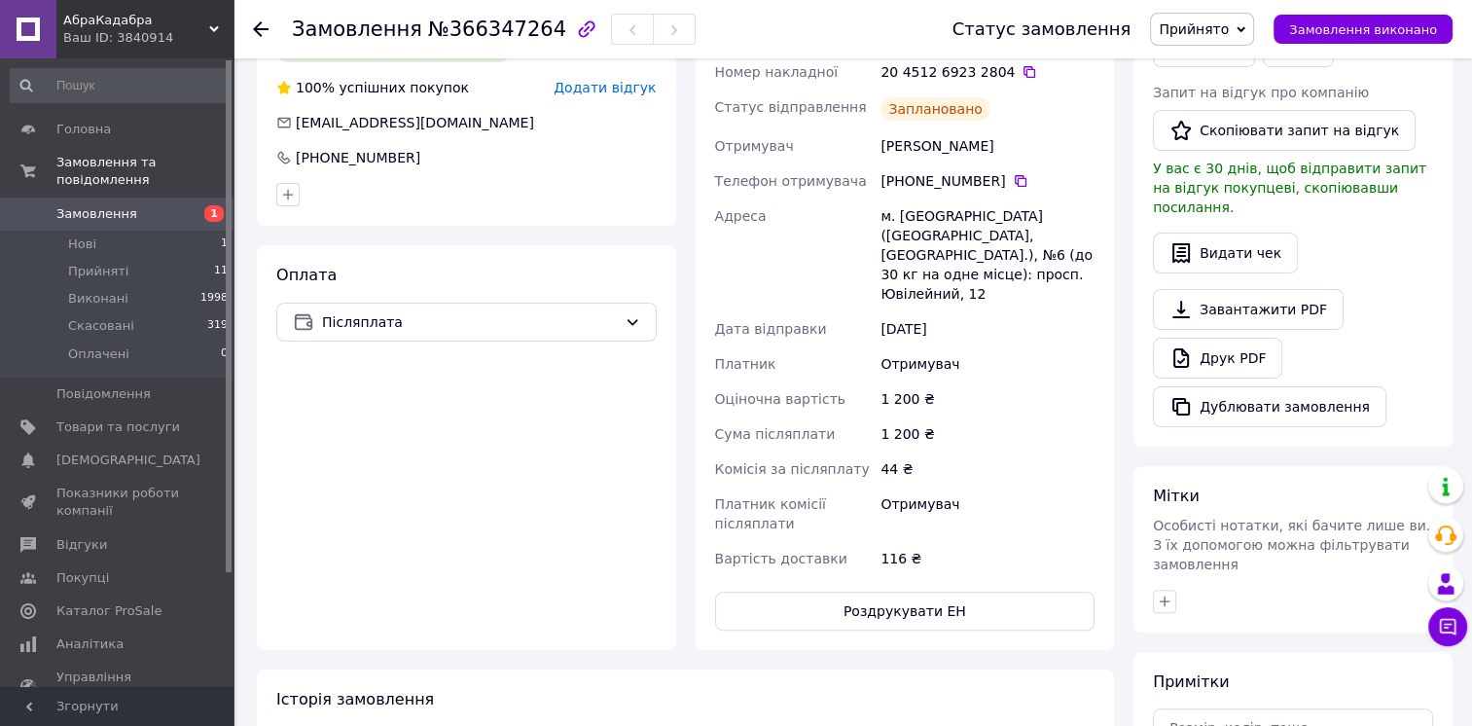
scroll to position [292, 0]
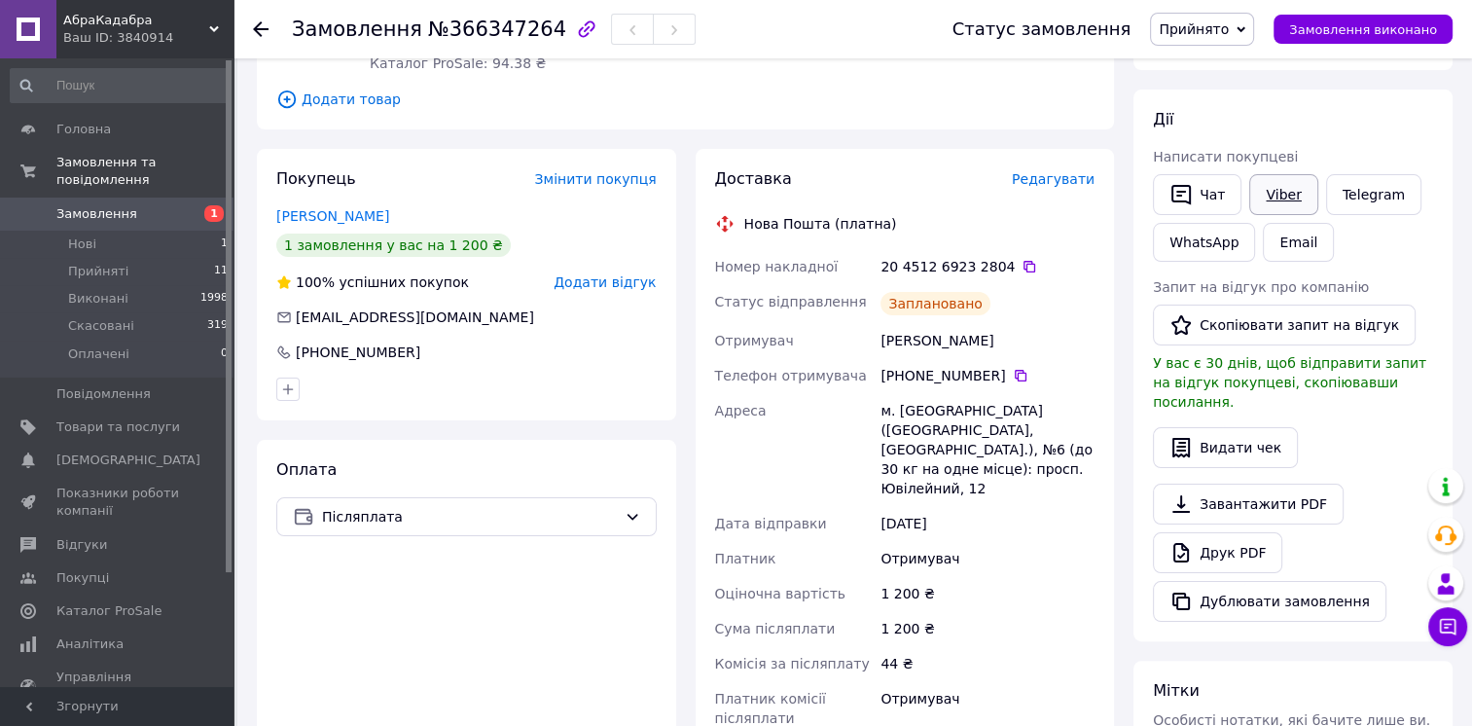
click at [1275, 190] on link "Viber" at bounding box center [1283, 194] width 68 height 41
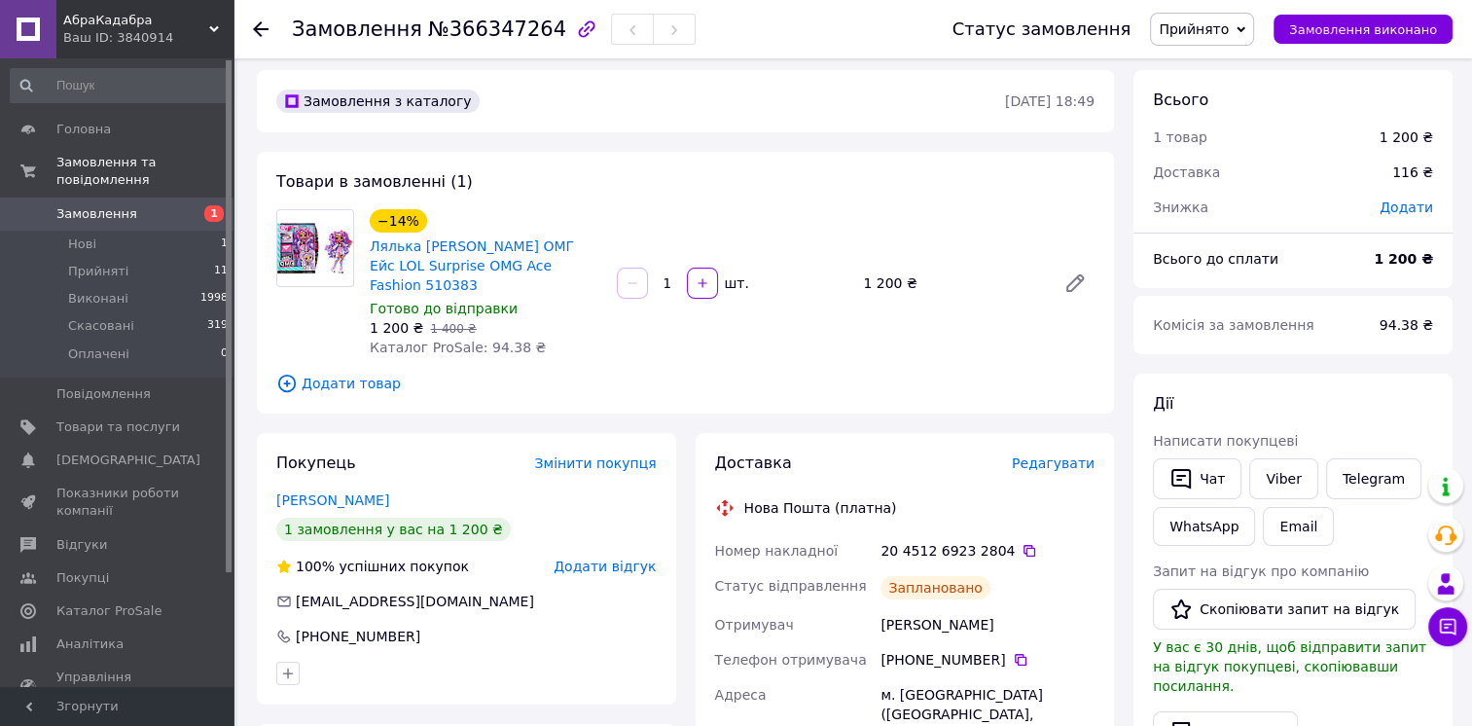
scroll to position [0, 0]
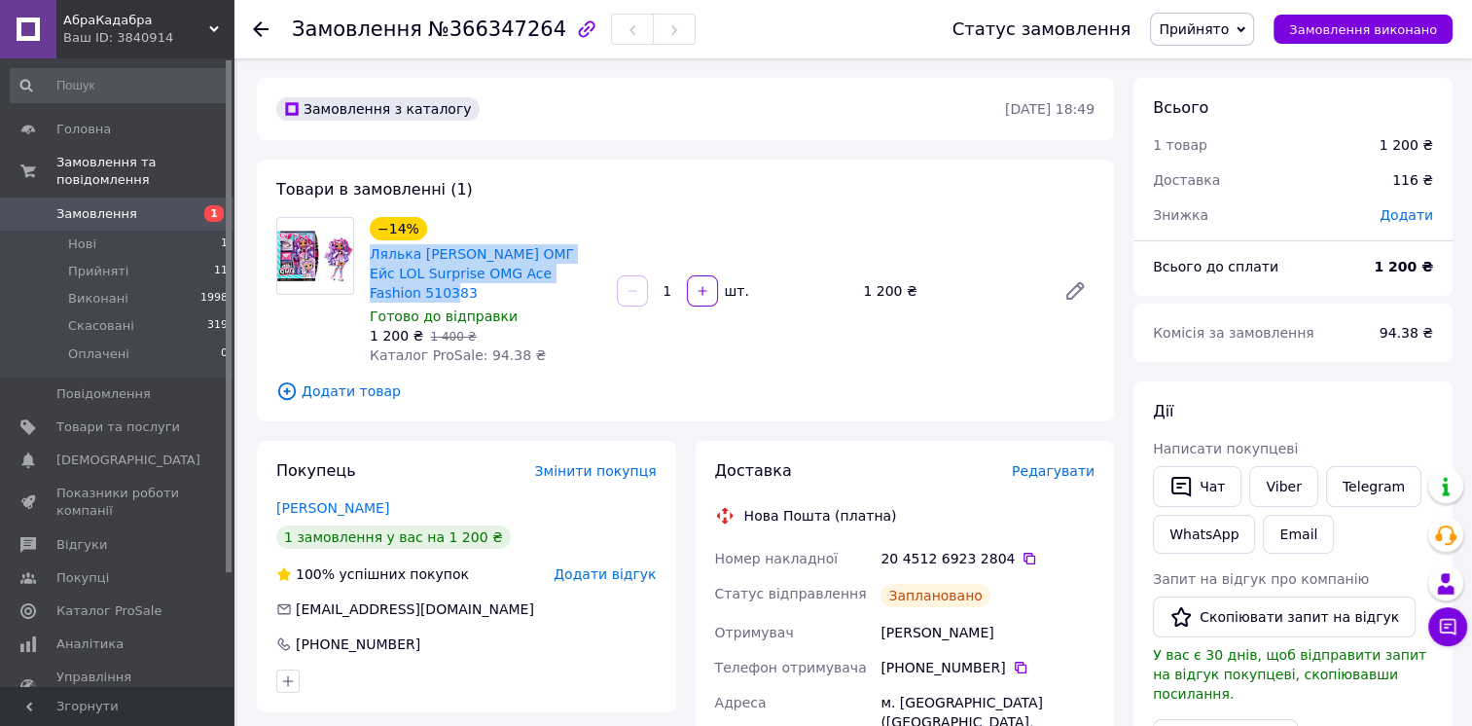
drag, startPoint x: 363, startPoint y: 254, endPoint x: 587, endPoint y: 276, distance: 224.9
click at [587, 276] on div "−14% Лялька ЛОЛ Сюрприз ОМГ Ейс LOL Surprise OMG Ace Fashion 510383 Готово до в…" at bounding box center [485, 291] width 247 height 156
copy link "Лялька [PERSON_NAME] ОМГ Ейс LOL Surprise OMG Ace Fashion 510383"
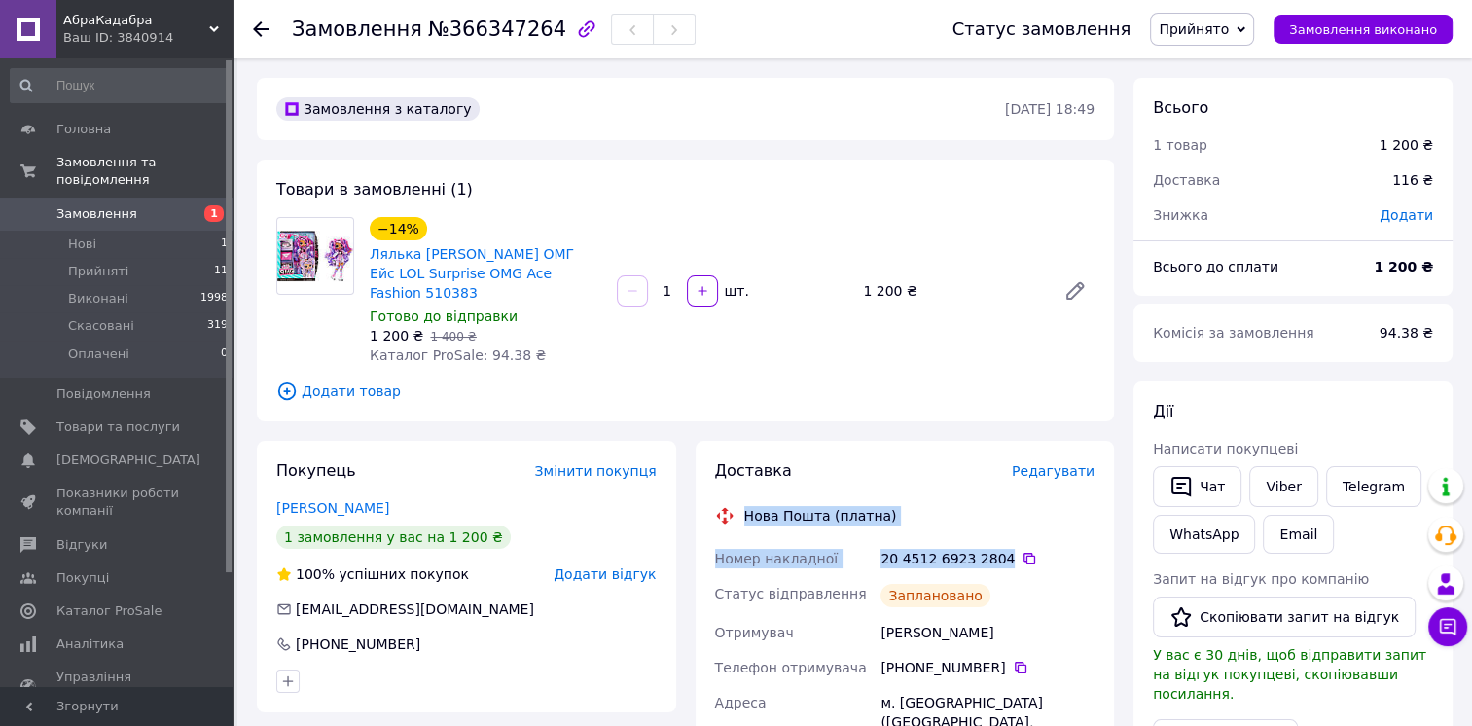
drag, startPoint x: 996, startPoint y: 541, endPoint x: 745, endPoint y: 490, distance: 256.1
copy div "Нова Пошта (платна) Номер накладної 20 4512 6923 2804"
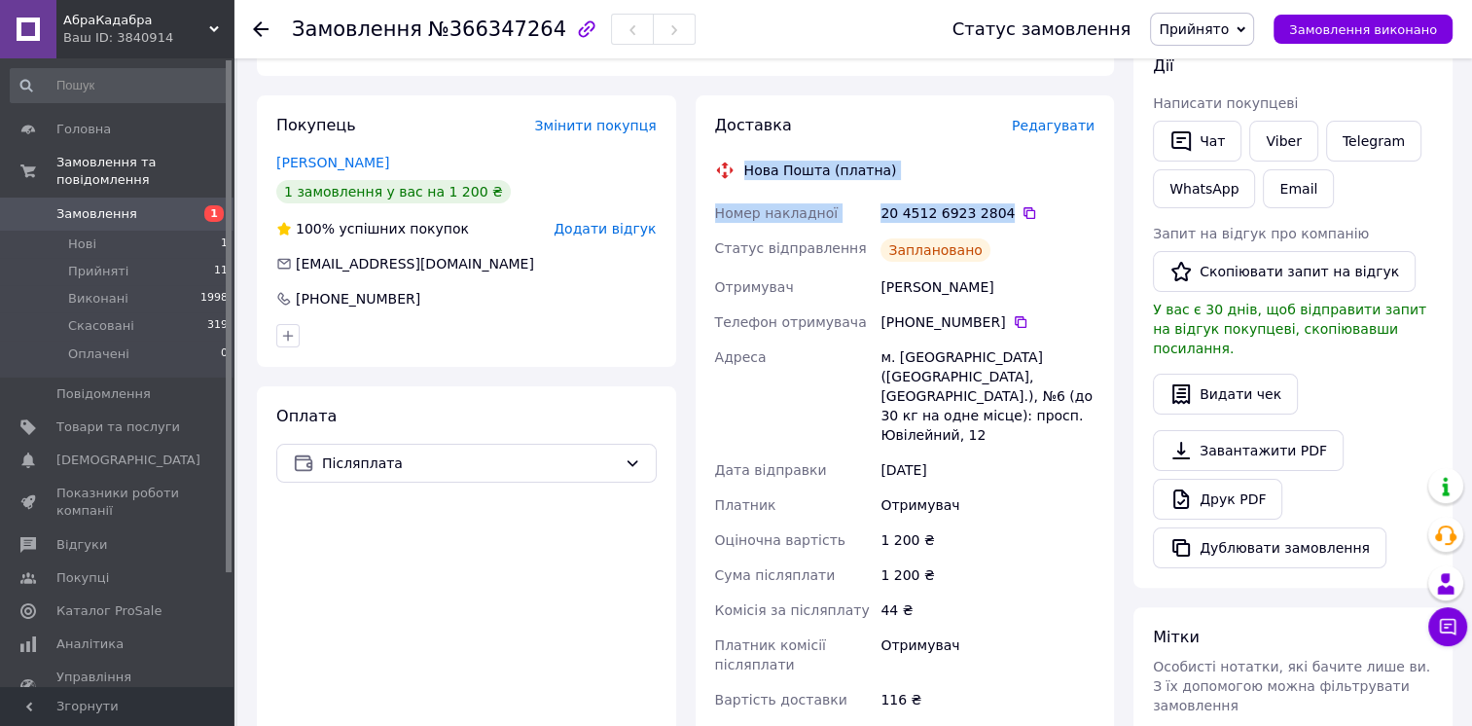
scroll to position [389, 0]
